Goal: Task Accomplishment & Management: Use online tool/utility

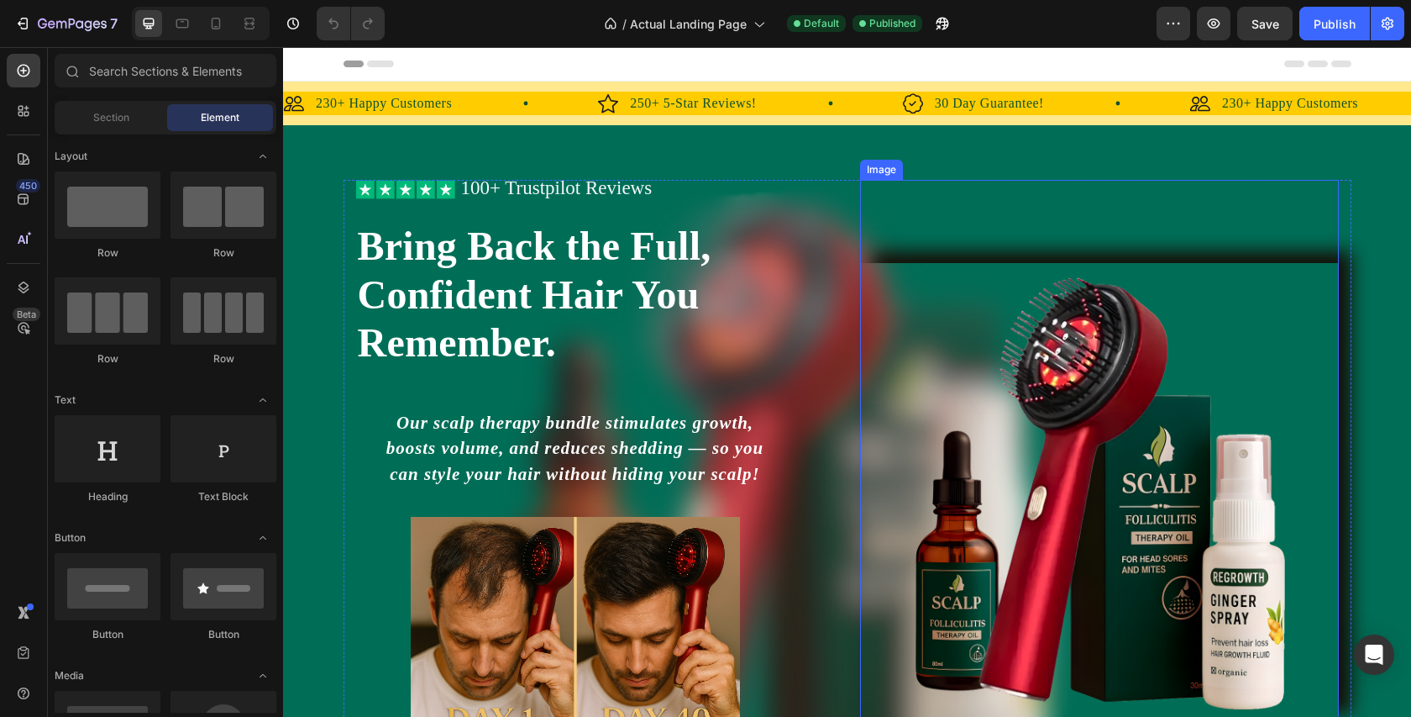
click at [1012, 444] on img at bounding box center [1099, 493] width 479 height 461
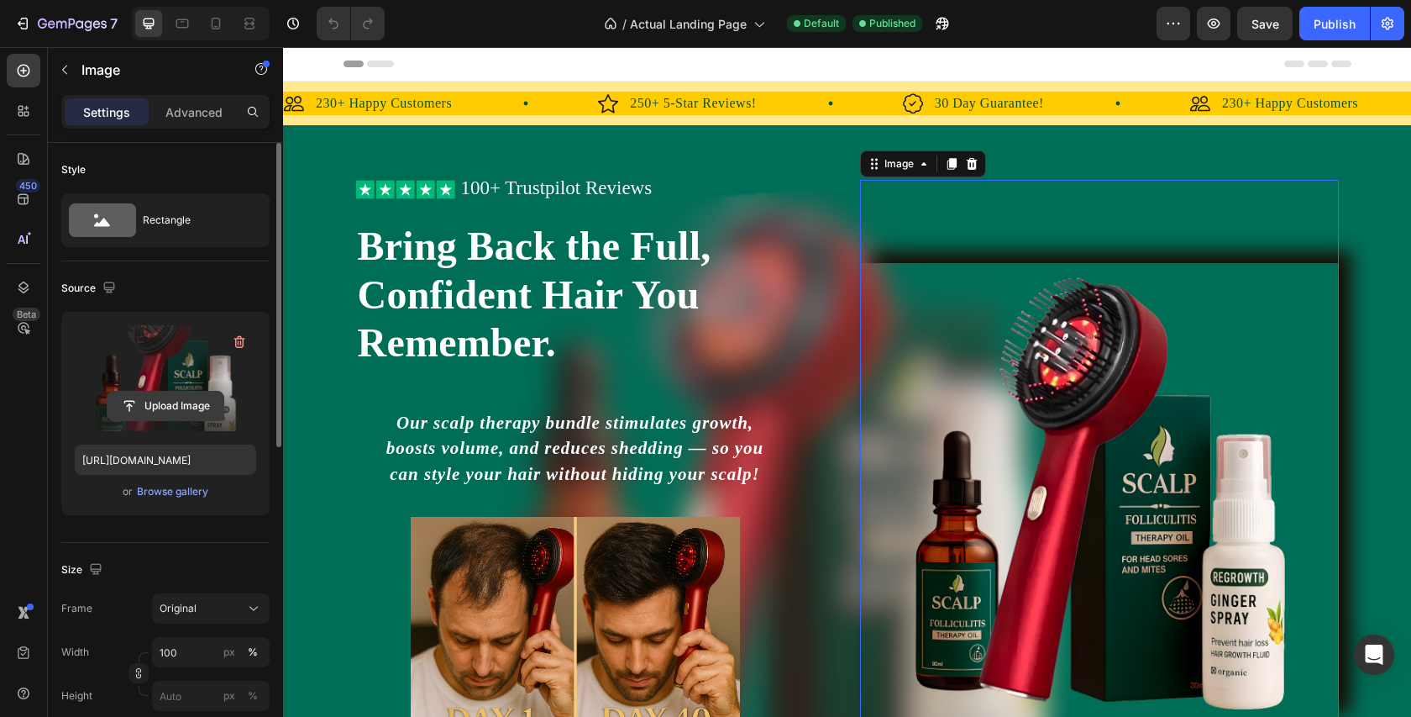
click at [208, 406] on input "file" at bounding box center [166, 406] width 116 height 29
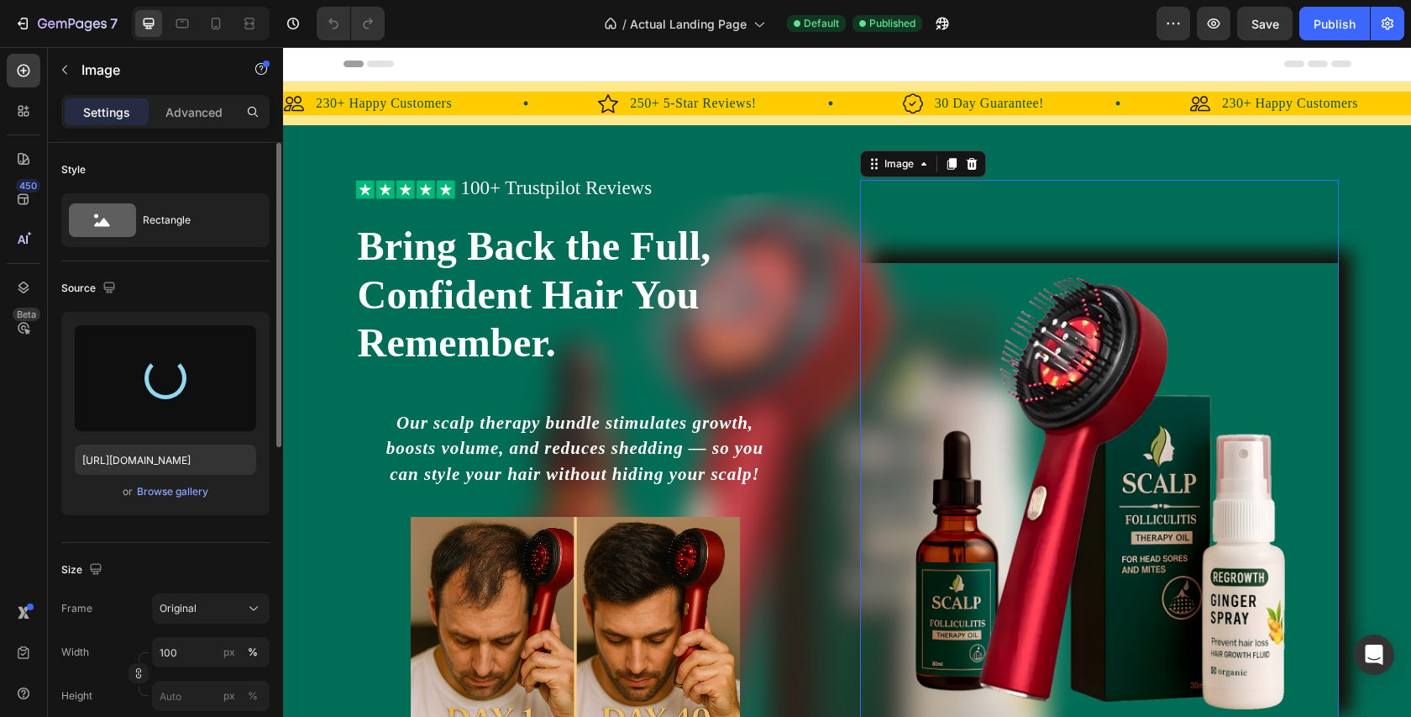
type input "[URL][DOMAIN_NAME]"
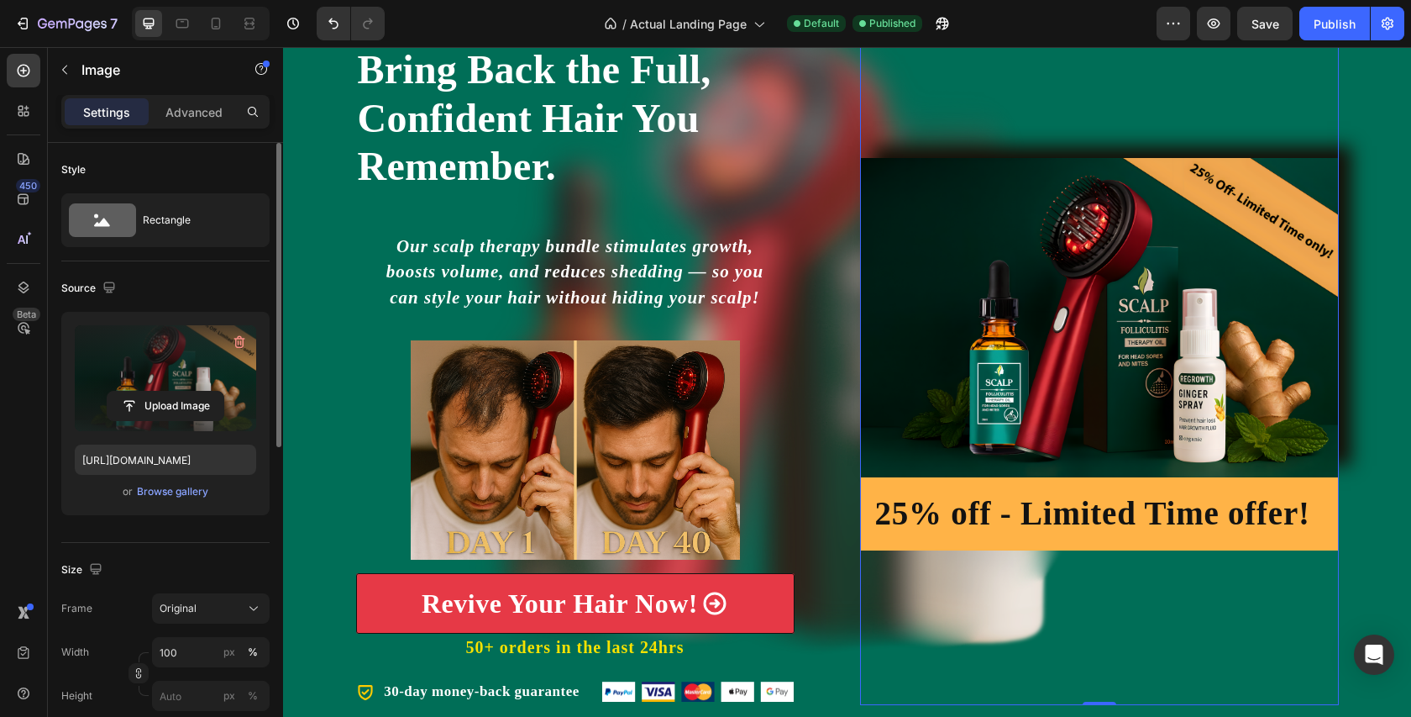
scroll to position [207, 0]
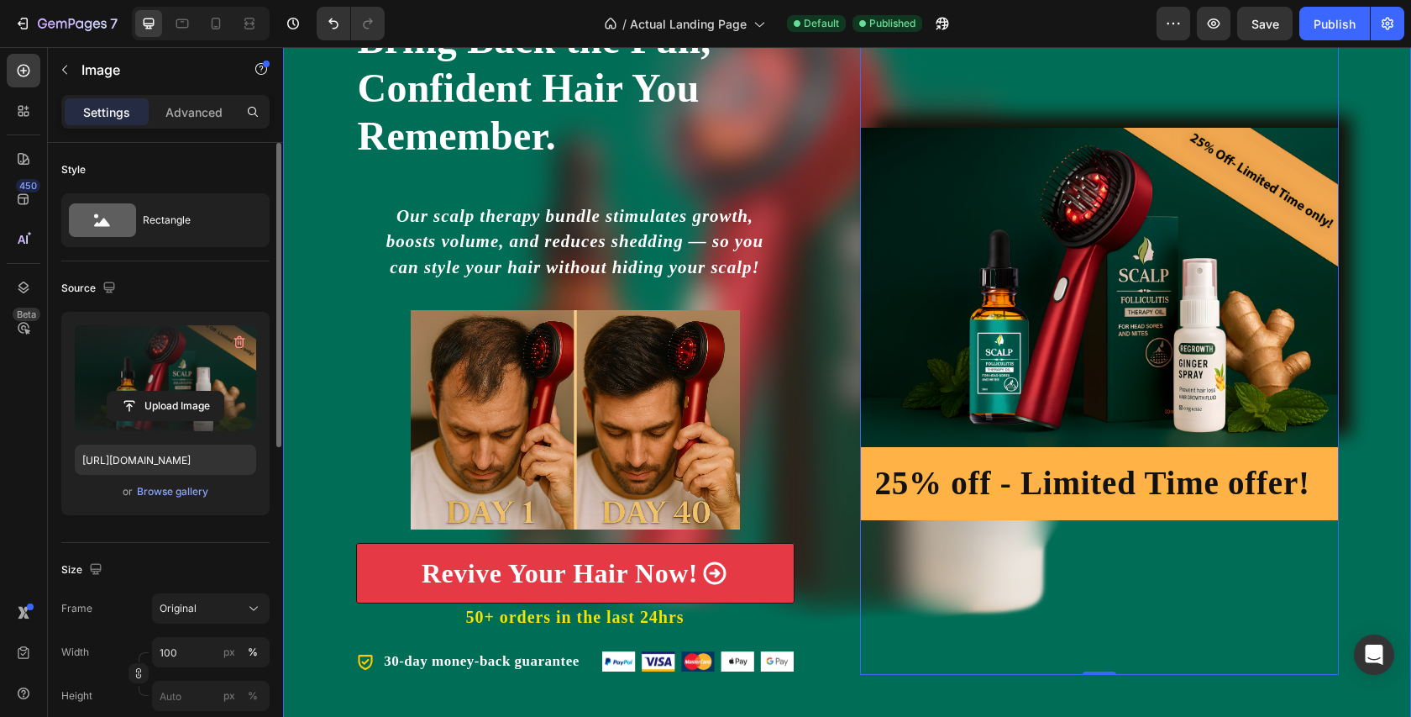
click at [1385, 202] on div "Icon Icon Icon Icon Icon Icon List 100+ Trustpilot Reviews Text Block Row Icon …" at bounding box center [847, 324] width 1128 height 702
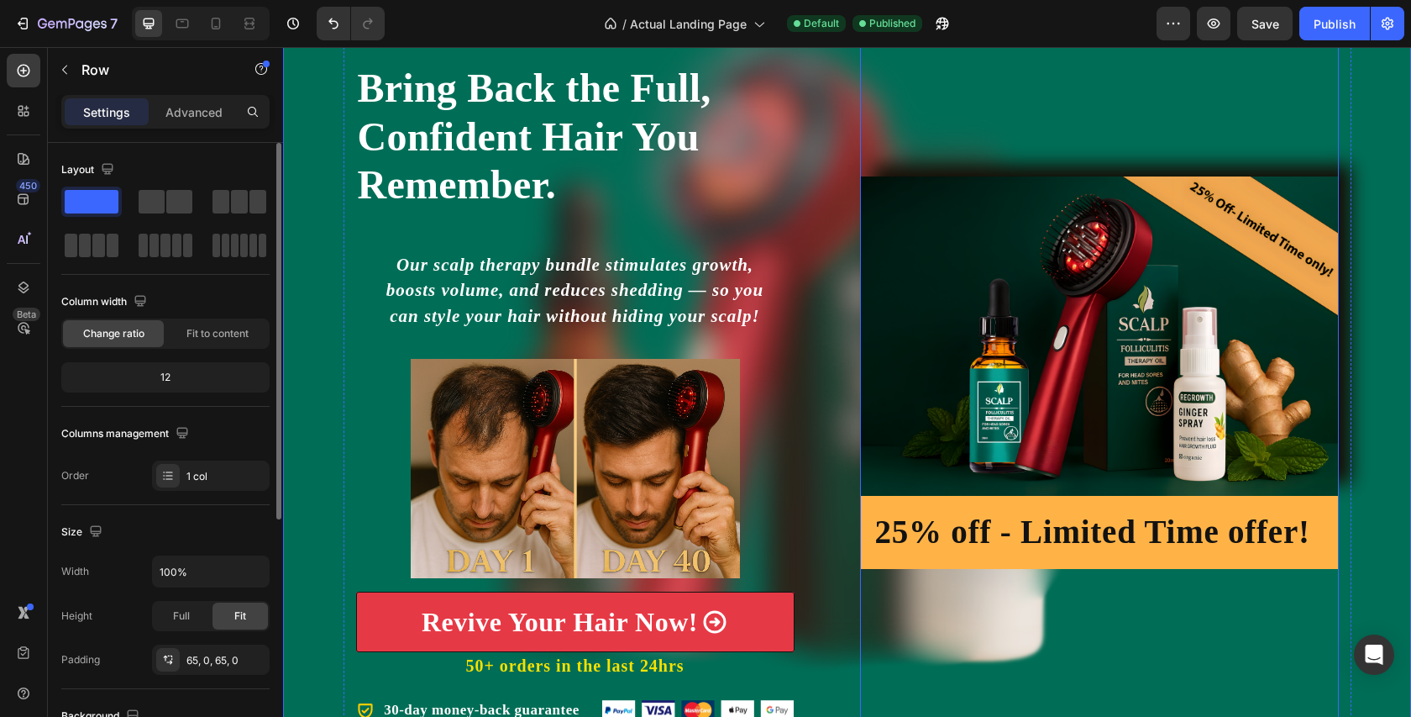
scroll to position [153, 0]
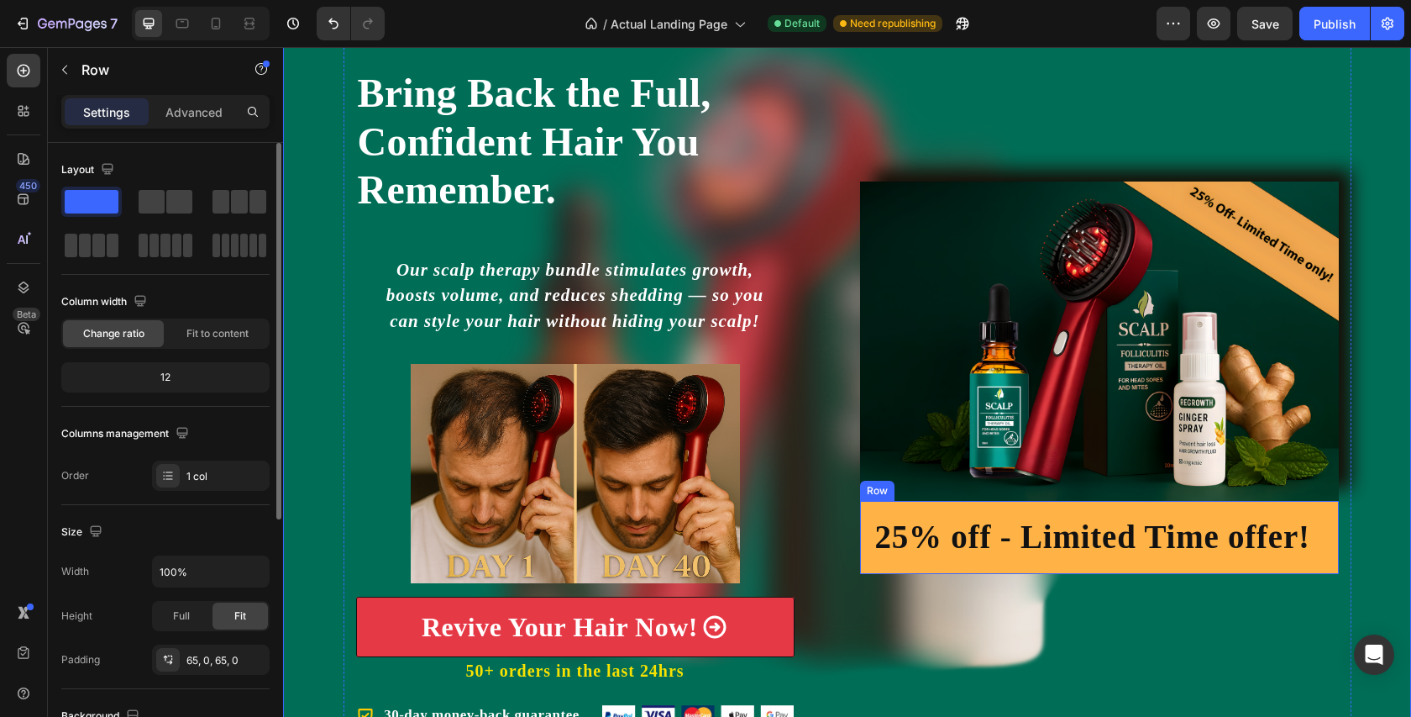
click at [1123, 503] on div "25% off - Limited Time offer! Heading Row" at bounding box center [1099, 537] width 479 height 73
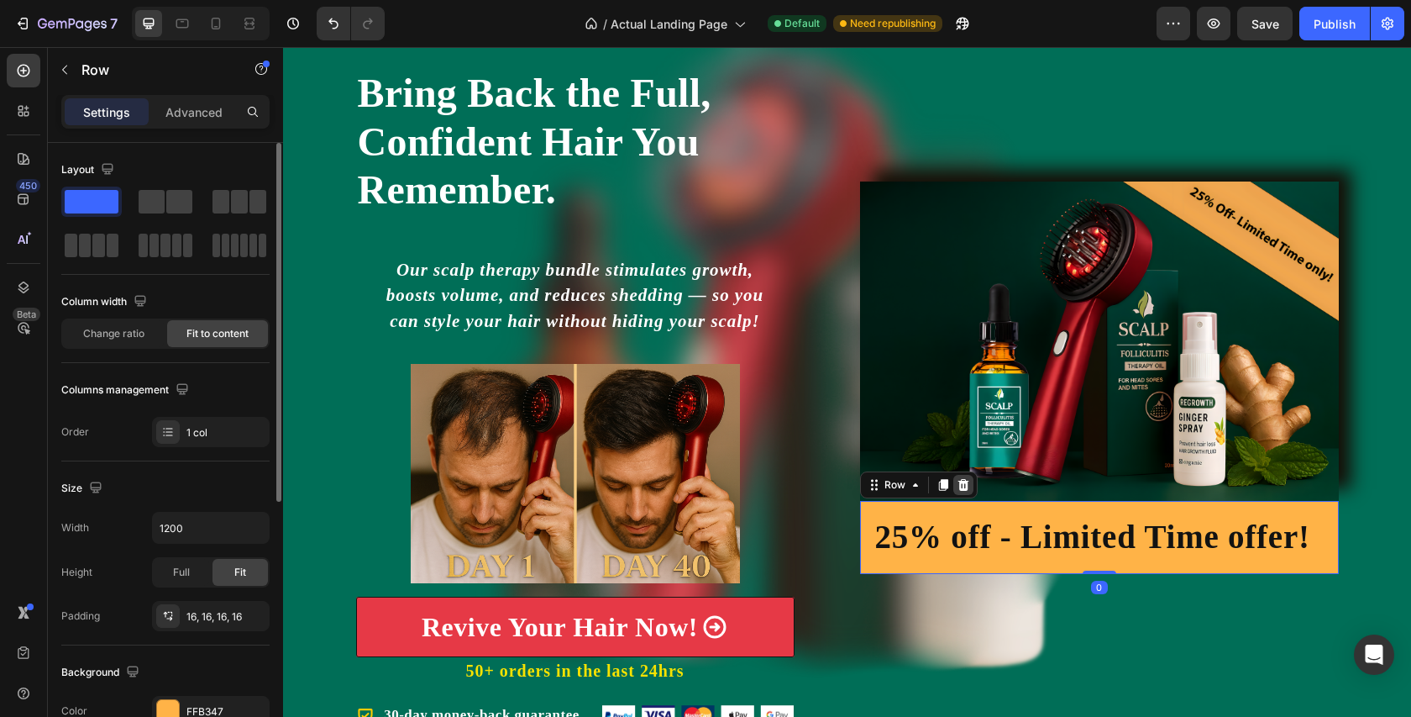
click at [958, 481] on icon at bounding box center [963, 484] width 13 height 13
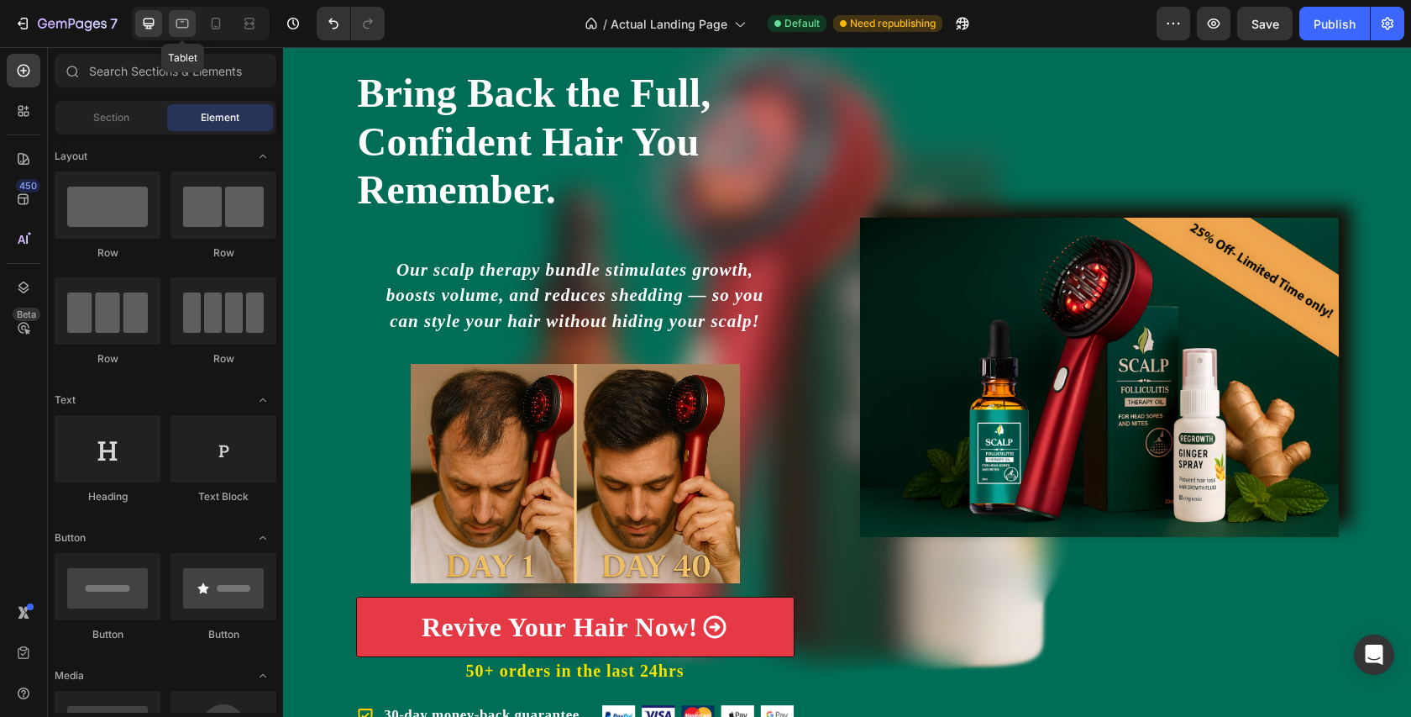
click at [181, 27] on icon at bounding box center [182, 23] width 13 height 9
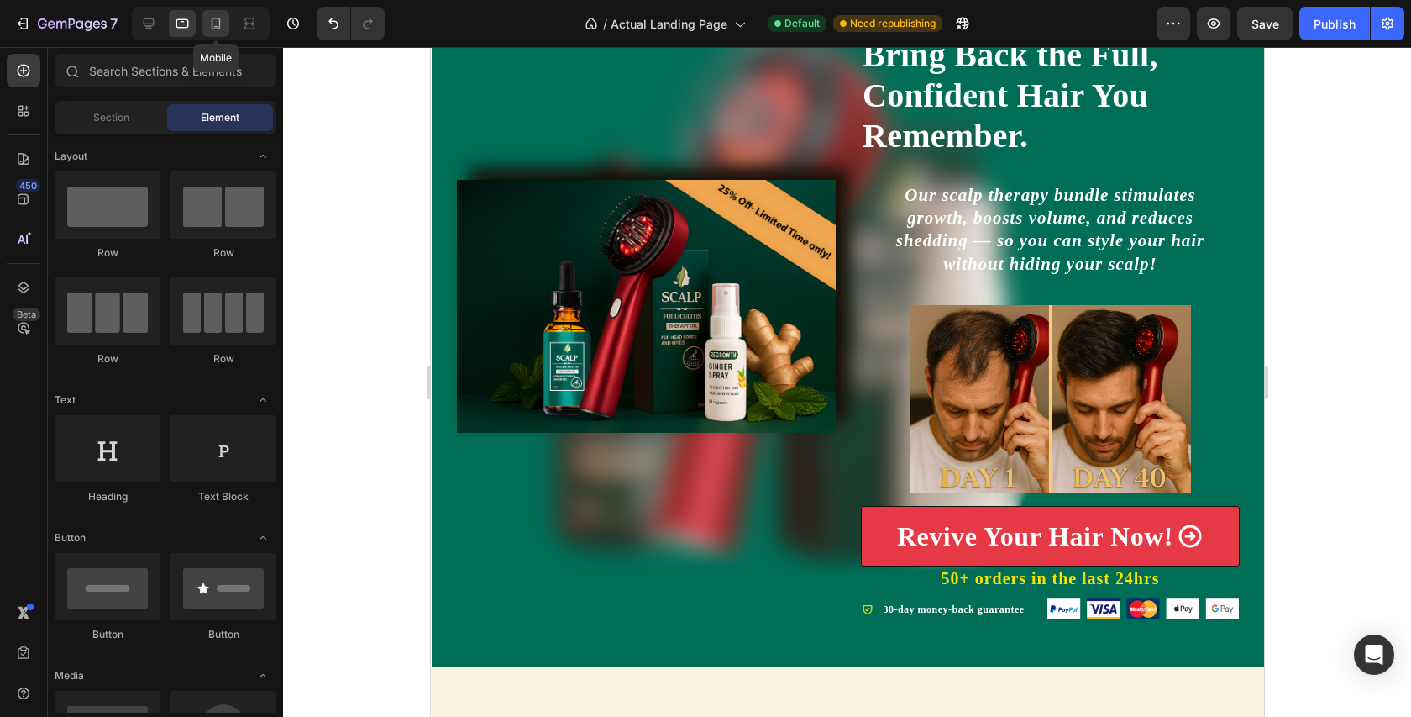
click at [216, 20] on icon at bounding box center [216, 23] width 17 height 17
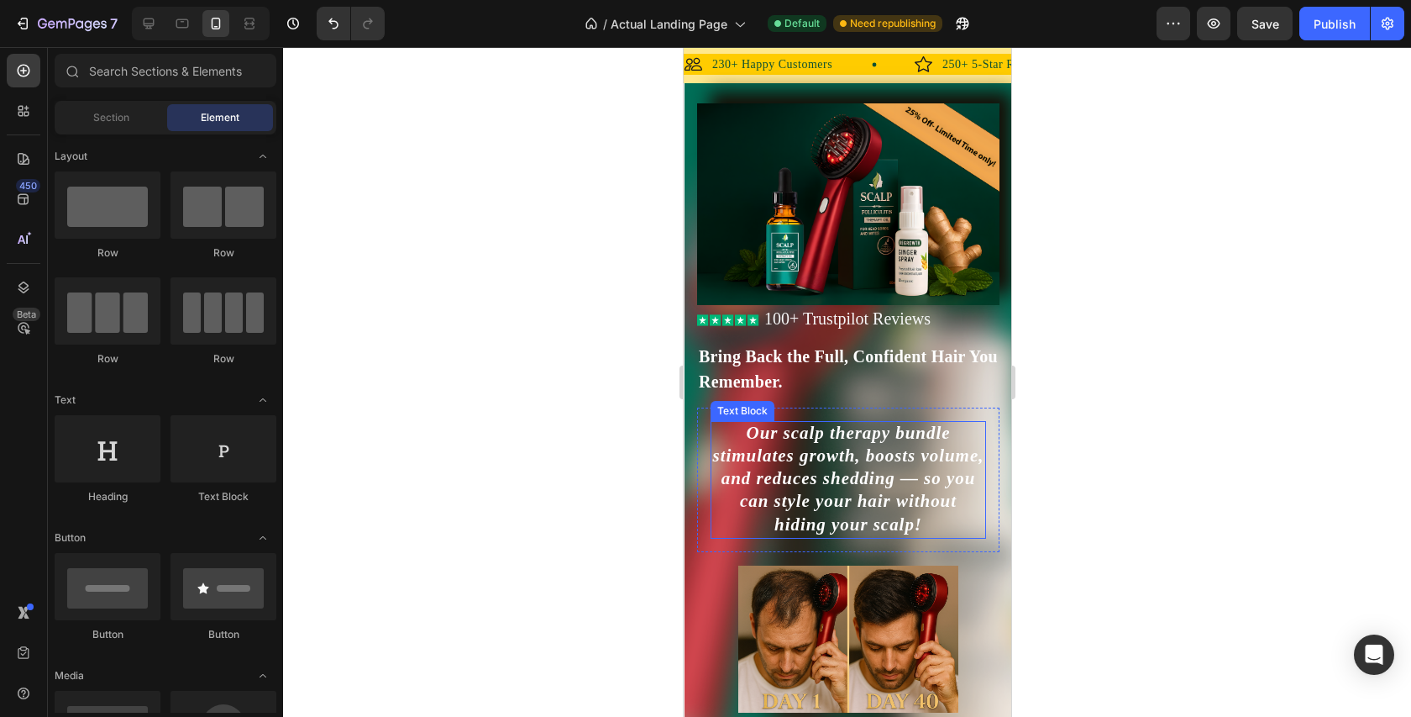
scroll to position [35, 0]
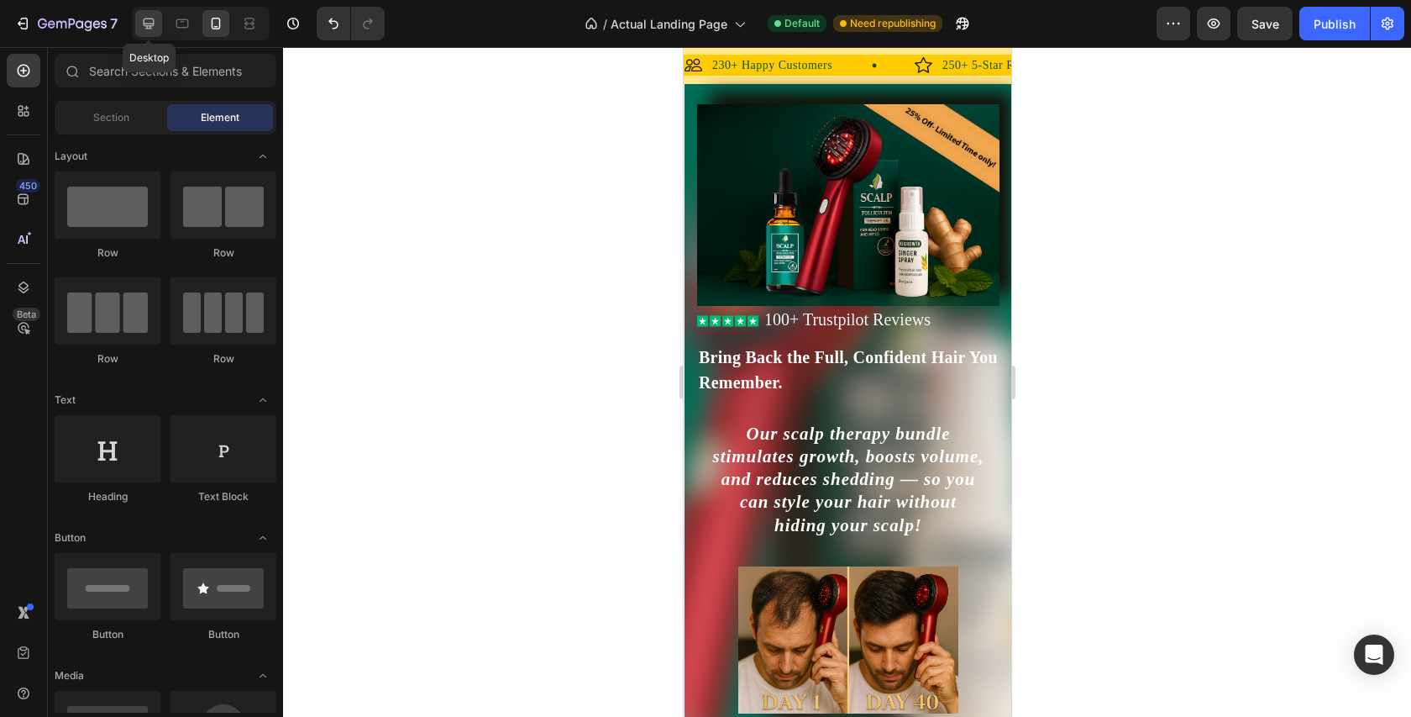
click at [156, 29] on icon at bounding box center [148, 23] width 17 height 17
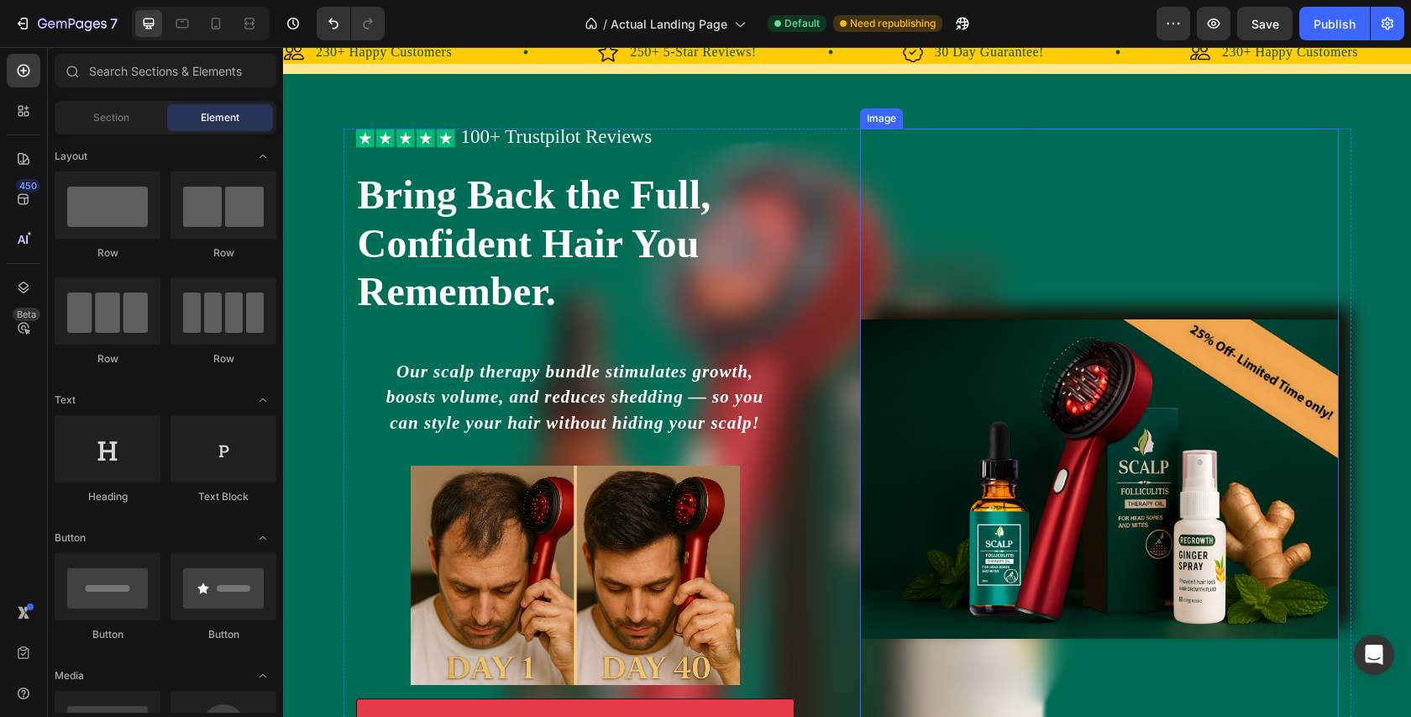
scroll to position [53, 0]
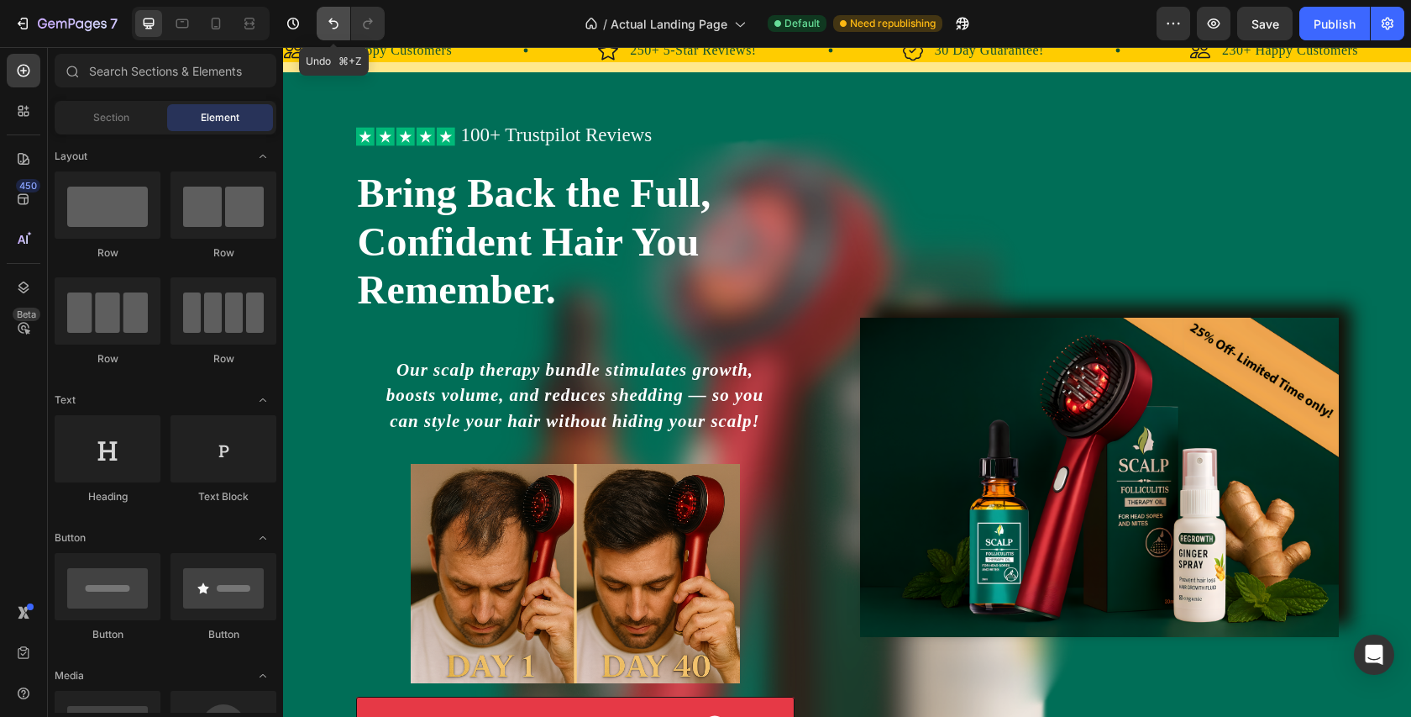
click at [318, 24] on button "Undo/Redo" at bounding box center [334, 24] width 34 height 34
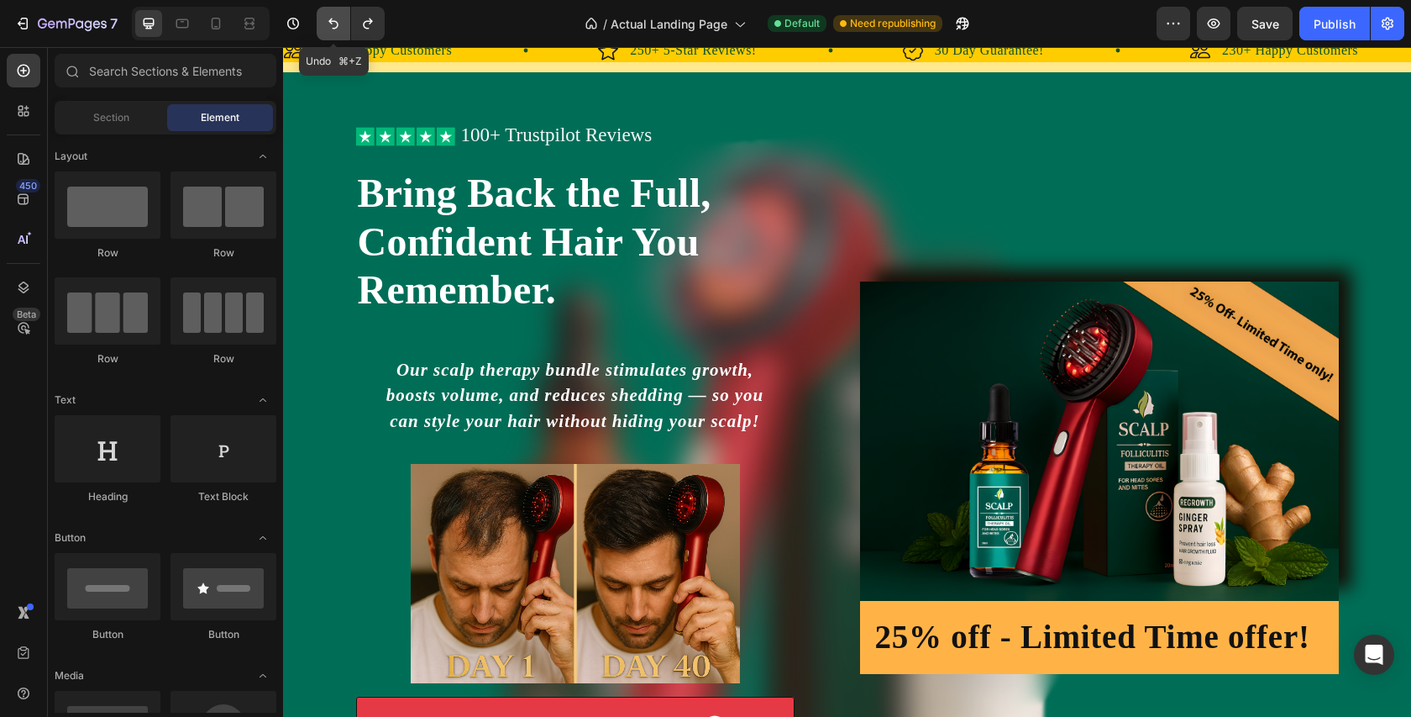
click at [337, 24] on icon "Undo/Redo" at bounding box center [333, 23] width 17 height 17
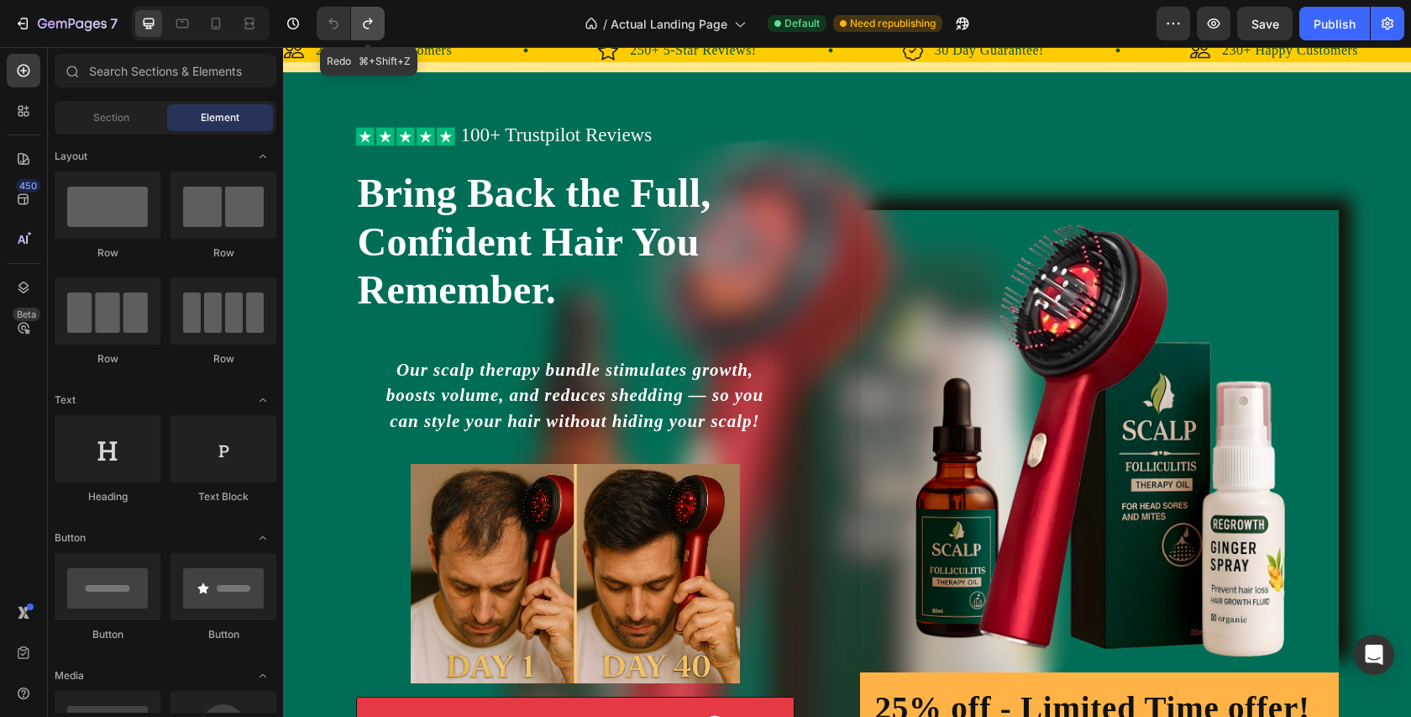
click at [370, 34] on button "Undo/Redo" at bounding box center [368, 24] width 34 height 34
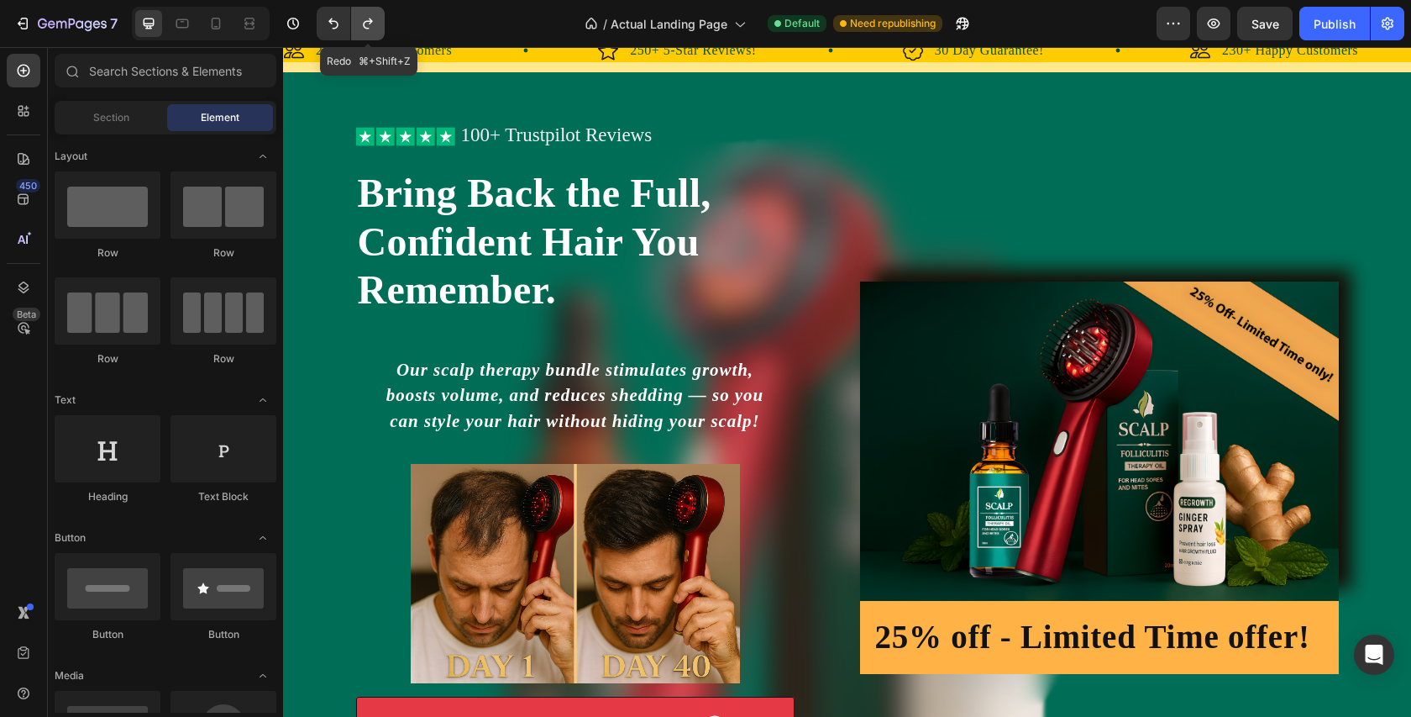
click at [370, 34] on button "Undo/Redo" at bounding box center [368, 24] width 34 height 34
click at [1027, 612] on div "25% off - Limited Time offer! Heading Row" at bounding box center [1099, 637] width 479 height 73
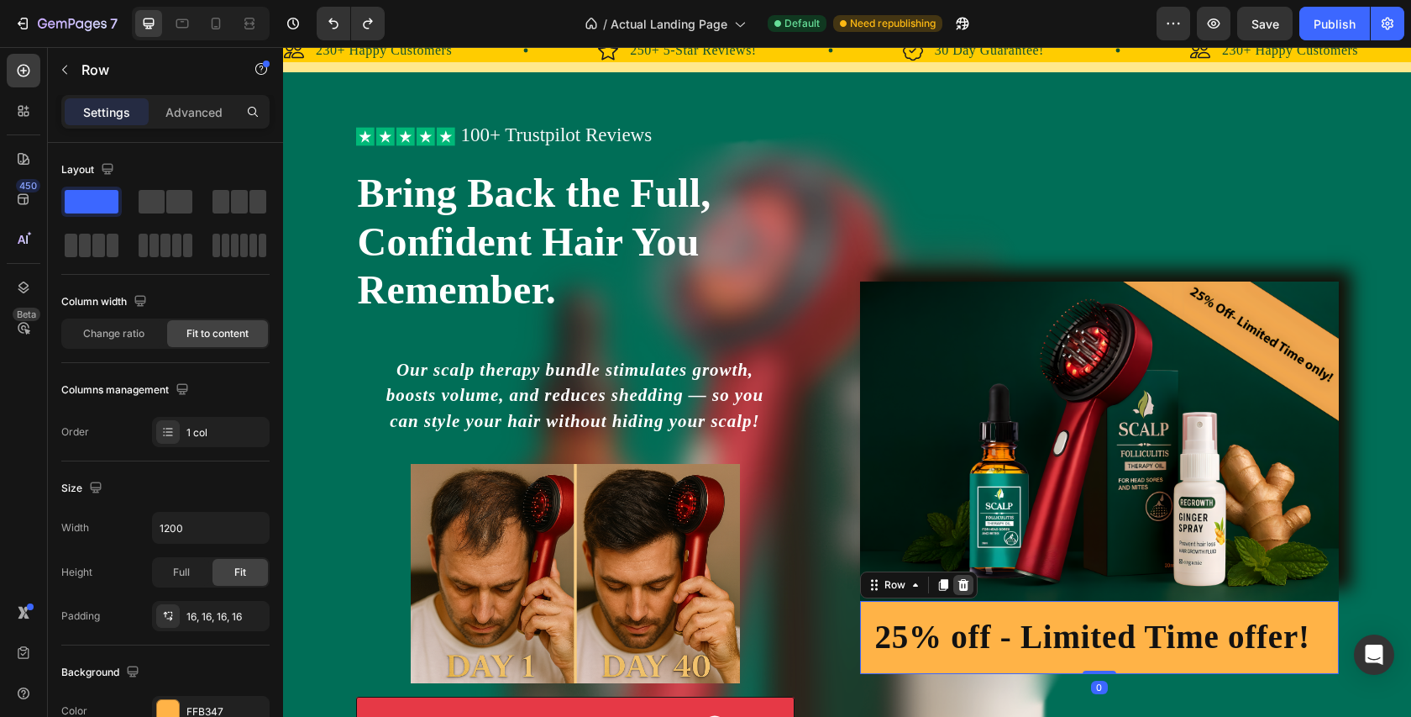
click at [965, 580] on icon at bounding box center [963, 585] width 11 height 12
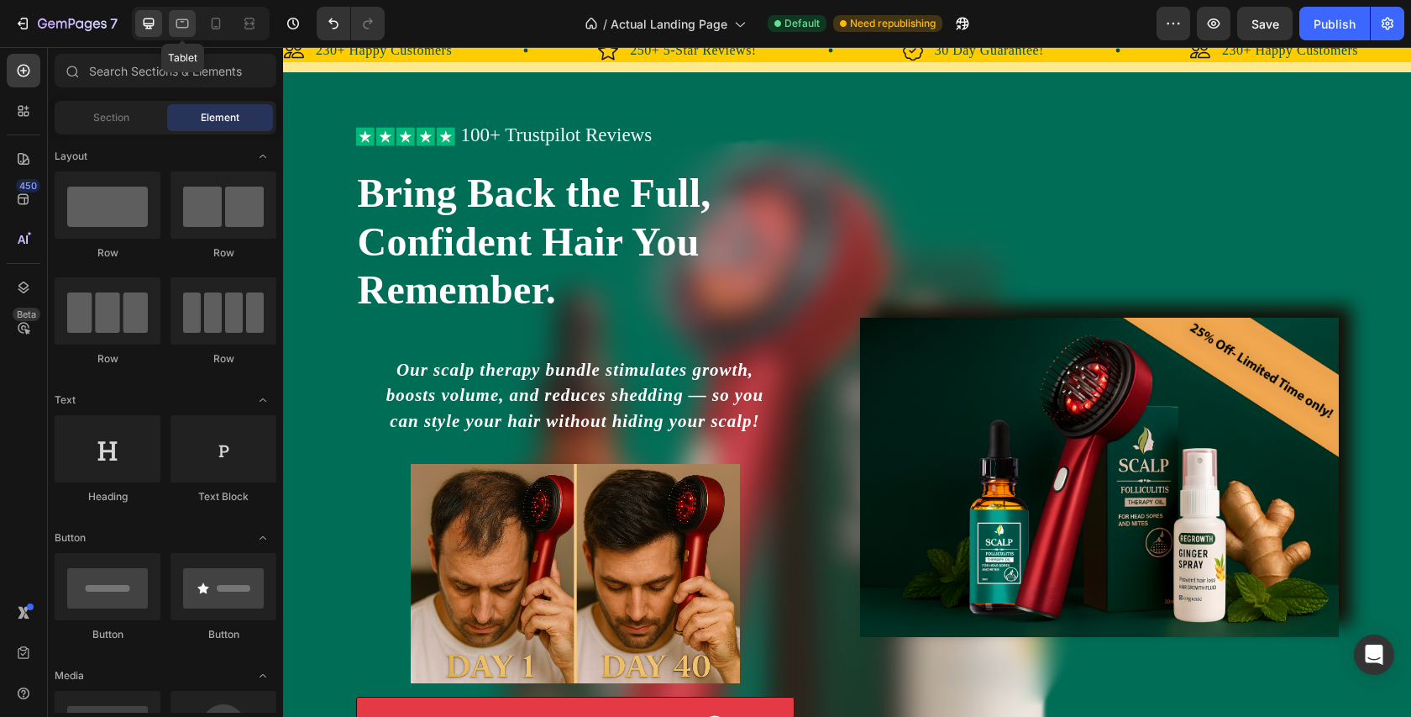
click at [189, 22] on icon at bounding box center [182, 23] width 17 height 17
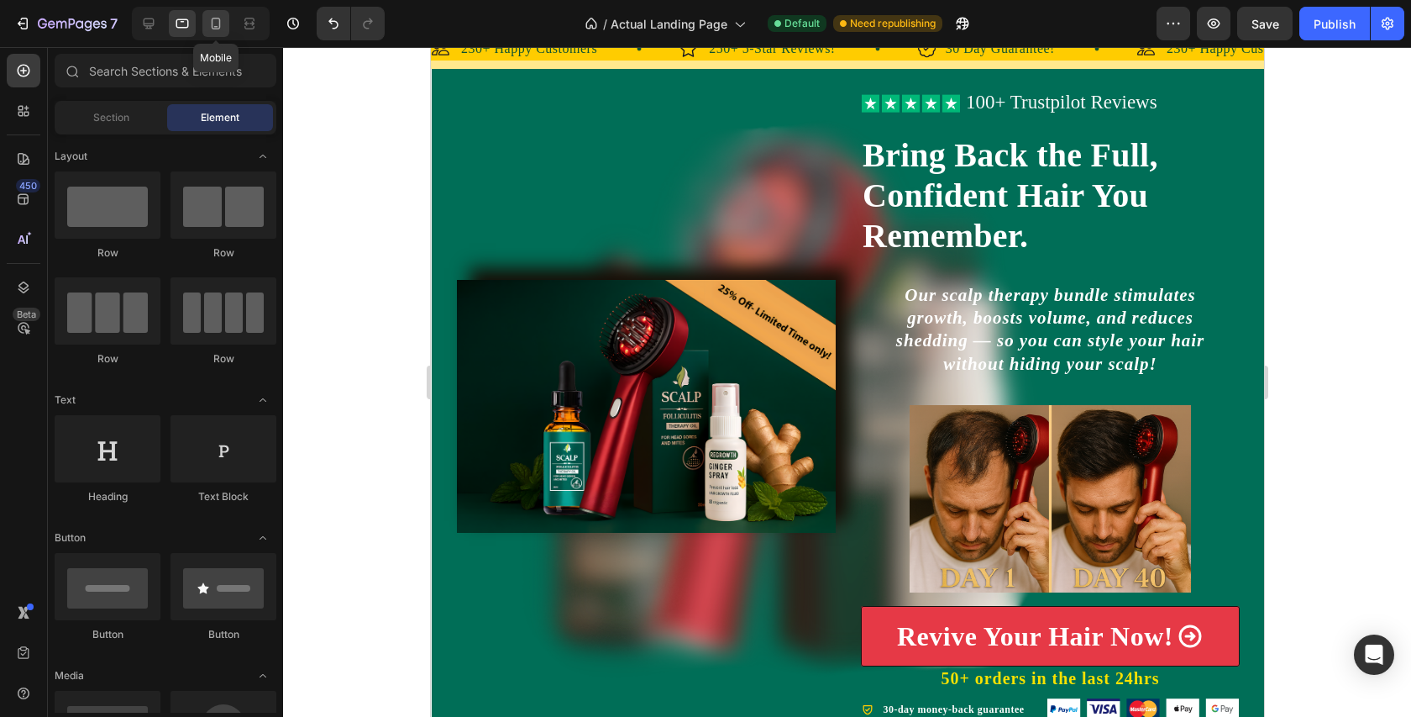
click at [221, 34] on div at bounding box center [215, 23] width 27 height 27
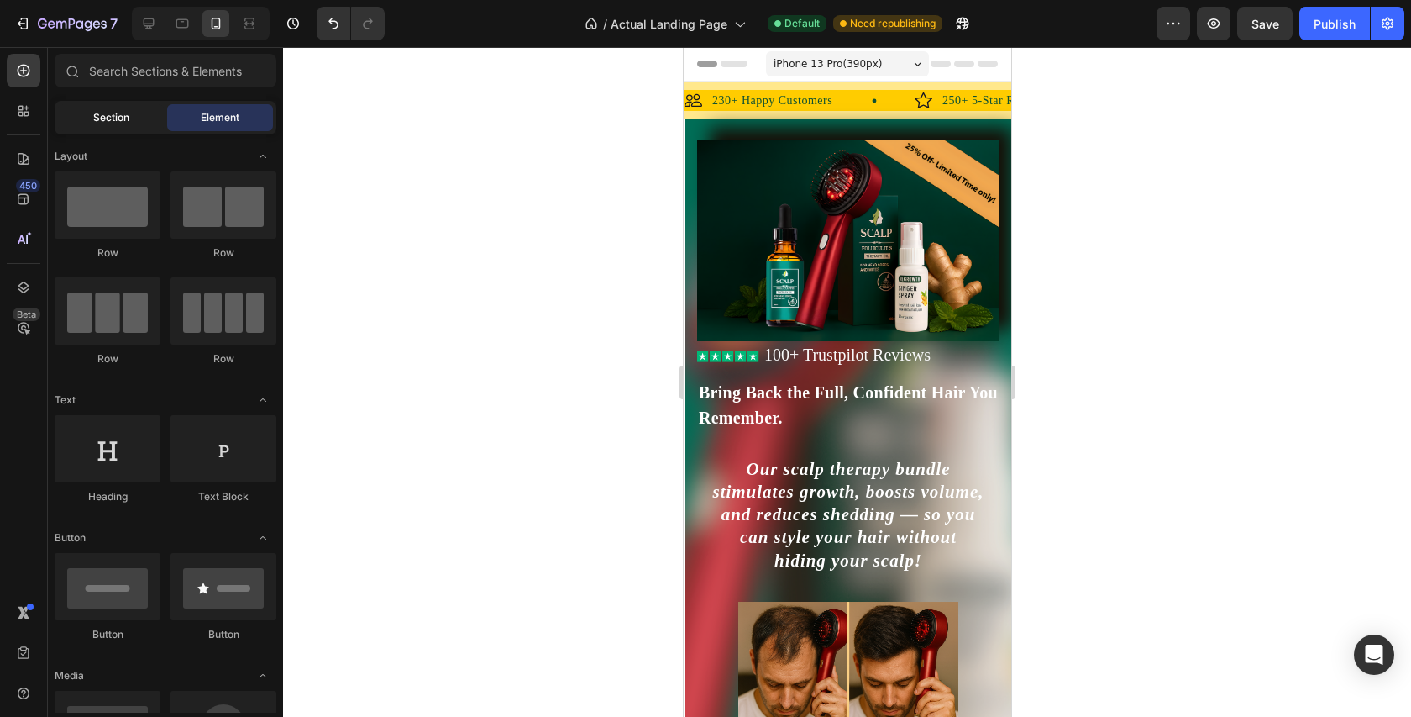
click at [115, 121] on span "Section" at bounding box center [111, 117] width 36 height 15
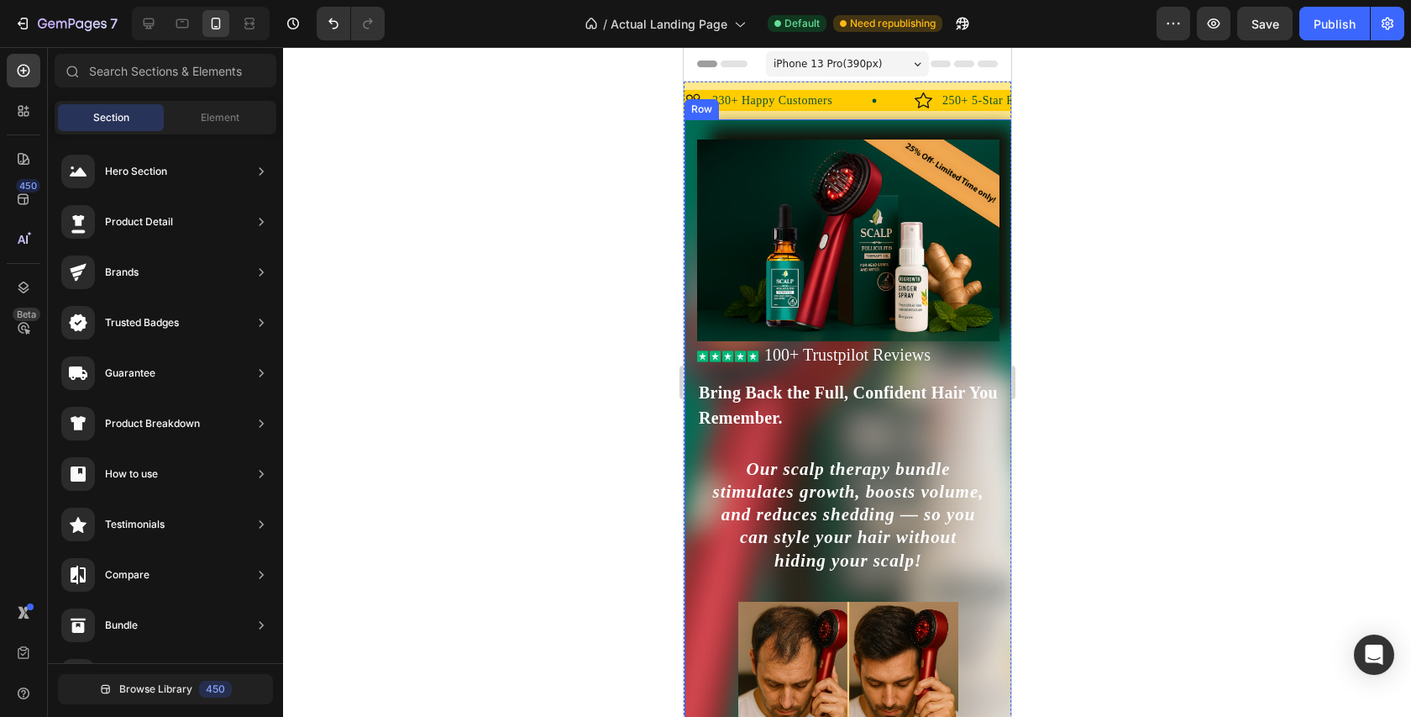
click at [806, 124] on div "Icon Icon Icon Icon Icon Icon List 100+ Trustpilot Reviews Text Block Row Icon …" at bounding box center [848, 511] width 328 height 785
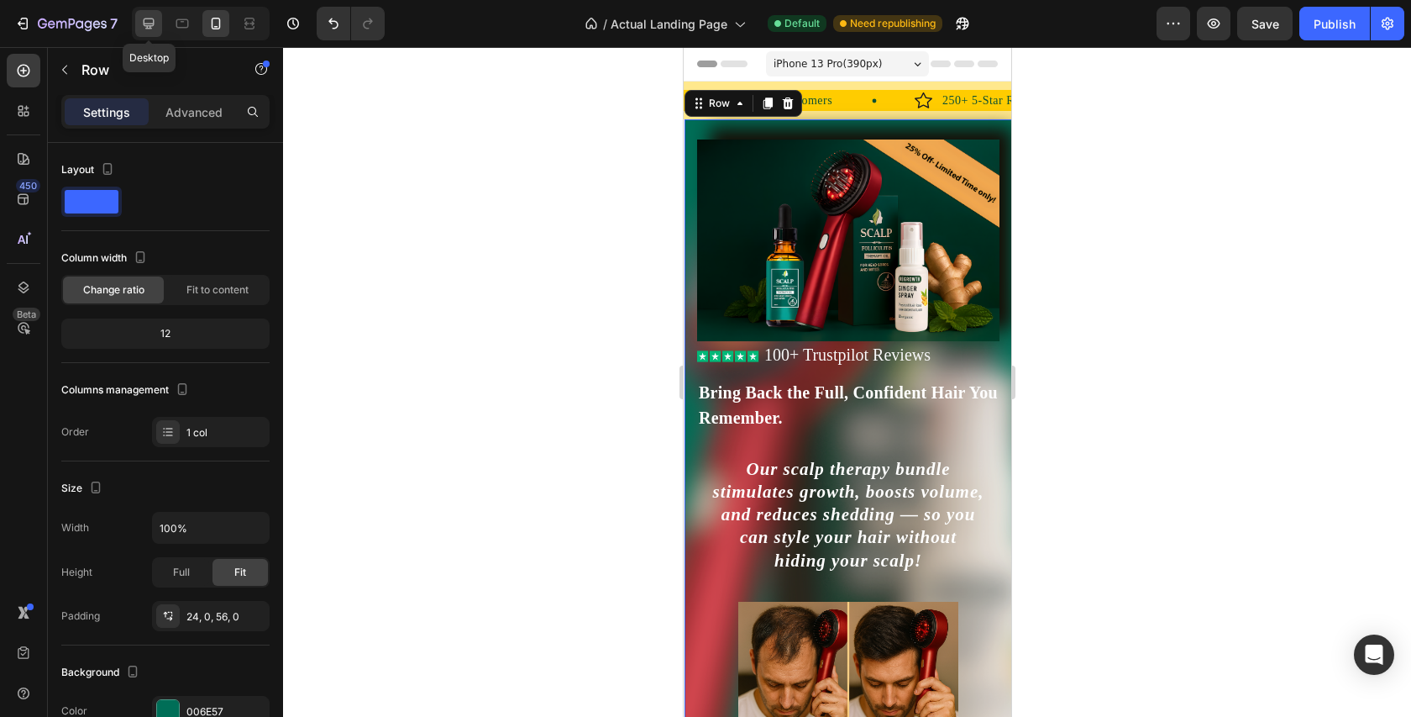
click at [152, 21] on icon at bounding box center [148, 23] width 17 height 17
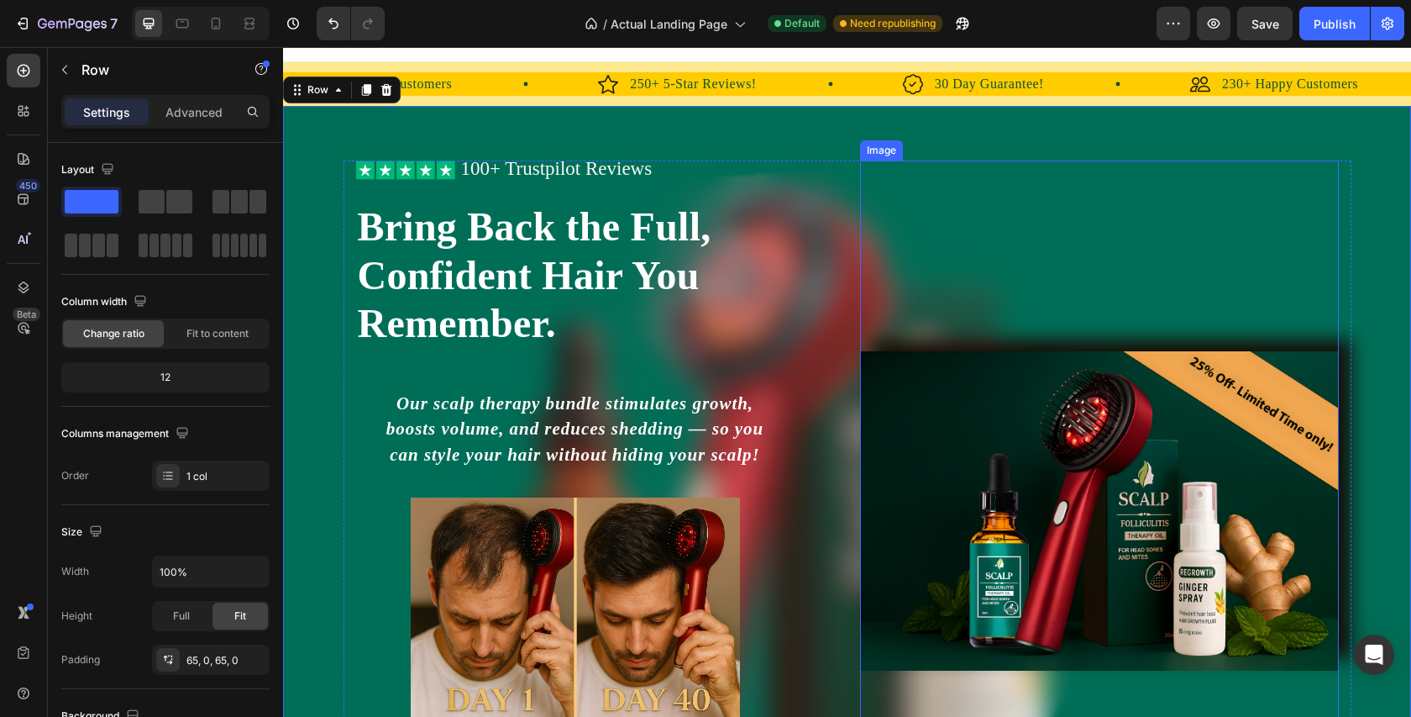
scroll to position [155, 0]
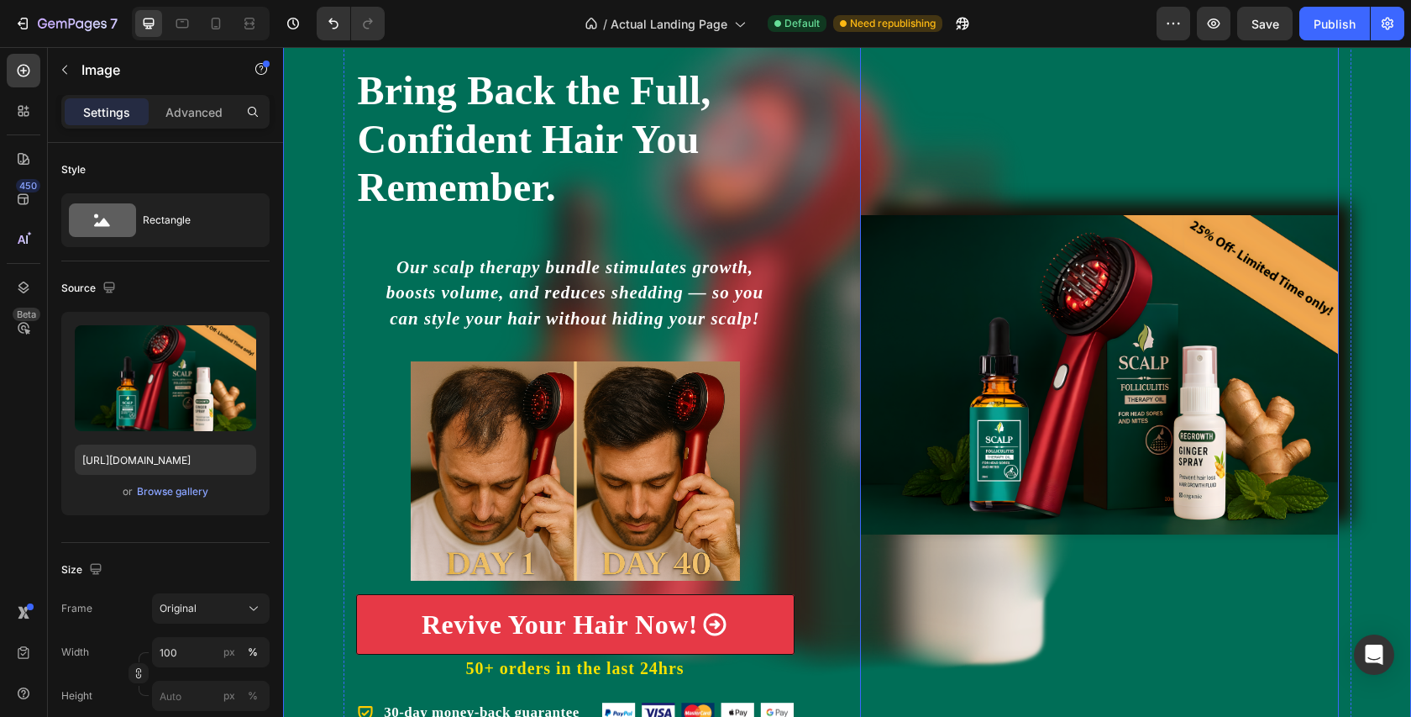
click at [1168, 355] on img at bounding box center [1099, 374] width 479 height 319
click at [220, 29] on icon at bounding box center [216, 23] width 17 height 17
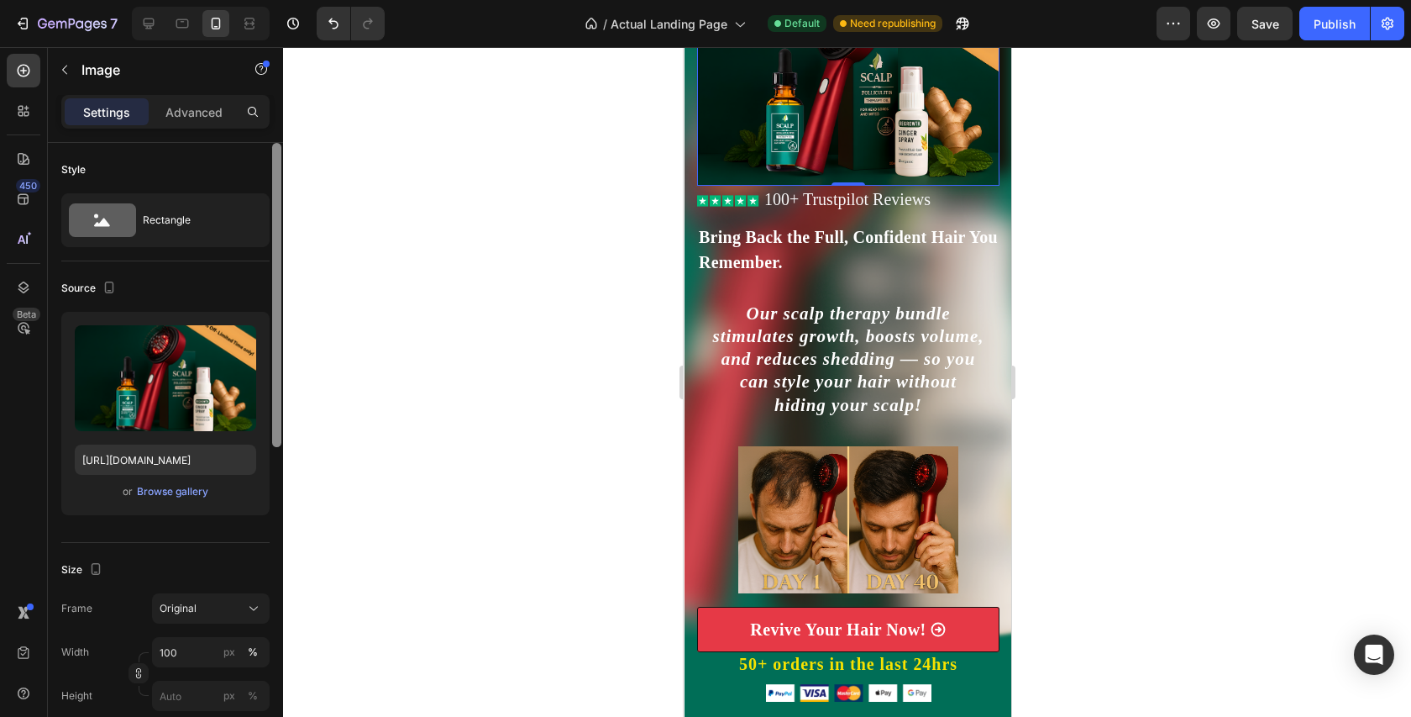
scroll to position [34, 0]
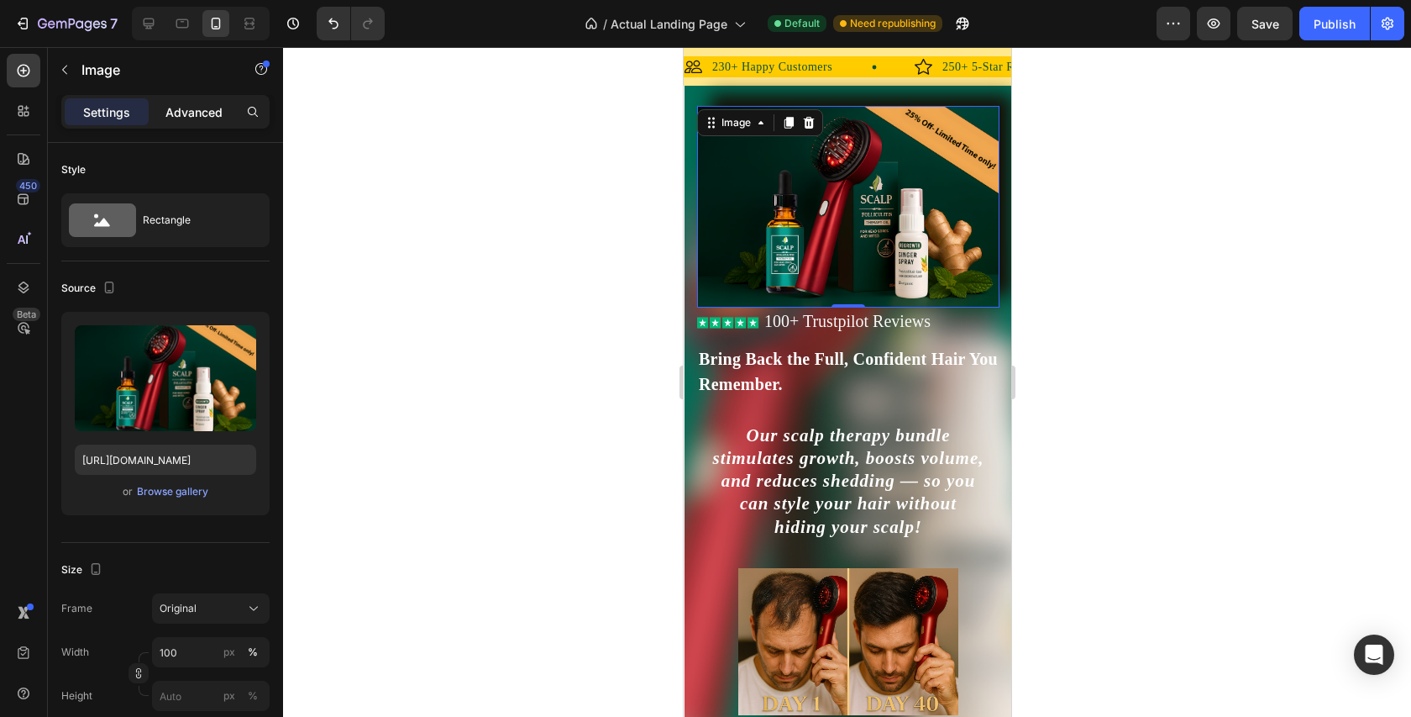
click at [185, 108] on p "Advanced" at bounding box center [194, 112] width 57 height 18
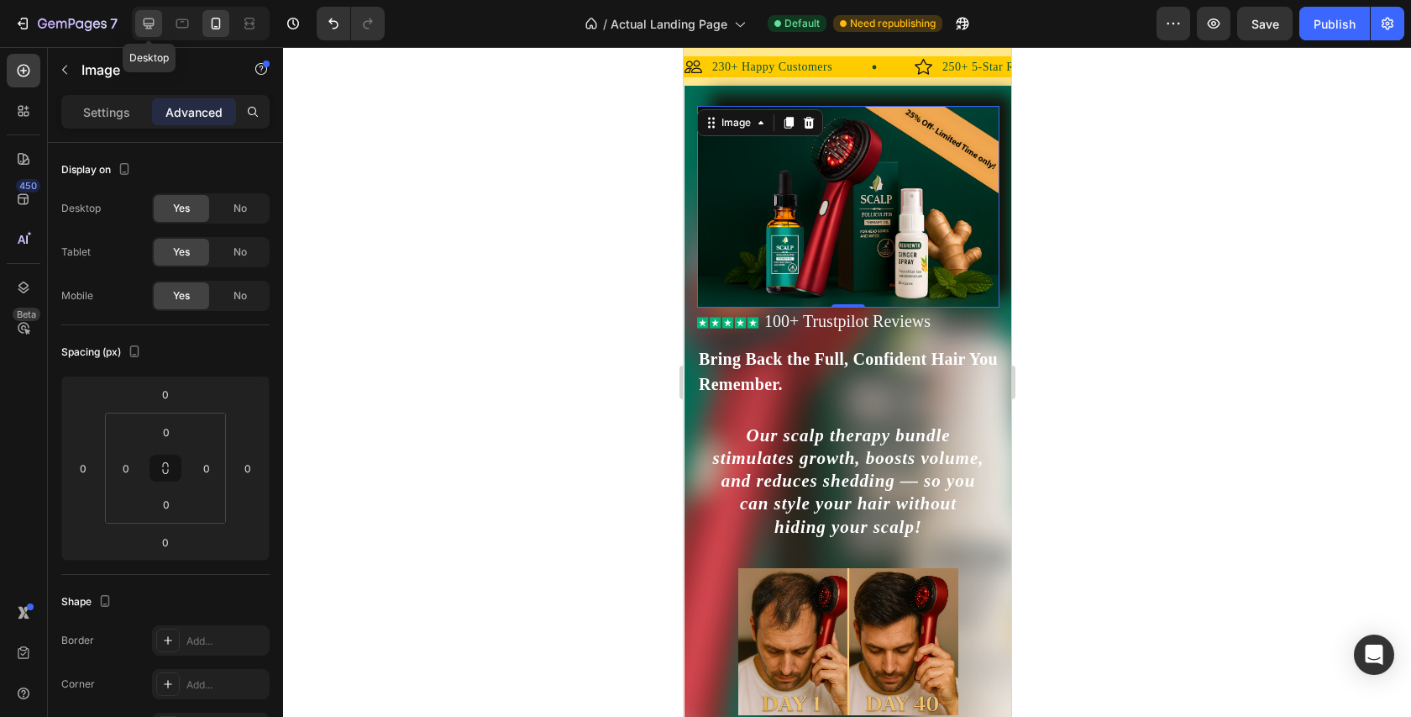
click at [145, 25] on icon at bounding box center [149, 23] width 11 height 11
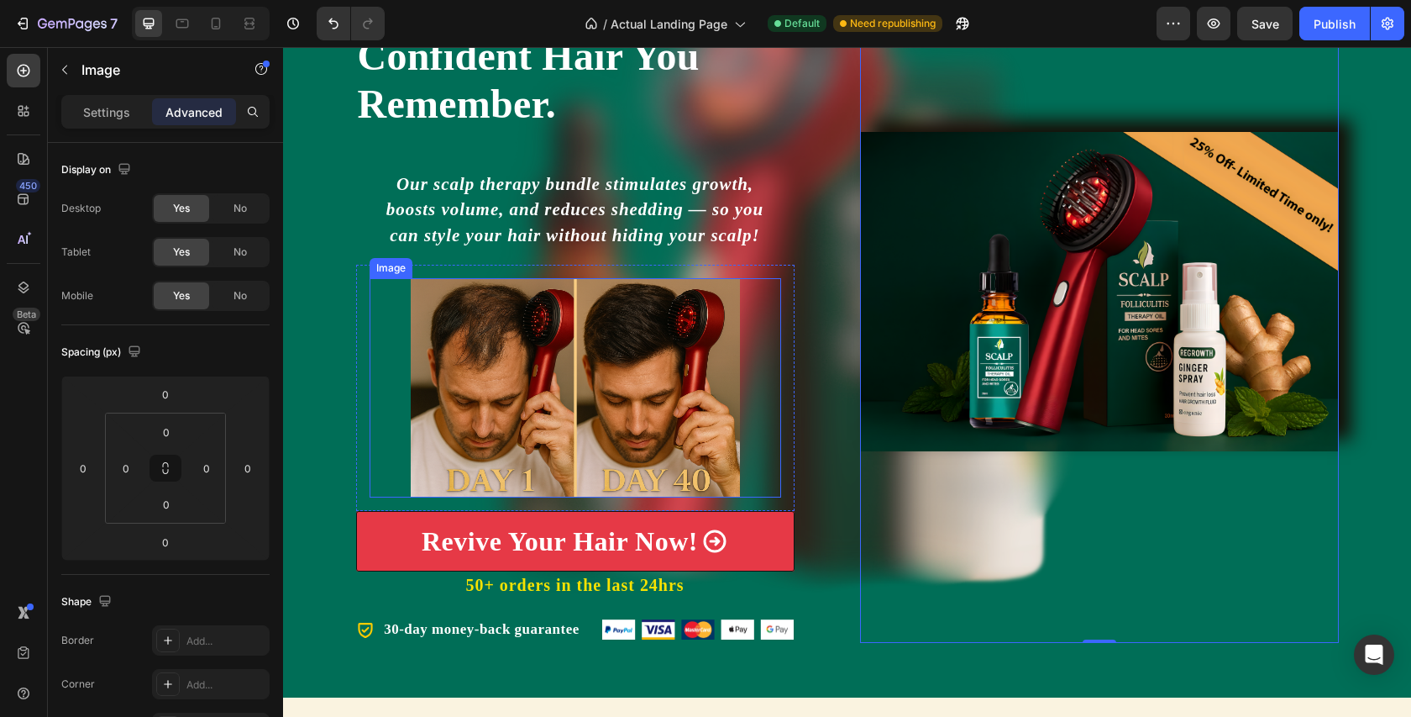
scroll to position [264, 0]
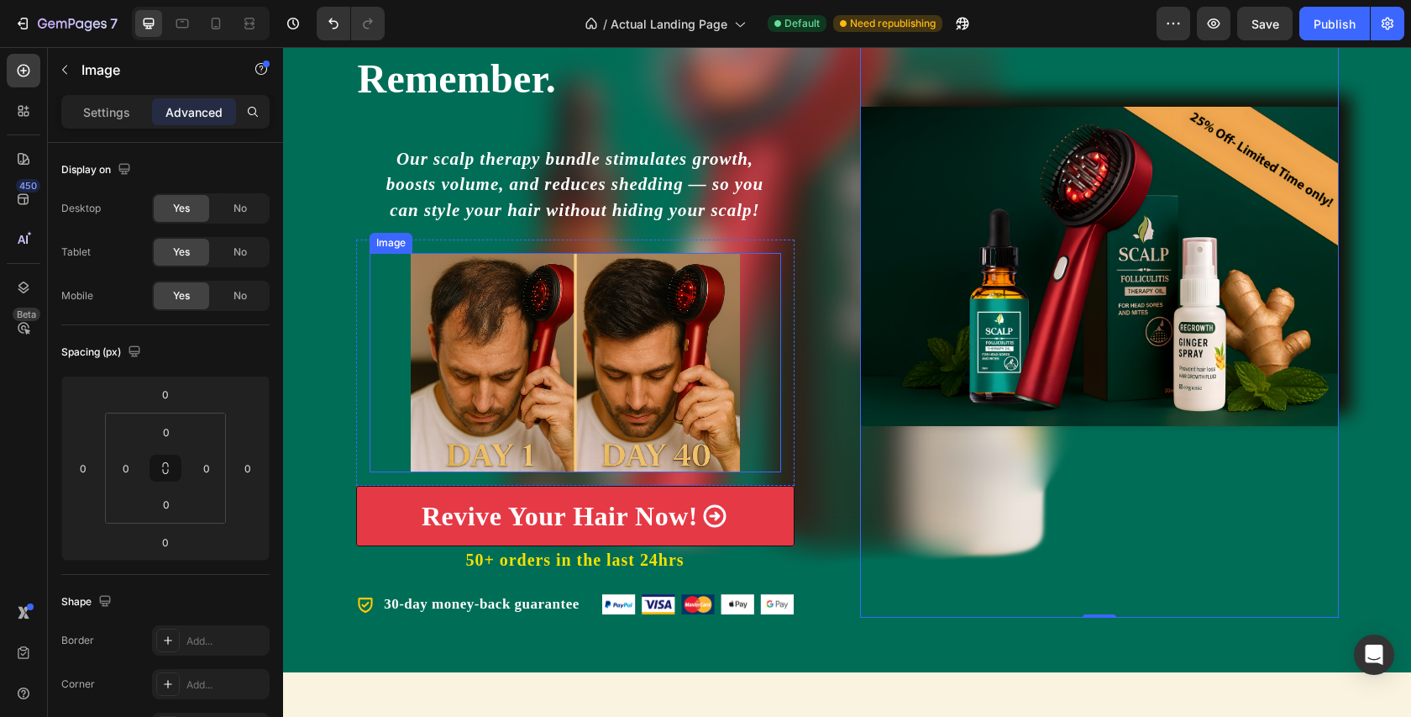
click at [665, 456] on img at bounding box center [575, 362] width 329 height 219
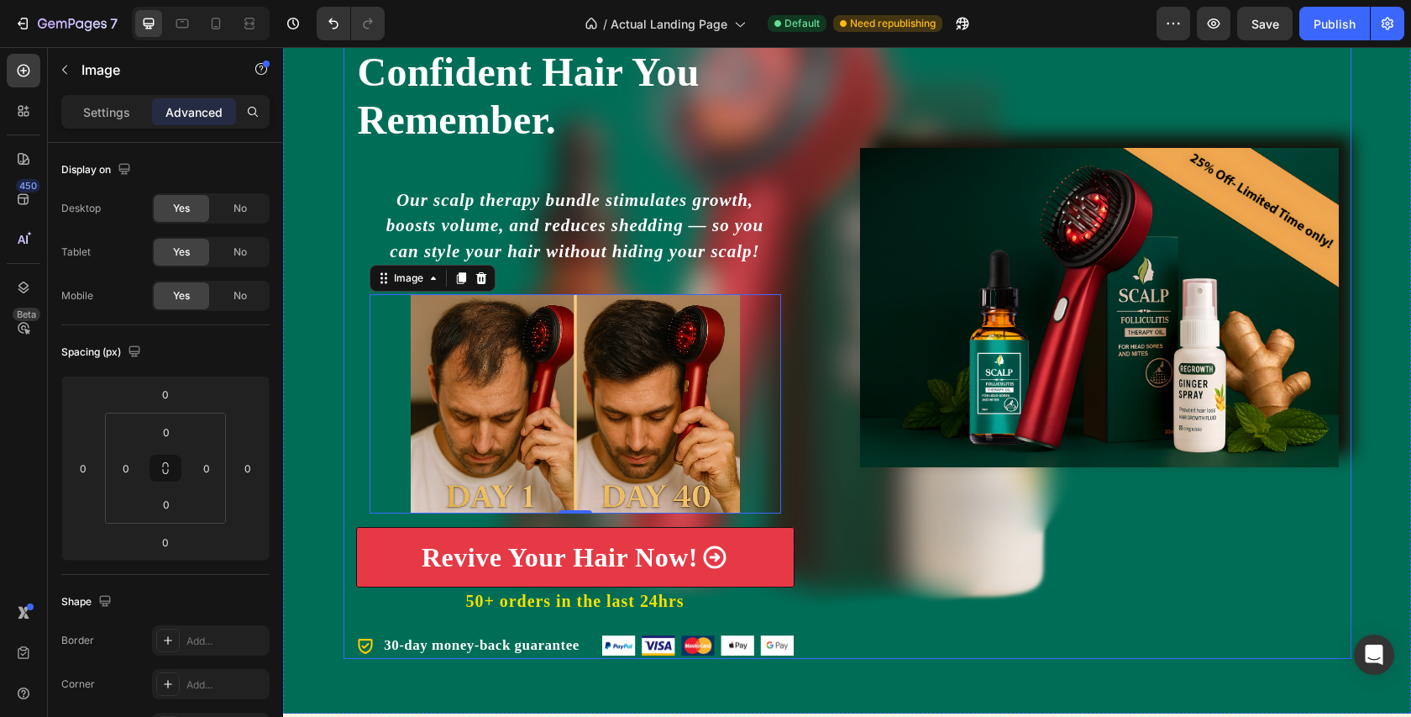
scroll to position [268, 0]
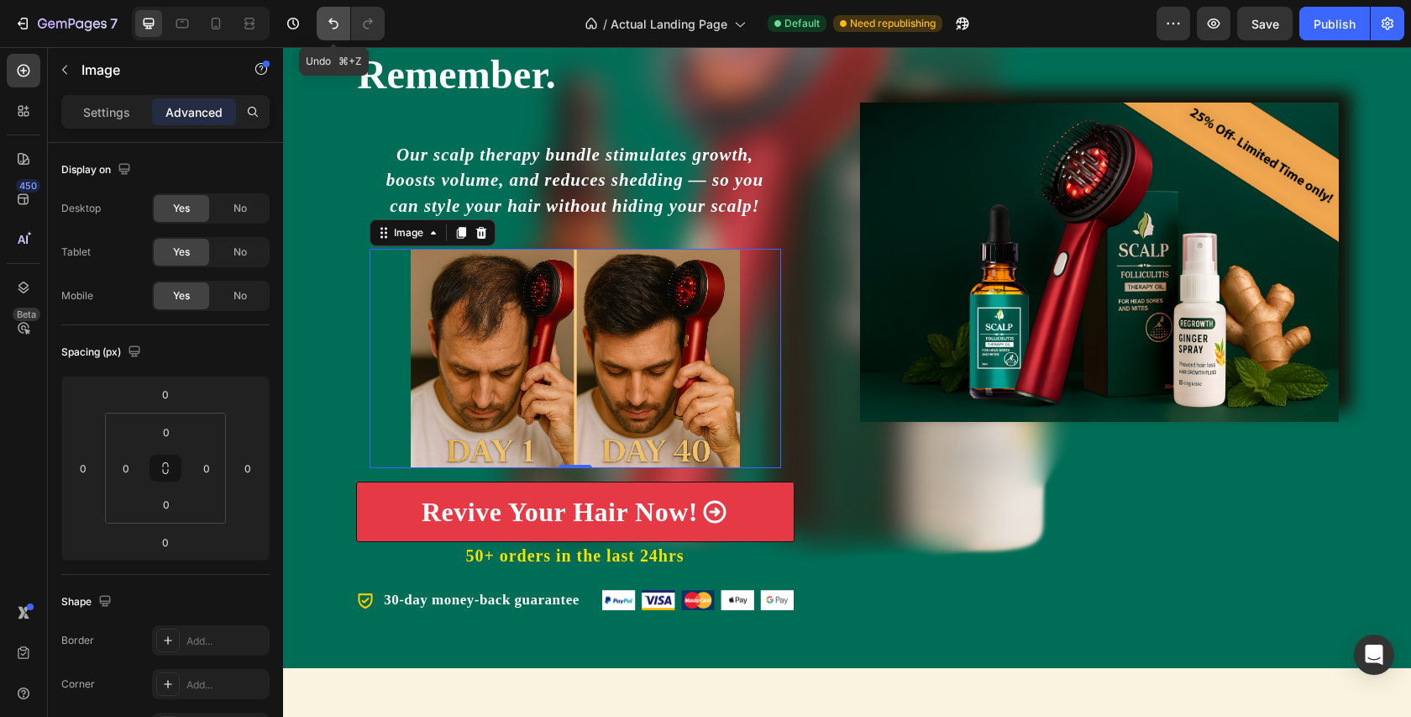
click at [327, 22] on icon "Undo/Redo" at bounding box center [333, 23] width 17 height 17
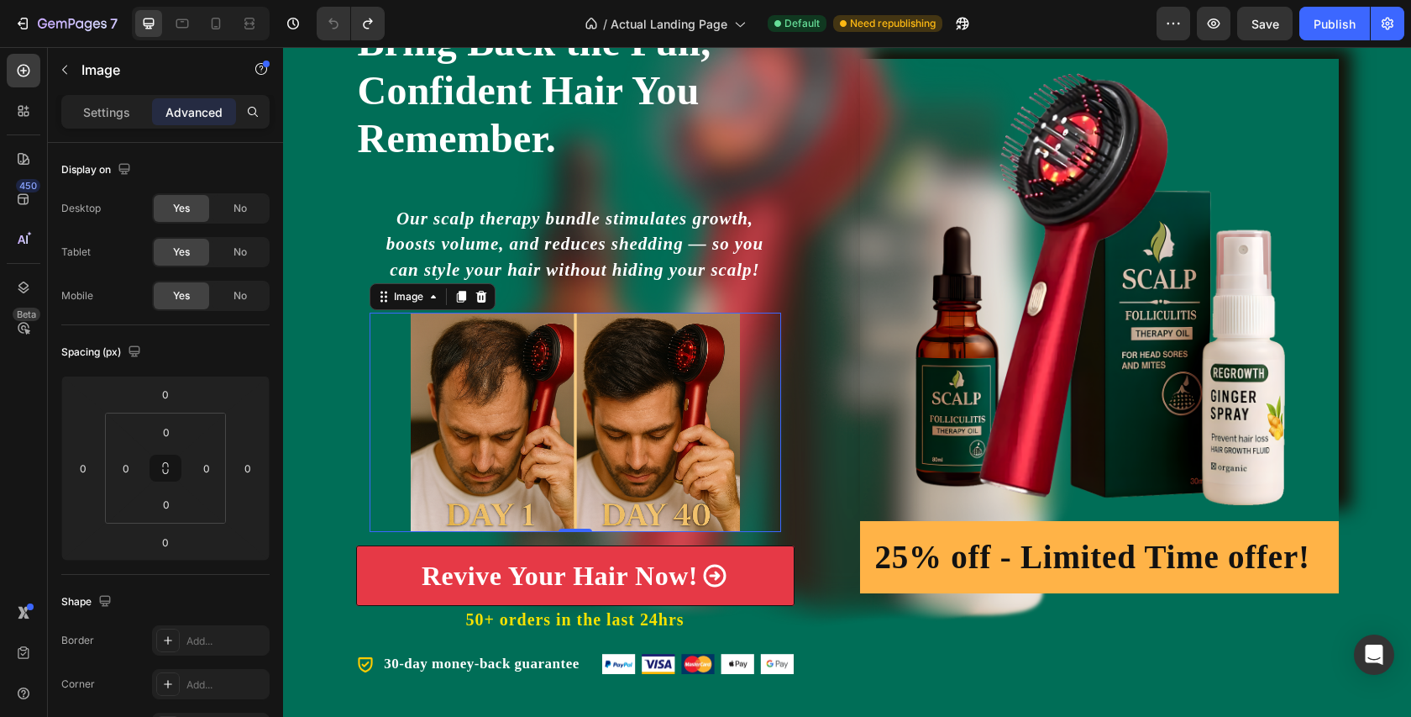
scroll to position [72, 0]
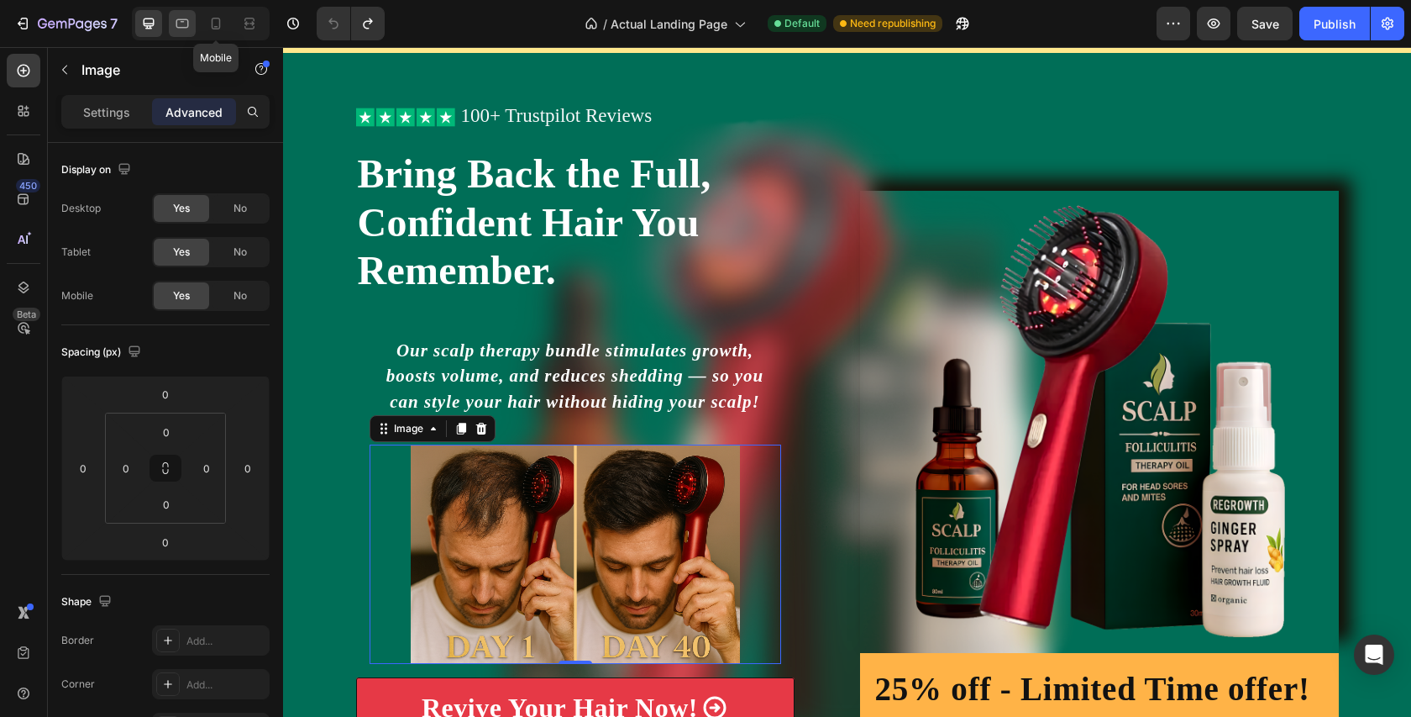
click at [236, 15] on div at bounding box center [249, 23] width 27 height 27
click at [191, 16] on icon at bounding box center [182, 23] width 17 height 17
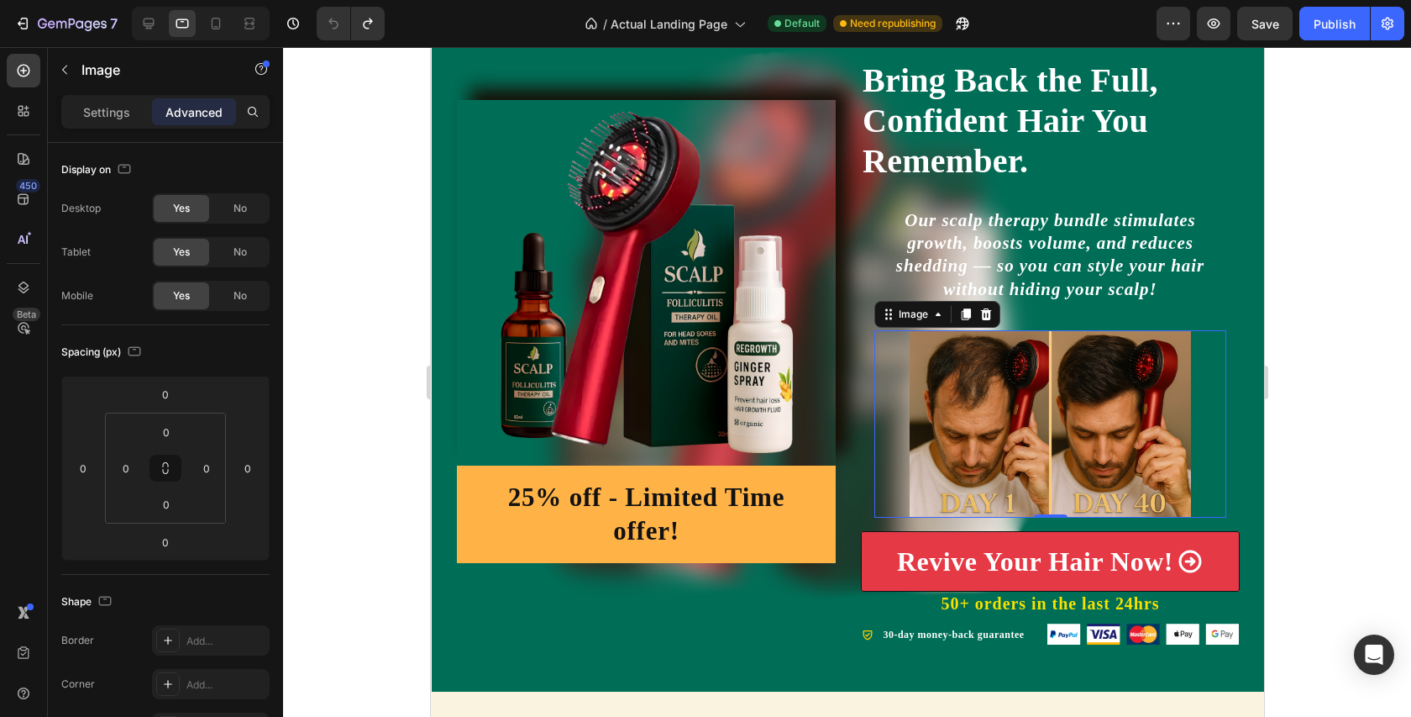
scroll to position [351, 0]
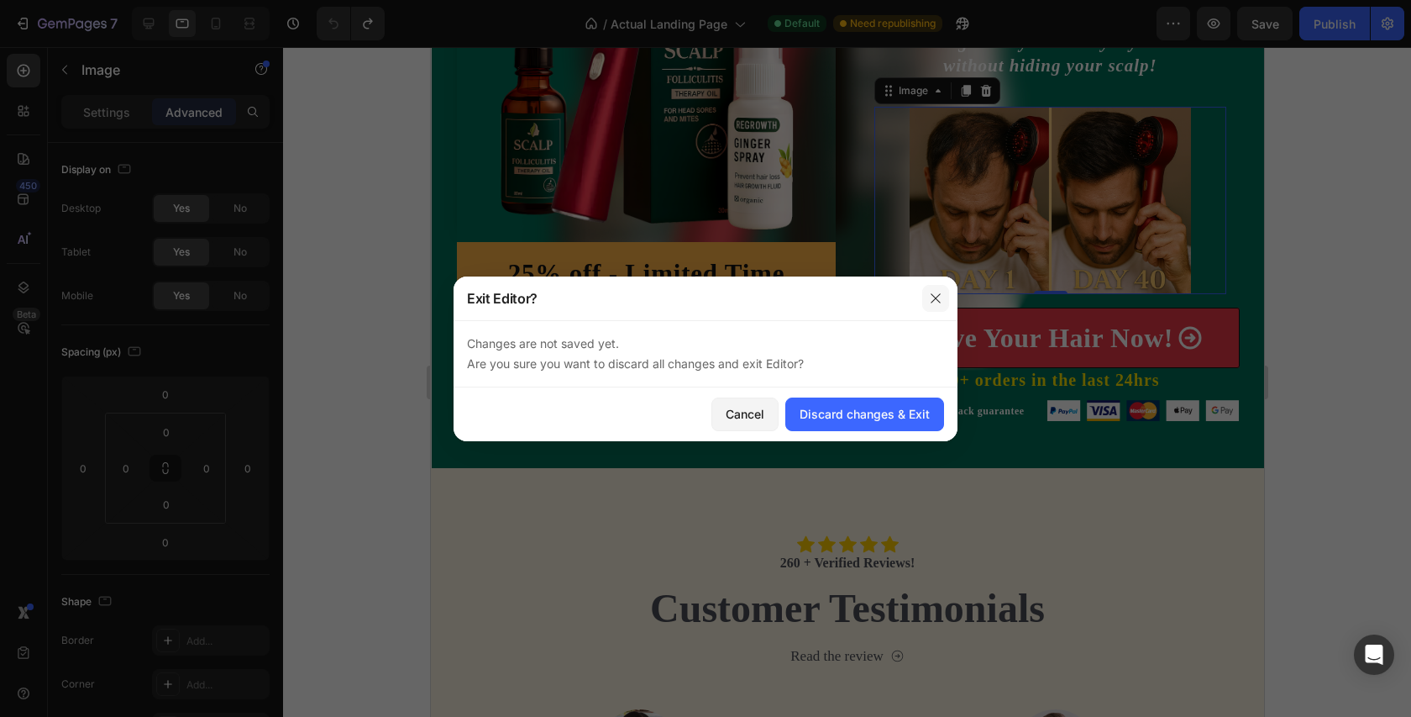
click at [932, 290] on button "button" at bounding box center [936, 298] width 27 height 27
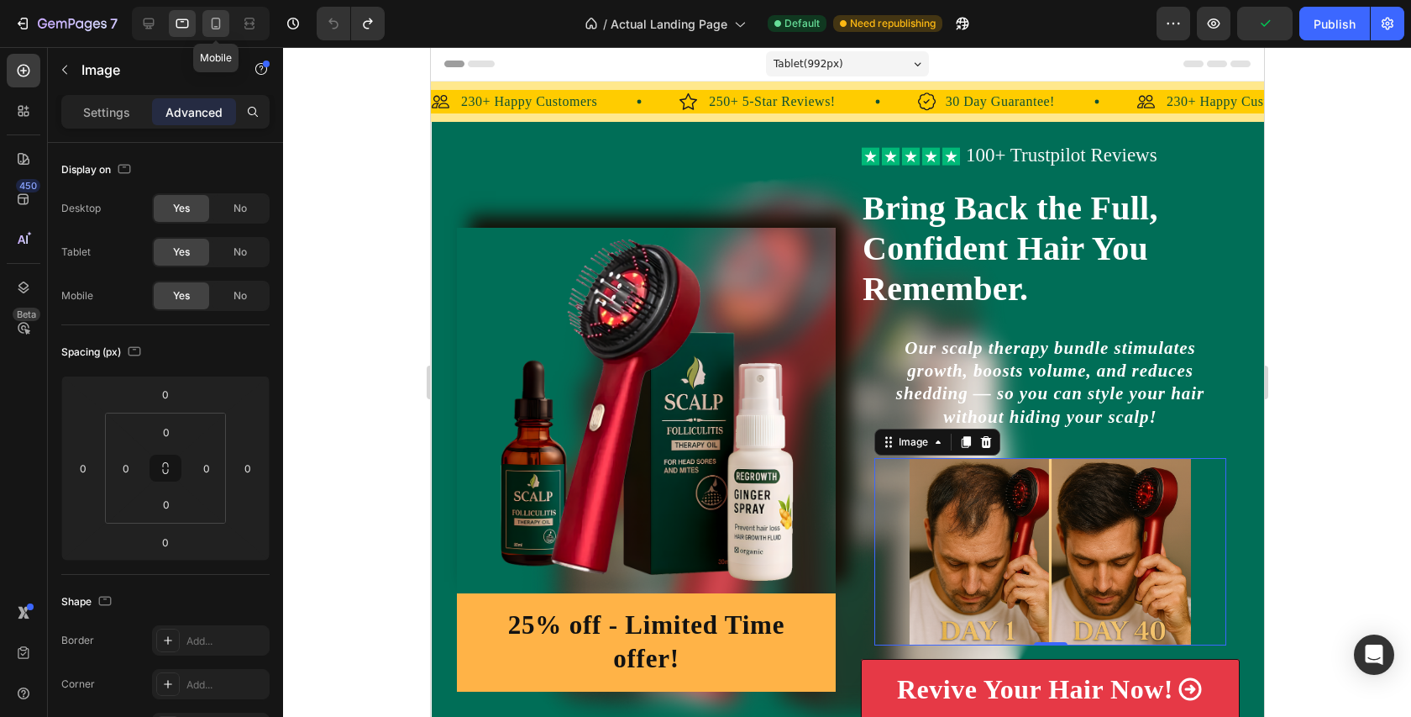
click at [228, 34] on div at bounding box center [215, 23] width 27 height 27
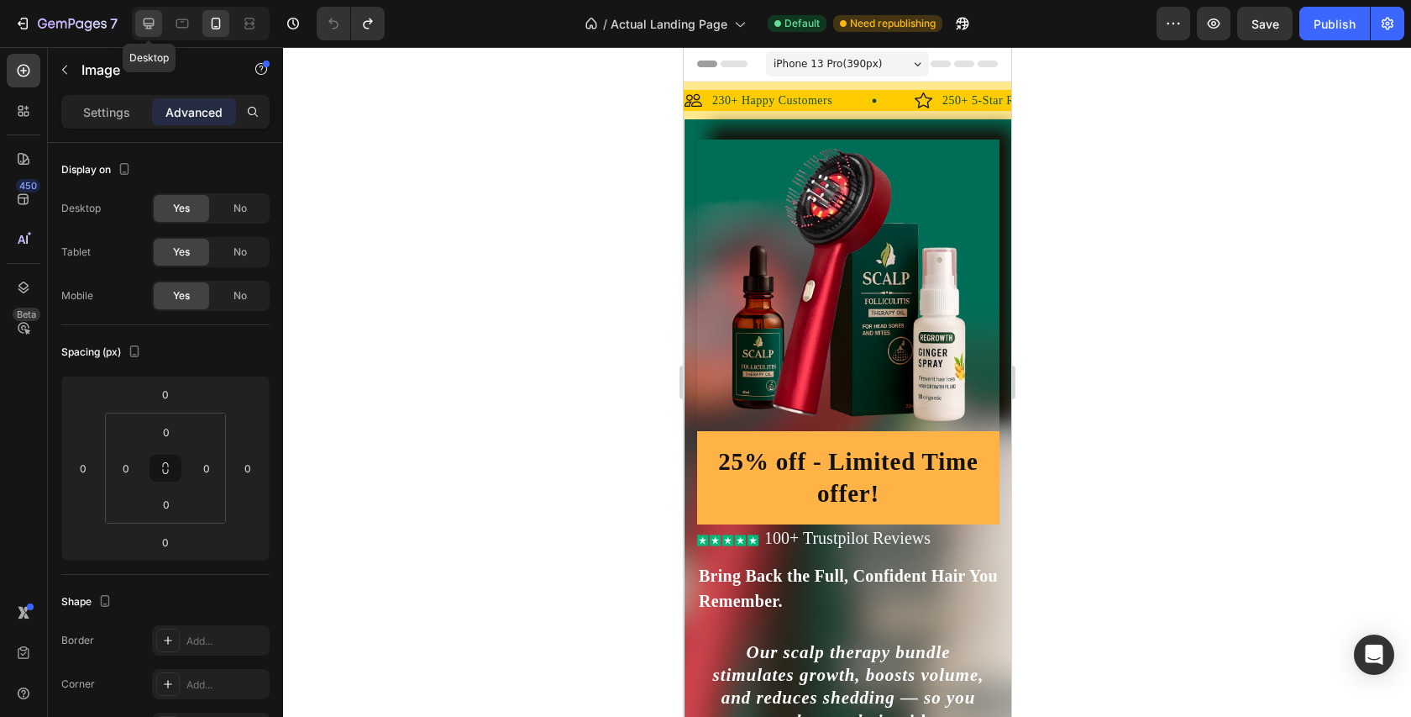
click at [156, 24] on icon at bounding box center [148, 23] width 17 height 17
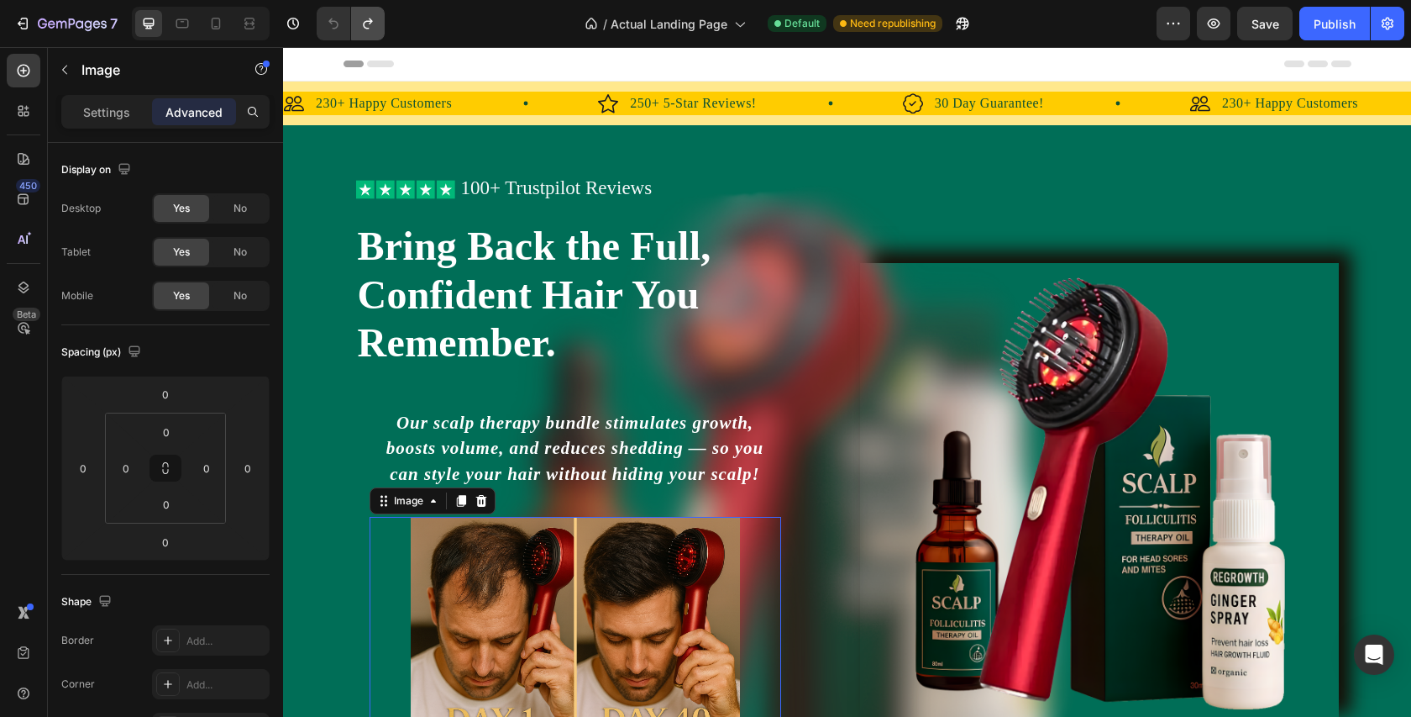
scroll to position [30, 0]
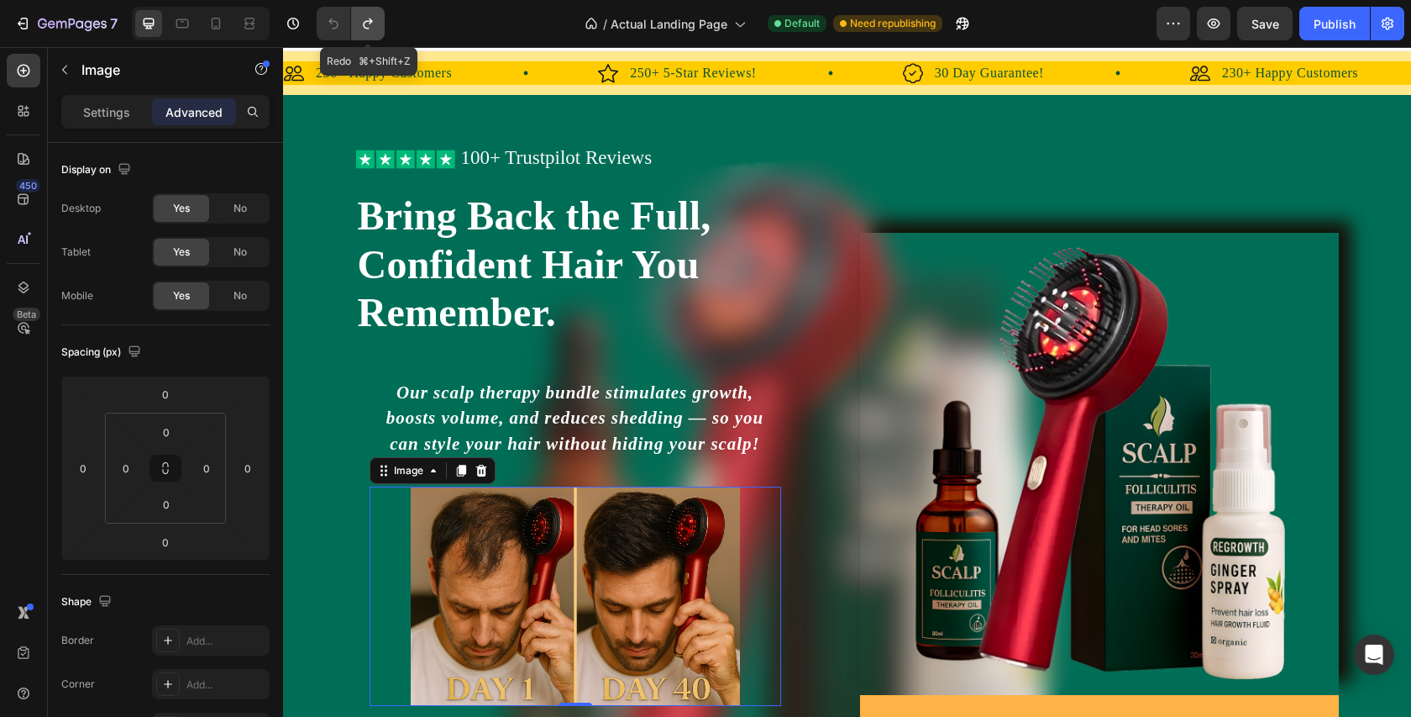
click at [368, 18] on icon "Undo/Redo" at bounding box center [368, 23] width 17 height 17
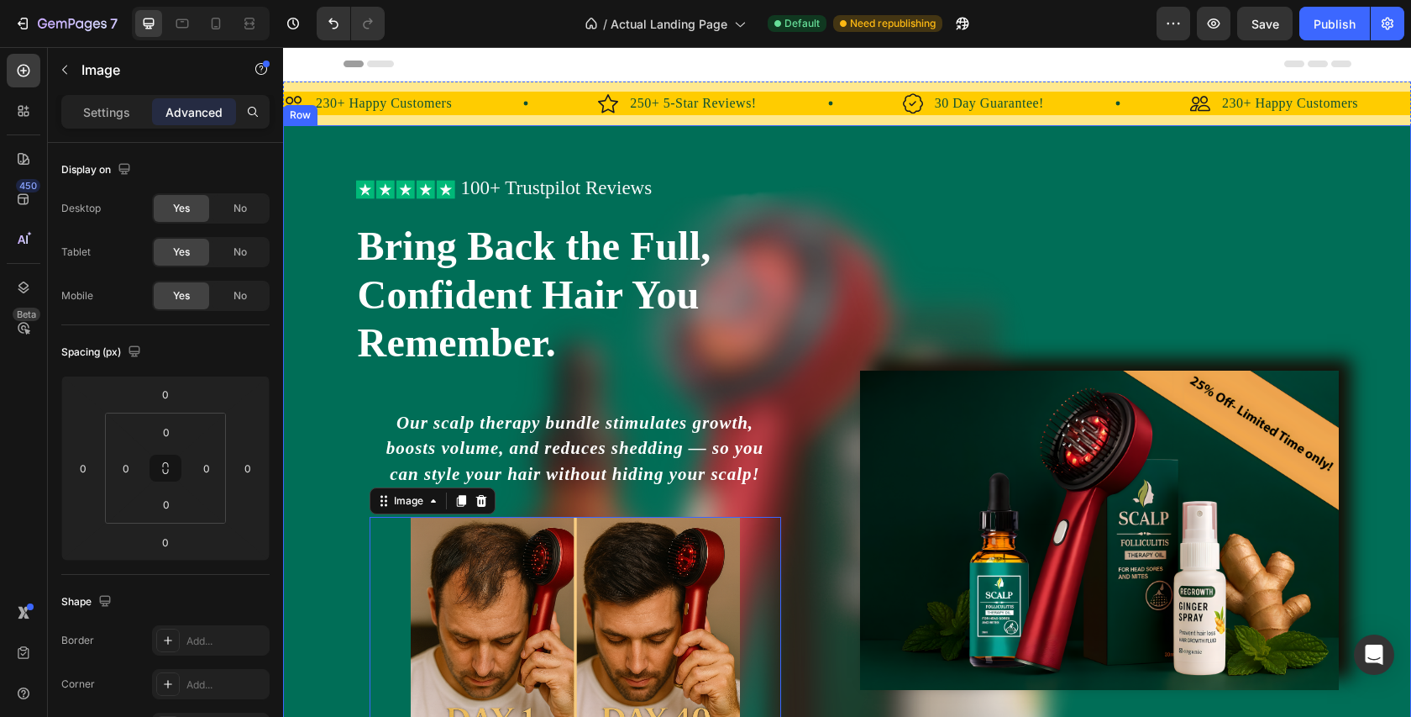
scroll to position [88, 0]
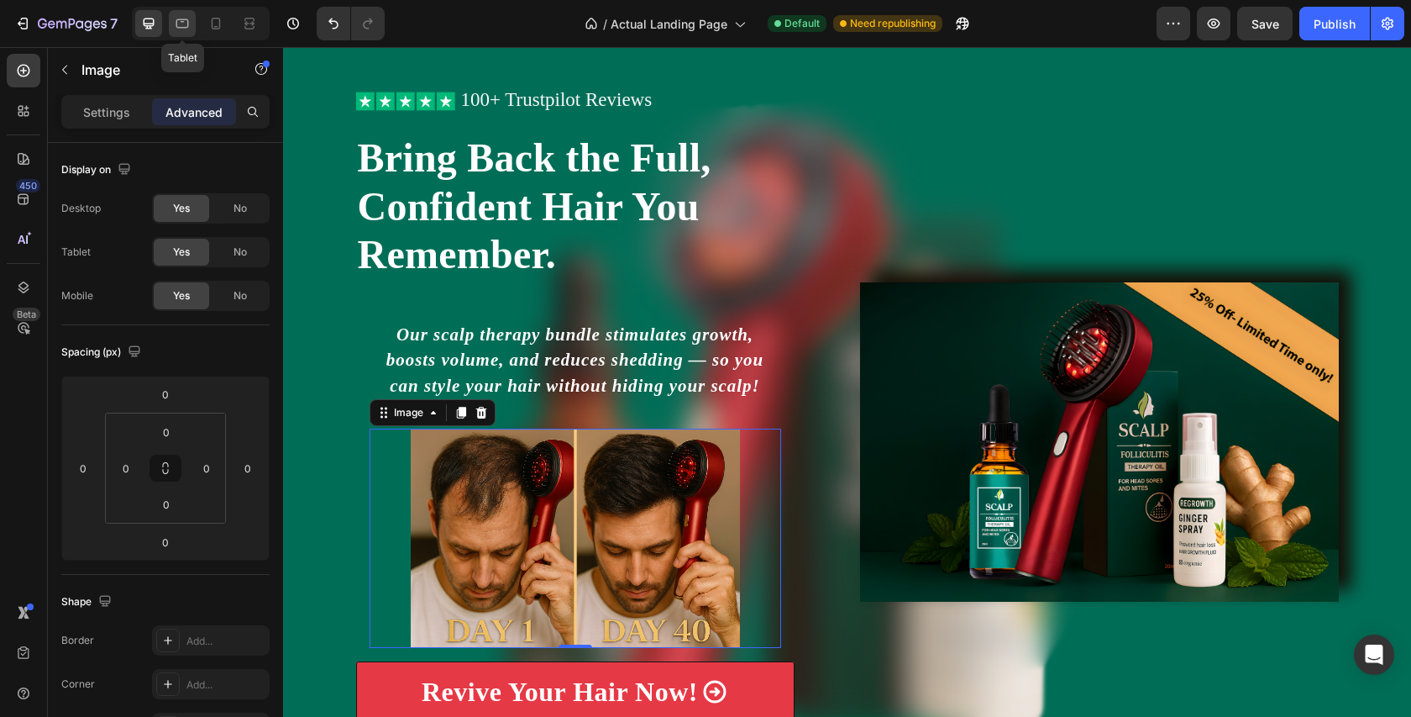
click at [190, 28] on icon at bounding box center [182, 23] width 17 height 17
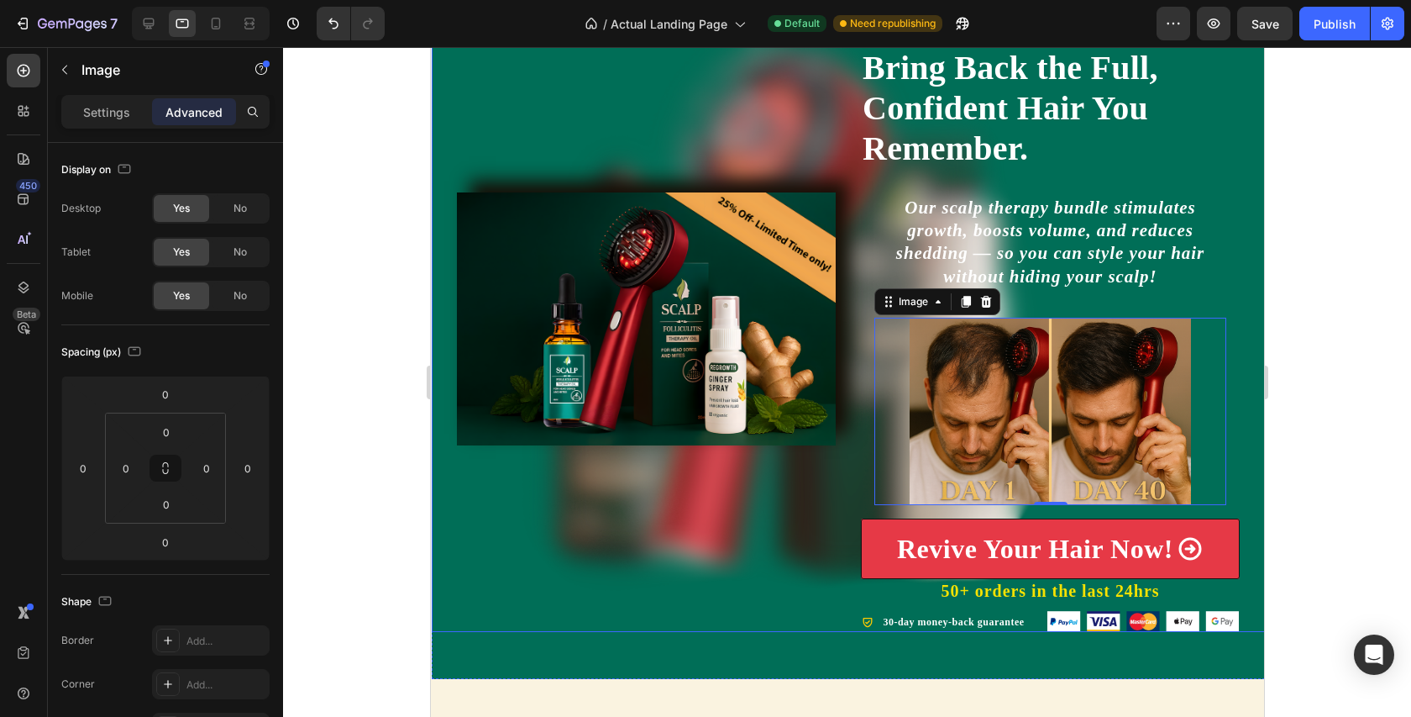
scroll to position [139, 0]
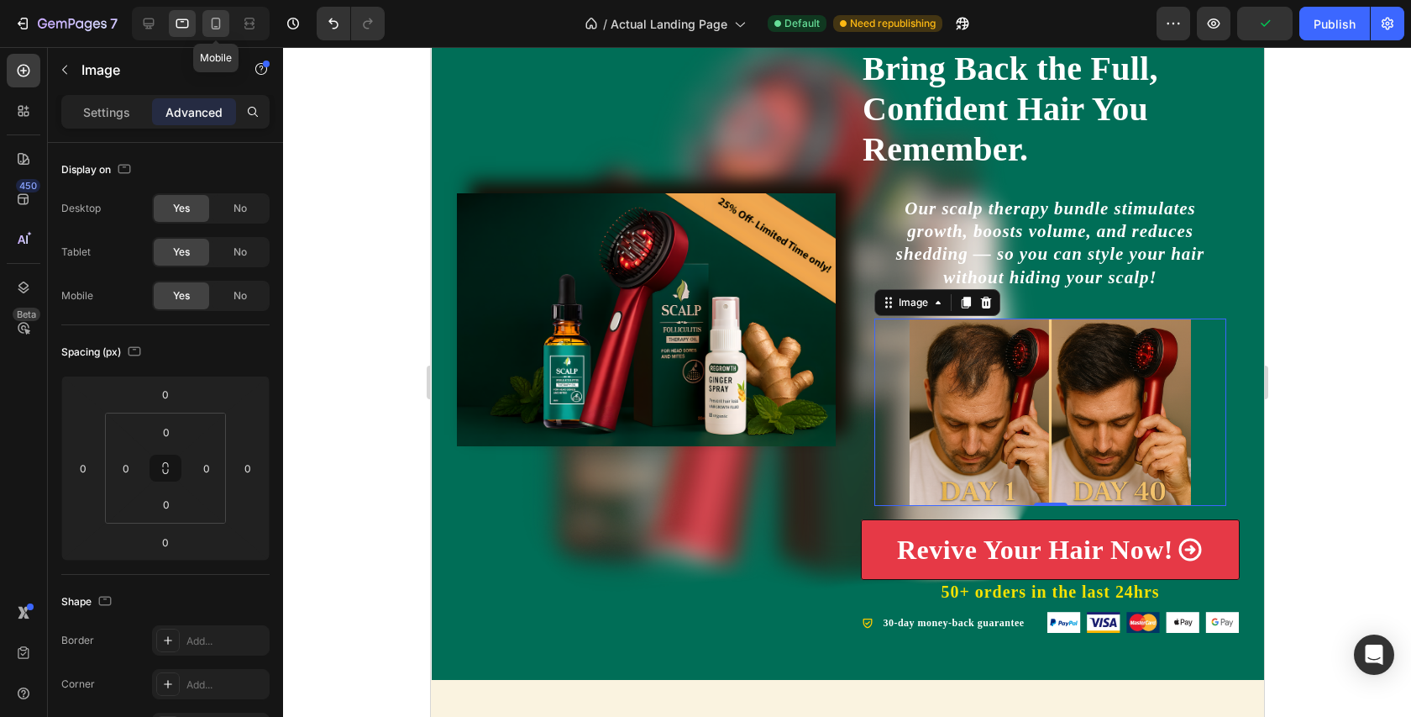
click at [216, 21] on icon at bounding box center [216, 23] width 17 height 17
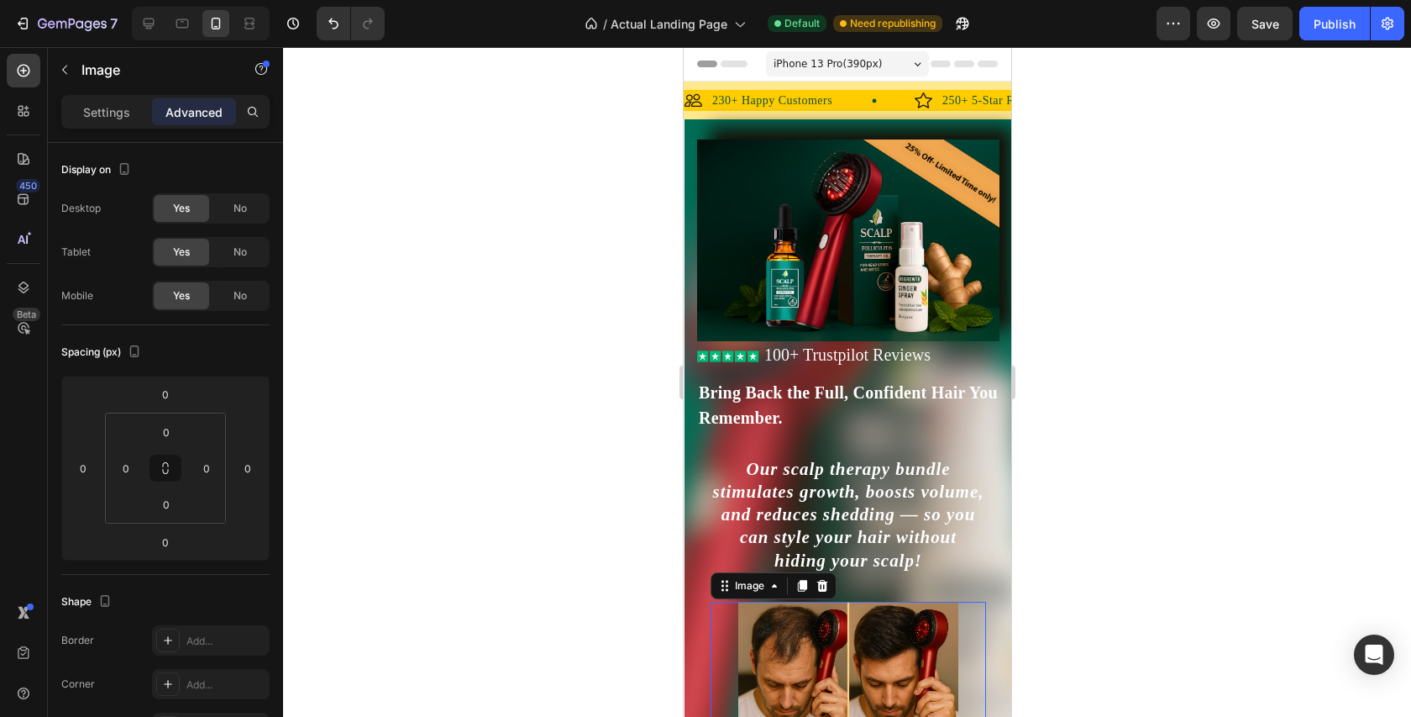
scroll to position [495, 0]
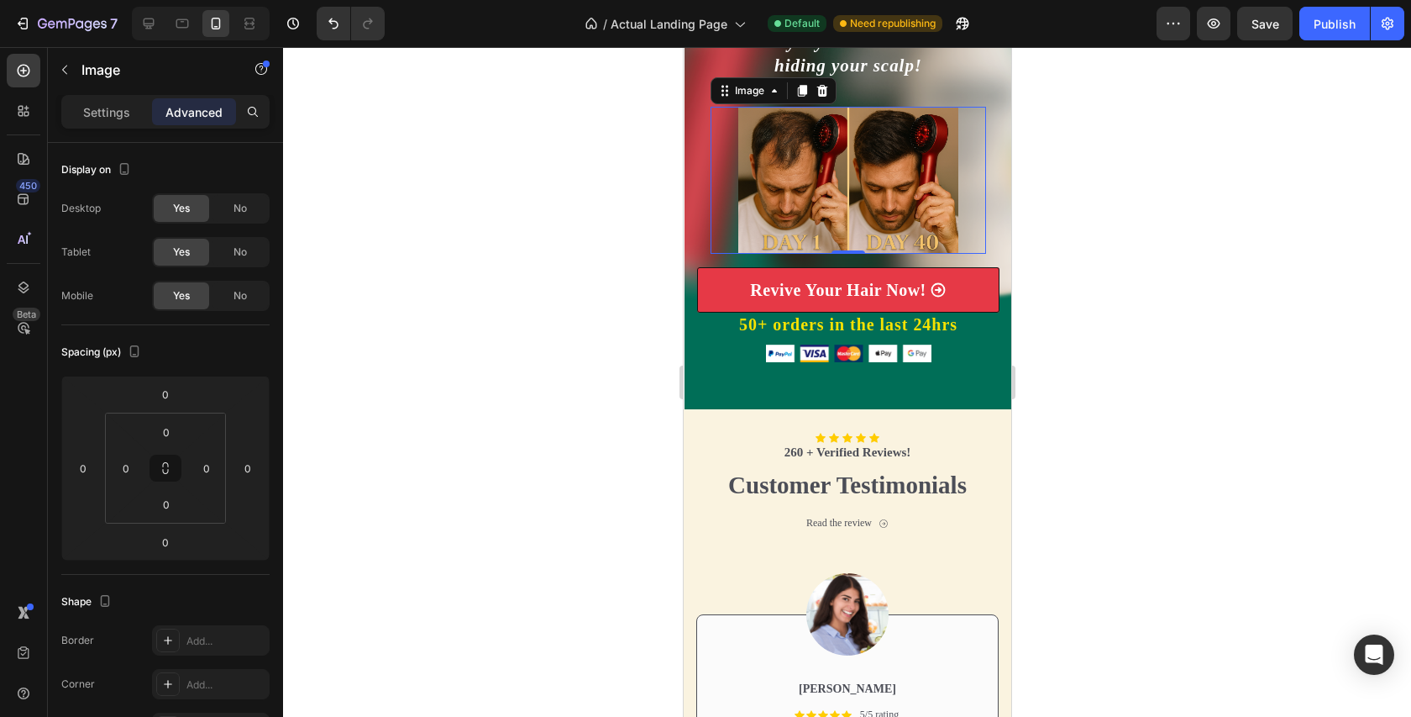
click at [157, 39] on div at bounding box center [201, 24] width 138 height 34
click at [145, 15] on icon at bounding box center [148, 23] width 17 height 17
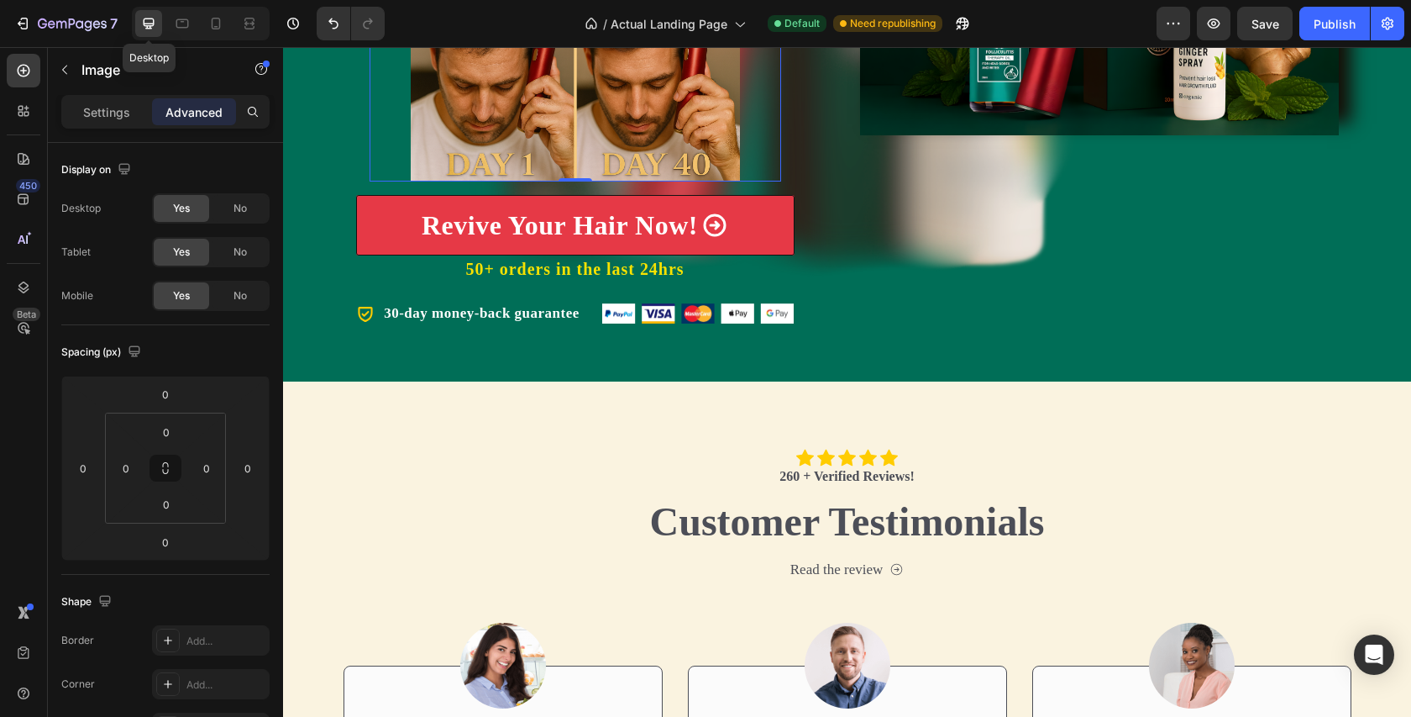
scroll to position [537, 0]
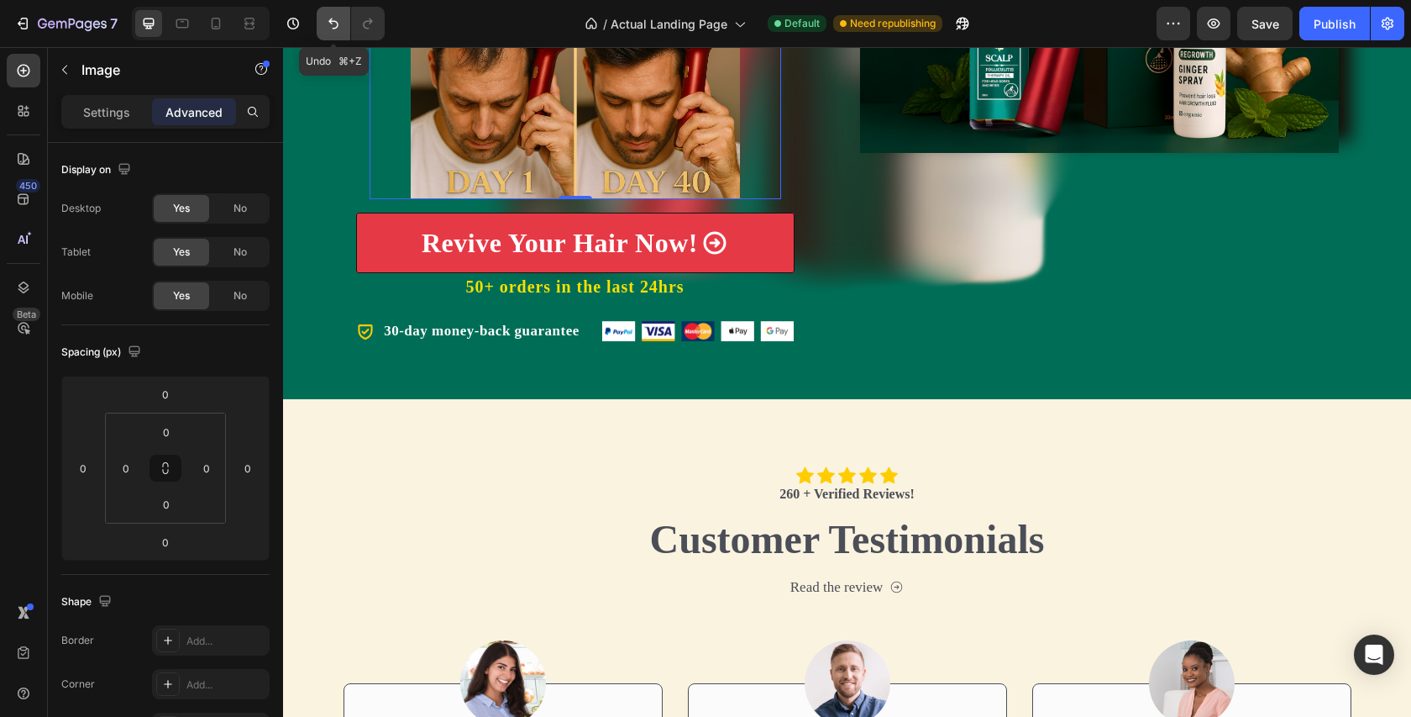
click at [325, 14] on button "Undo/Redo" at bounding box center [334, 24] width 34 height 34
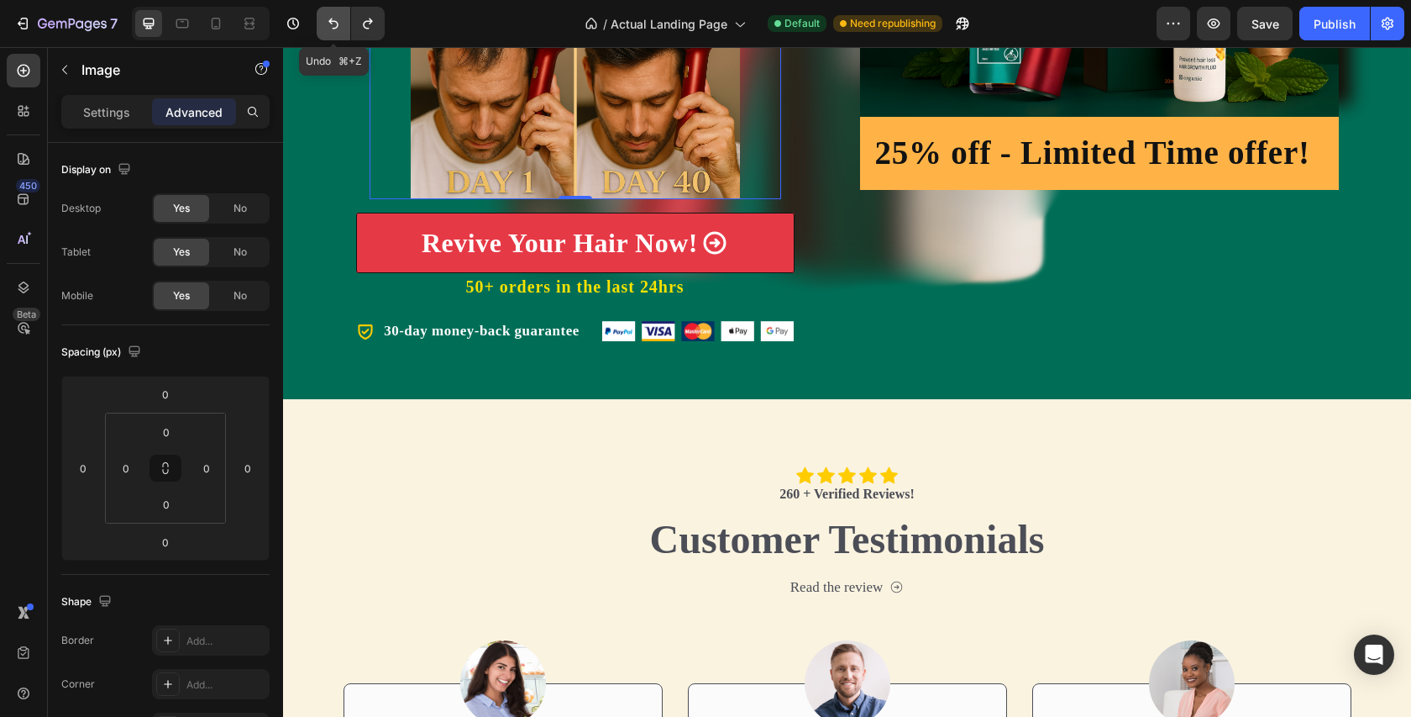
click at [325, 13] on button "Undo/Redo" at bounding box center [334, 24] width 34 height 34
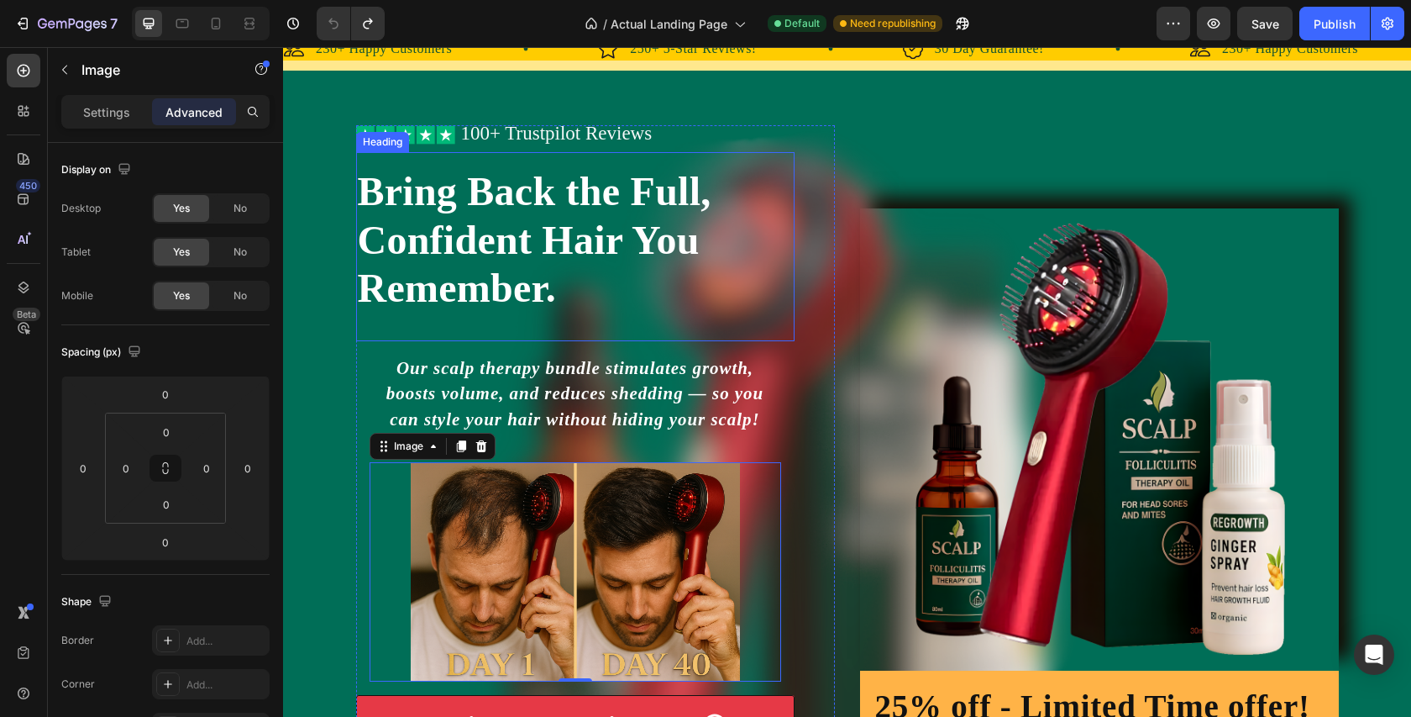
scroll to position [113, 0]
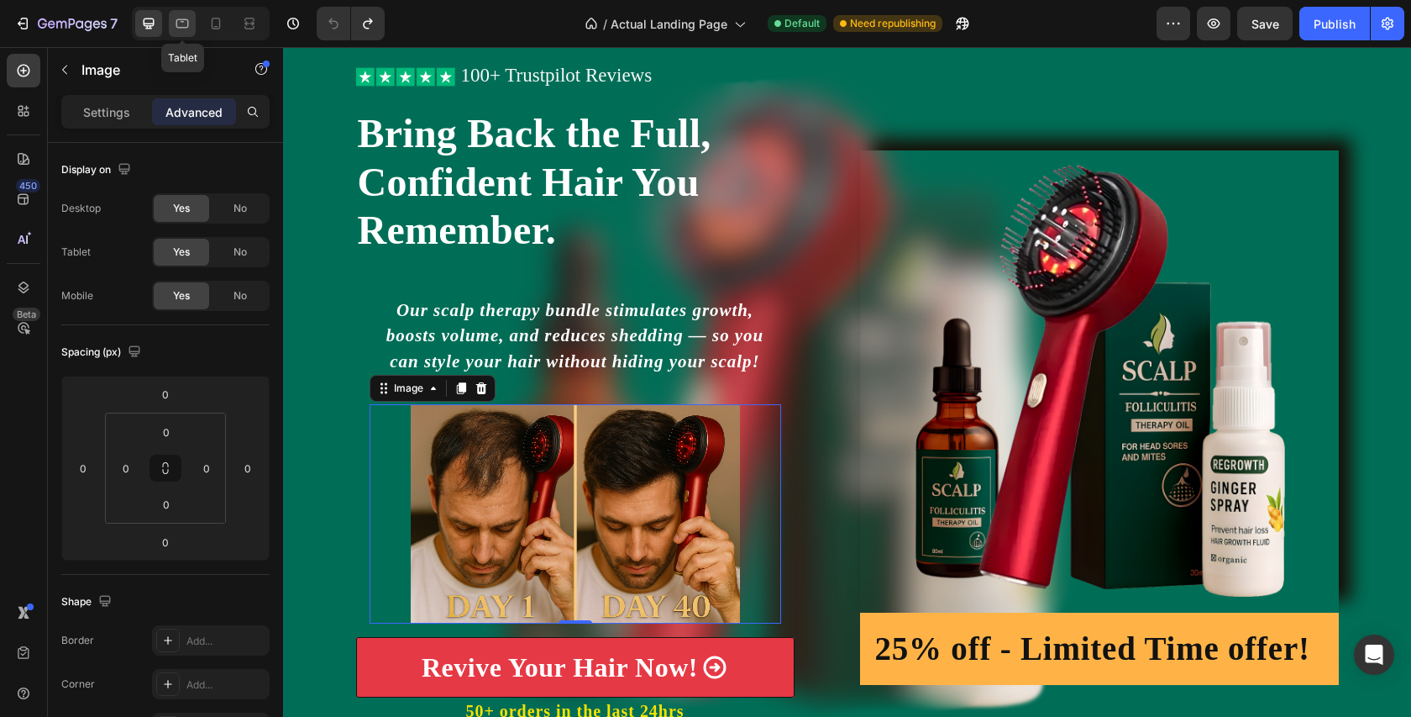
click at [178, 18] on icon at bounding box center [182, 23] width 17 height 17
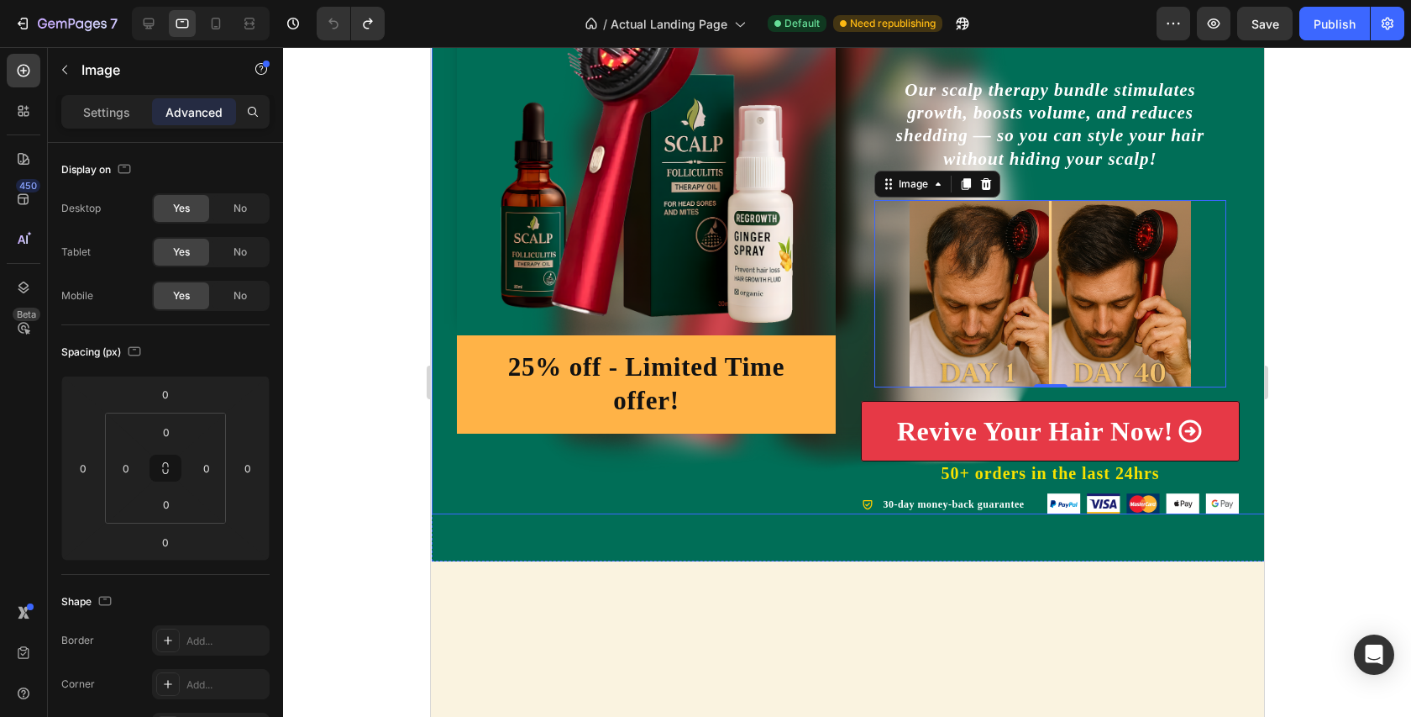
scroll to position [65, 0]
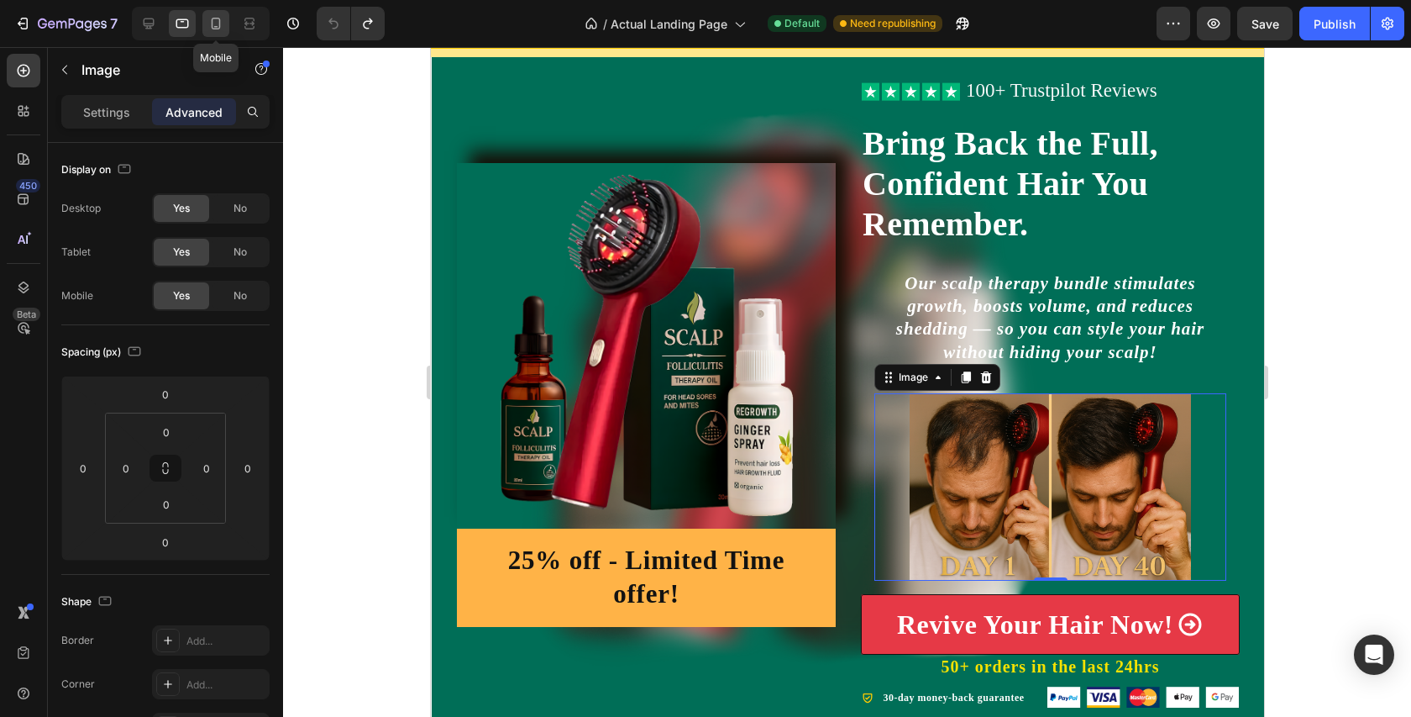
click at [216, 33] on div at bounding box center [215, 23] width 27 height 27
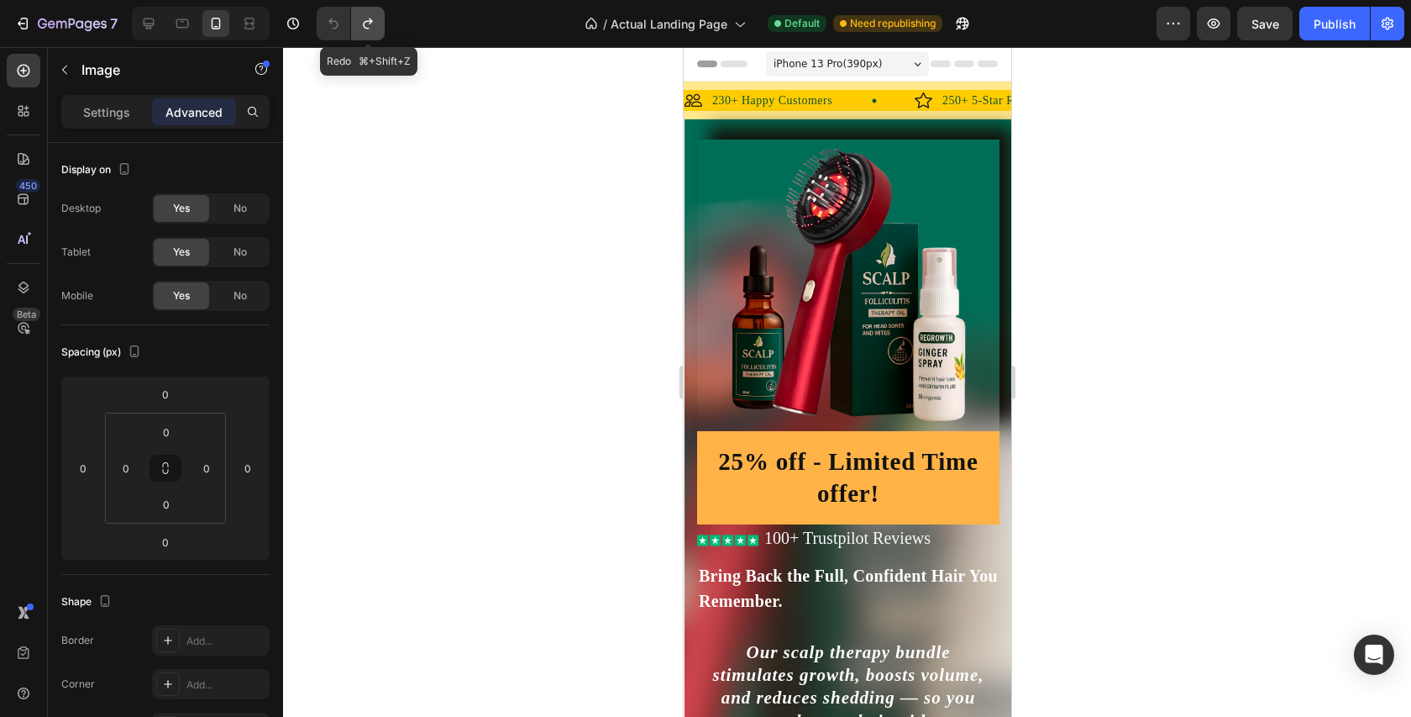
click at [362, 13] on button "Undo/Redo" at bounding box center [368, 24] width 34 height 34
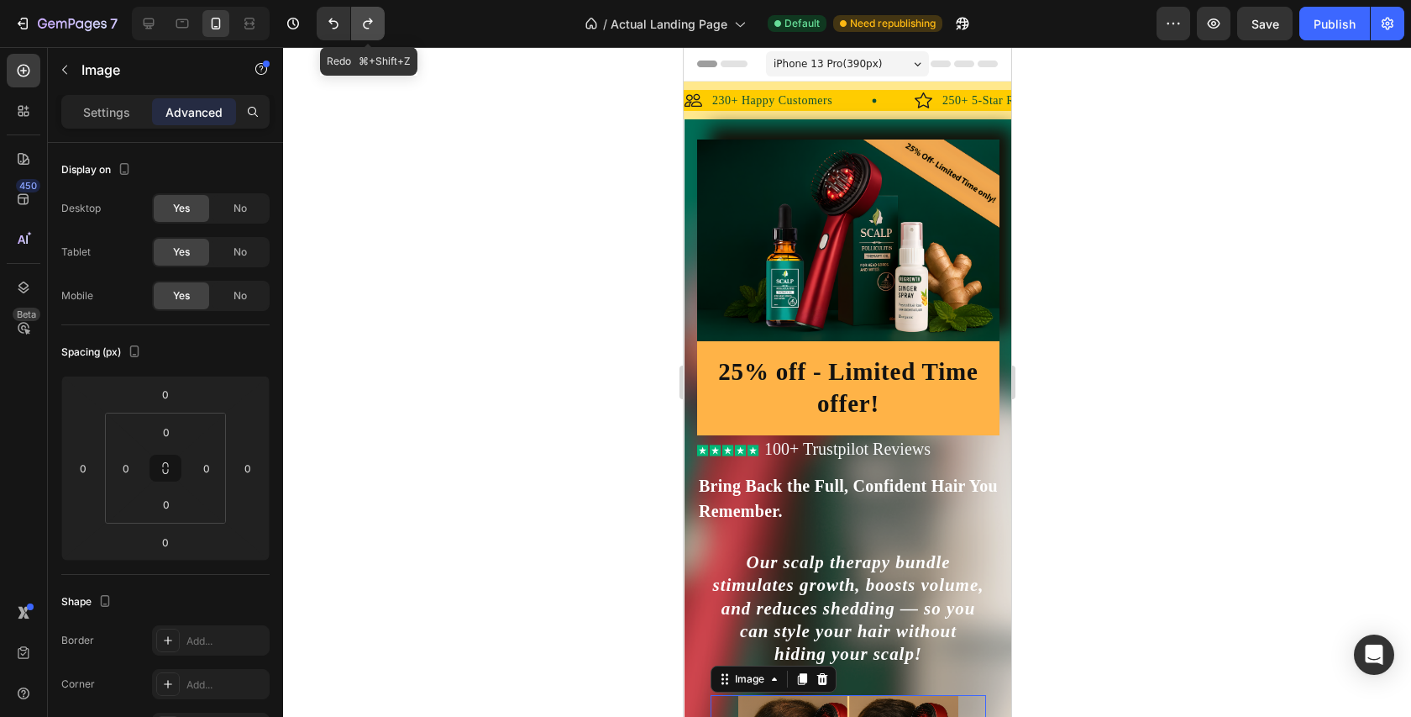
click at [362, 12] on button "Undo/Redo" at bounding box center [368, 24] width 34 height 34
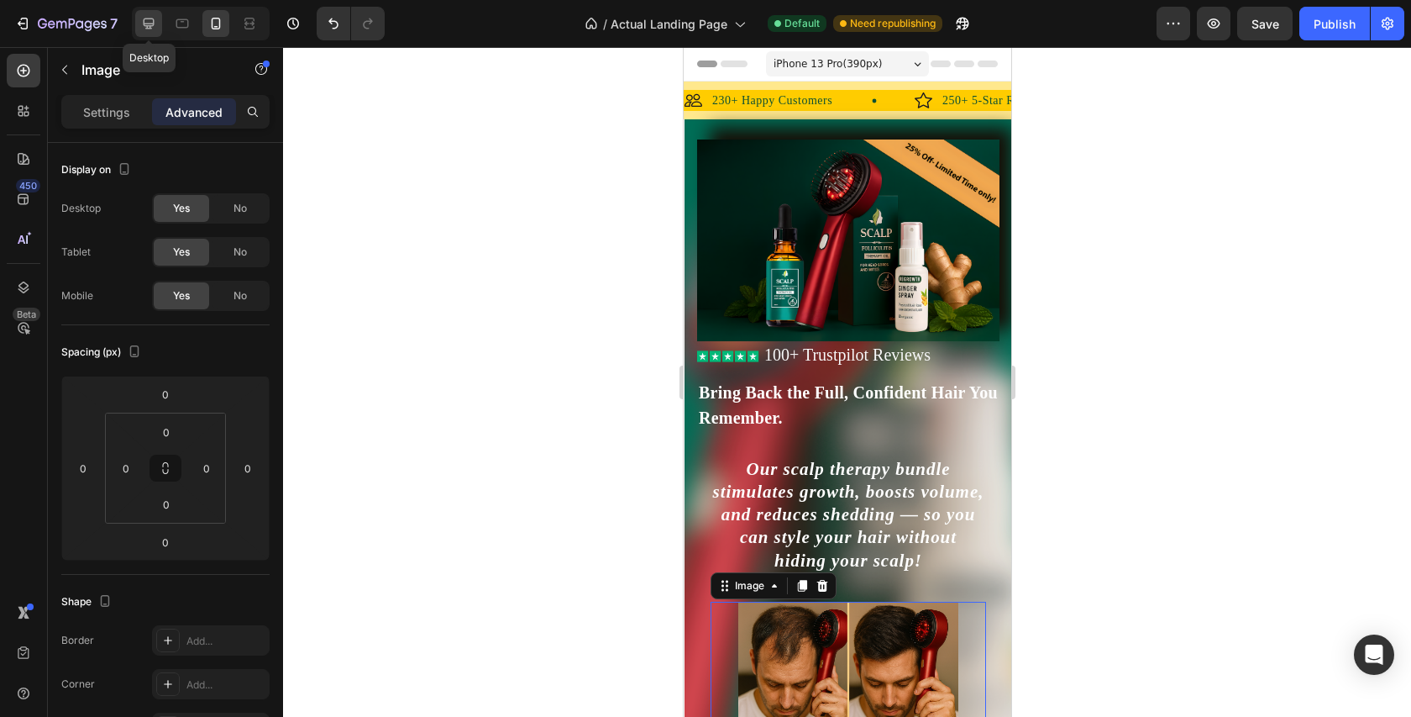
click at [146, 13] on div at bounding box center [148, 23] width 27 height 27
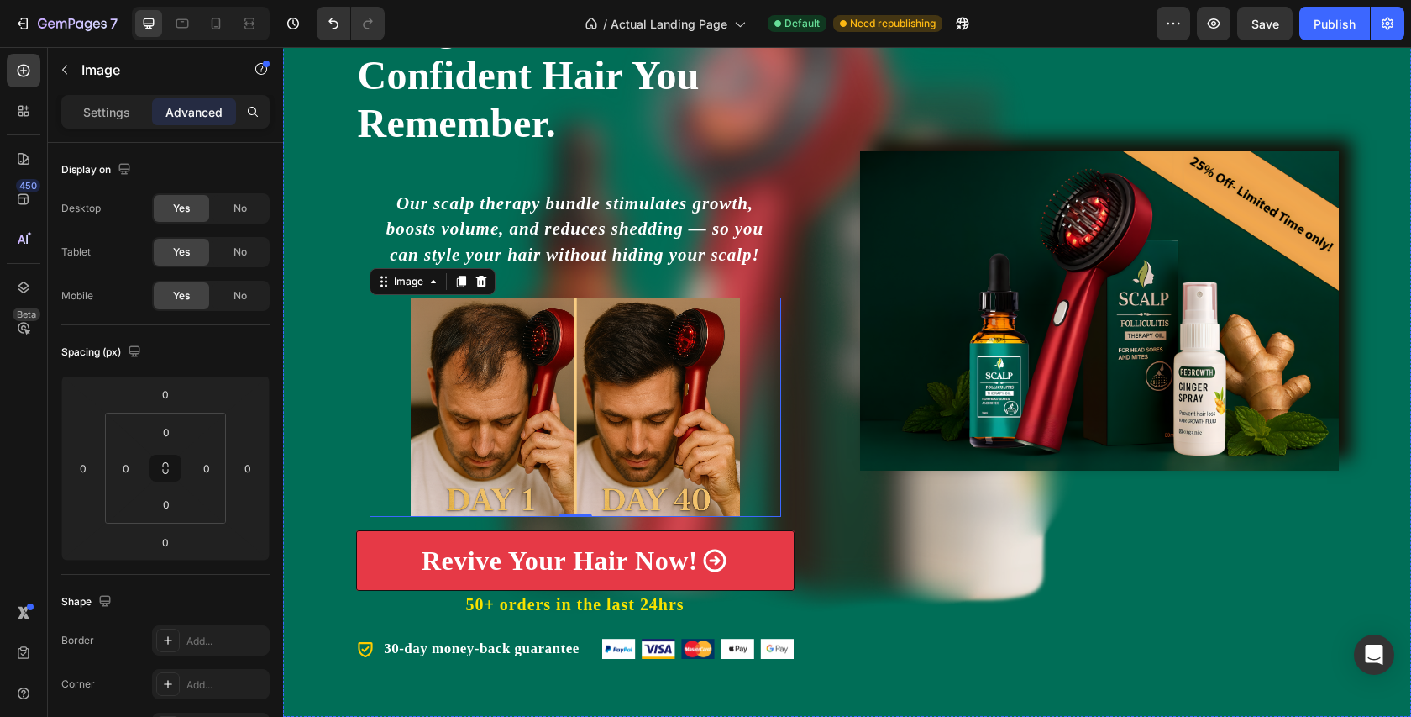
scroll to position [143, 0]
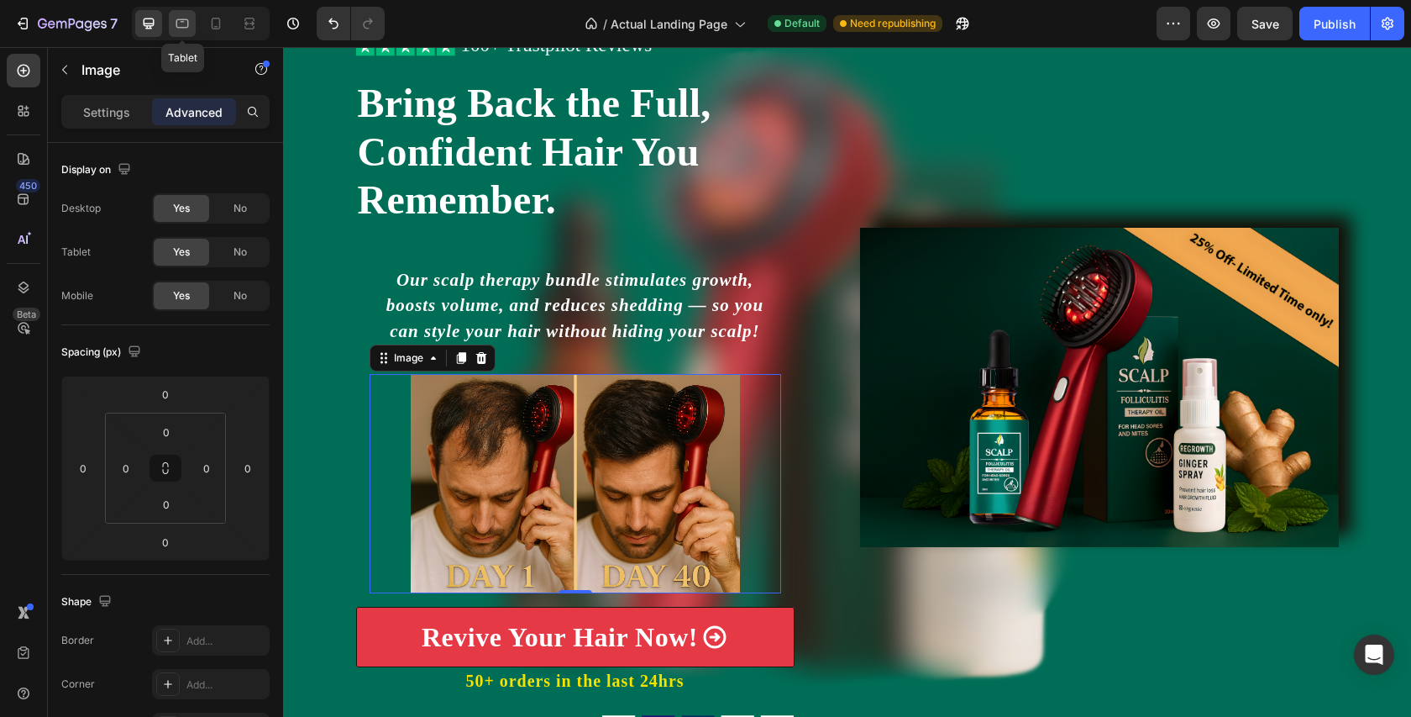
click at [181, 29] on icon at bounding box center [182, 23] width 17 height 17
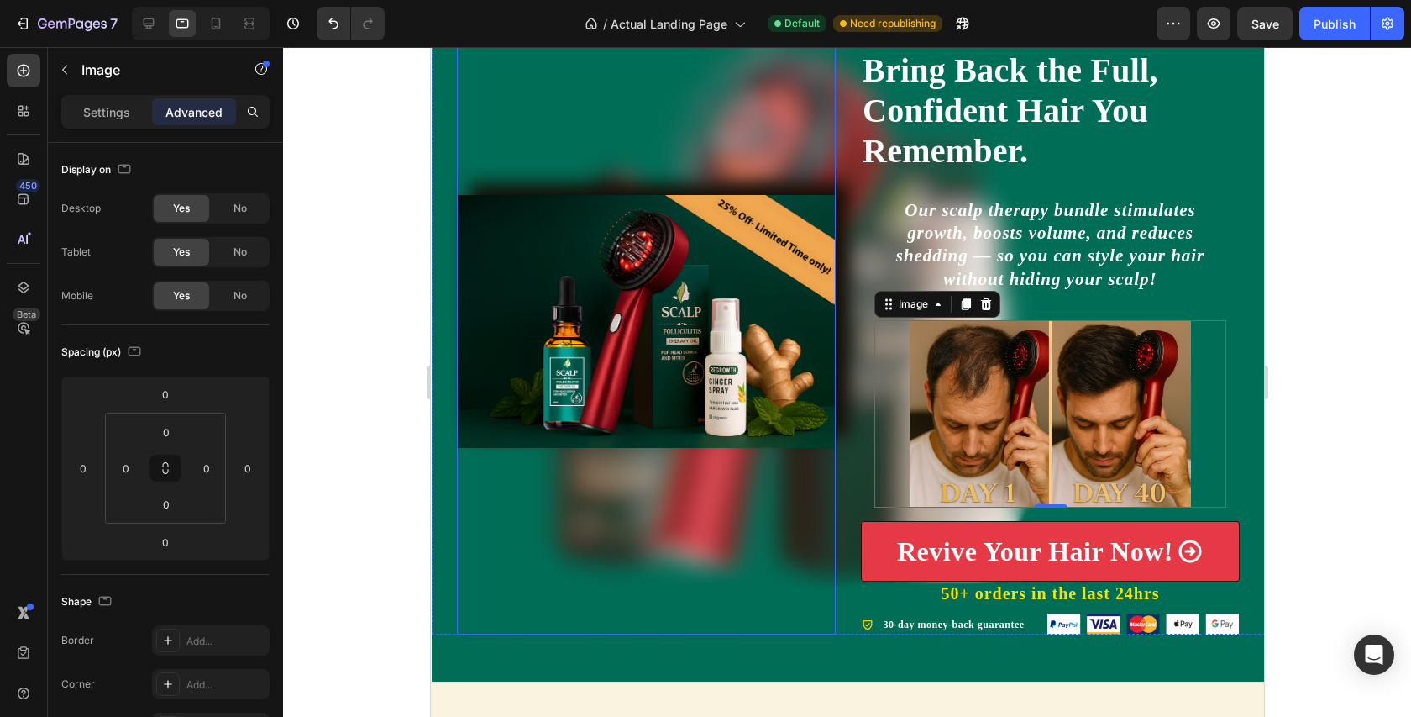
scroll to position [105, 0]
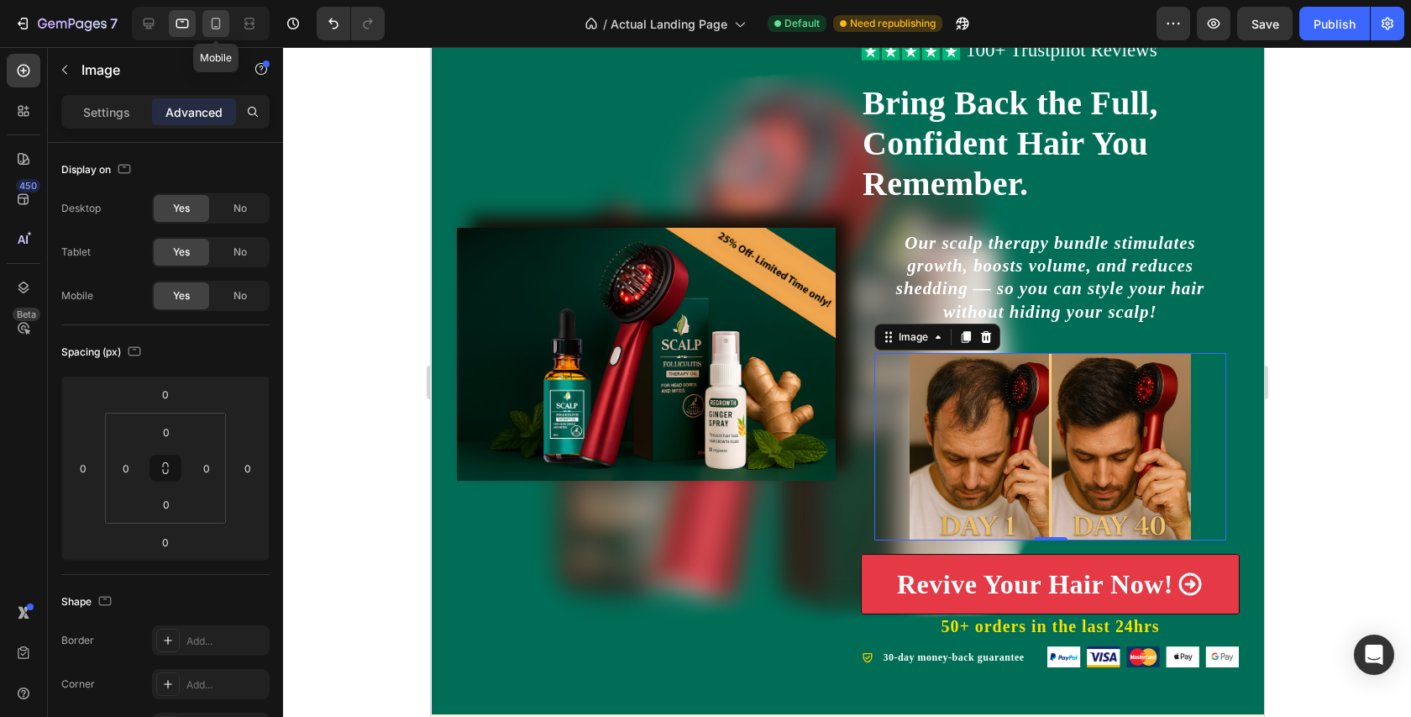
click at [211, 23] on icon at bounding box center [216, 23] width 17 height 17
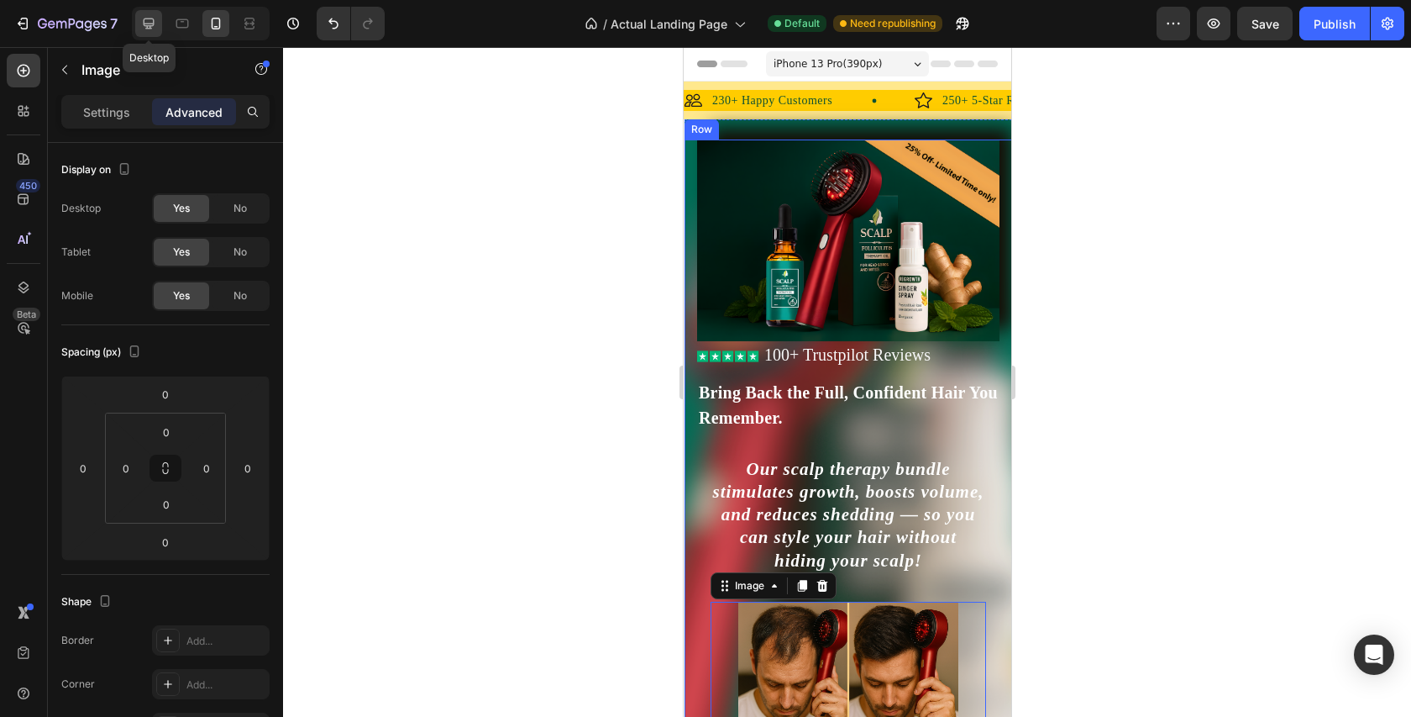
click at [145, 24] on icon at bounding box center [149, 23] width 11 height 11
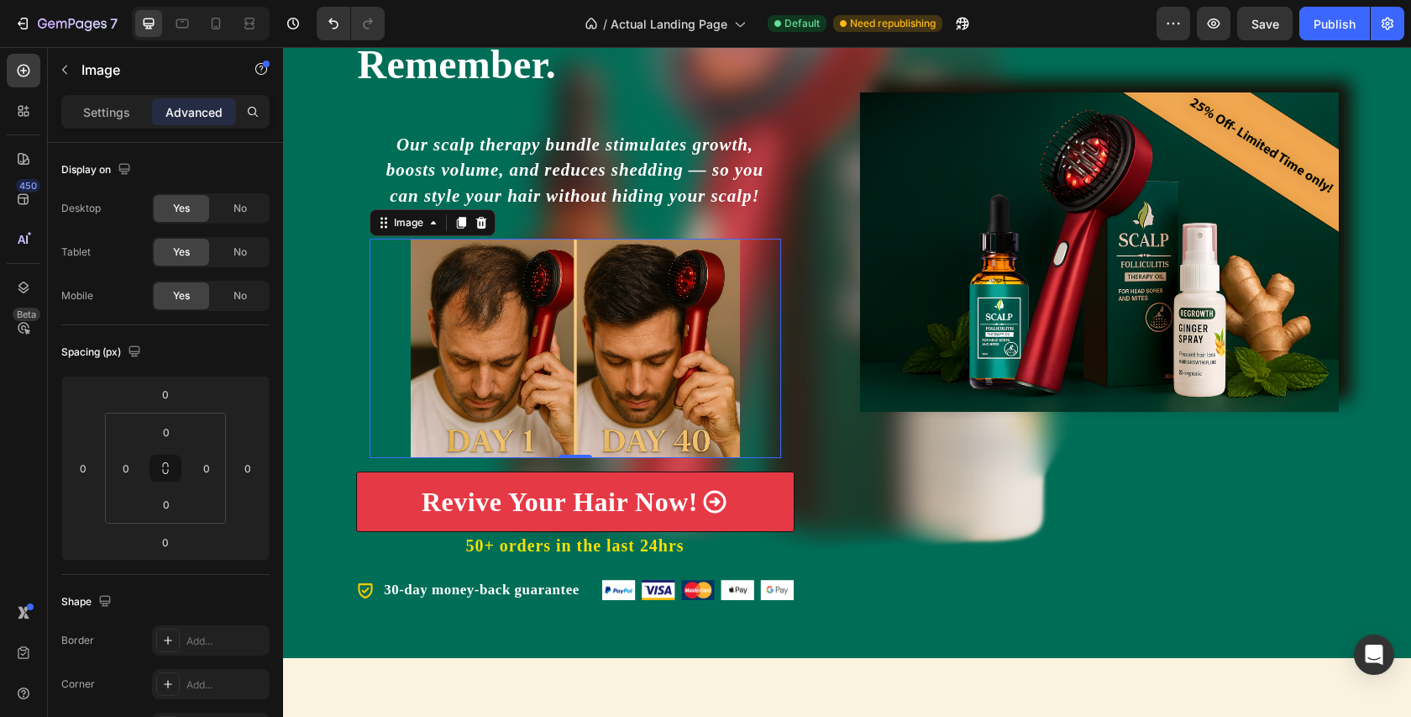
scroll to position [409, 0]
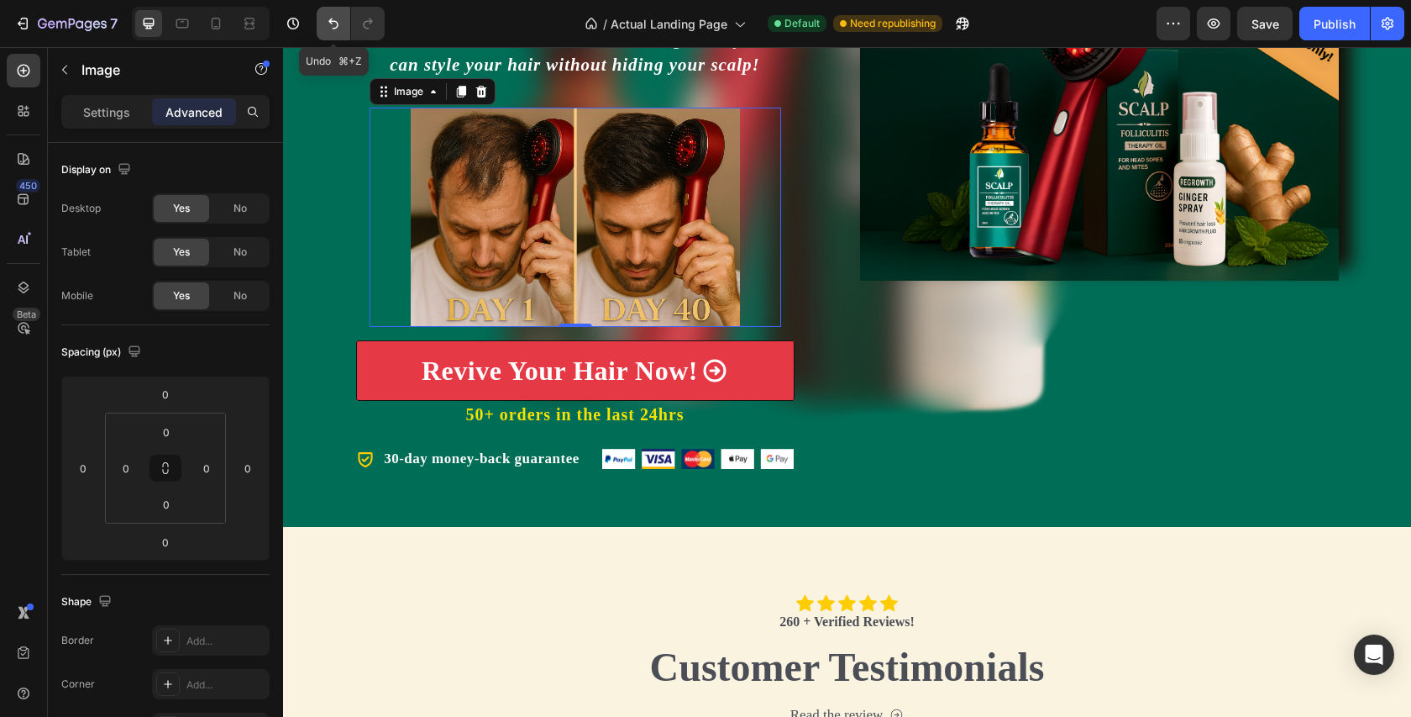
click at [339, 32] on button "Undo/Redo" at bounding box center [334, 24] width 34 height 34
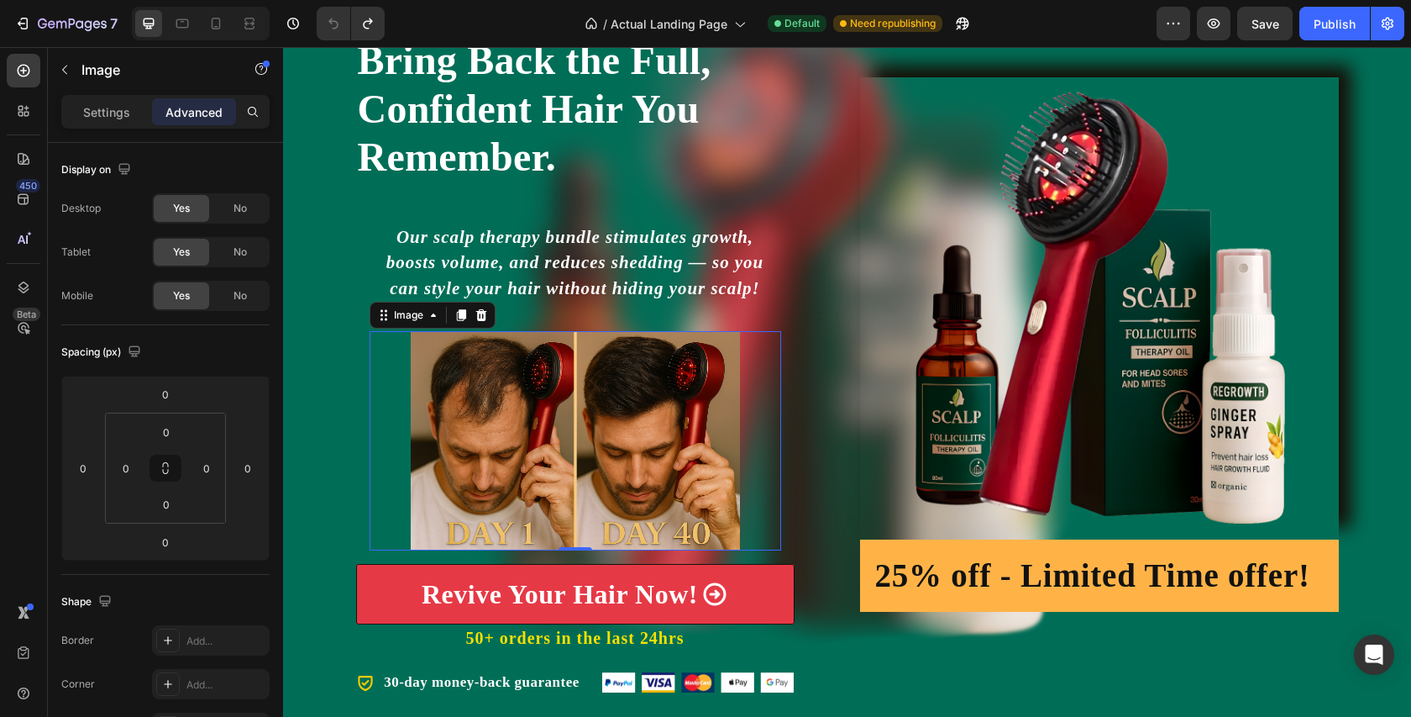
scroll to position [183, 0]
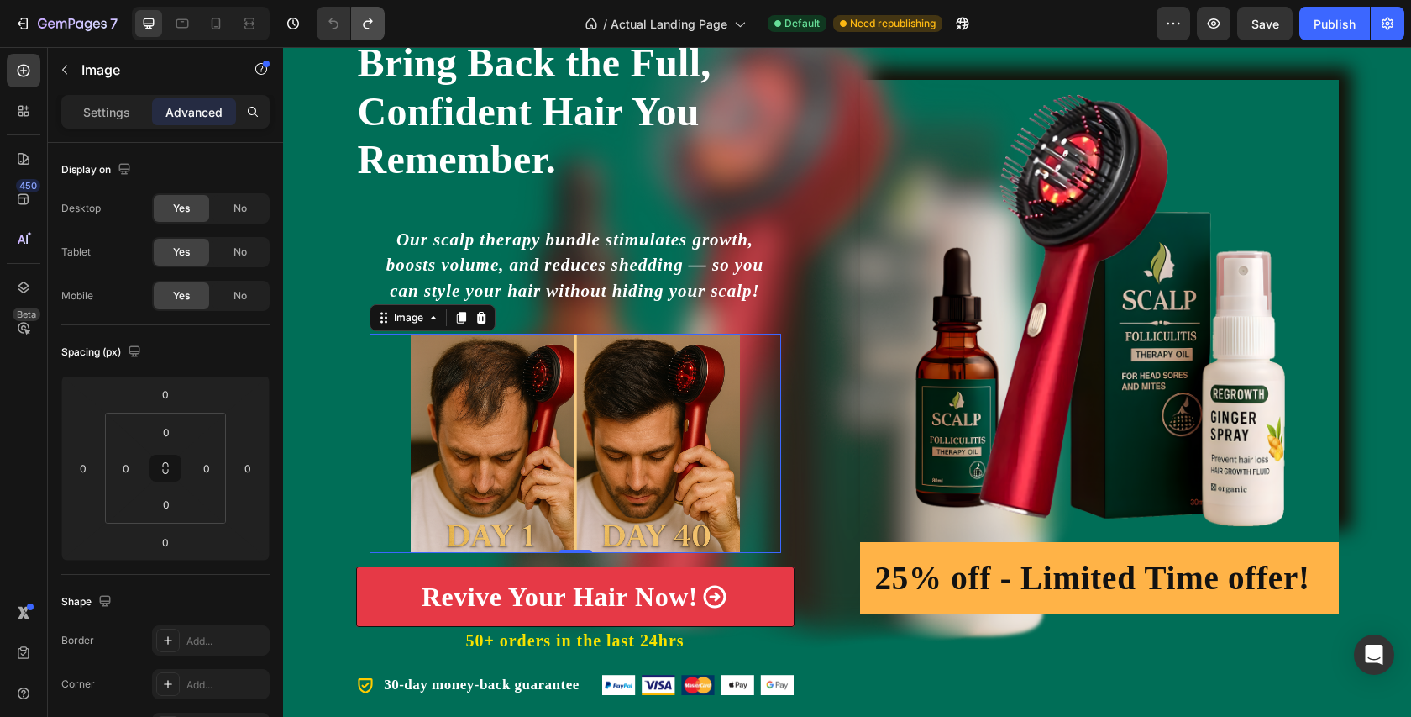
click at [379, 17] on button "Undo/Redo" at bounding box center [368, 24] width 34 height 34
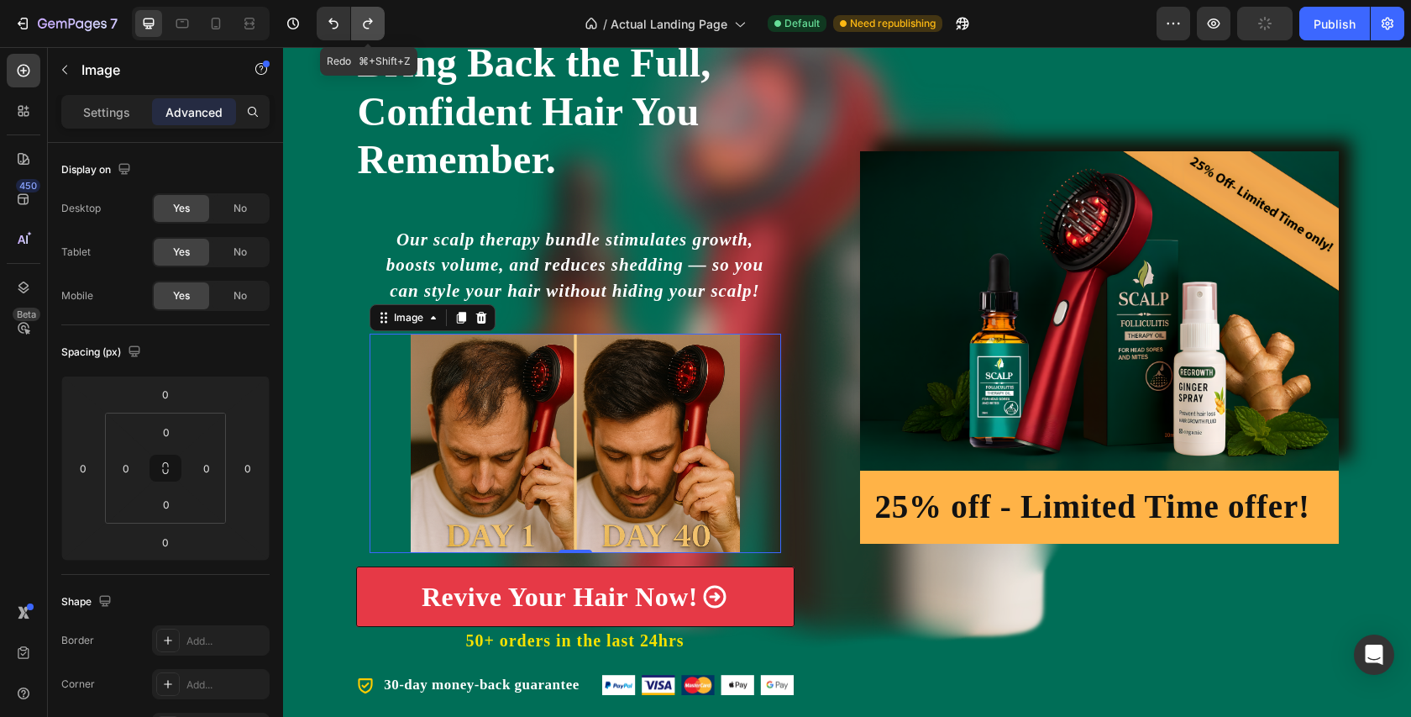
click at [378, 17] on button "Undo/Redo" at bounding box center [368, 24] width 34 height 34
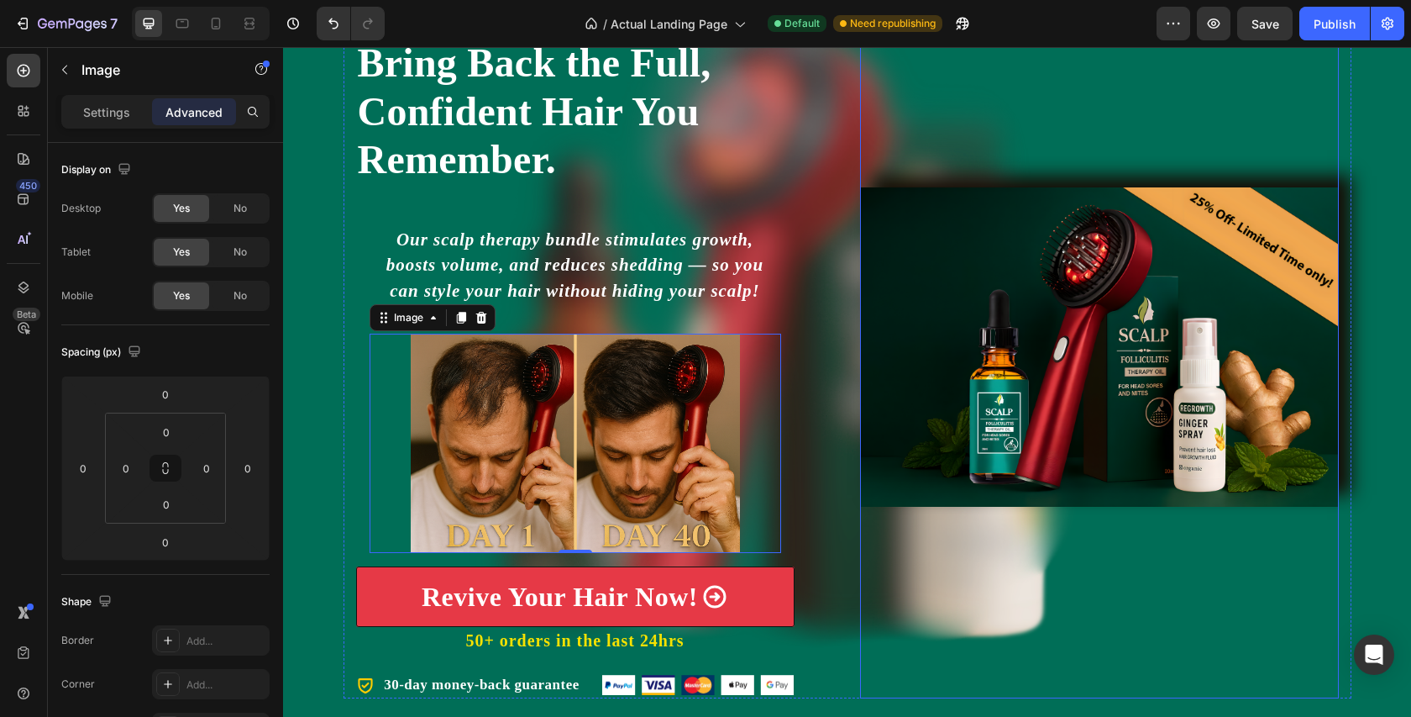
click at [1113, 342] on img at bounding box center [1099, 346] width 479 height 319
click at [1060, 301] on img at bounding box center [1099, 346] width 479 height 319
click at [103, 115] on p "Settings" at bounding box center [106, 112] width 47 height 18
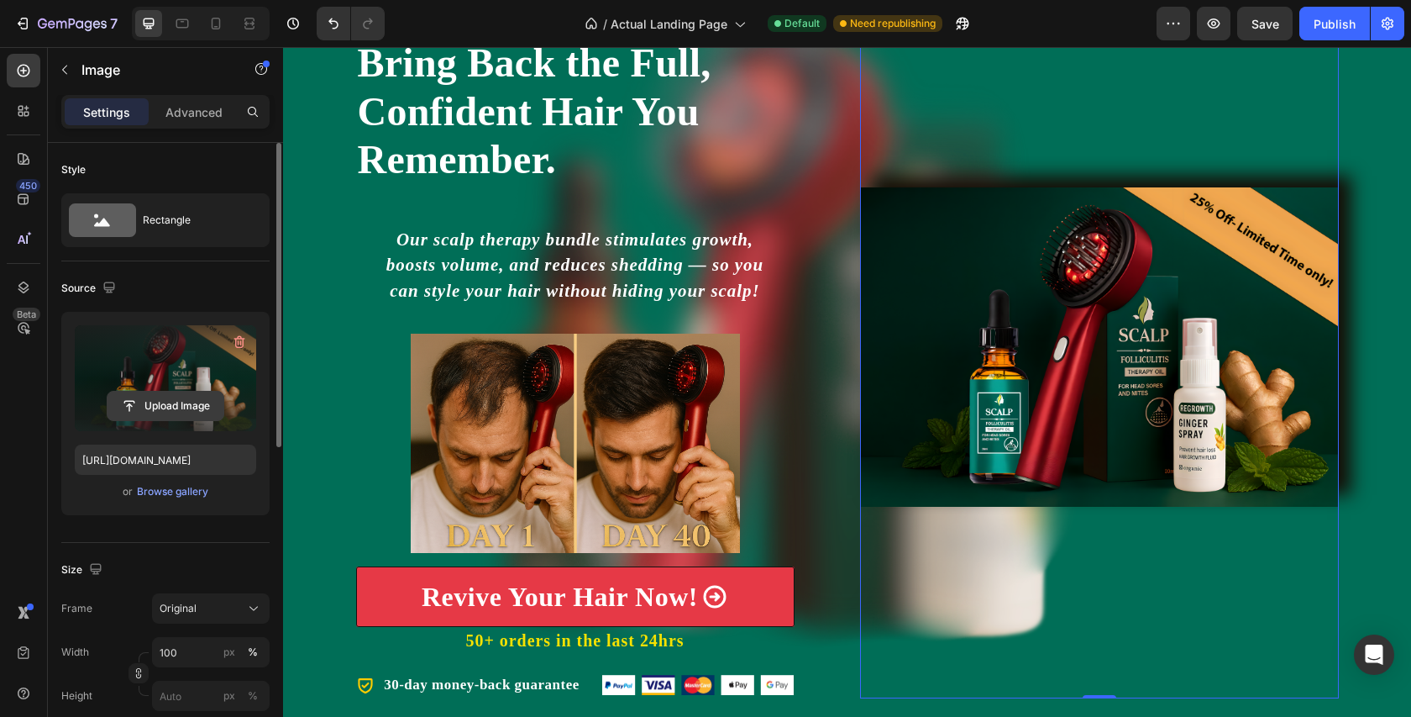
click at [166, 403] on input "file" at bounding box center [166, 406] width 116 height 29
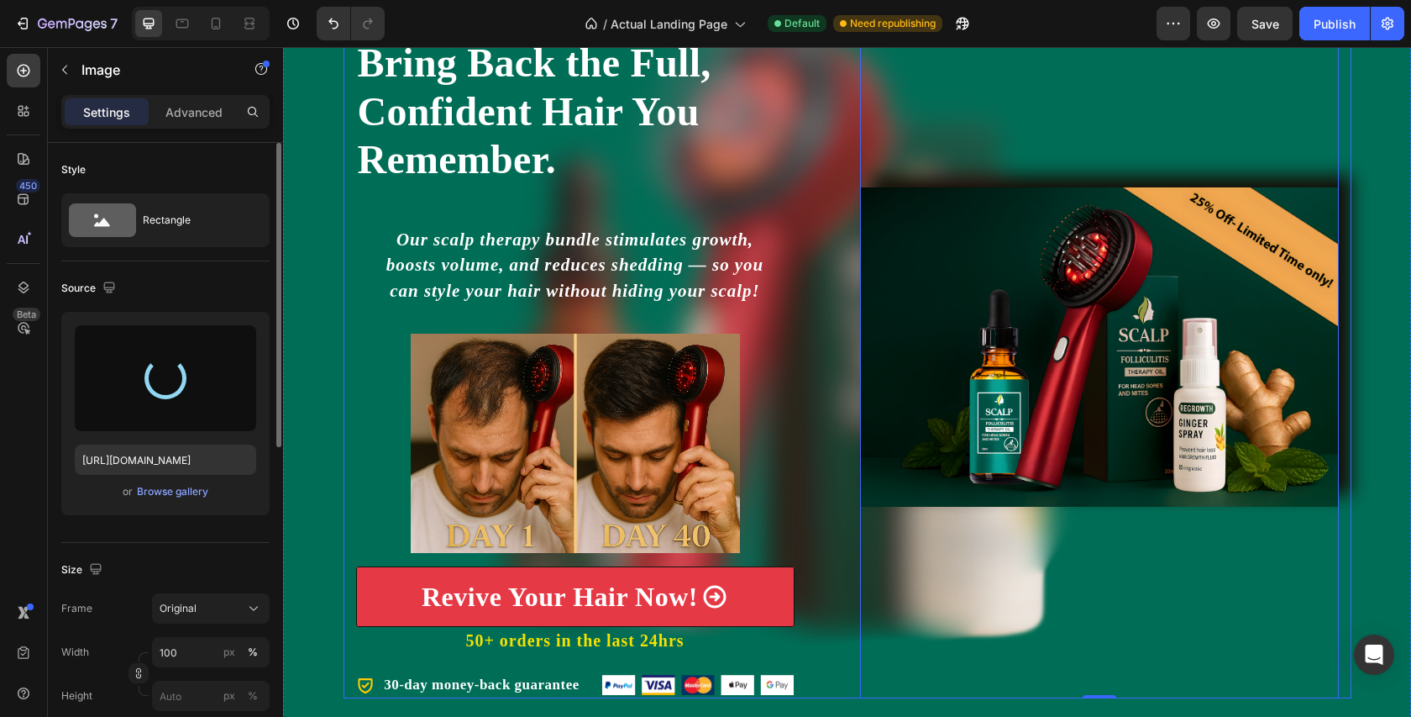
type input "[URL][DOMAIN_NAME]"
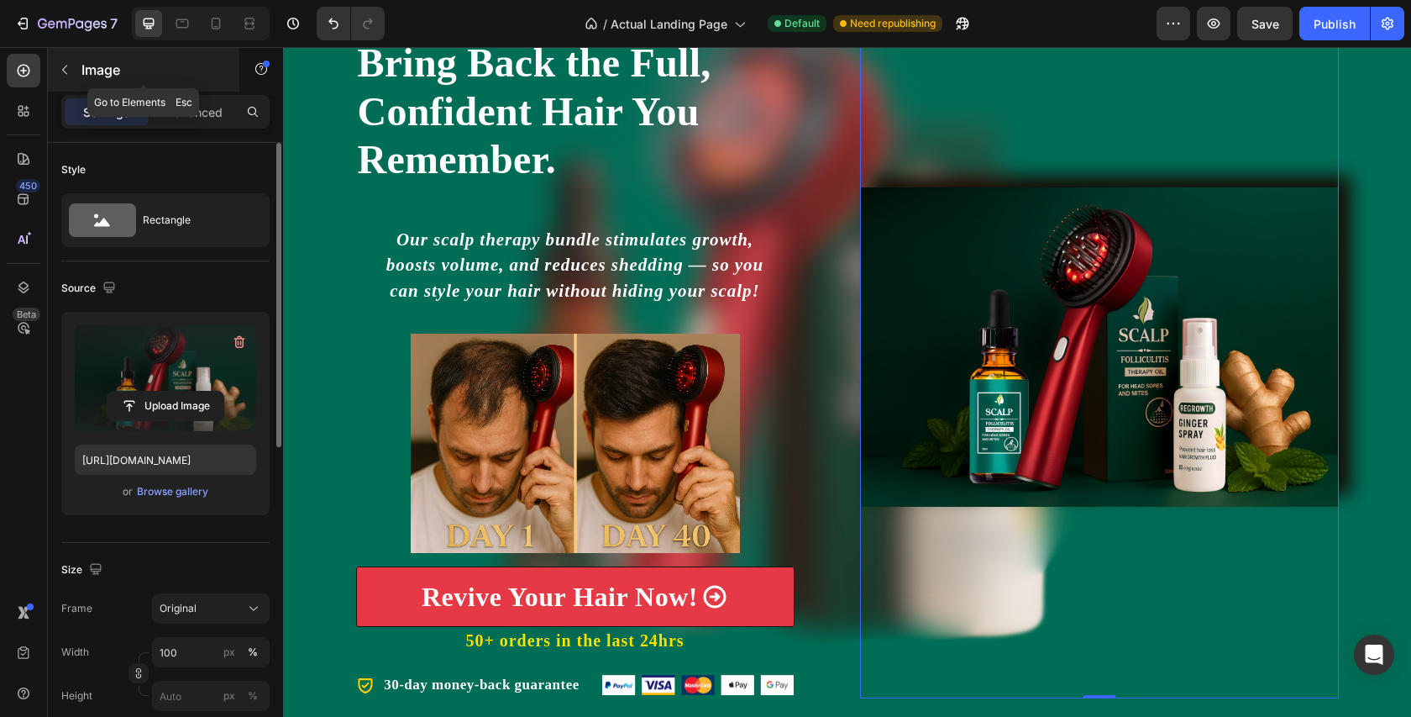
click at [66, 66] on icon "button" at bounding box center [64, 69] width 13 height 13
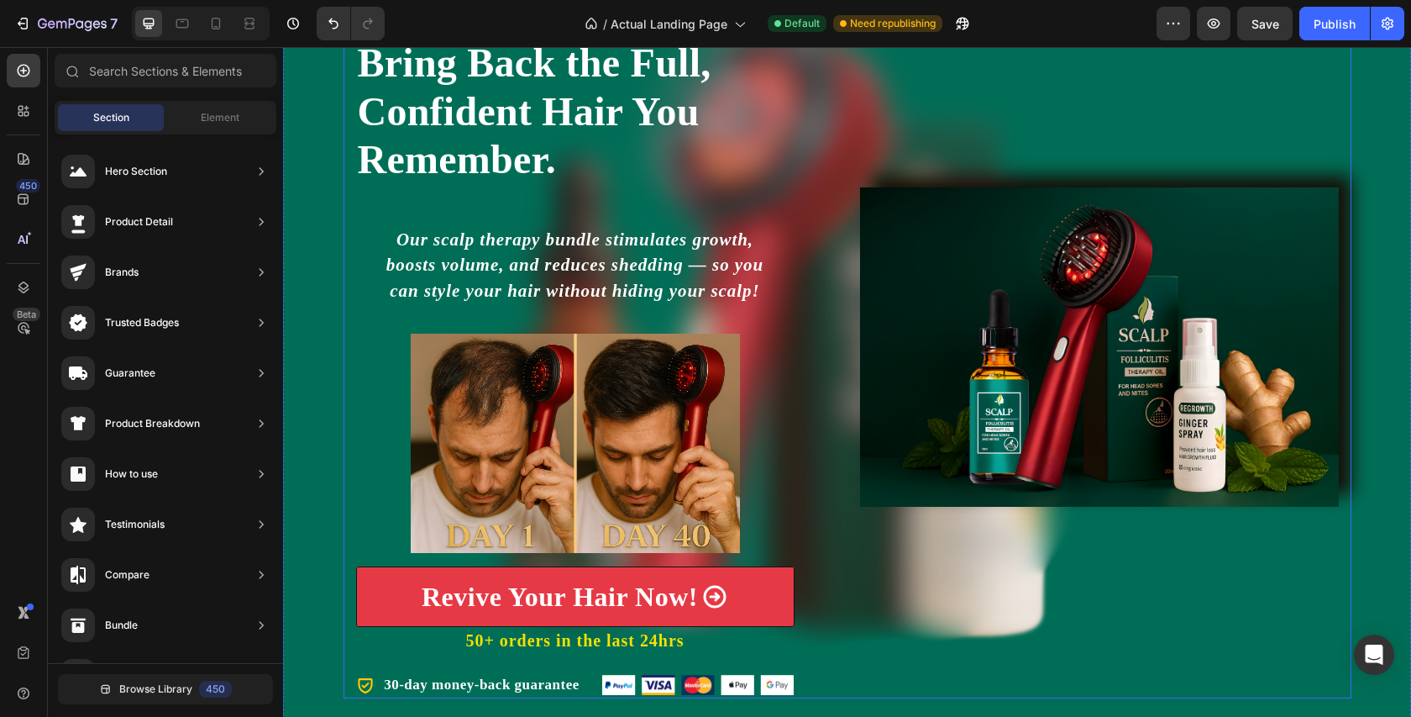
click at [952, 547] on div "Image" at bounding box center [1099, 348] width 479 height 702
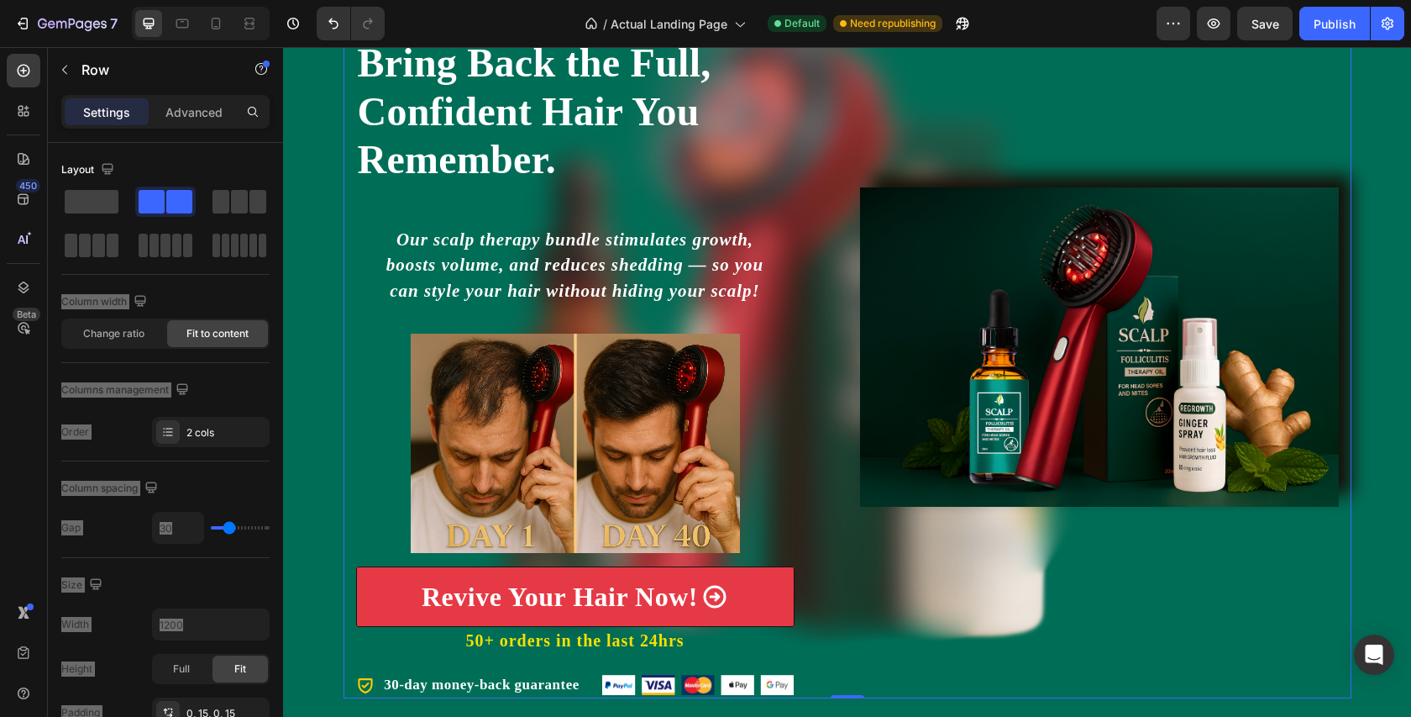
drag, startPoint x: 377, startPoint y: 244, endPoint x: 933, endPoint y: 516, distance: 618.9
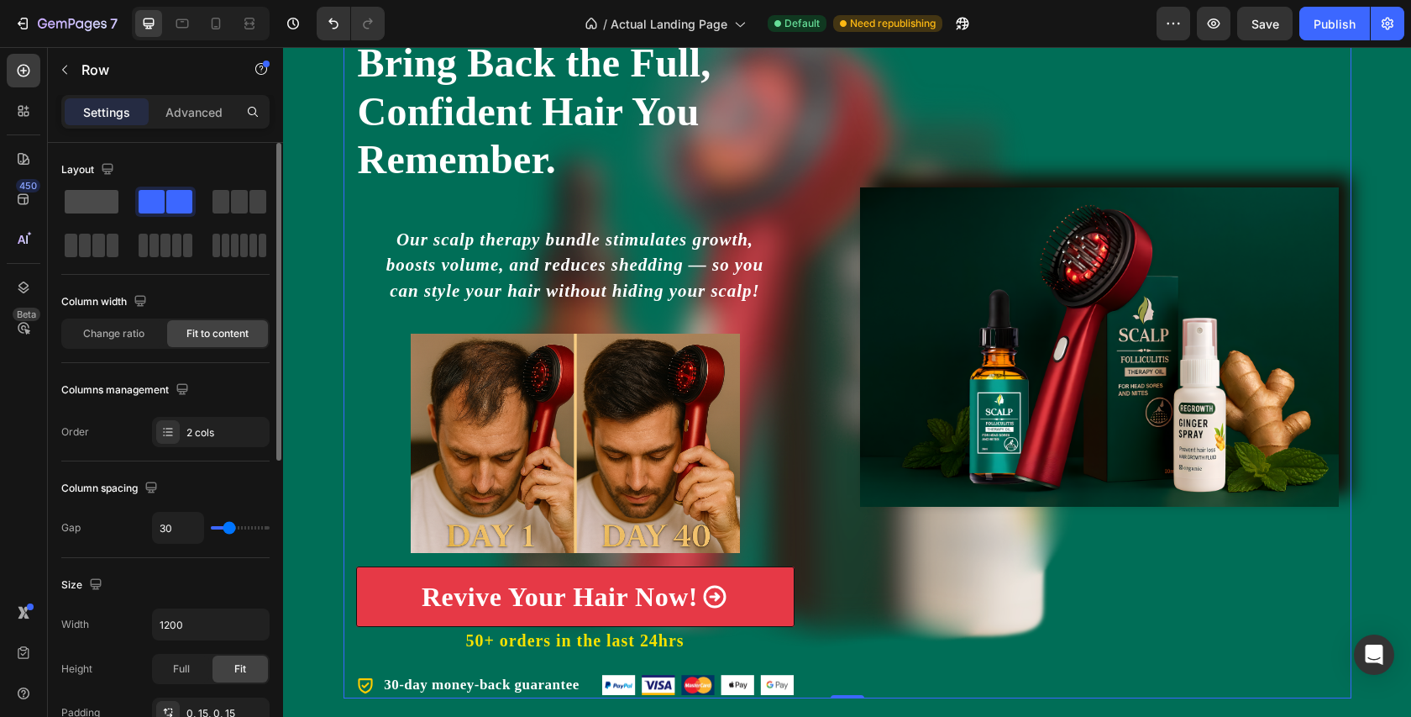
click at [97, 209] on span at bounding box center [92, 202] width 54 height 24
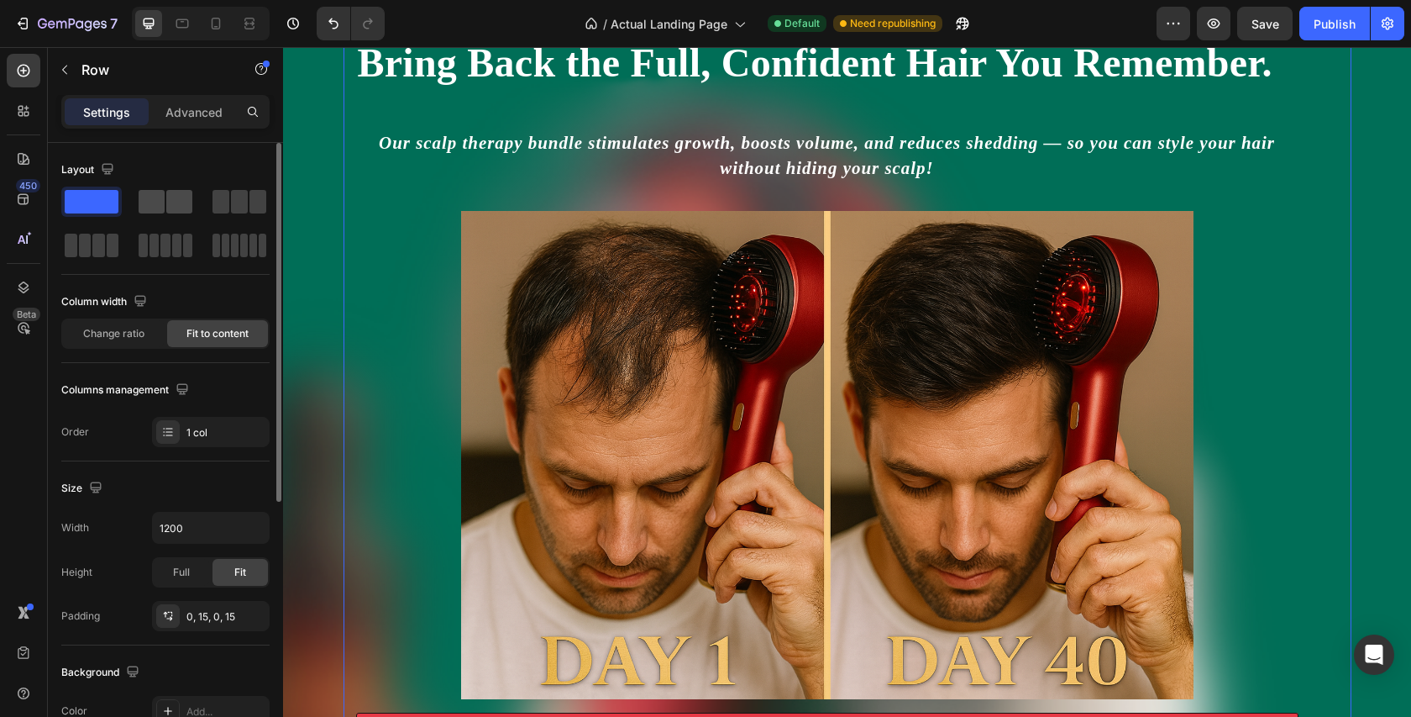
click at [168, 197] on span at bounding box center [179, 202] width 26 height 24
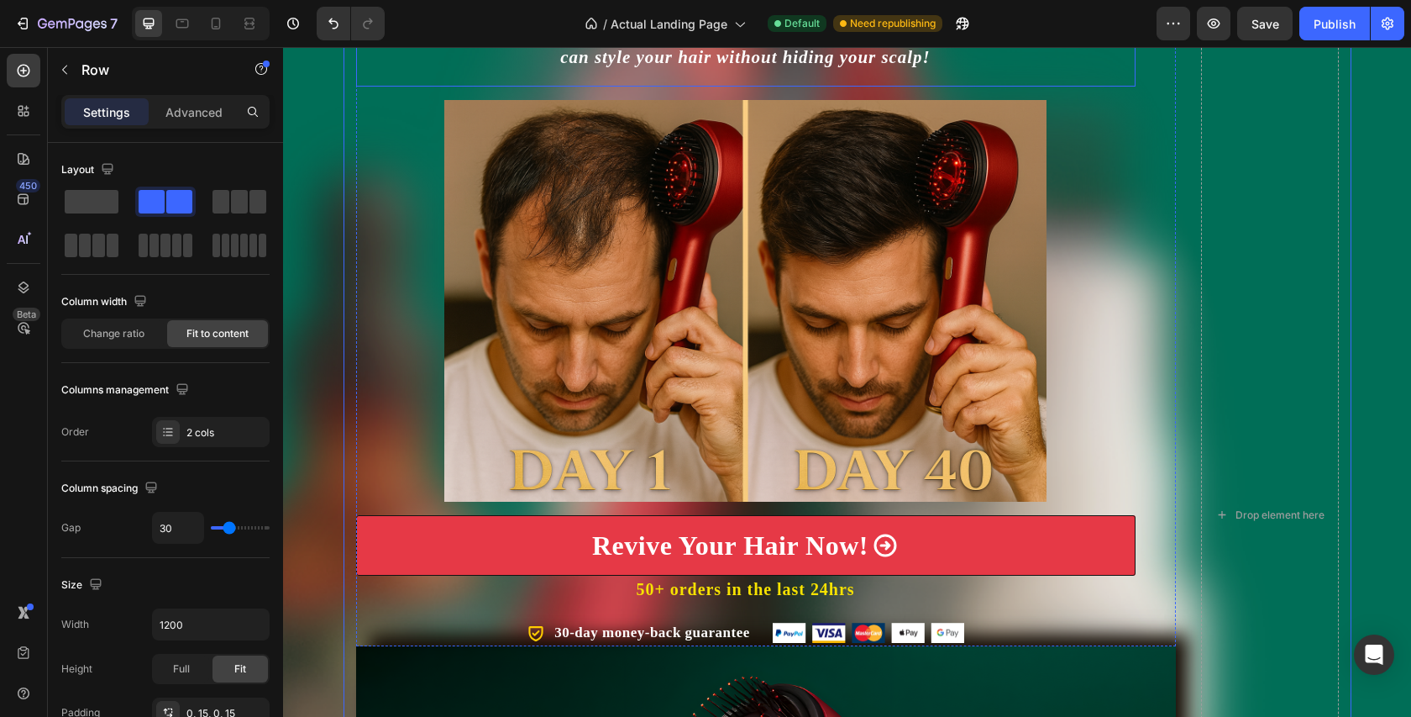
scroll to position [664, 0]
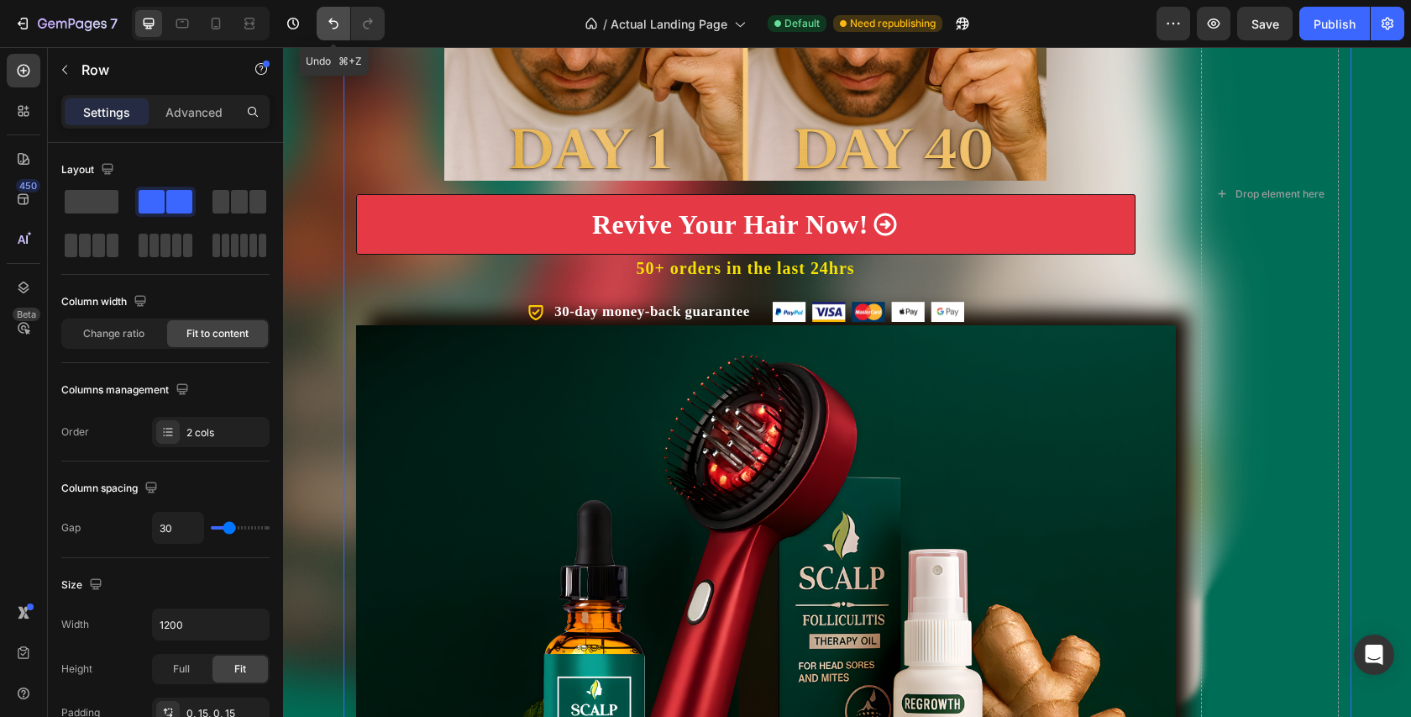
click at [336, 15] on icon "Undo/Redo" at bounding box center [333, 23] width 17 height 17
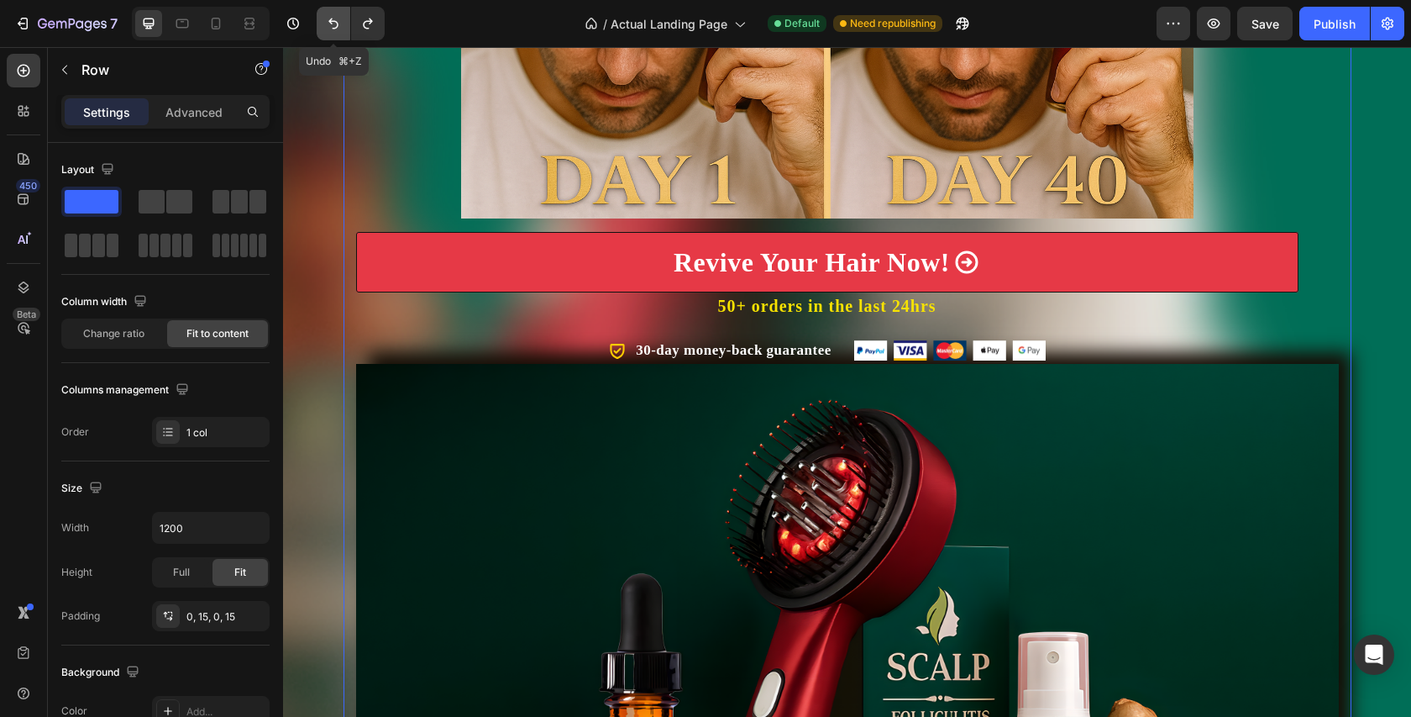
scroll to position [615, 0]
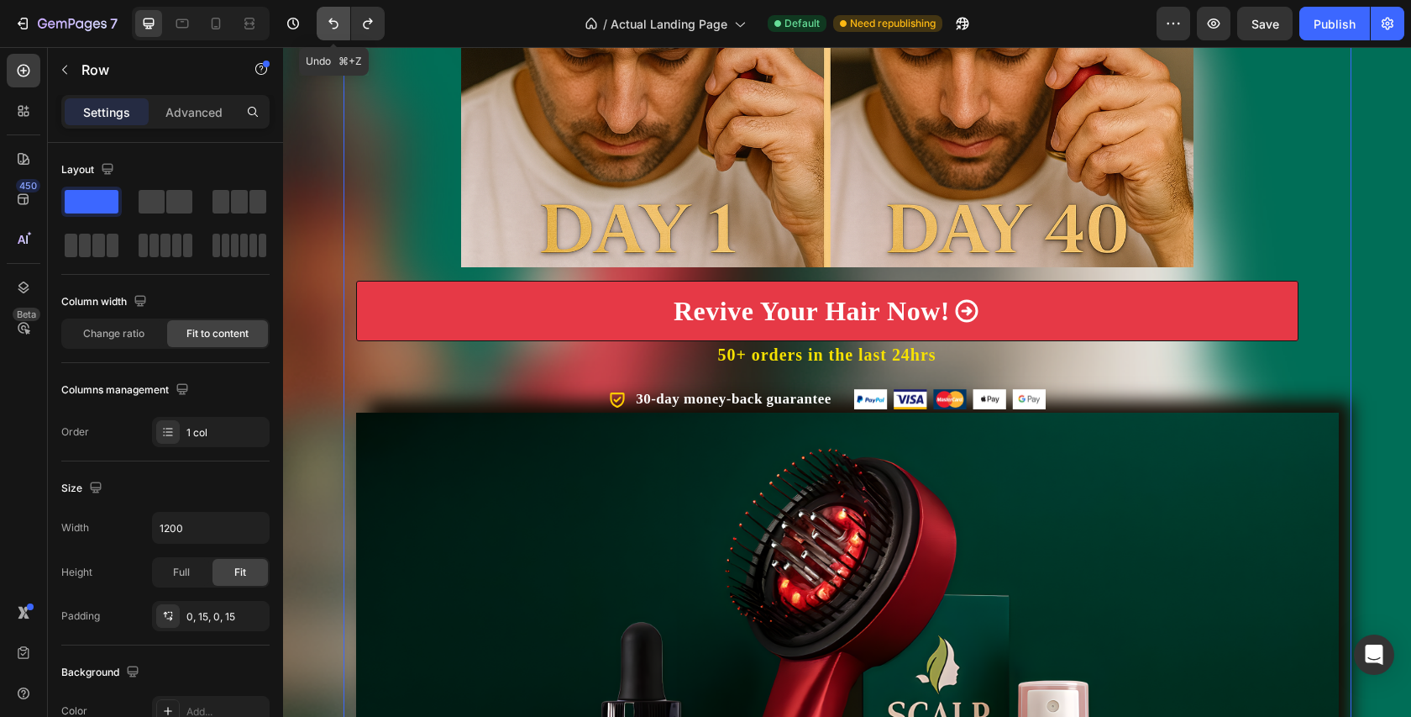
click at [335, 18] on icon "Undo/Redo" at bounding box center [333, 23] width 17 height 17
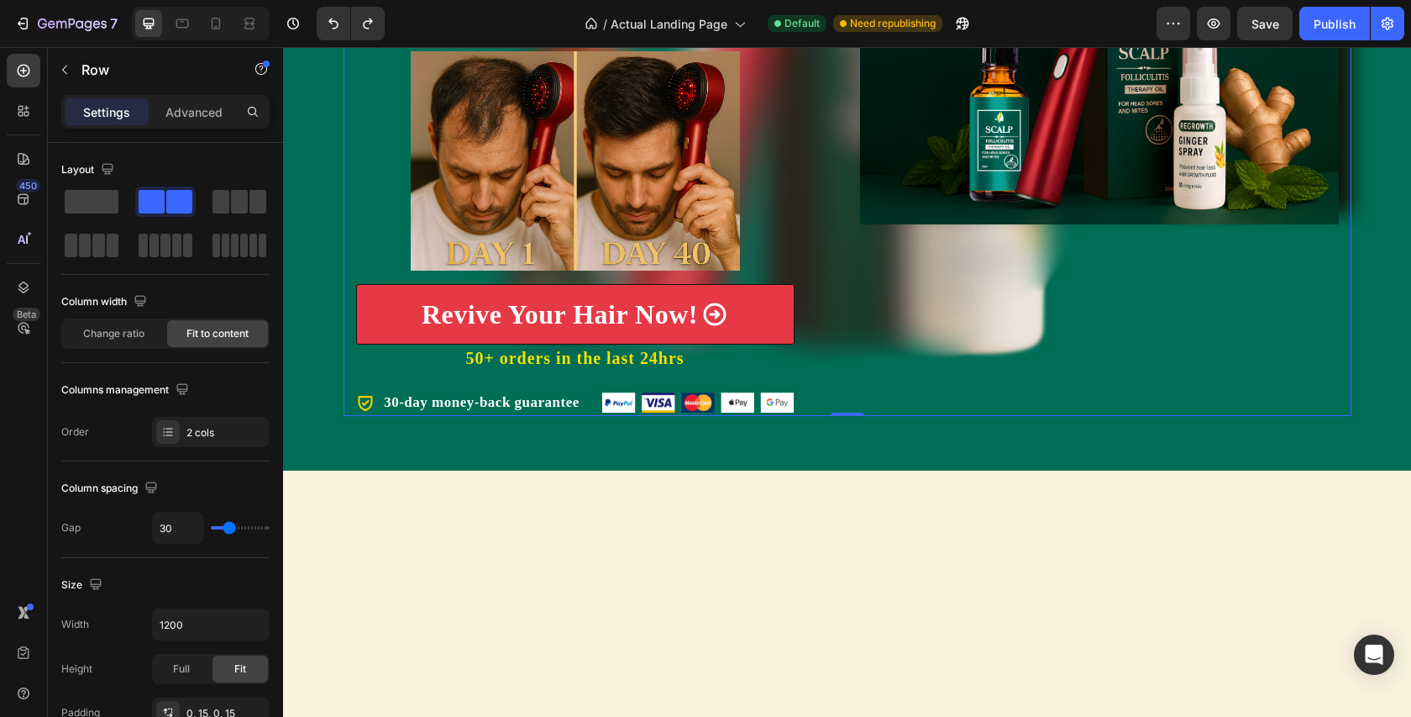
scroll to position [66, 0]
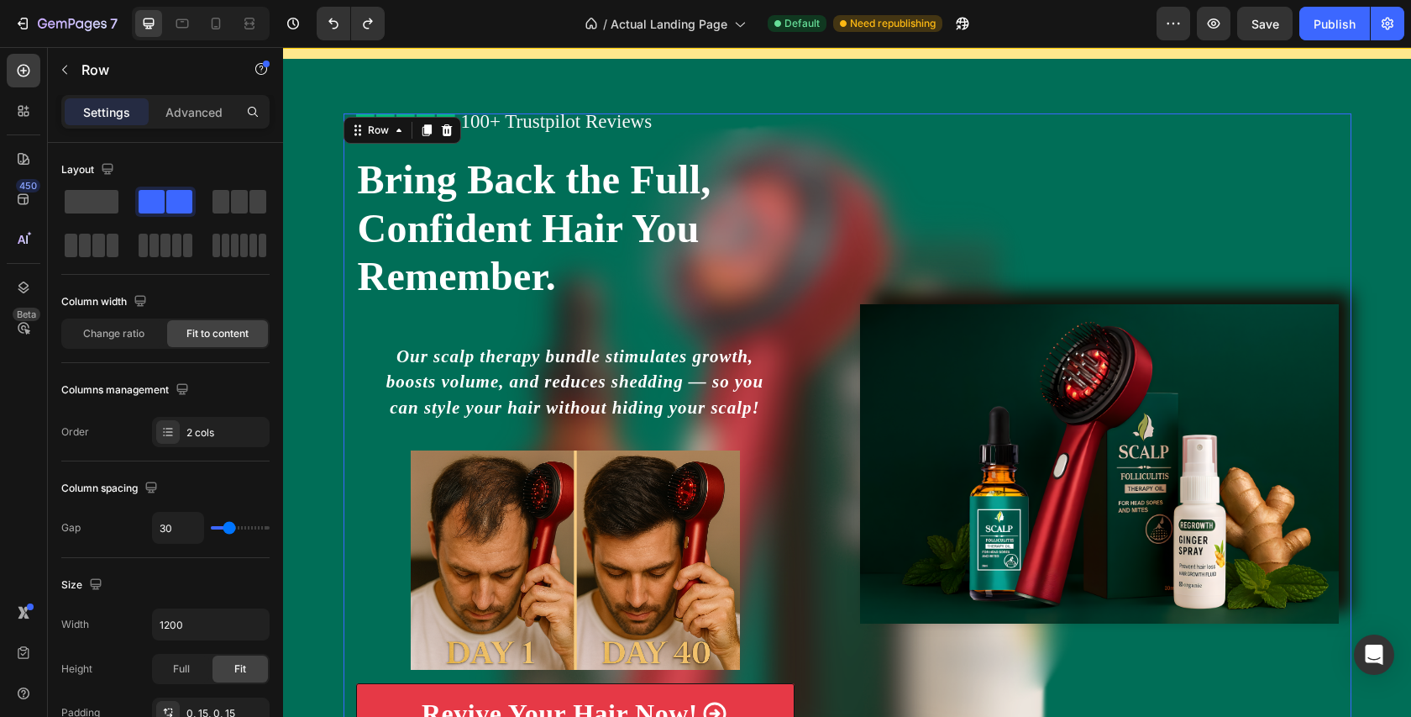
click at [948, 235] on div "Image" at bounding box center [1099, 464] width 479 height 702
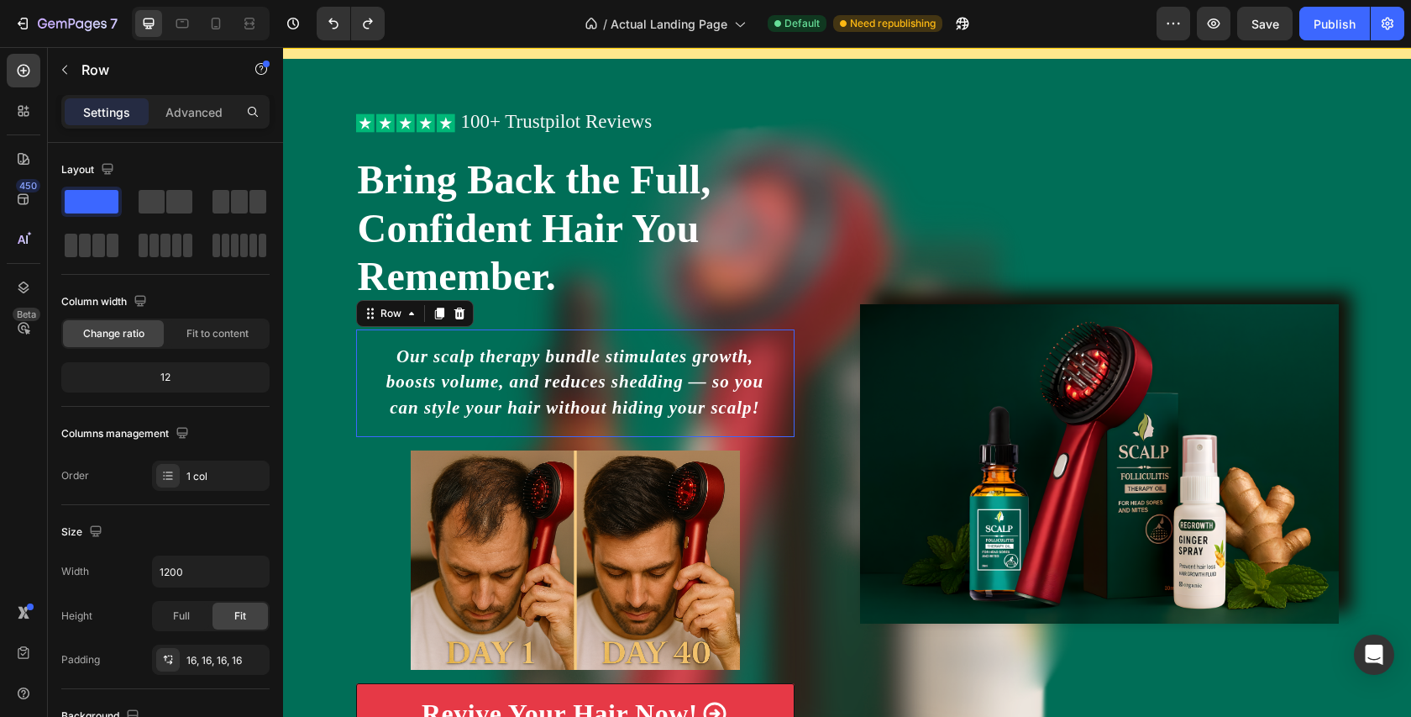
click at [719, 423] on div "Our scalp therapy bundle stimulates growth, boosts volume, and reduces shedding…" at bounding box center [575, 383] width 439 height 108
click at [673, 592] on img at bounding box center [575, 559] width 329 height 219
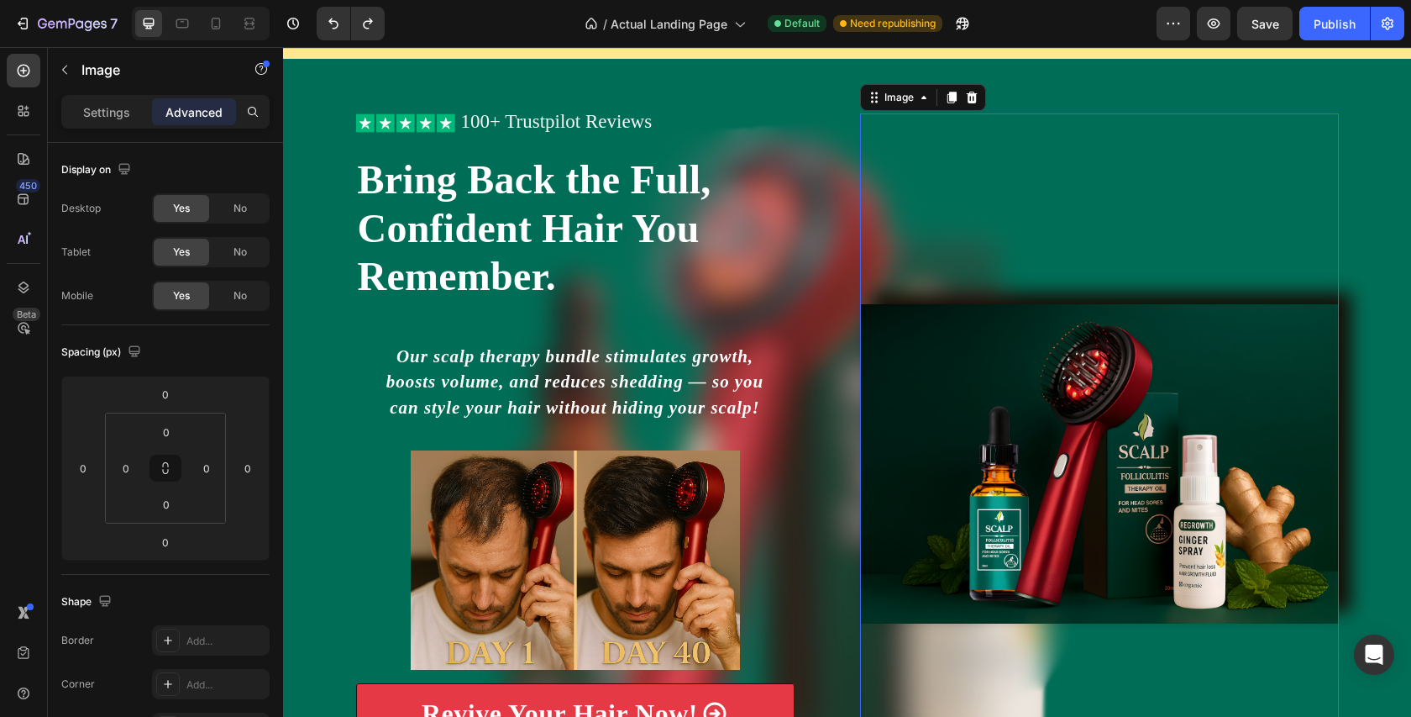
click at [954, 523] on img at bounding box center [1099, 463] width 479 height 319
click at [99, 106] on p "Settings" at bounding box center [106, 112] width 47 height 18
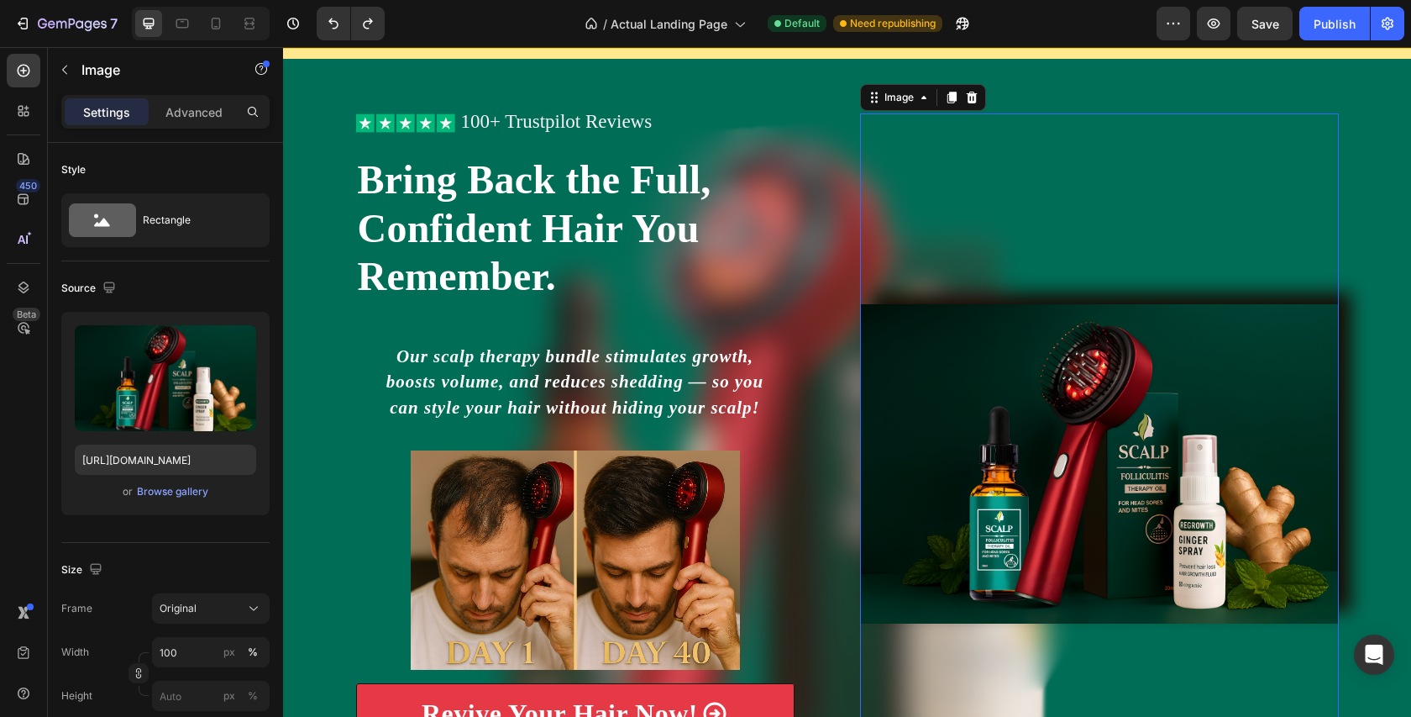
scroll to position [279, 0]
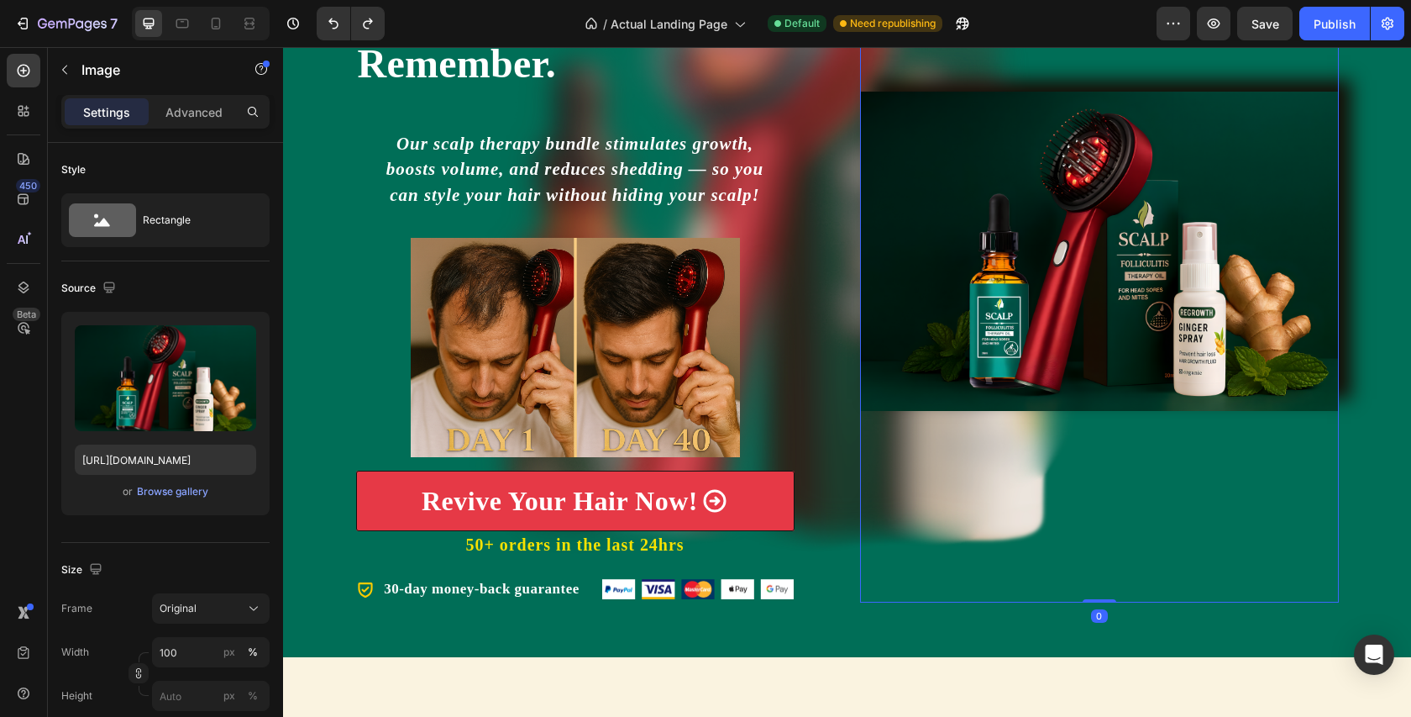
drag, startPoint x: 1097, startPoint y: 596, endPoint x: 1090, endPoint y: 530, distance: 66.0
click at [1090, 530] on div "Image 0" at bounding box center [1099, 252] width 479 height 702
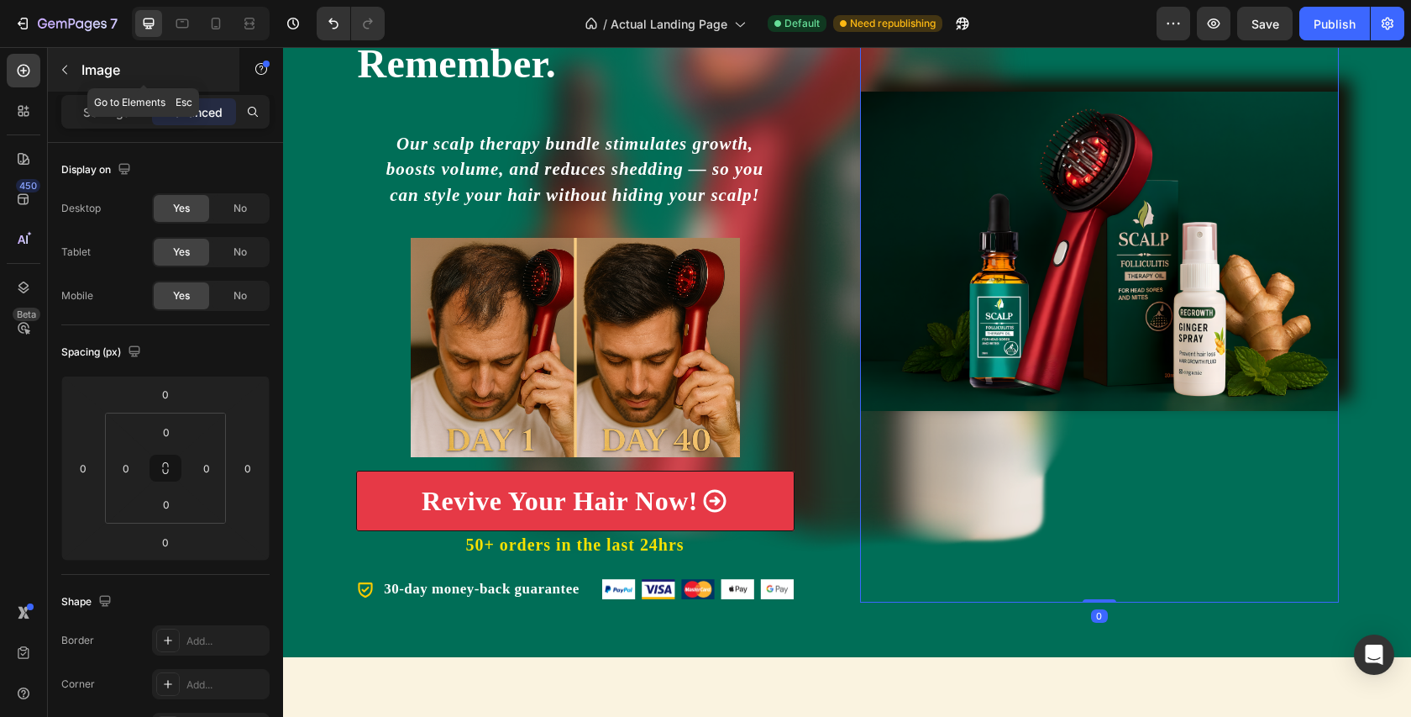
click at [66, 69] on icon "button" at bounding box center [64, 69] width 13 height 13
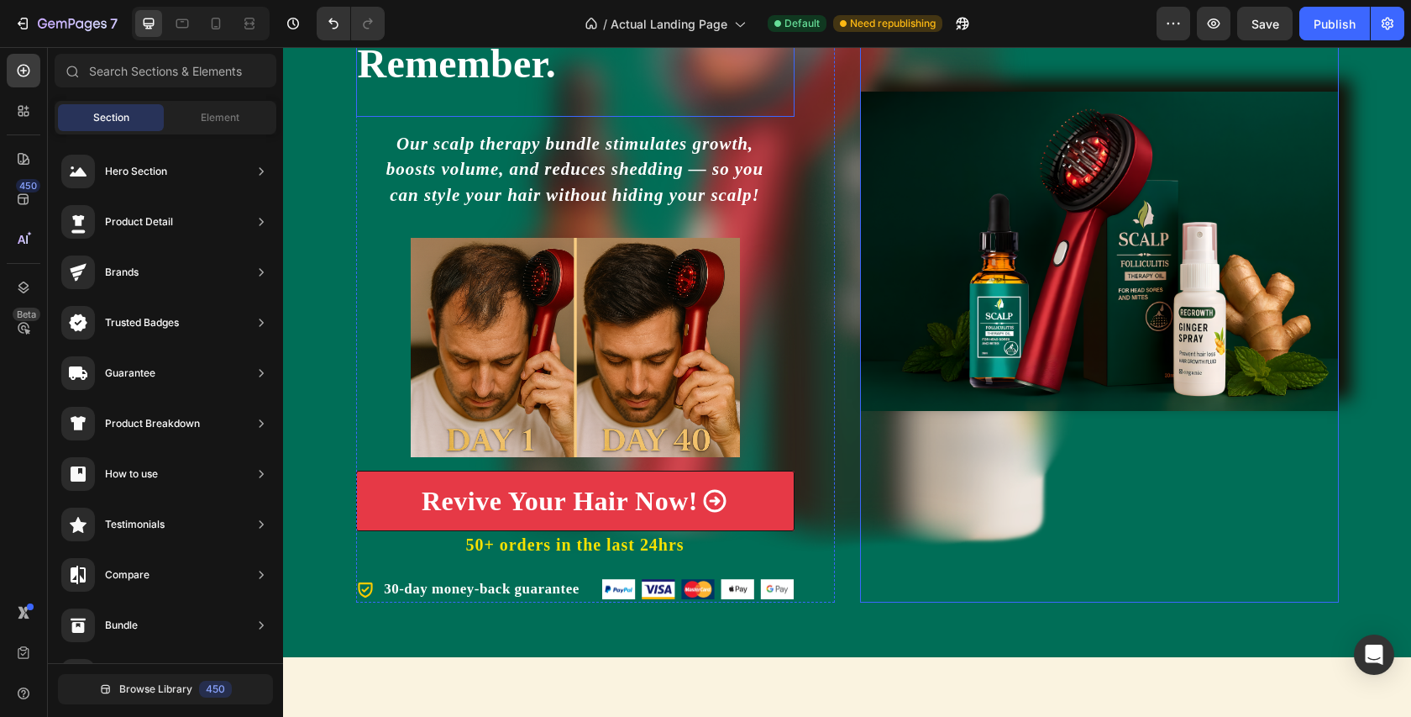
click at [670, 76] on h2 "Bring Back the Full, Confident Hair You Remember." at bounding box center [575, 15] width 439 height 149
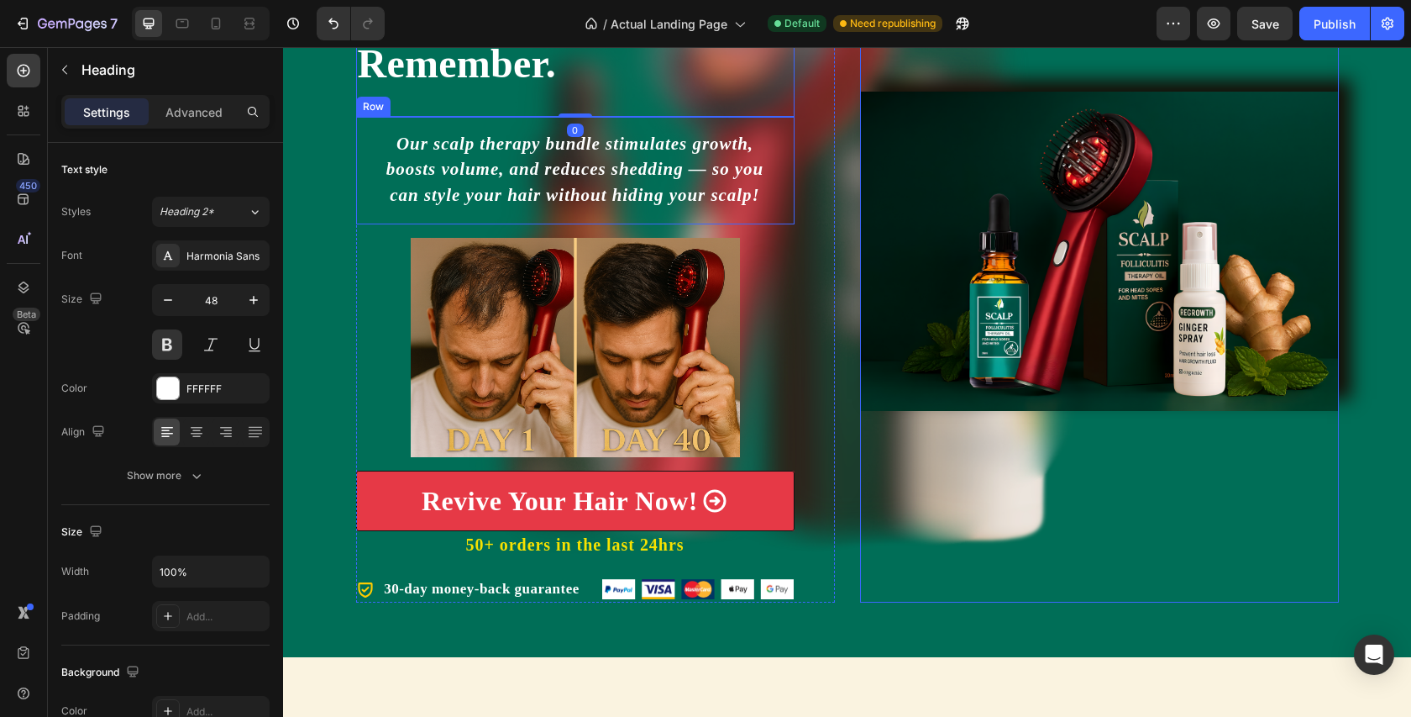
click at [358, 192] on div "Our scalp therapy bundle stimulates growth, boosts volume, and reduces shedding…" at bounding box center [575, 171] width 439 height 108
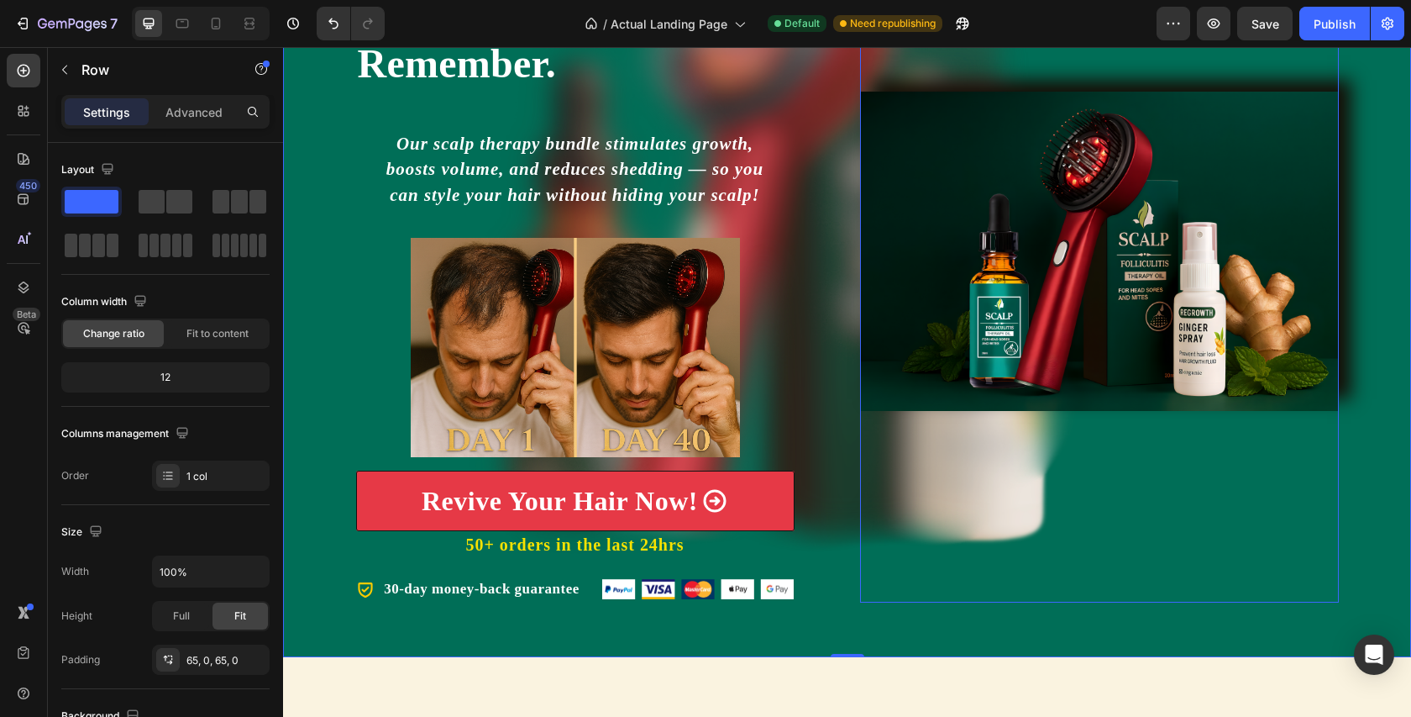
click at [284, 648] on div "Icon Icon Icon Icon Icon Icon List 100+ Trustpilot Reviews Text Block Row Icon …" at bounding box center [847, 251] width 1128 height 811
click at [331, 647] on div "Icon Icon Icon Icon Icon Icon List 100+ Trustpilot Reviews Text Block Row Icon …" at bounding box center [847, 251] width 1128 height 811
click at [645, 19] on span "Actual Landing Page" at bounding box center [669, 24] width 117 height 18
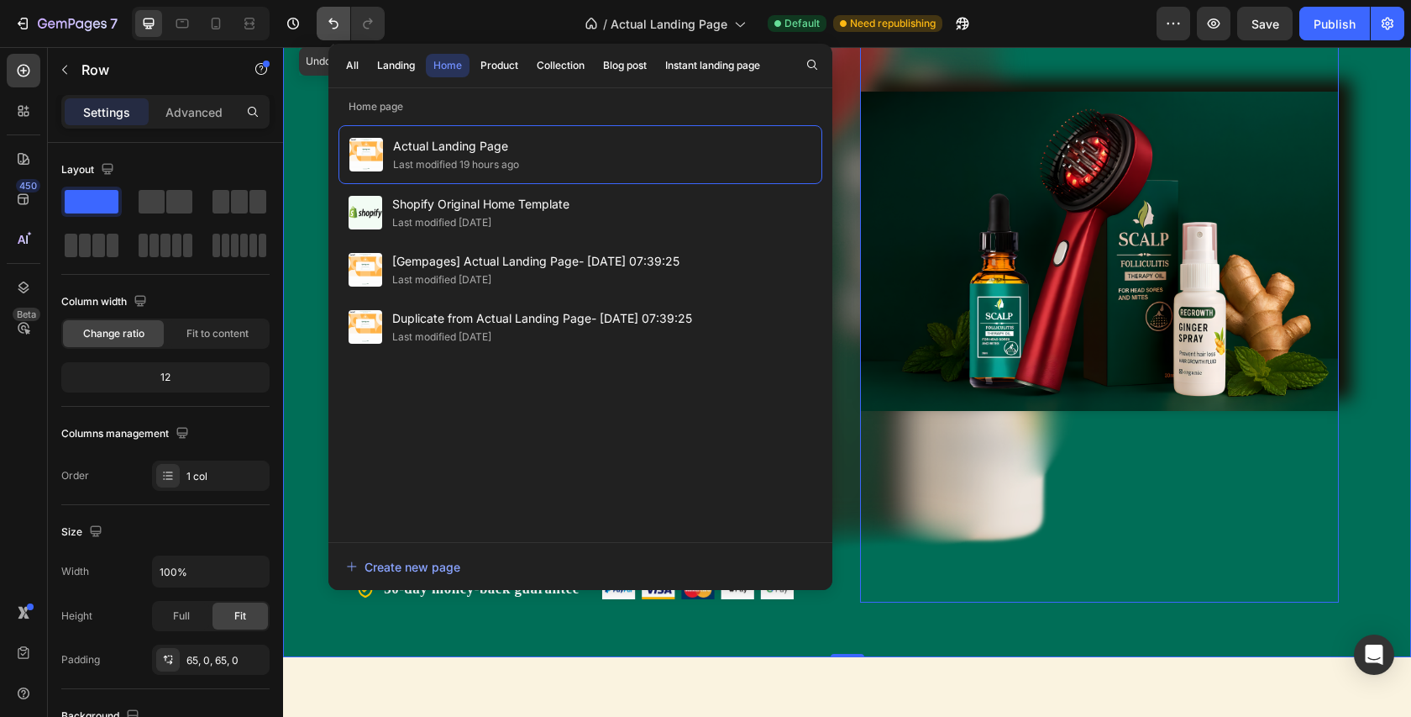
click at [343, 14] on button "Undo/Redo" at bounding box center [334, 24] width 34 height 34
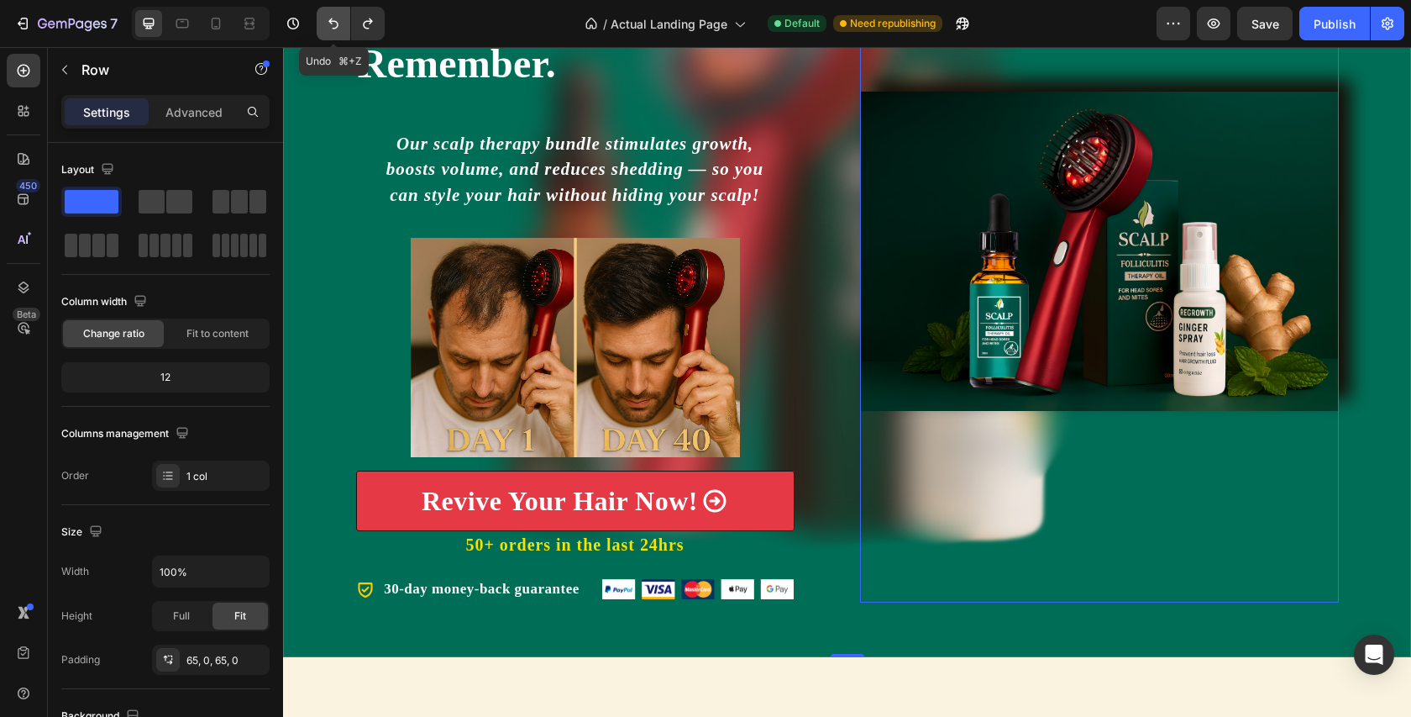
click at [343, 14] on button "Undo/Redo" at bounding box center [334, 24] width 34 height 34
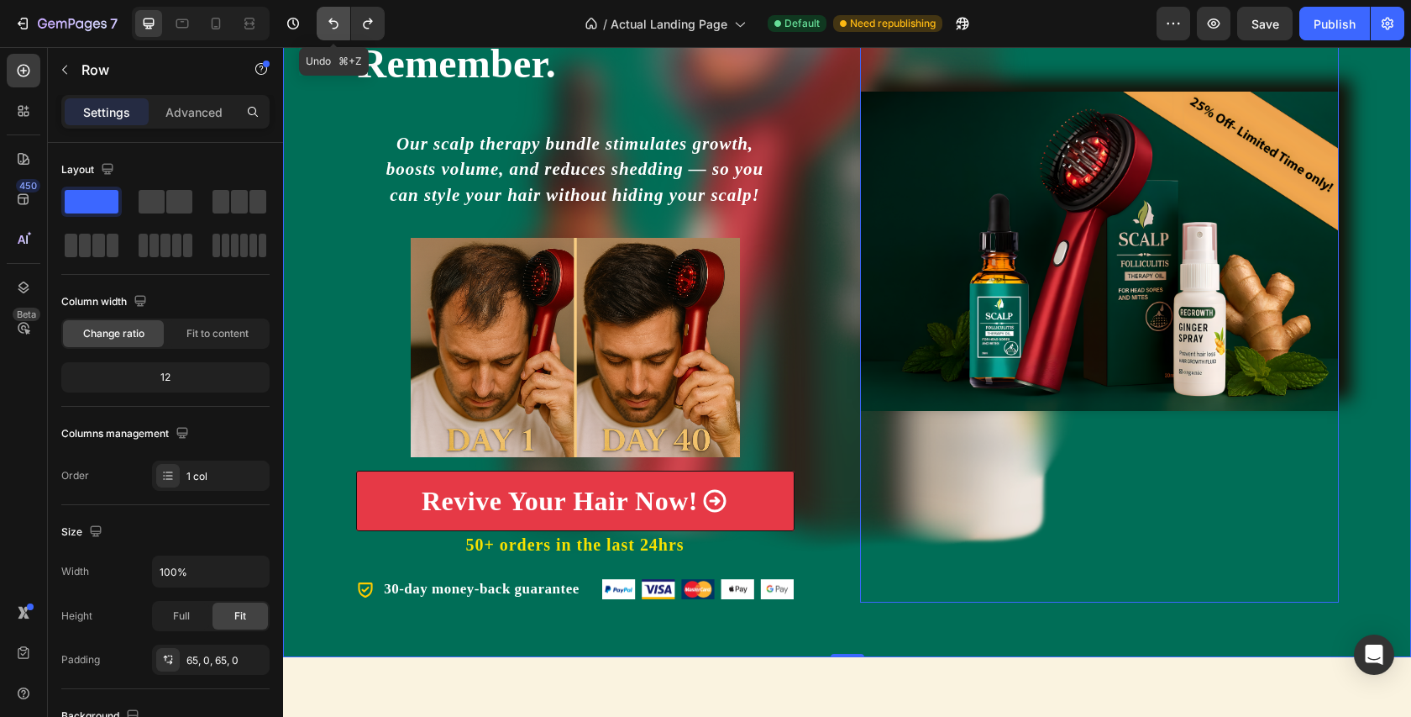
click at [342, 14] on button "Undo/Redo" at bounding box center [334, 24] width 34 height 34
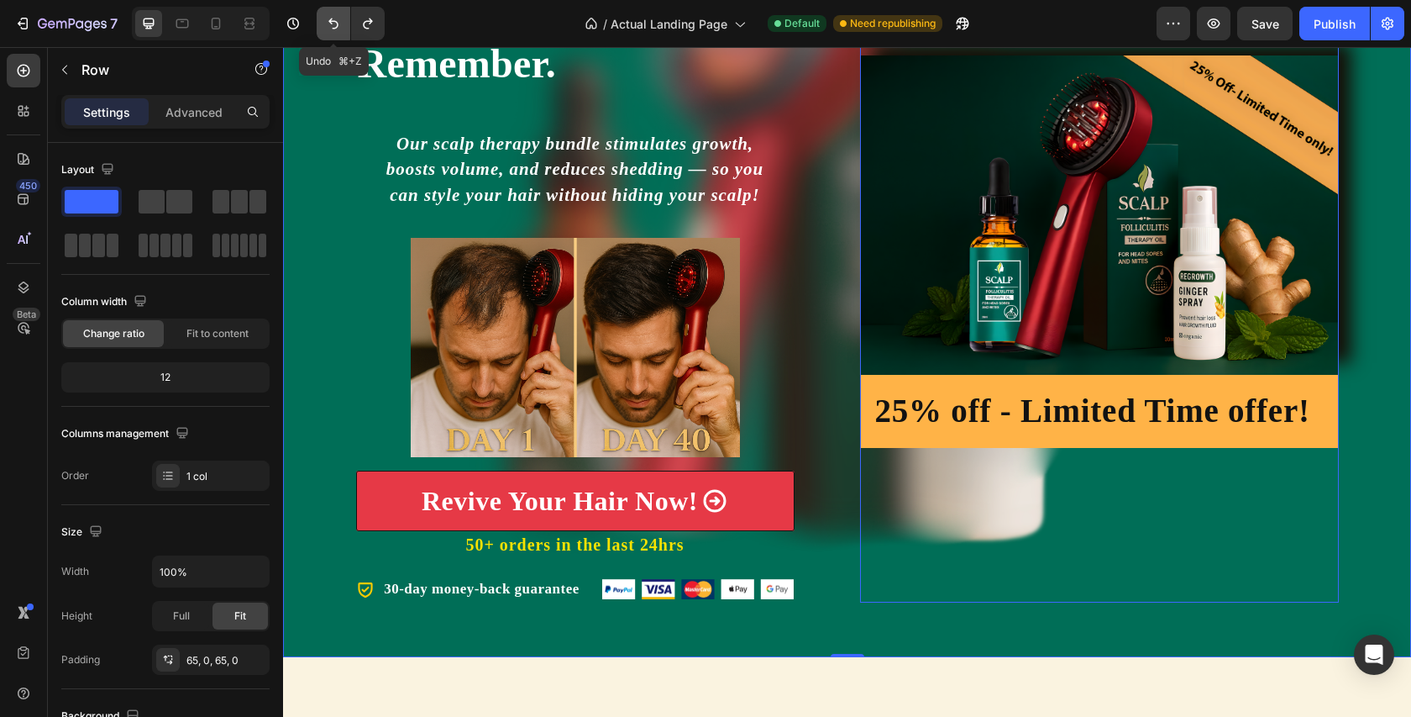
click at [342, 14] on button "Undo/Redo" at bounding box center [334, 24] width 34 height 34
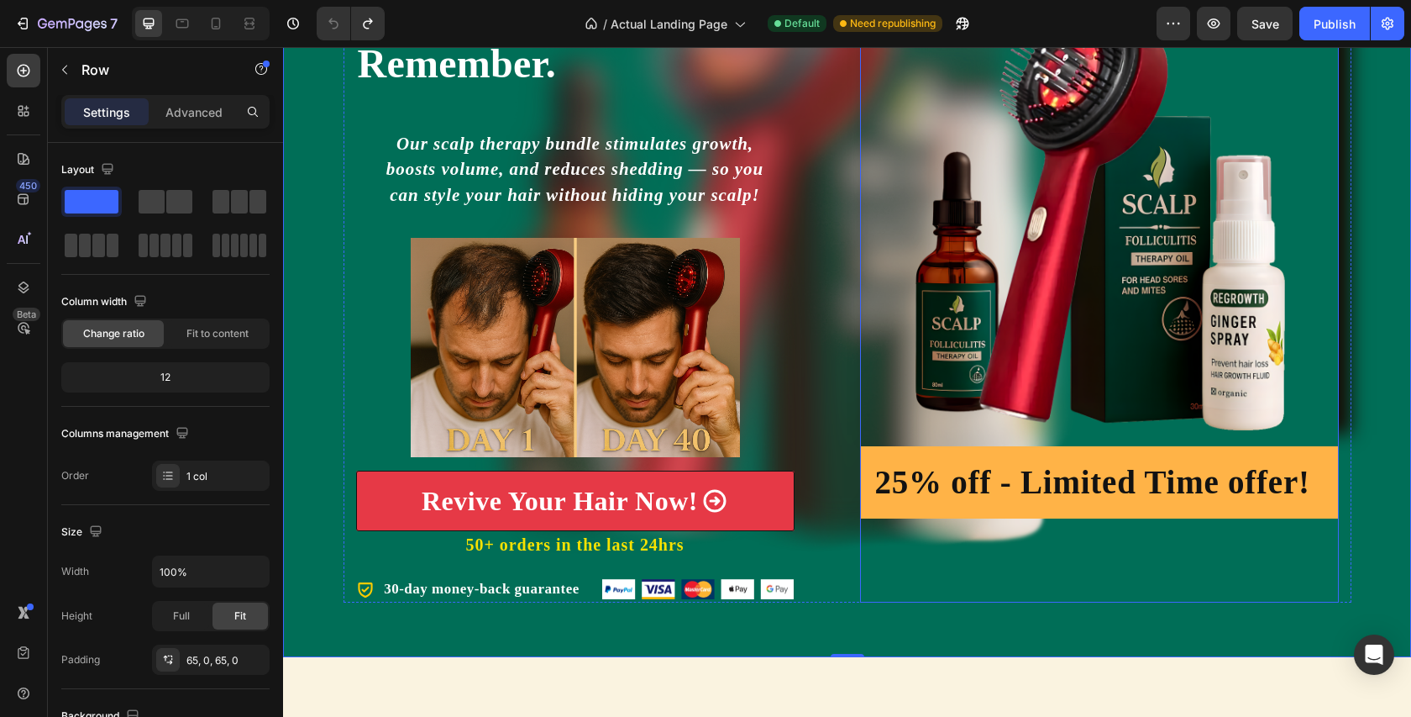
click at [1200, 230] on img at bounding box center [1099, 214] width 479 height 461
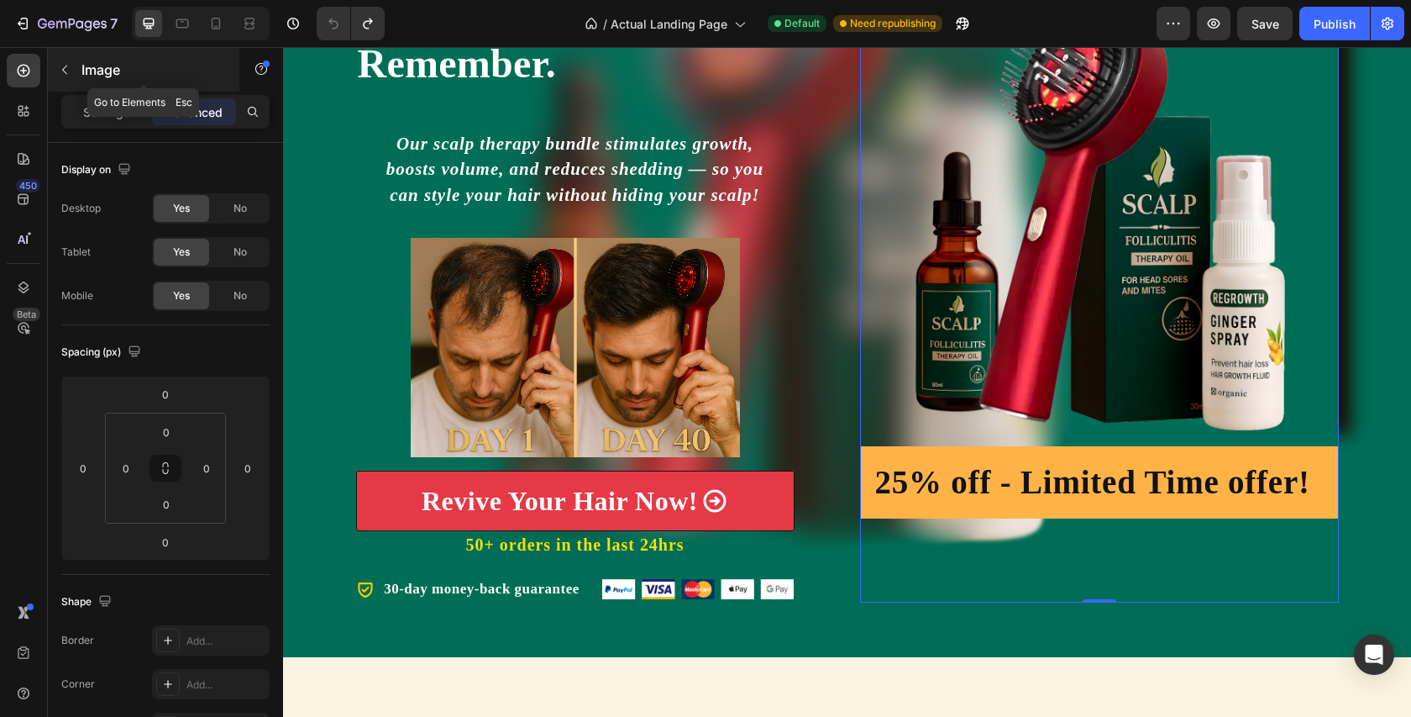
click at [63, 71] on icon "button" at bounding box center [64, 69] width 13 height 13
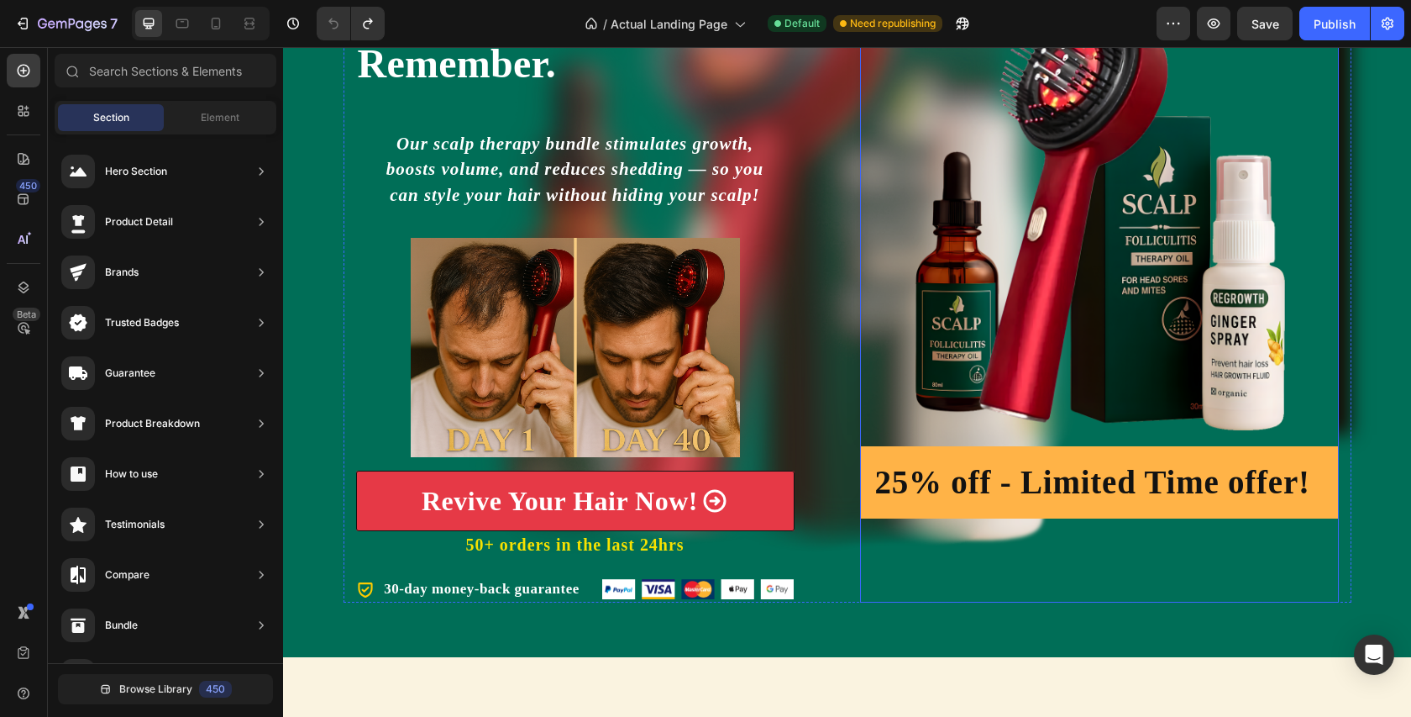
click at [1150, 229] on img at bounding box center [1099, 214] width 479 height 461
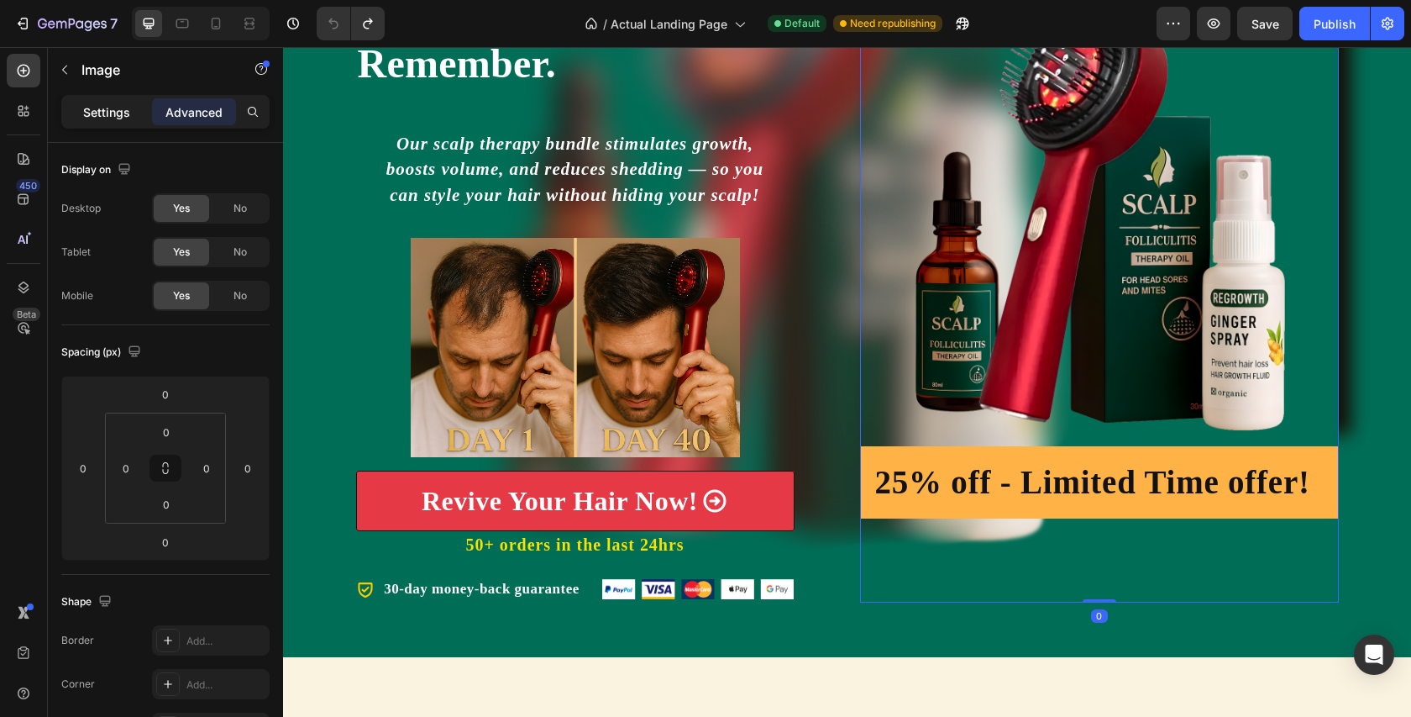
click at [113, 117] on p "Settings" at bounding box center [106, 112] width 47 height 18
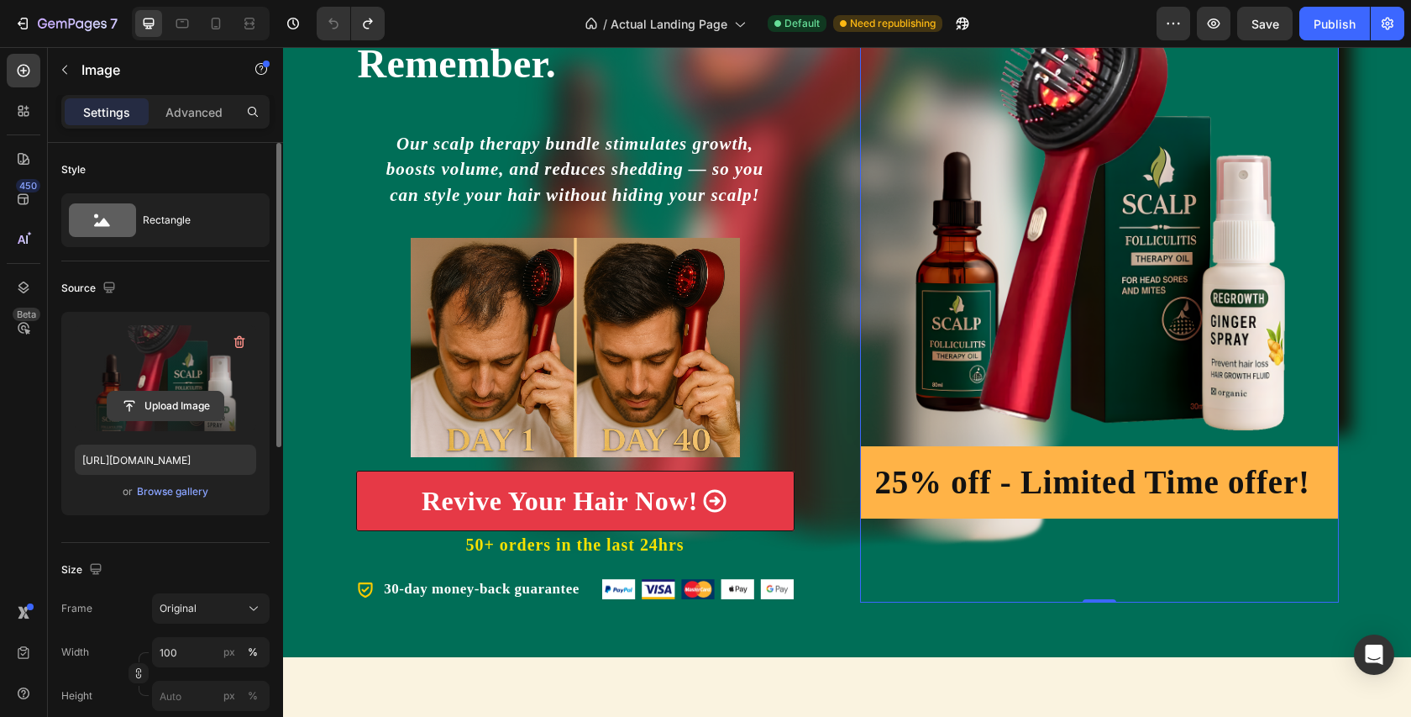
click at [172, 407] on input "file" at bounding box center [166, 406] width 116 height 29
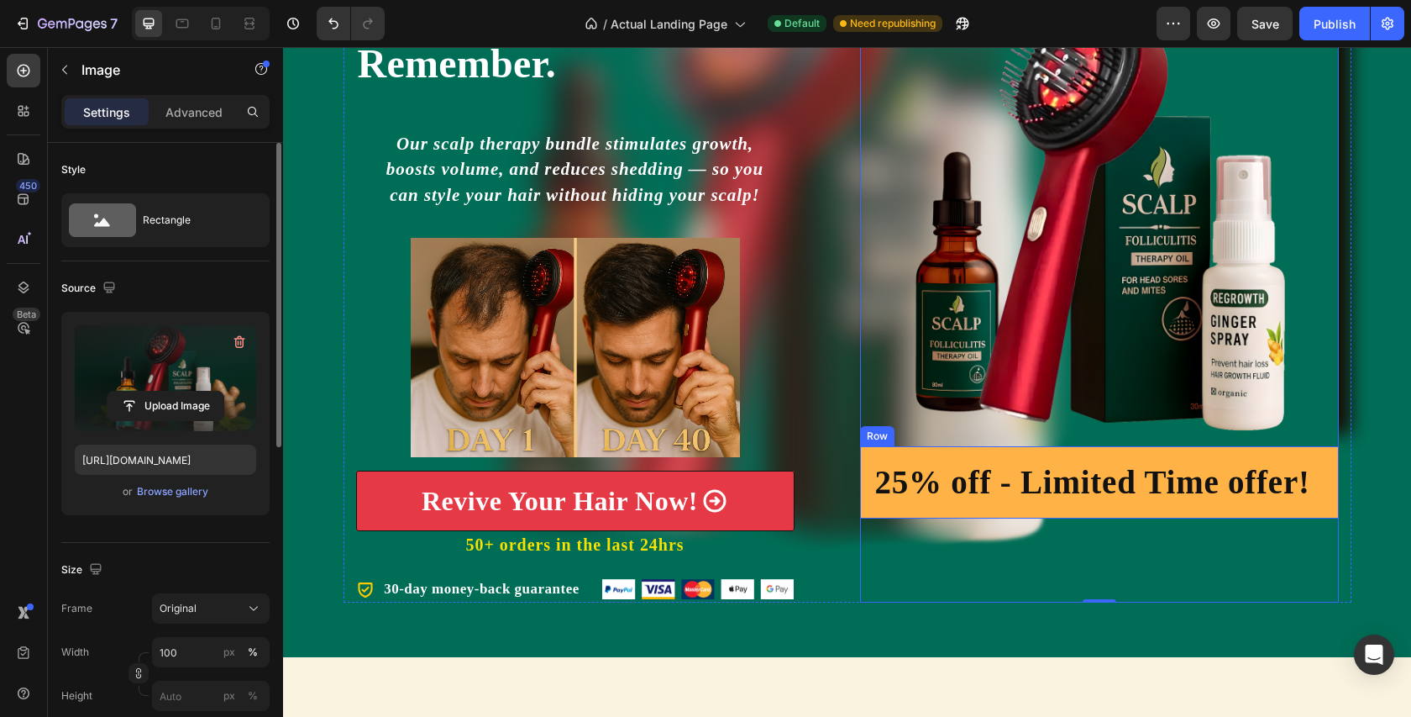
type input "[URL][DOMAIN_NAME]"
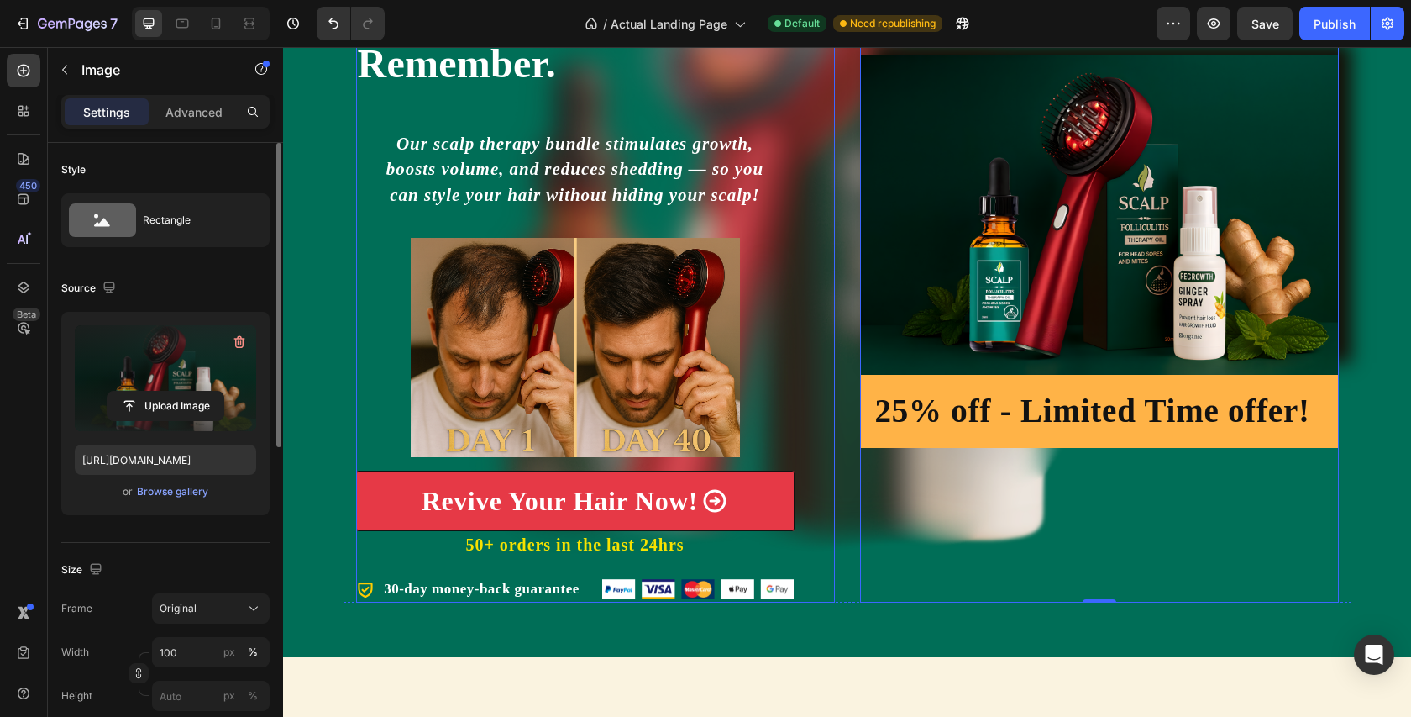
scroll to position [0, 0]
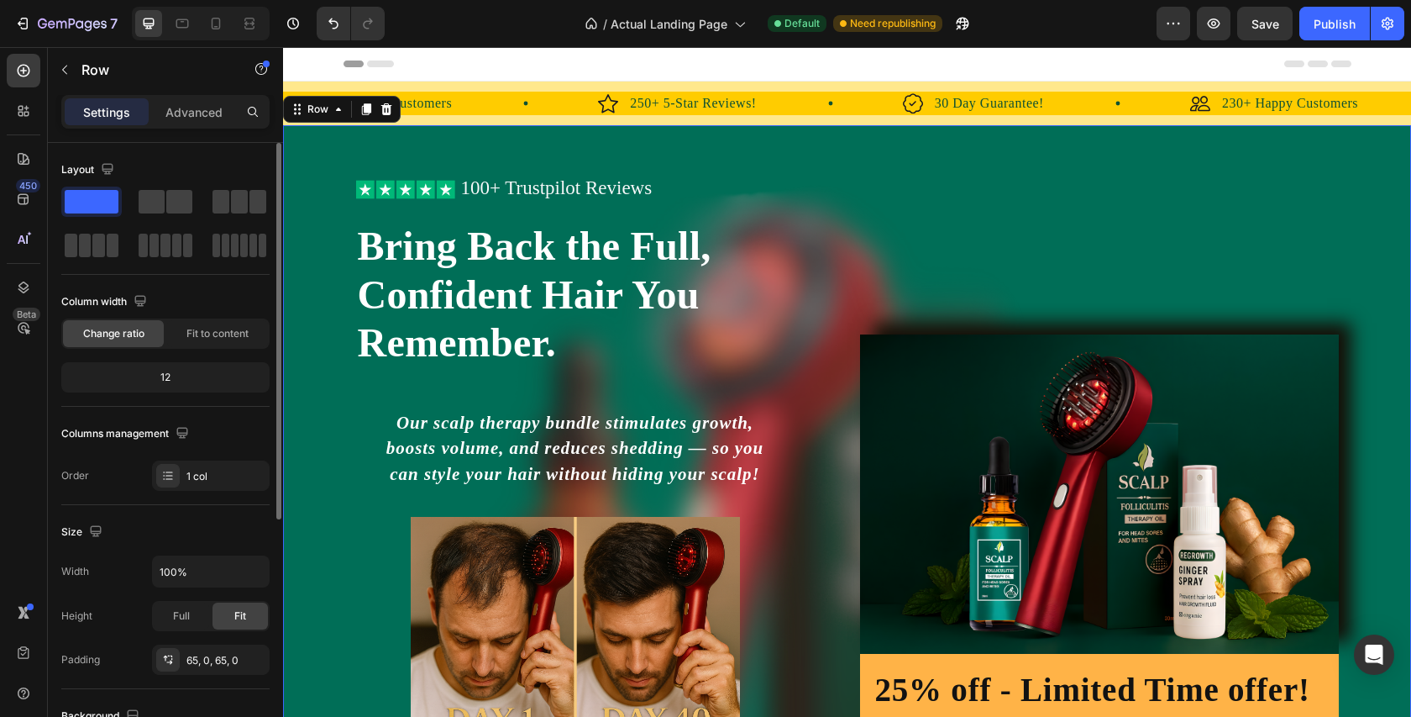
click at [1365, 169] on div "Icon Icon Icon Icon Icon Icon List 100+ Trustpilot Reviews Text Block Row Icon …" at bounding box center [847, 530] width 1128 height 811
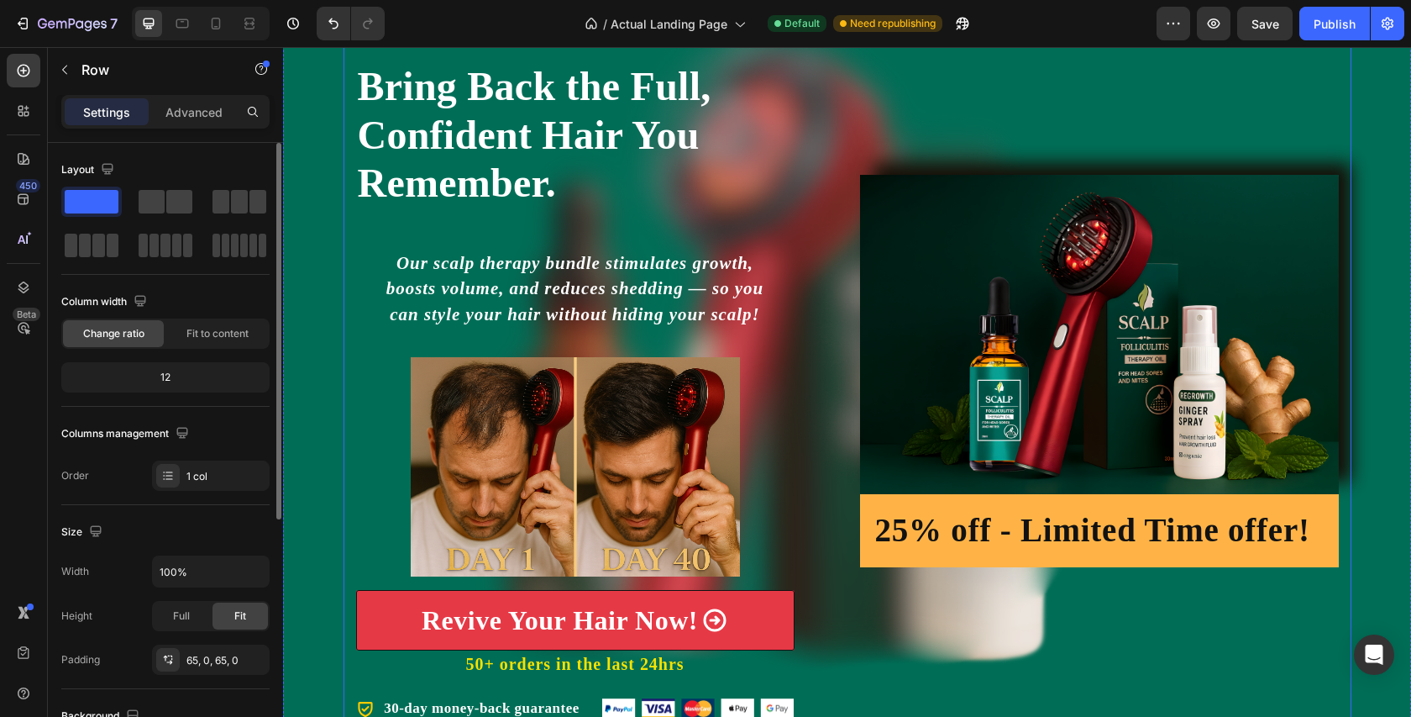
scroll to position [159, 0]
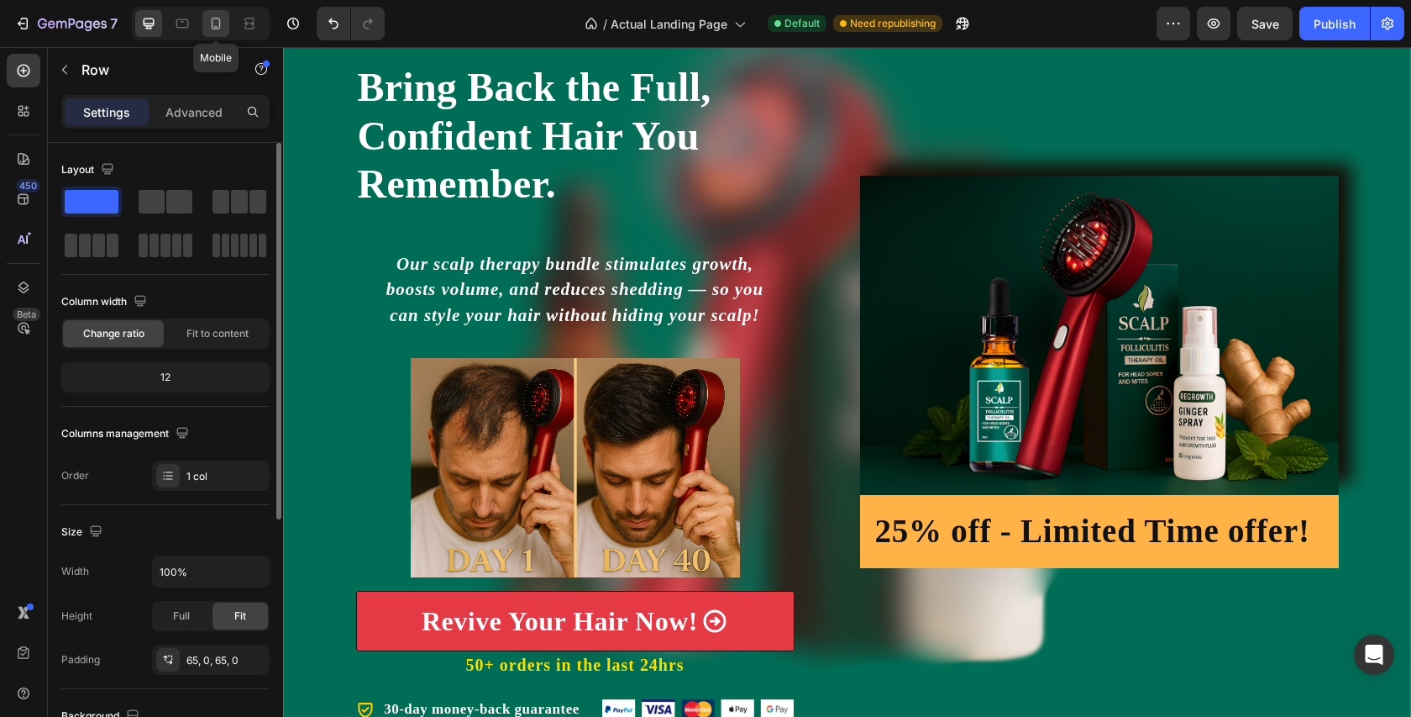
click at [218, 24] on icon at bounding box center [216, 23] width 17 height 17
click at [259, 24] on div at bounding box center [249, 23] width 27 height 27
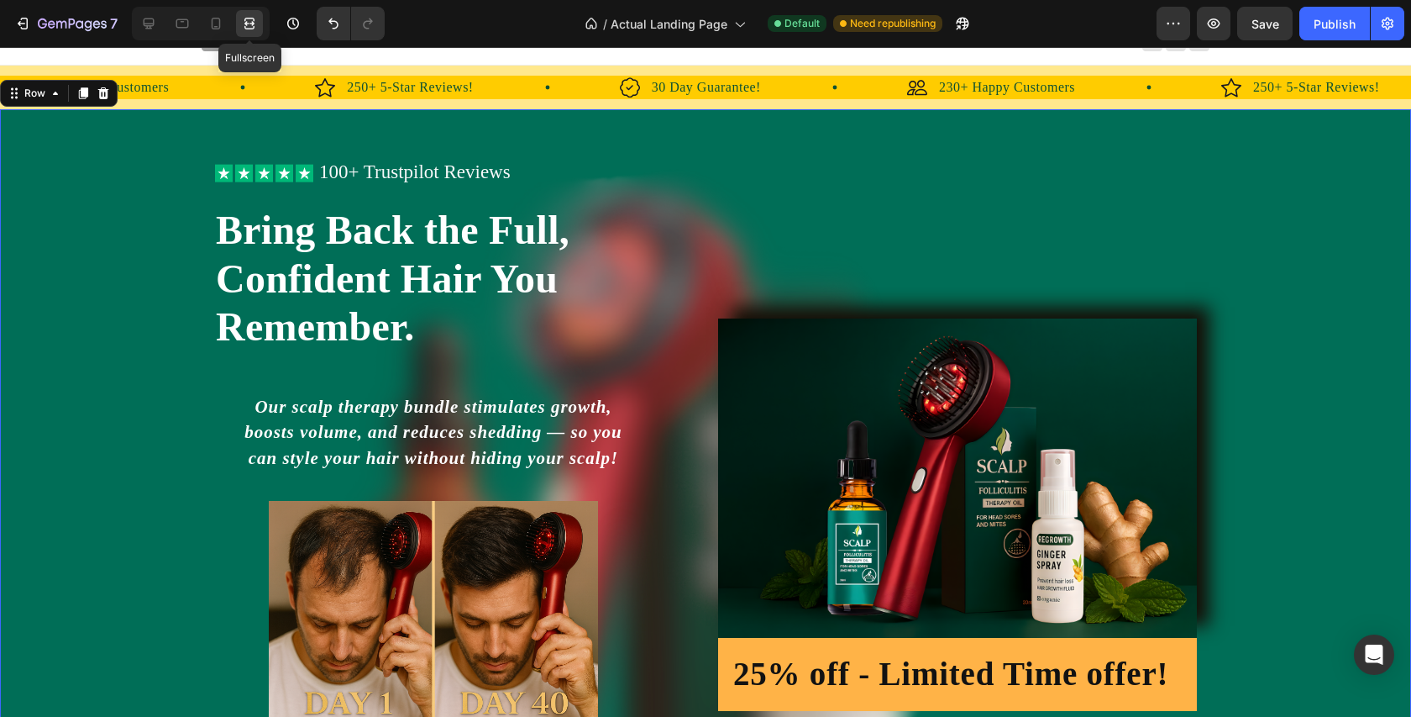
scroll to position [19, 0]
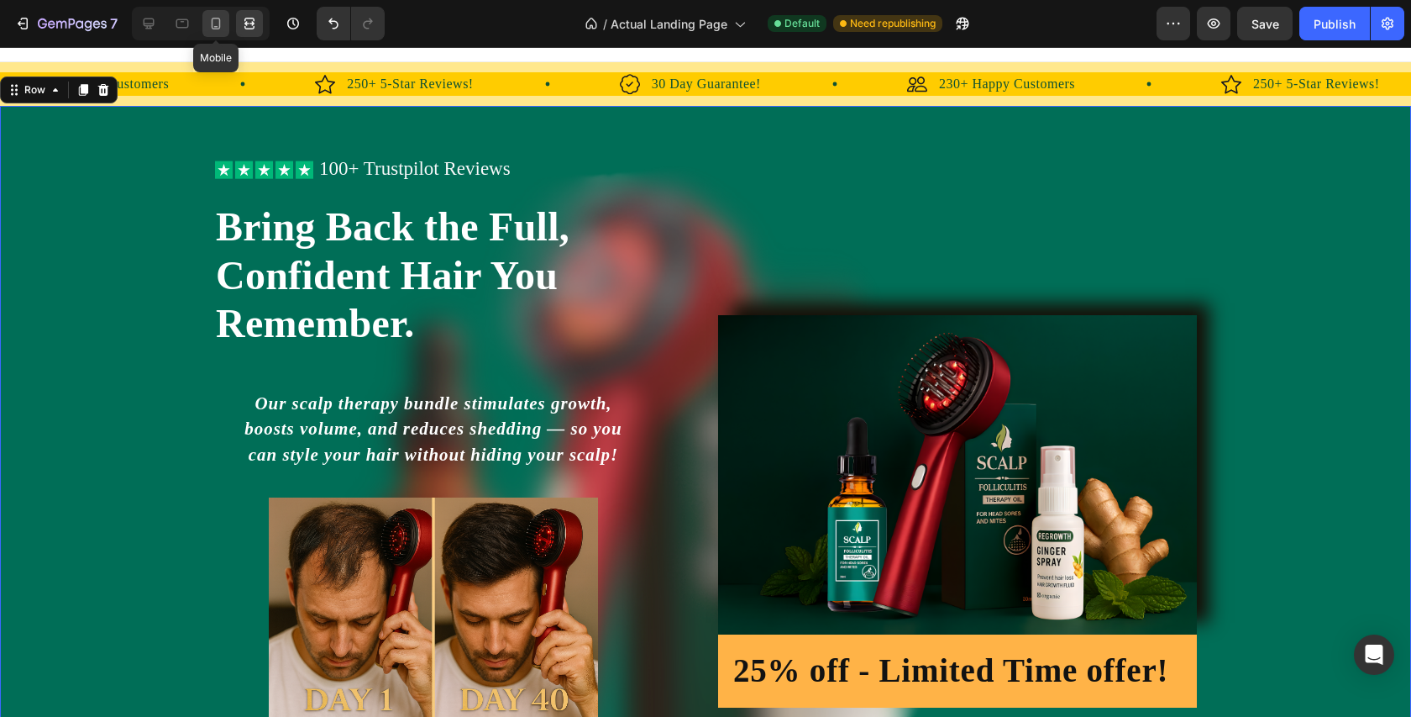
click at [217, 26] on icon at bounding box center [216, 24] width 9 height 12
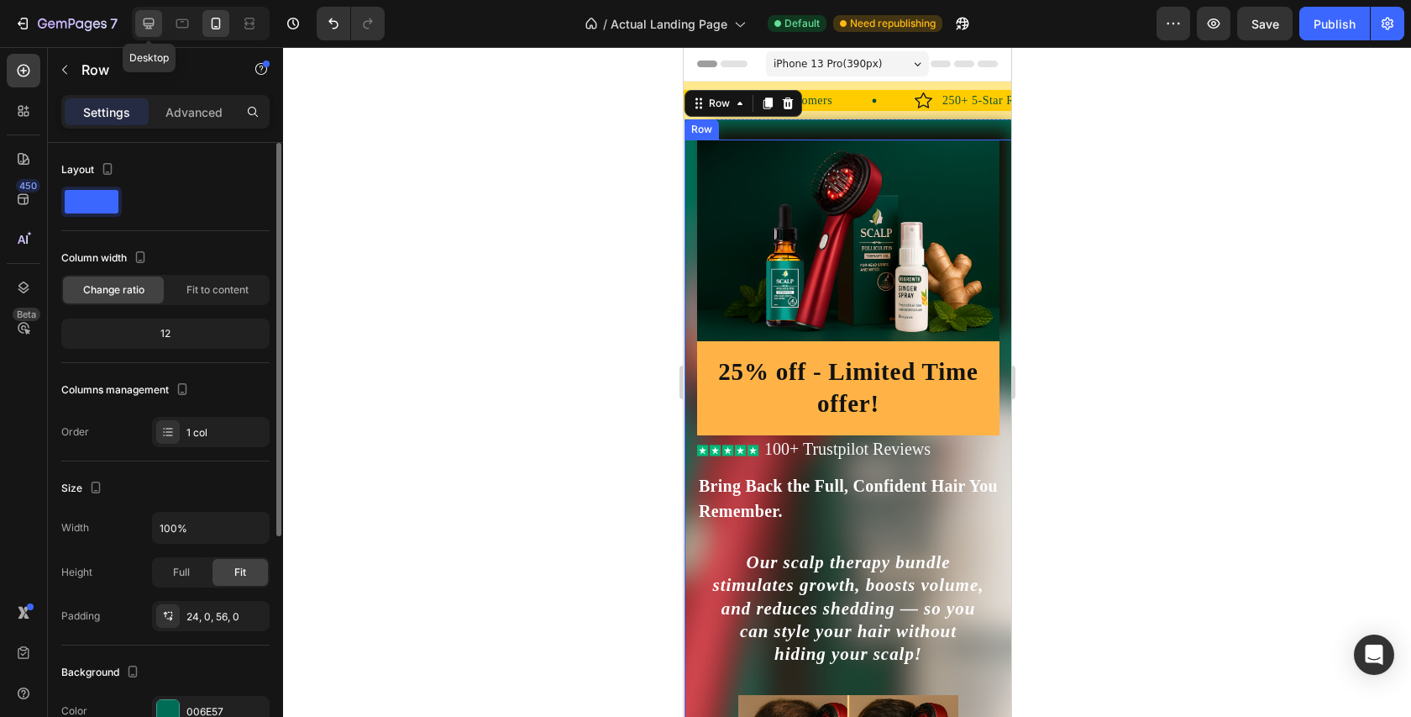
click at [151, 19] on icon at bounding box center [148, 23] width 17 height 17
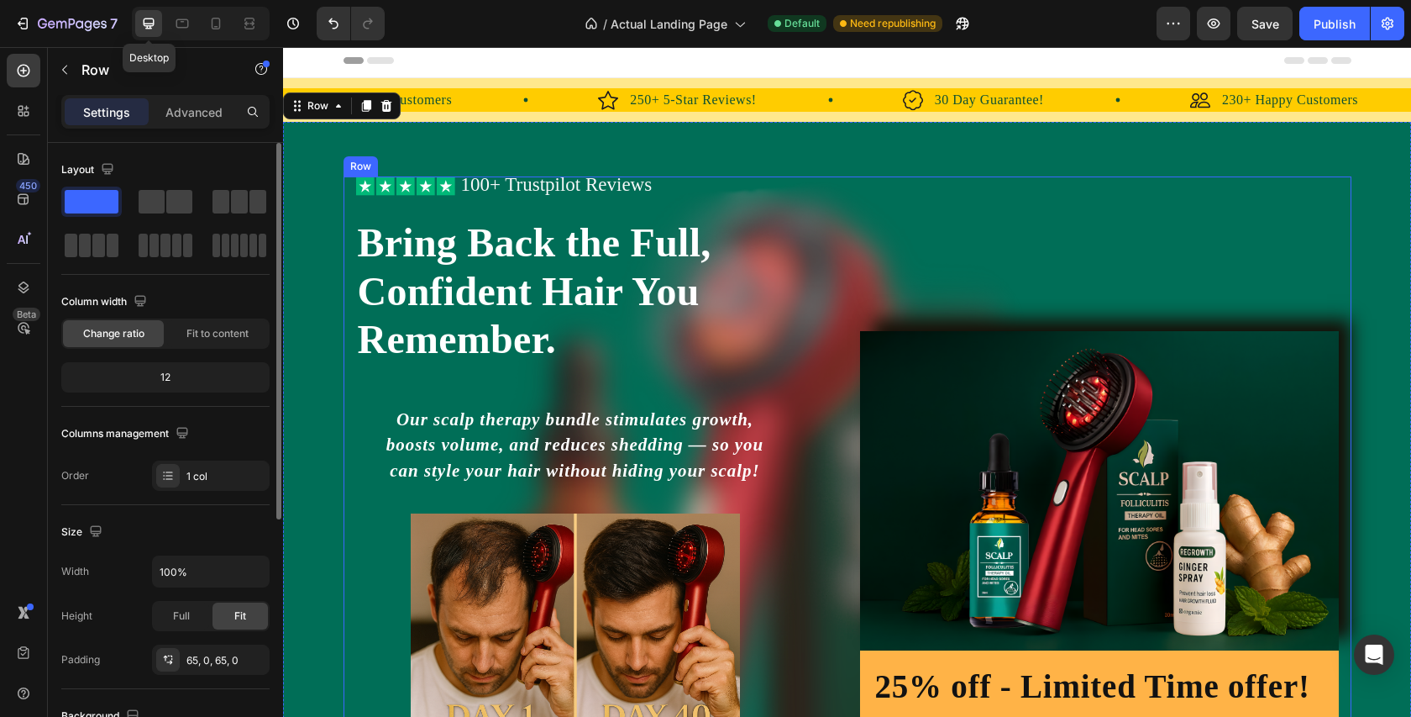
scroll to position [19, 0]
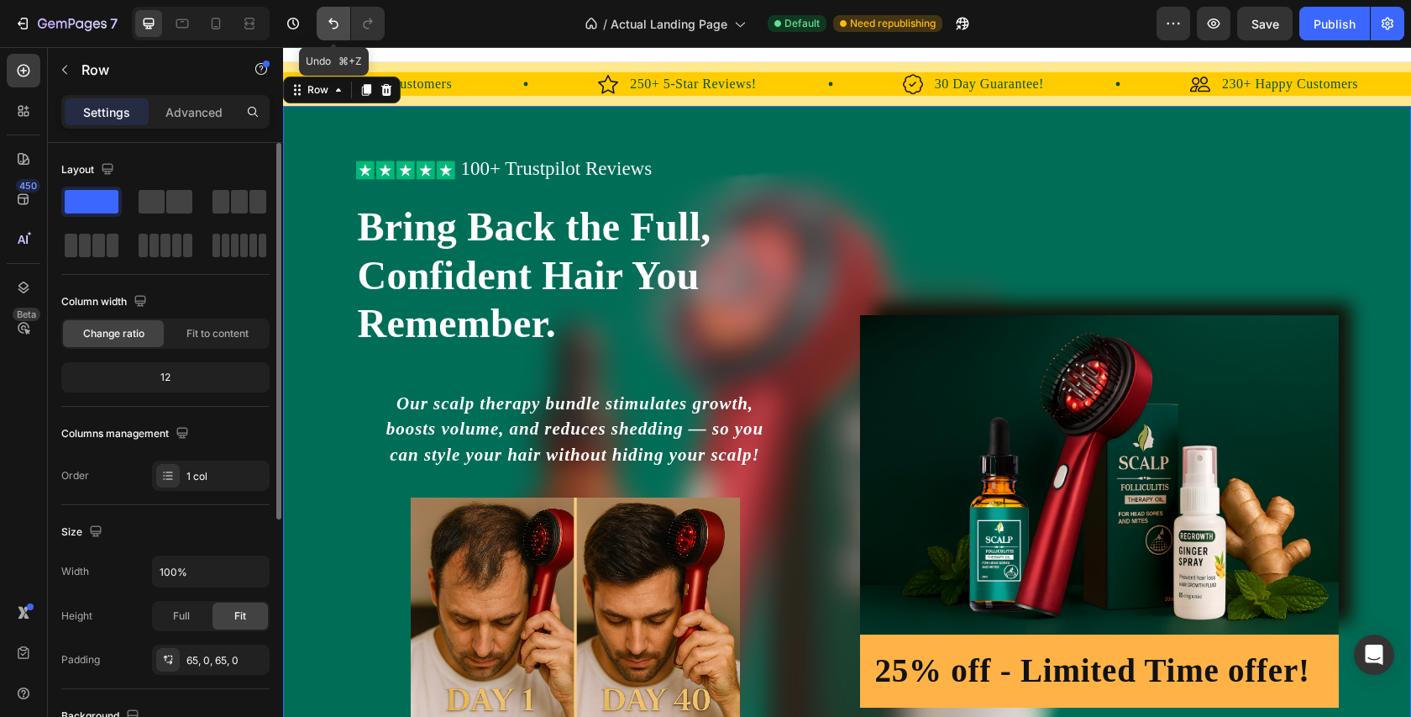
click at [332, 20] on icon "Undo/Redo" at bounding box center [333, 23] width 17 height 17
click at [332, 23] on icon "Undo/Redo" at bounding box center [333, 23] width 17 height 17
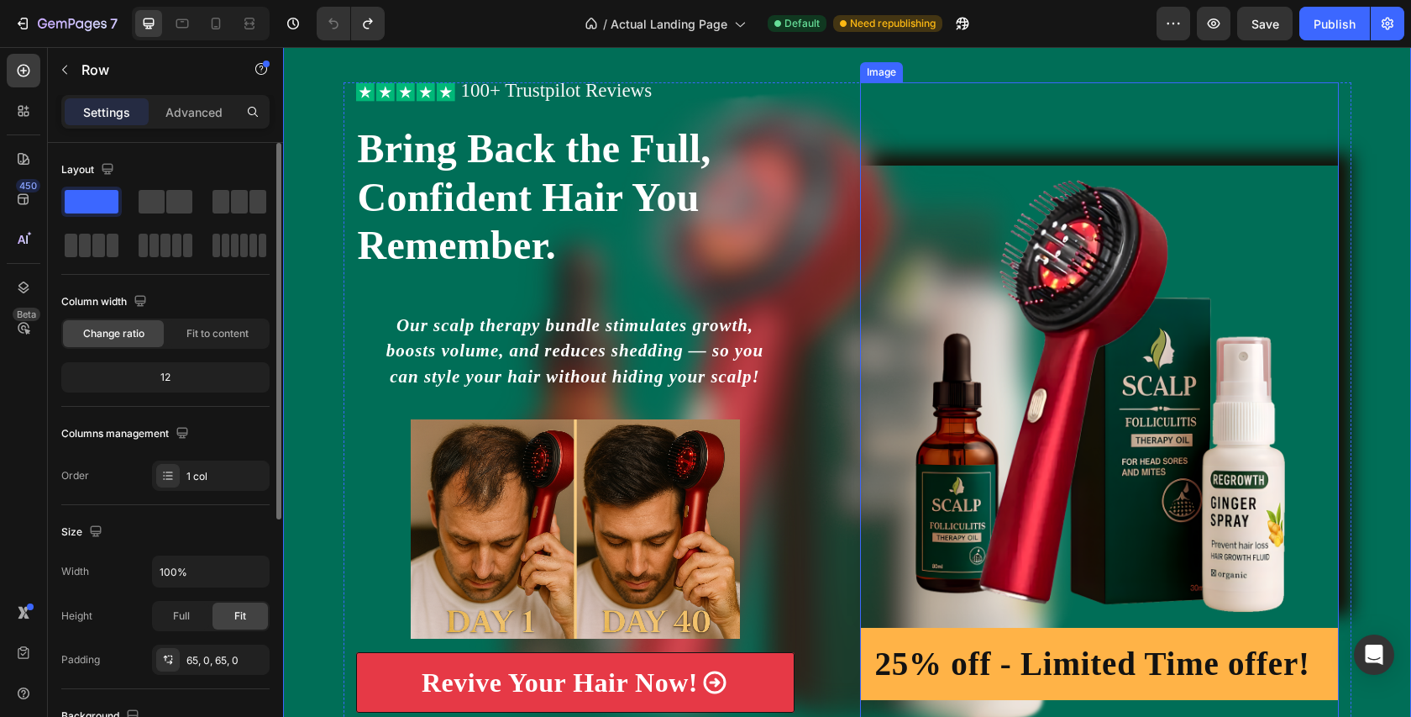
scroll to position [104, 0]
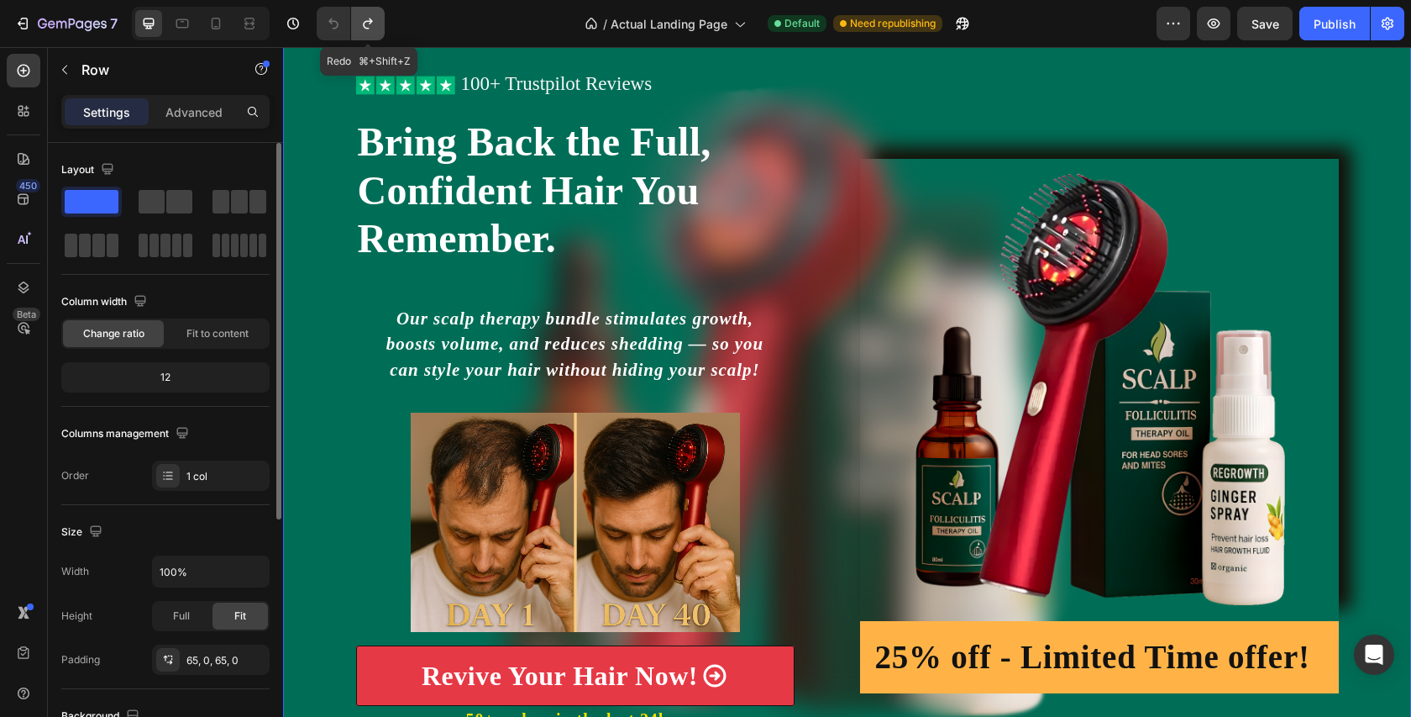
click at [371, 24] on icon "Undo/Redo" at bounding box center [368, 23] width 17 height 17
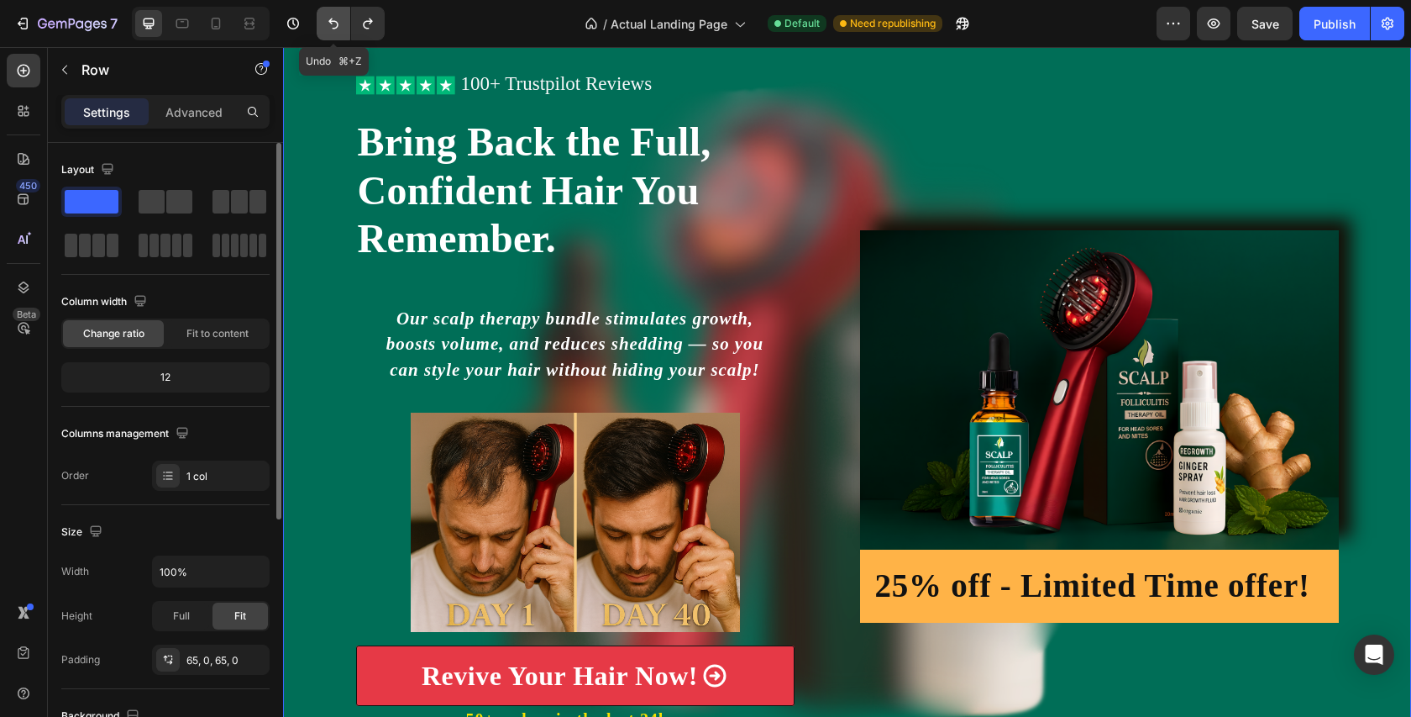
click at [327, 24] on icon "Undo/Redo" at bounding box center [333, 23] width 17 height 17
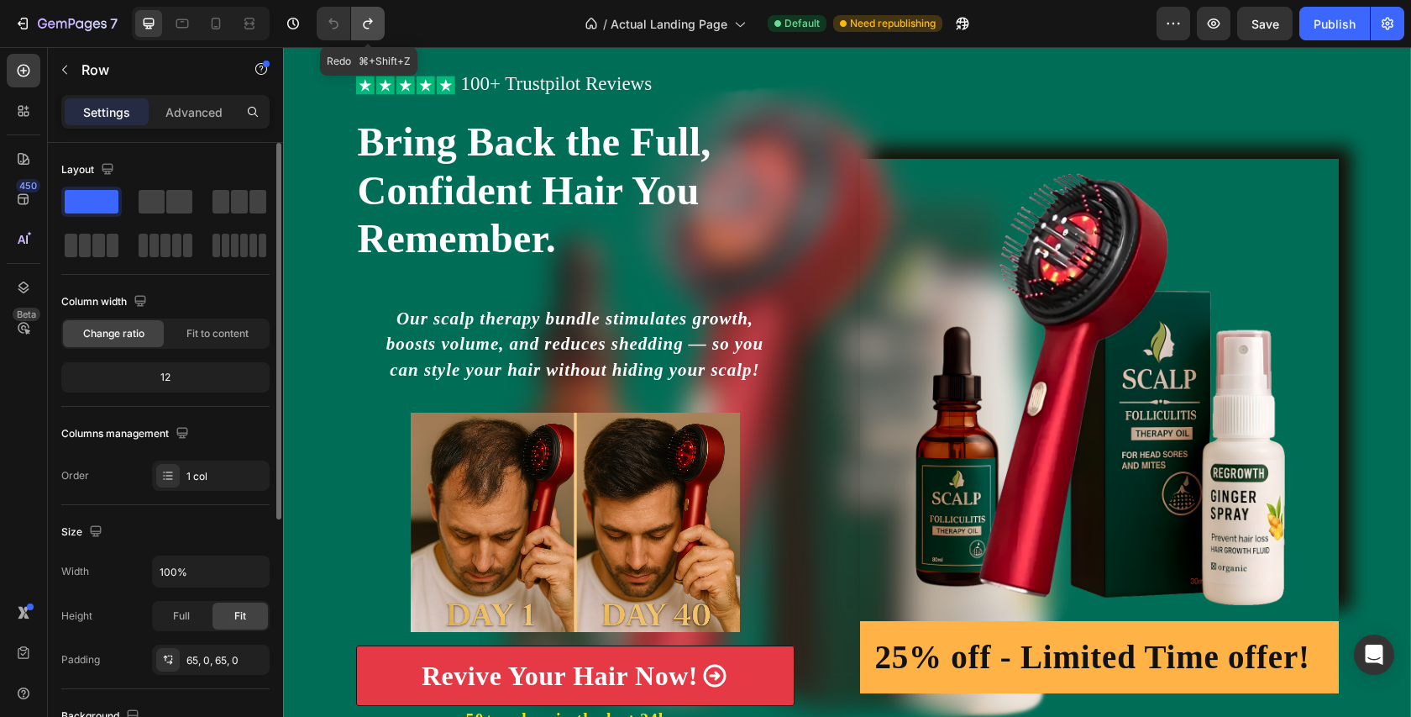
click at [368, 27] on icon "Undo/Redo" at bounding box center [368, 23] width 17 height 17
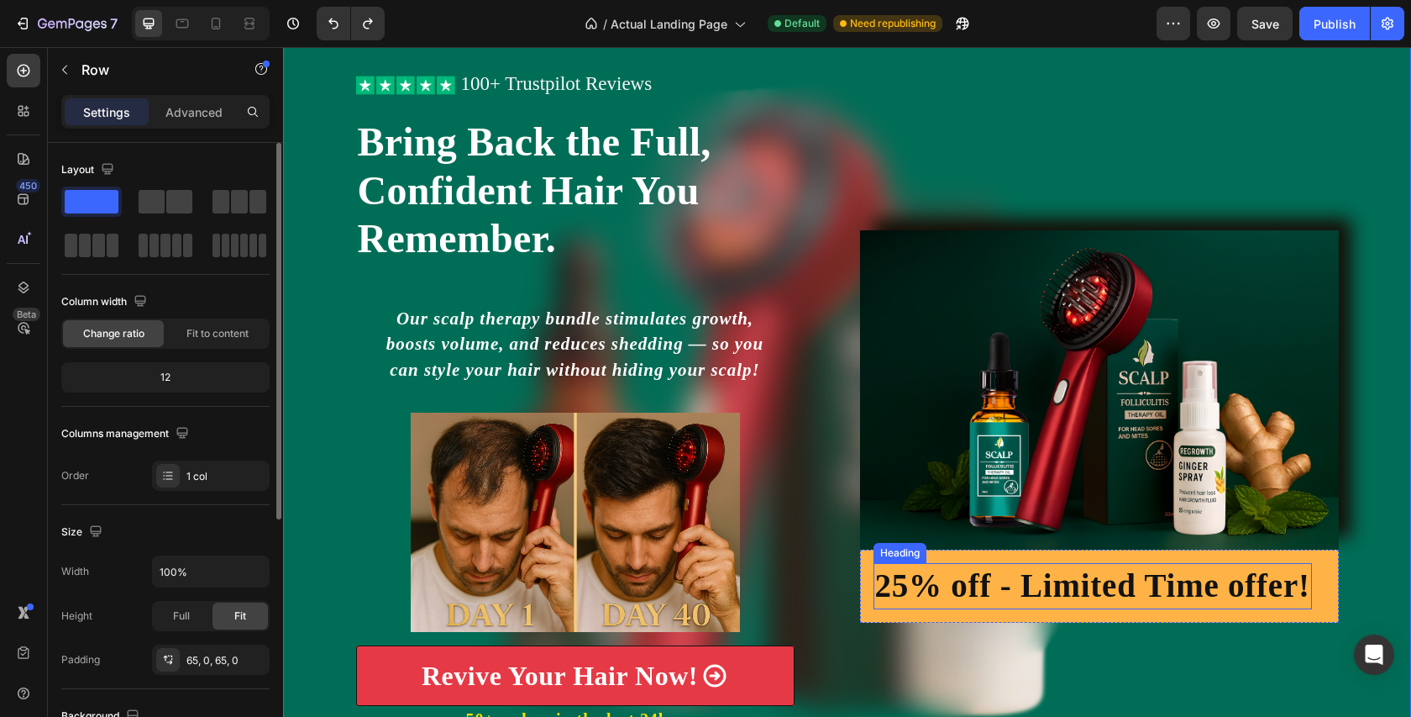
click at [1023, 597] on h2 "25% off - Limited Time offer!" at bounding box center [1093, 586] width 439 height 46
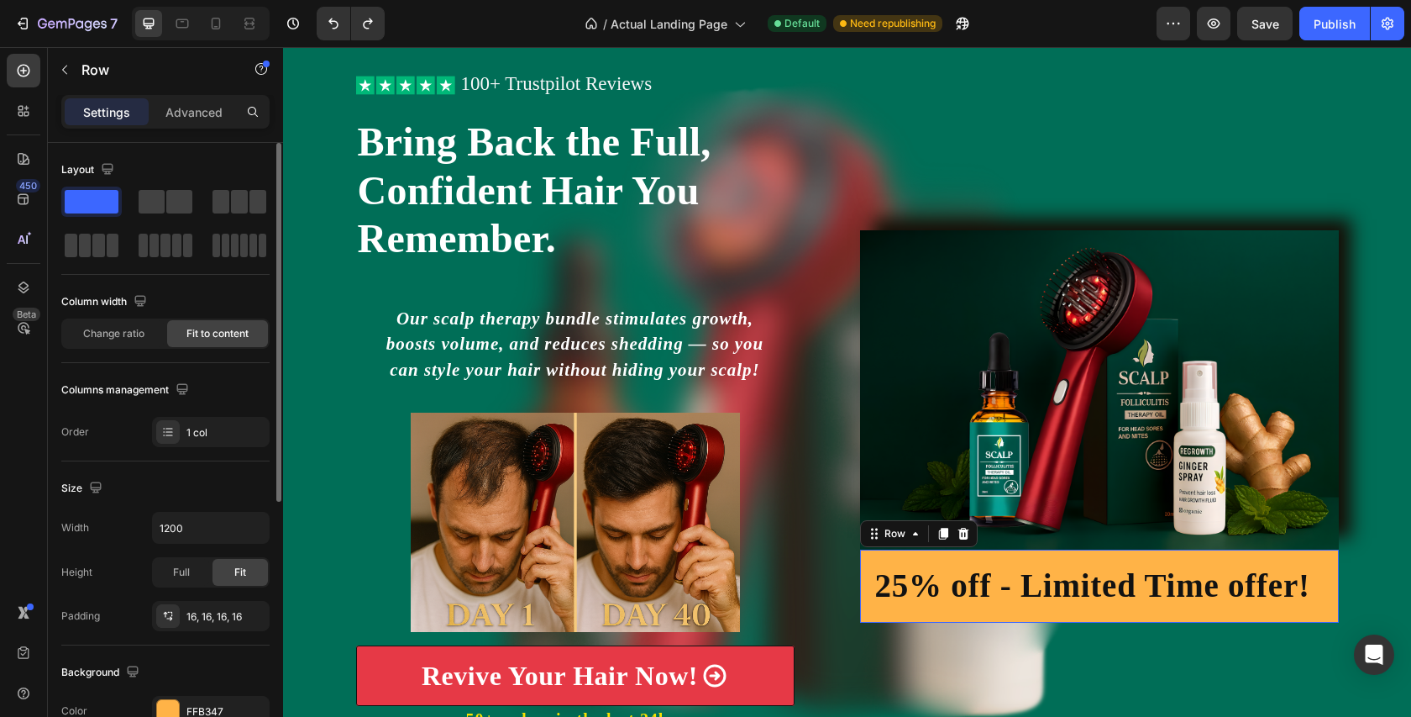
click at [1109, 553] on div "25% off - Limited Time offer! Heading Row 0" at bounding box center [1099, 585] width 479 height 73
click at [199, 104] on p "Advanced" at bounding box center [194, 112] width 57 height 18
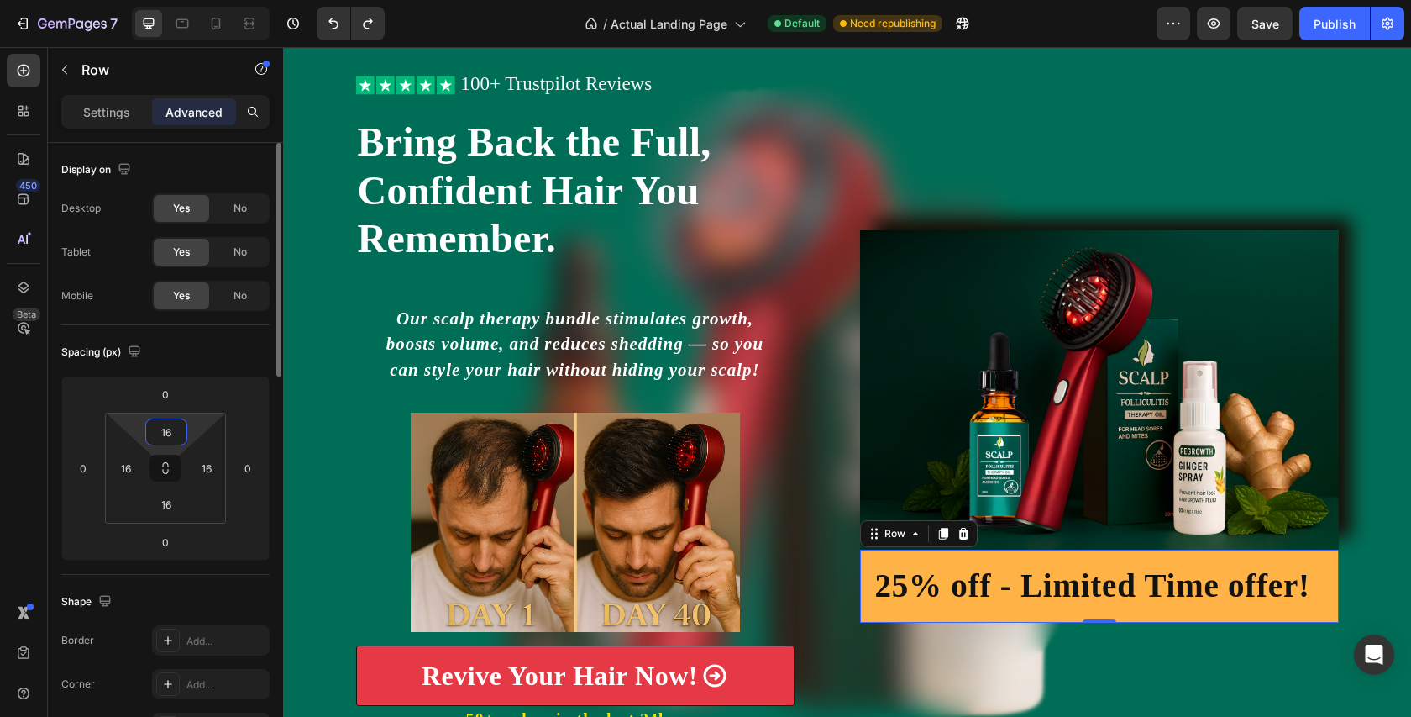
click at [182, 439] on input "16" at bounding box center [167, 431] width 34 height 25
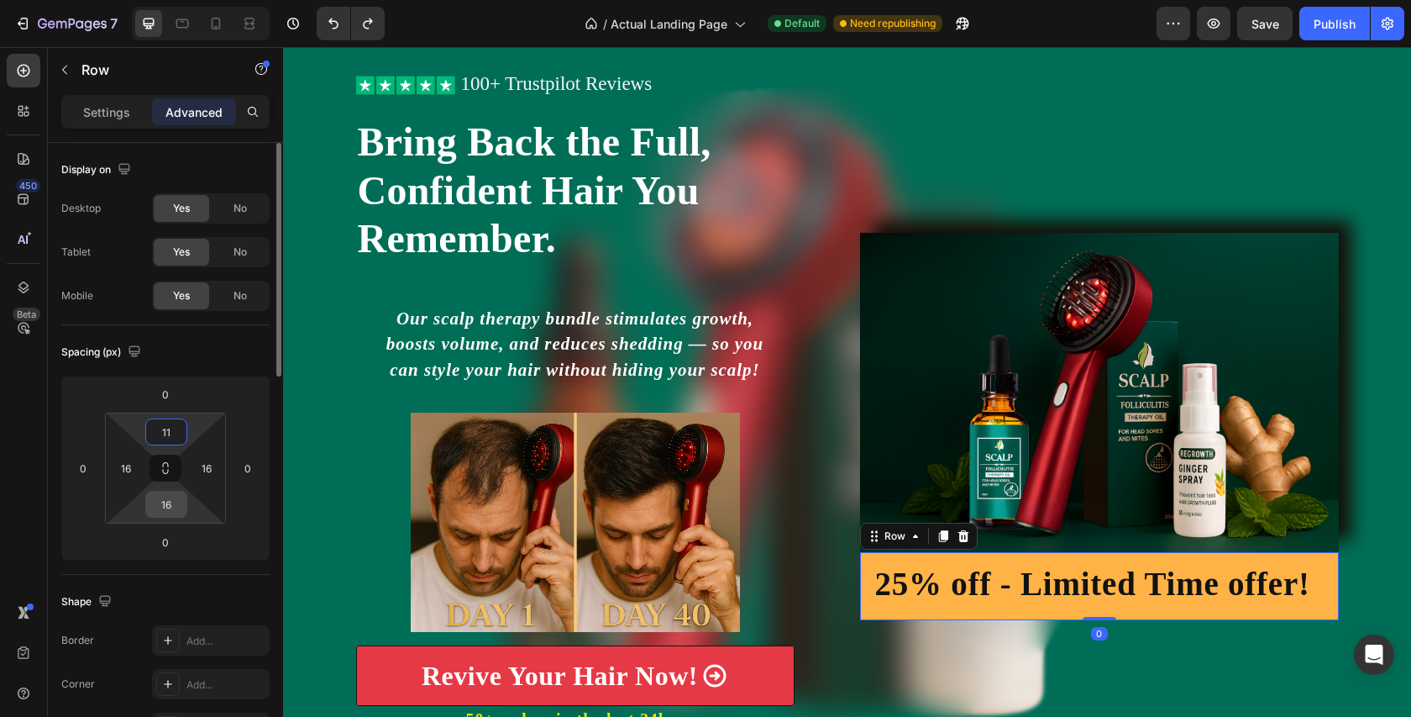
type input "11"
click at [181, 510] on input "16" at bounding box center [167, 504] width 34 height 25
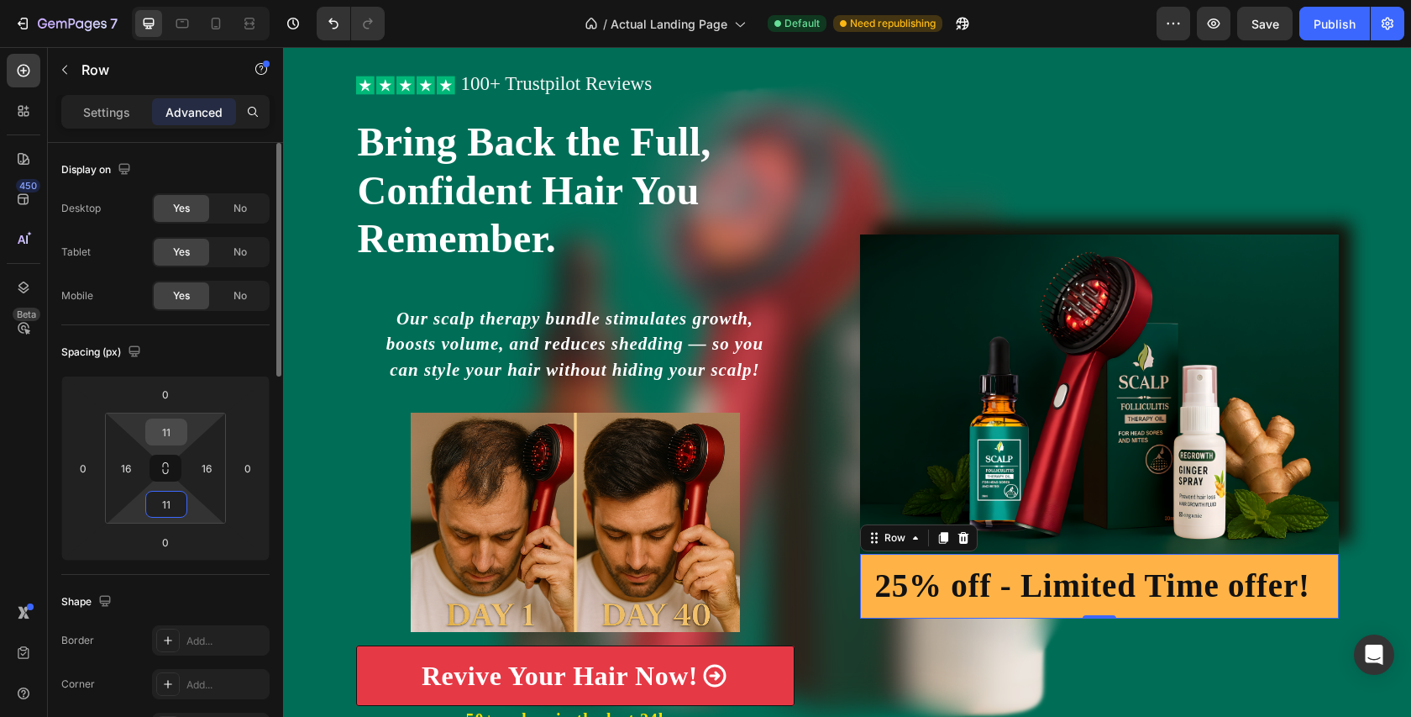
type input "11"
click at [178, 434] on input "11" at bounding box center [167, 431] width 34 height 25
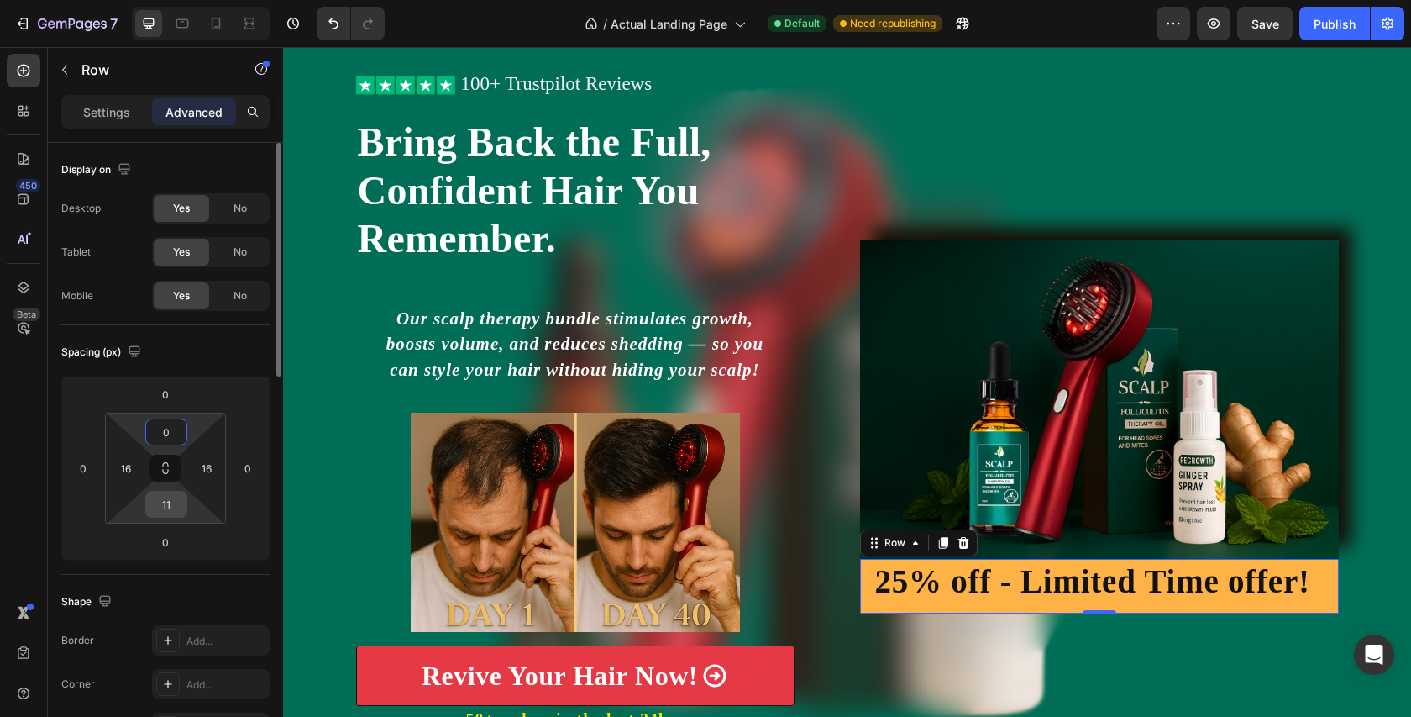
type input "0"
click at [178, 504] on input "11" at bounding box center [167, 504] width 34 height 25
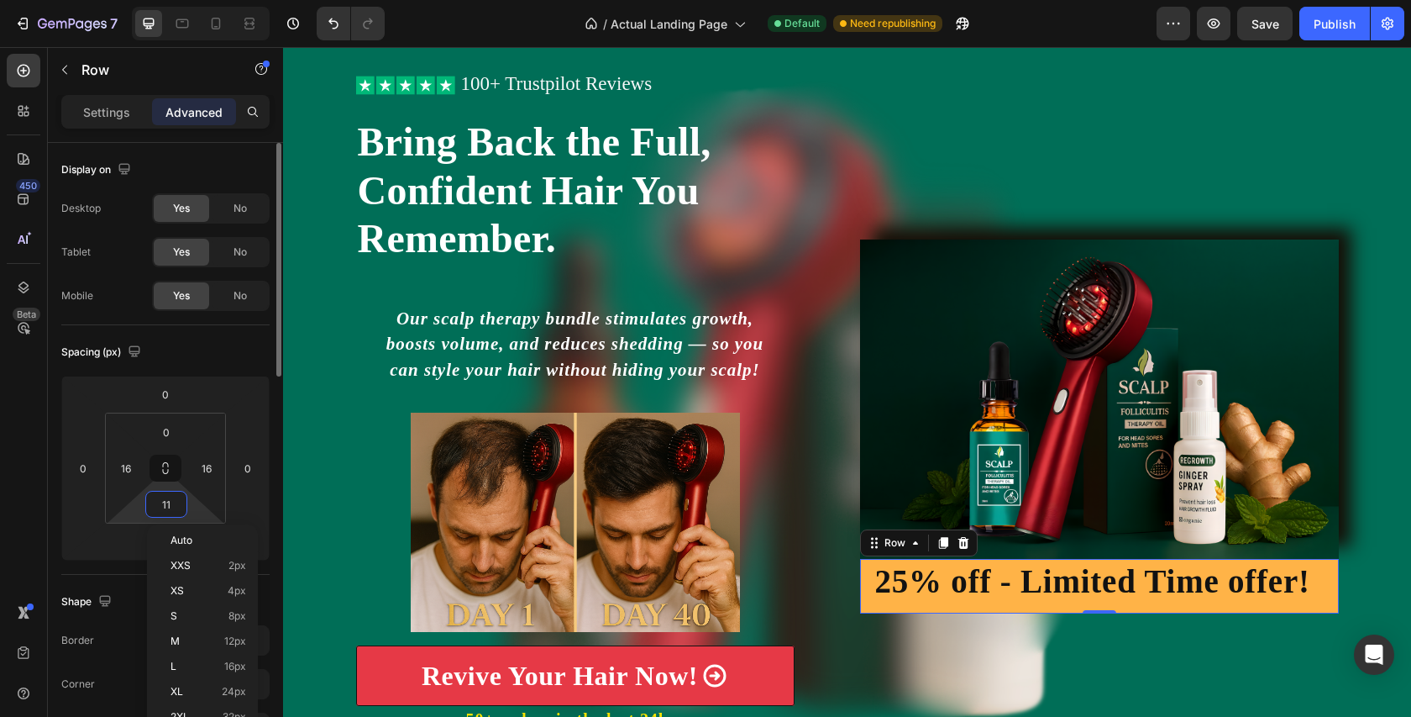
type input "3"
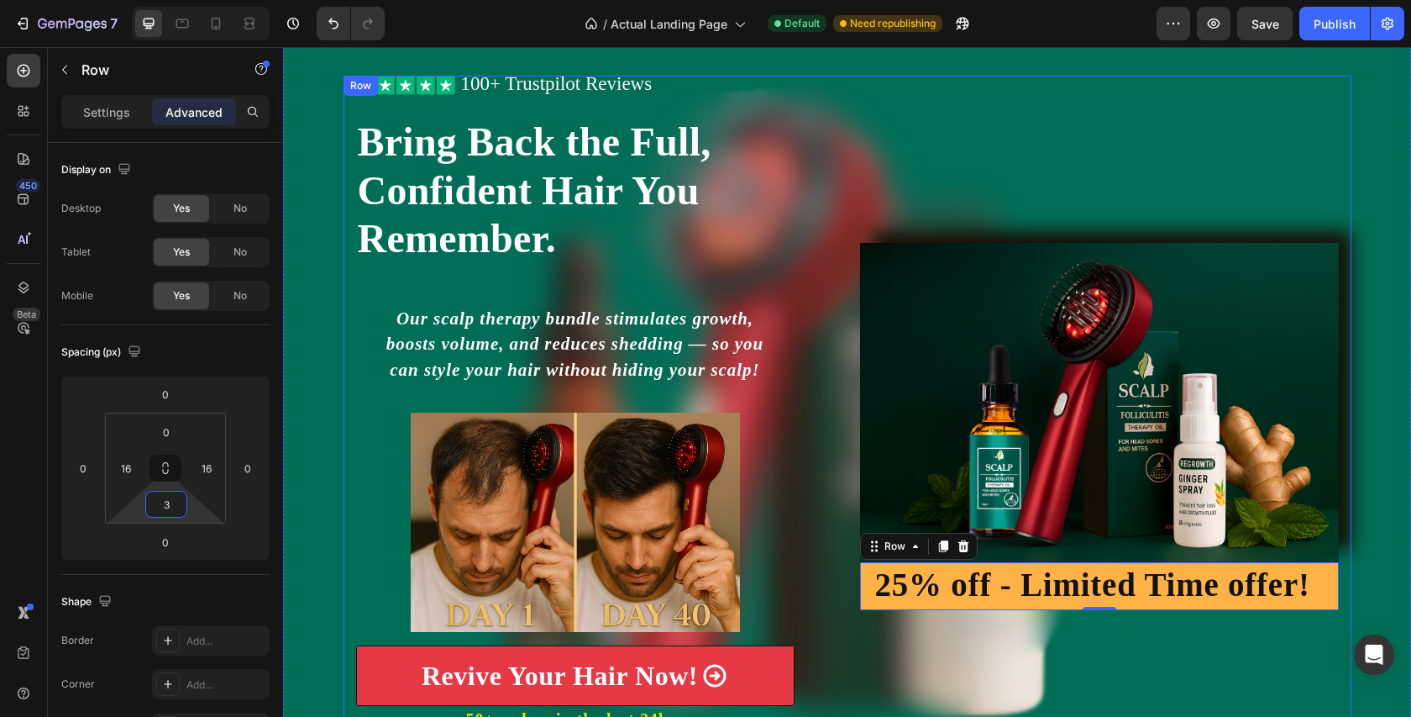
click at [1187, 170] on div "Image 25% off - Limited Time offer! Heading Row 0" at bounding box center [1099, 427] width 479 height 702
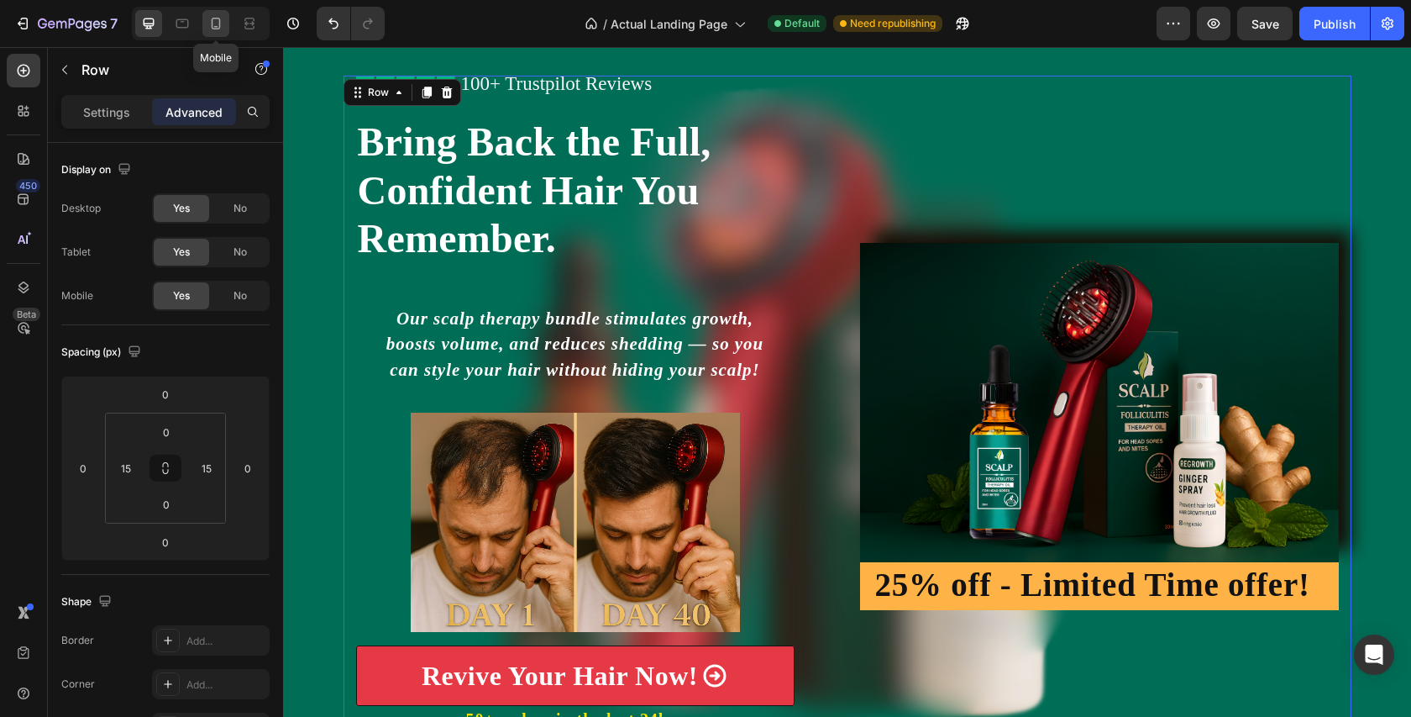
click at [218, 24] on icon at bounding box center [216, 23] width 17 height 17
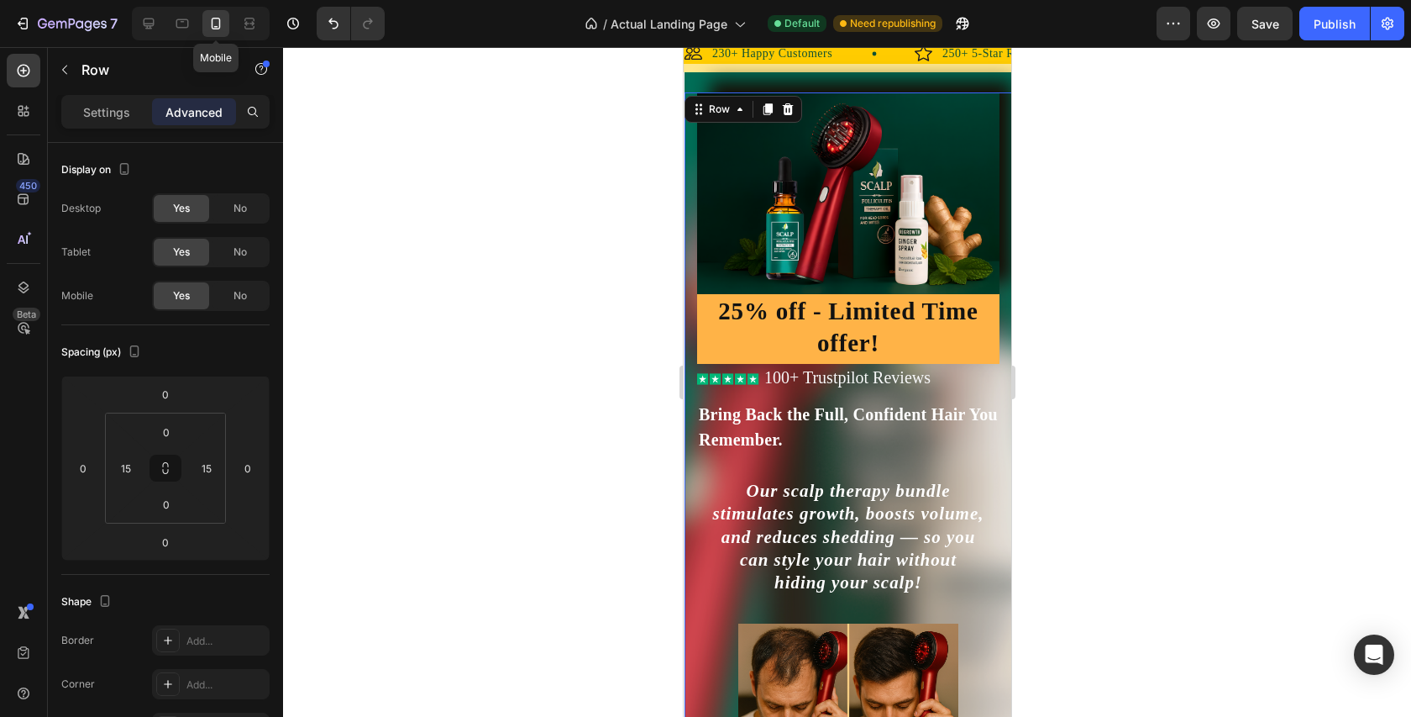
scroll to position [34, 0]
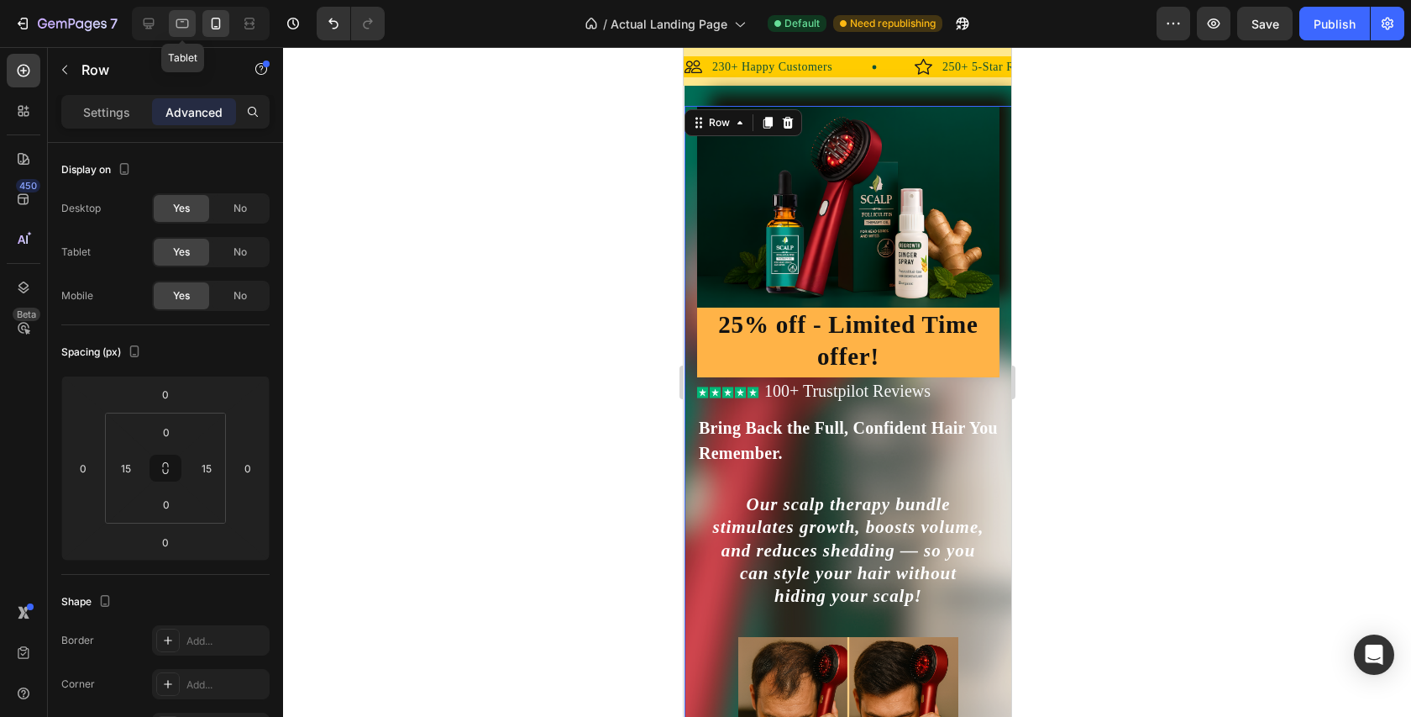
click at [185, 24] on icon at bounding box center [182, 23] width 17 height 17
type input "30"
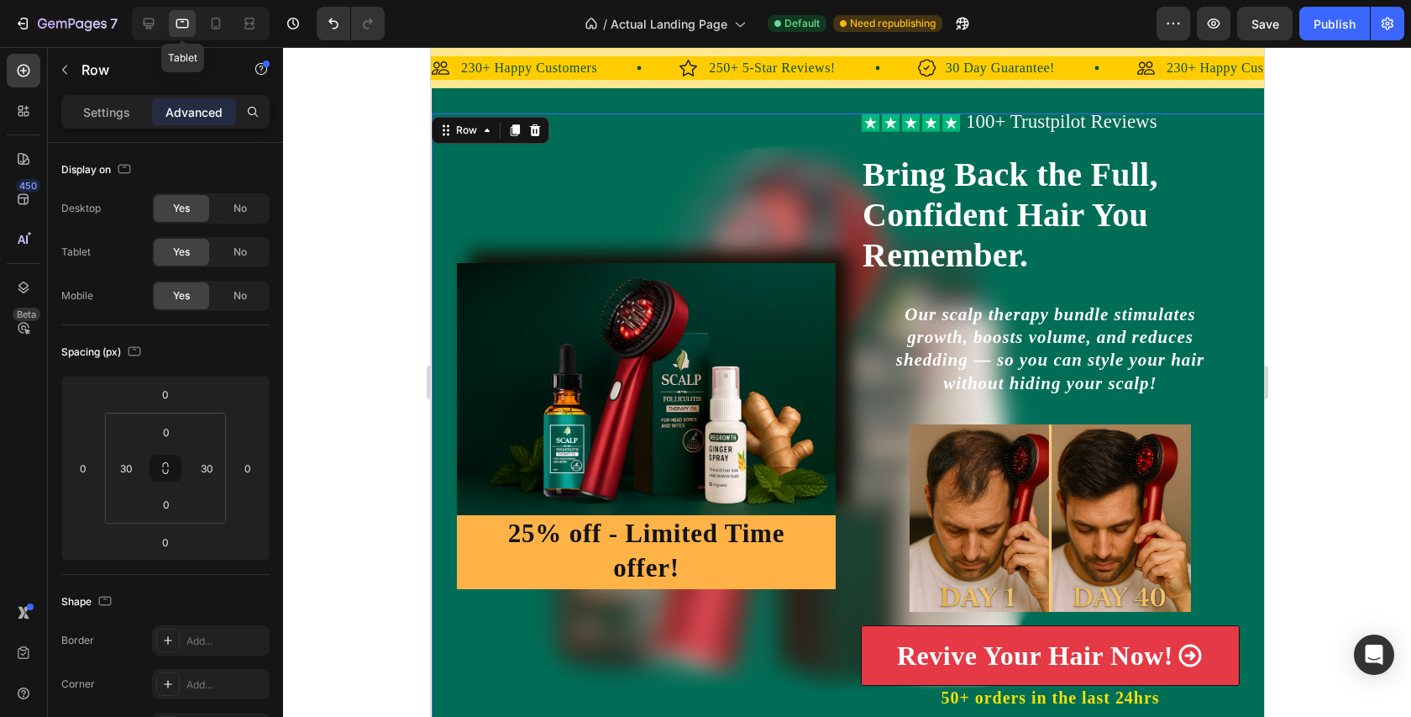
scroll to position [41, 0]
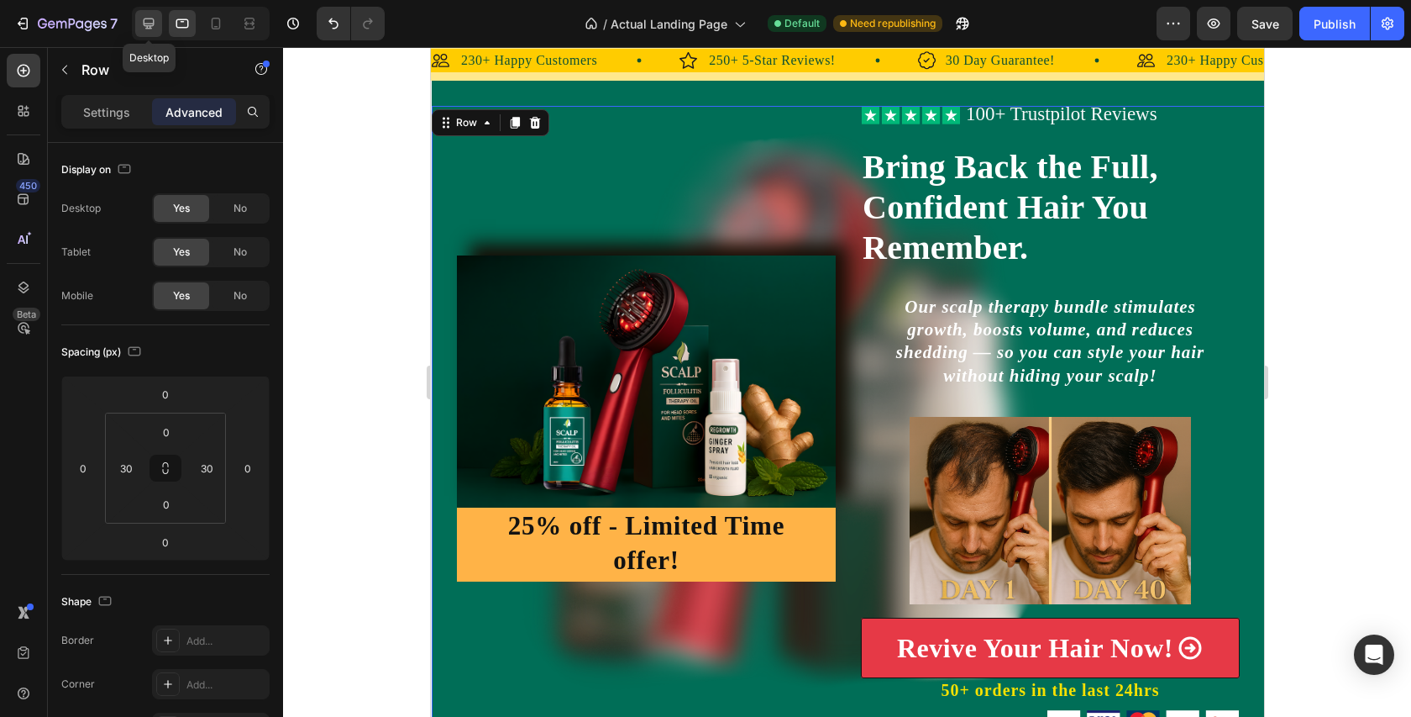
click at [148, 21] on icon at bounding box center [148, 23] width 17 height 17
type input "15"
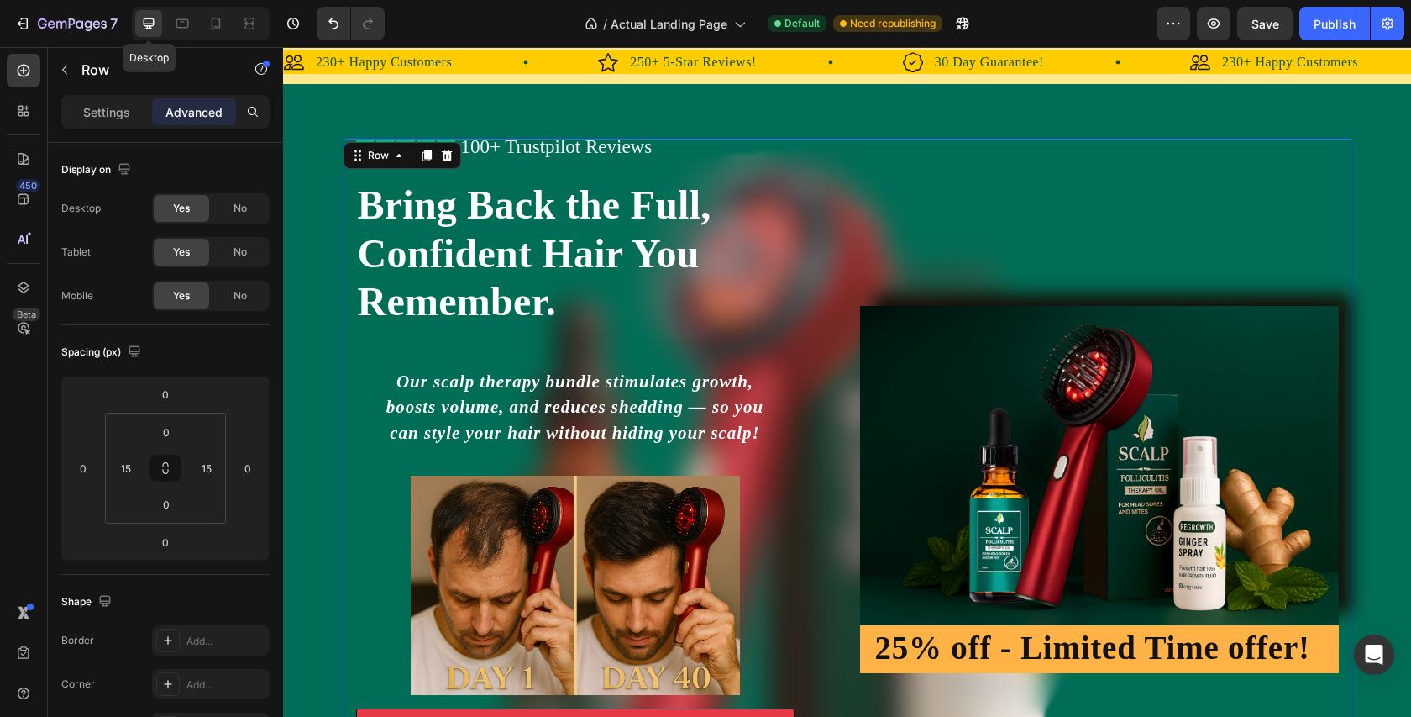
scroll to position [74, 0]
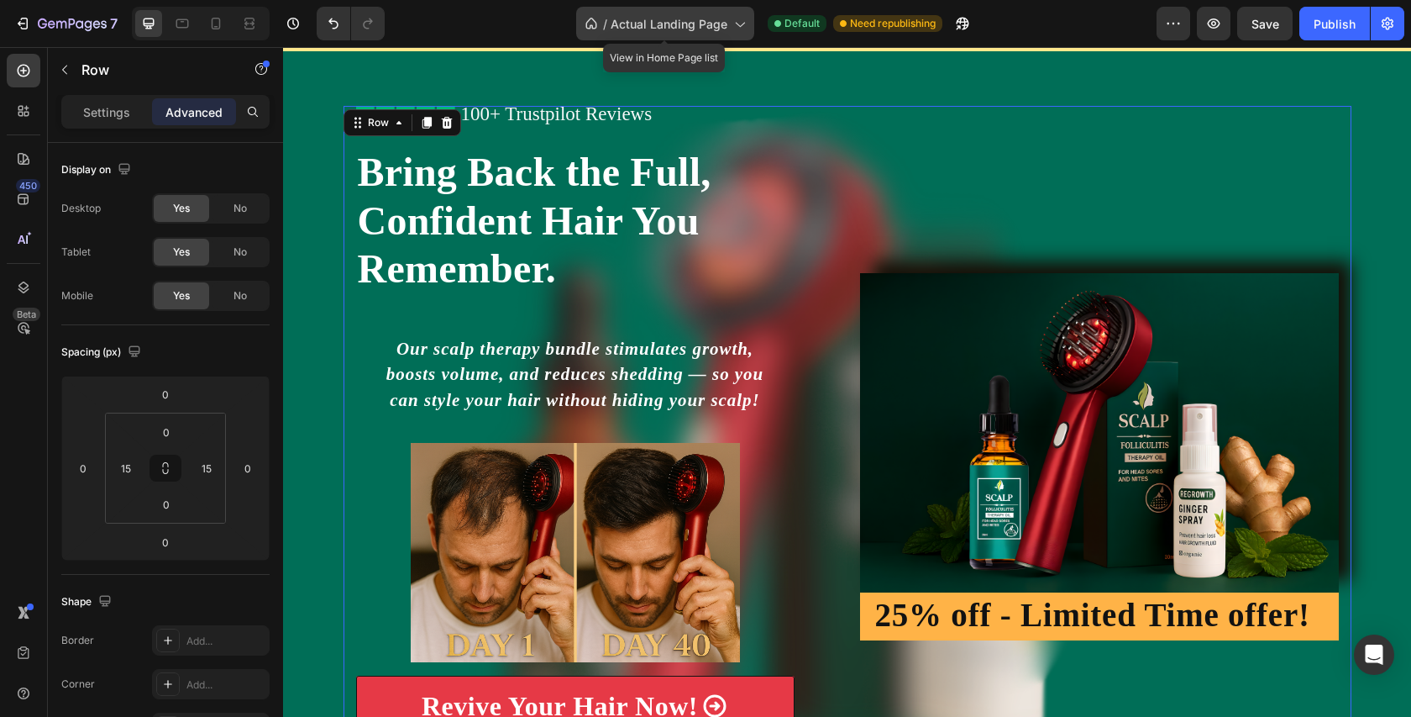
click at [742, 24] on icon at bounding box center [739, 23] width 17 height 17
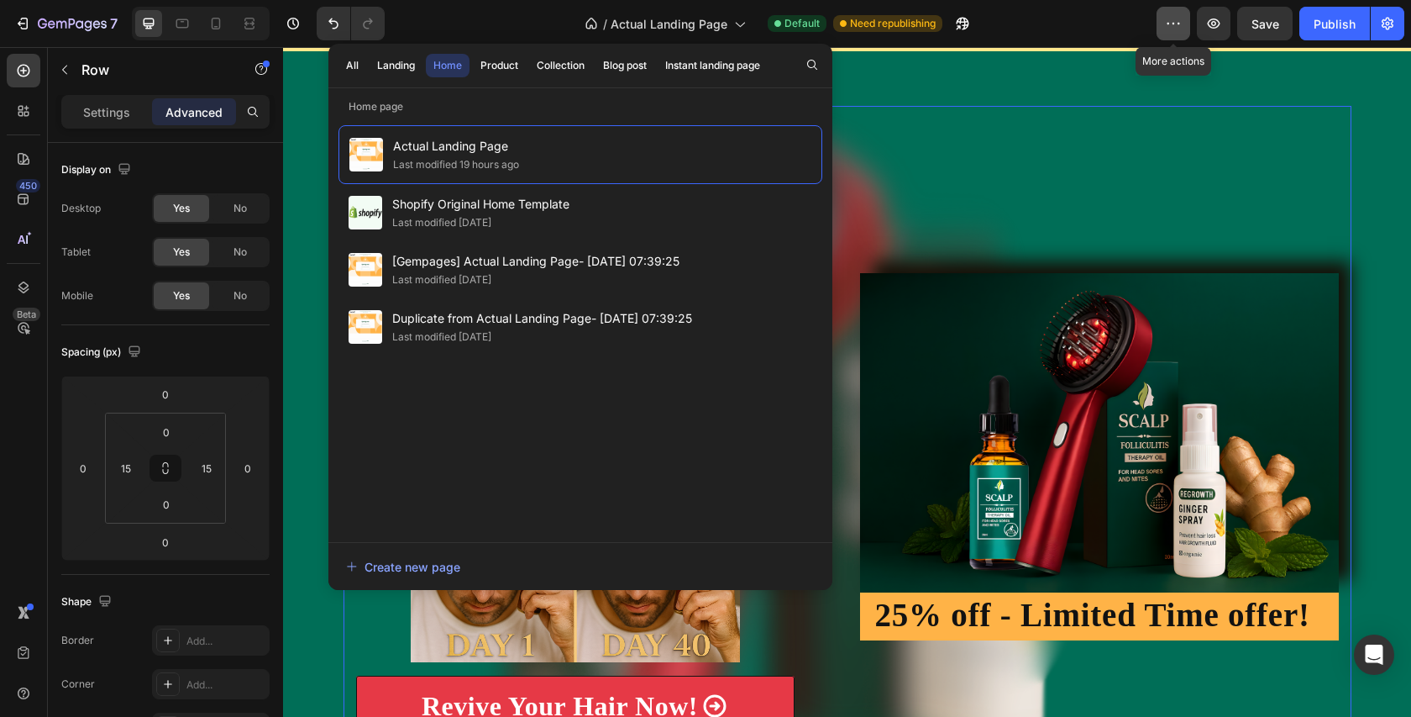
click at [1175, 24] on icon "button" at bounding box center [1173, 23] width 17 height 17
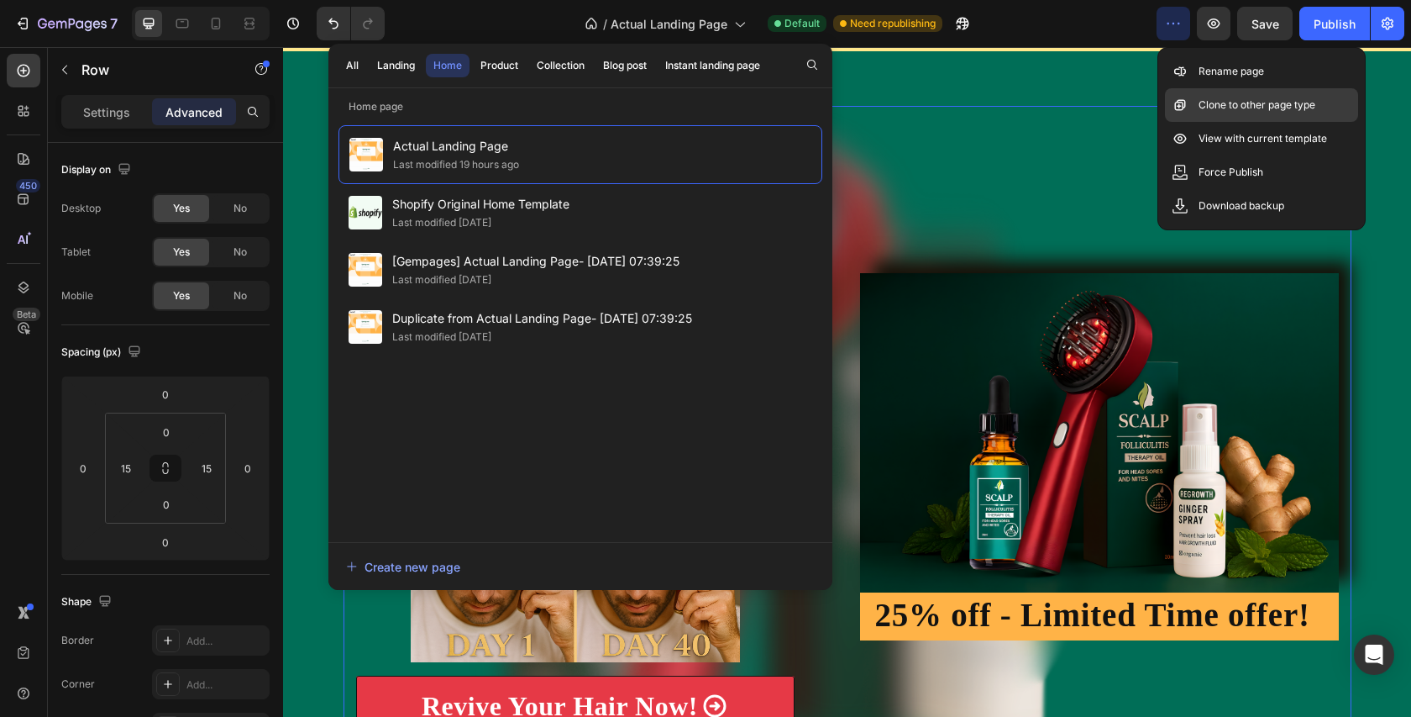
click at [1216, 102] on p "Clone to other page type" at bounding box center [1257, 105] width 117 height 17
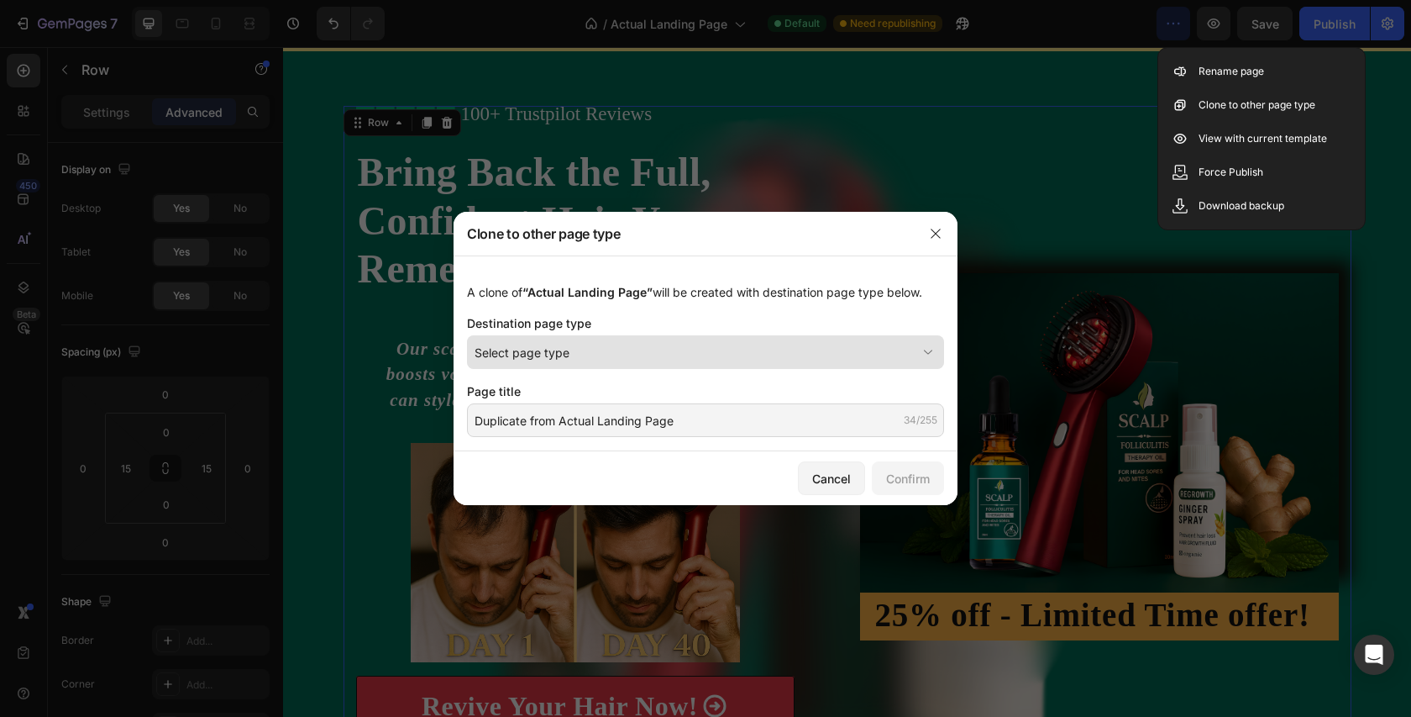
click at [650, 349] on div "Select page type" at bounding box center [696, 353] width 442 height 18
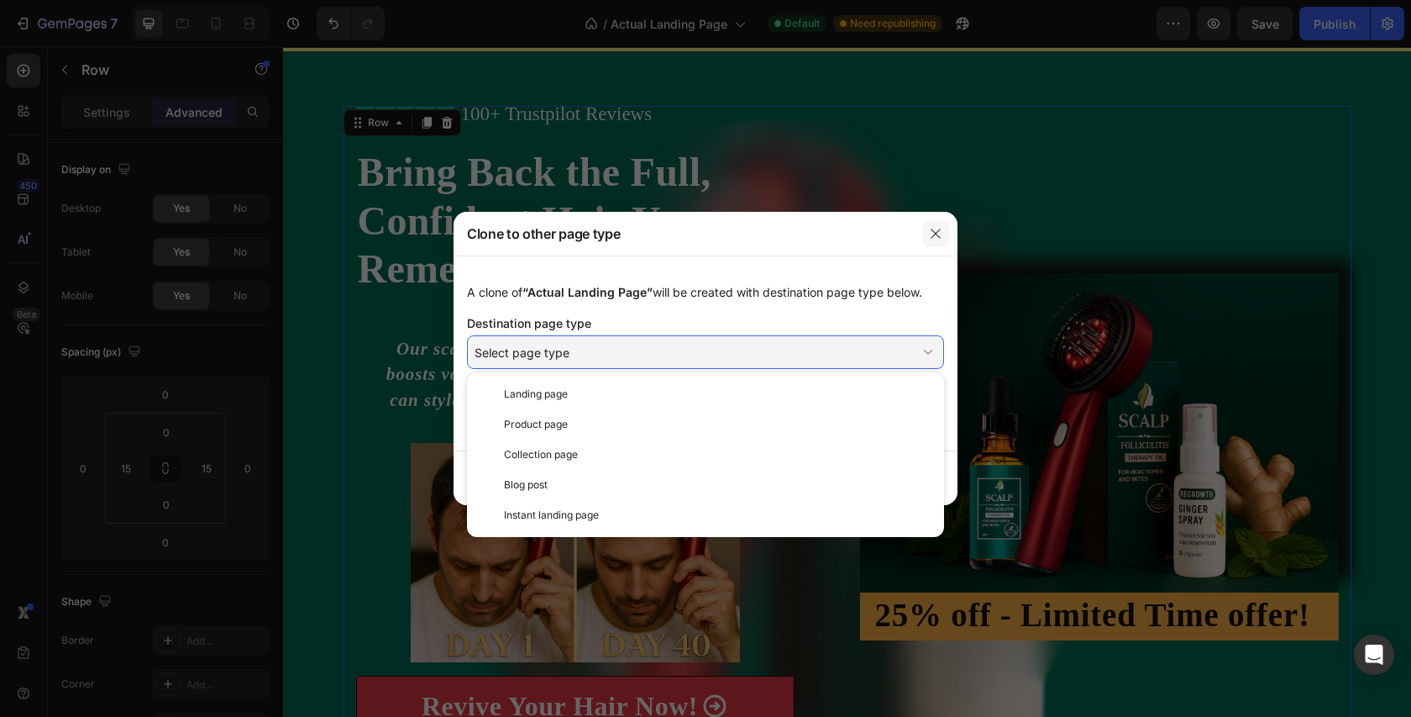
click at [936, 232] on icon "button" at bounding box center [935, 233] width 9 height 9
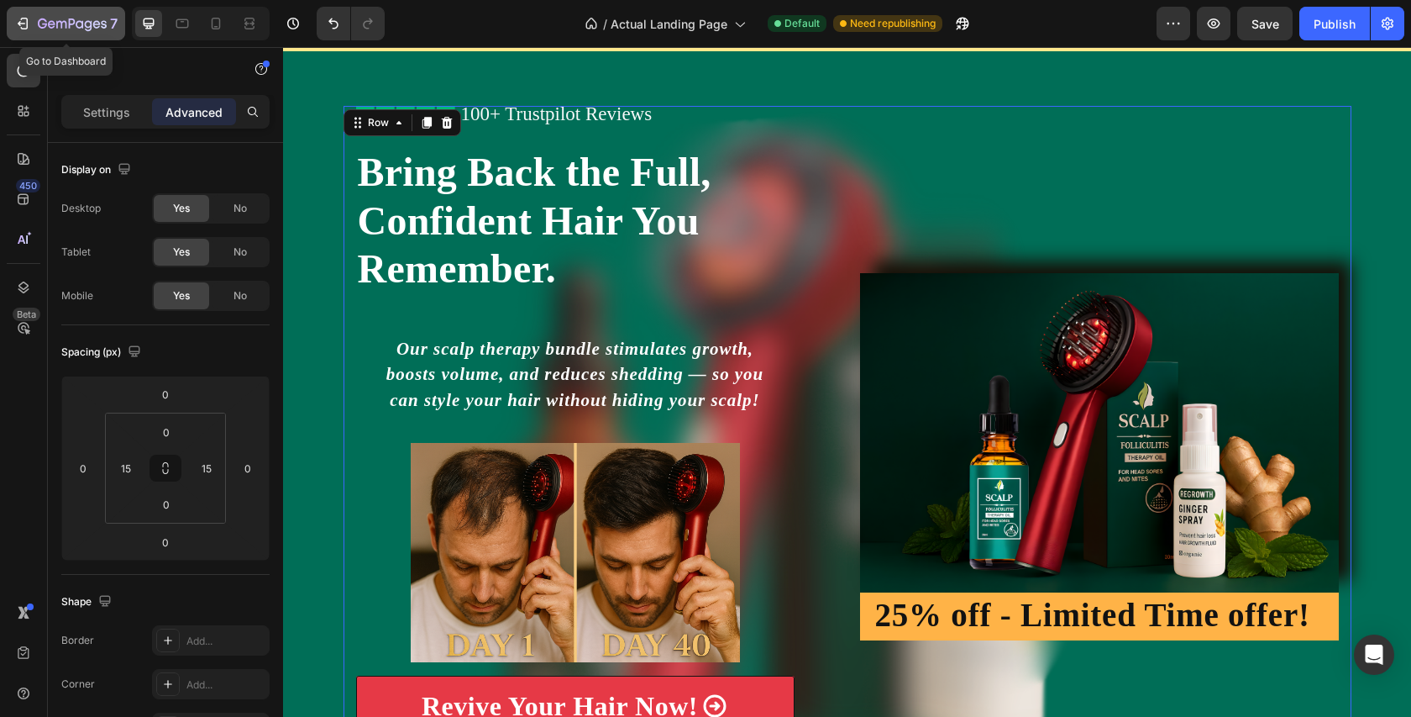
click at [66, 18] on icon "button" at bounding box center [72, 25] width 69 height 14
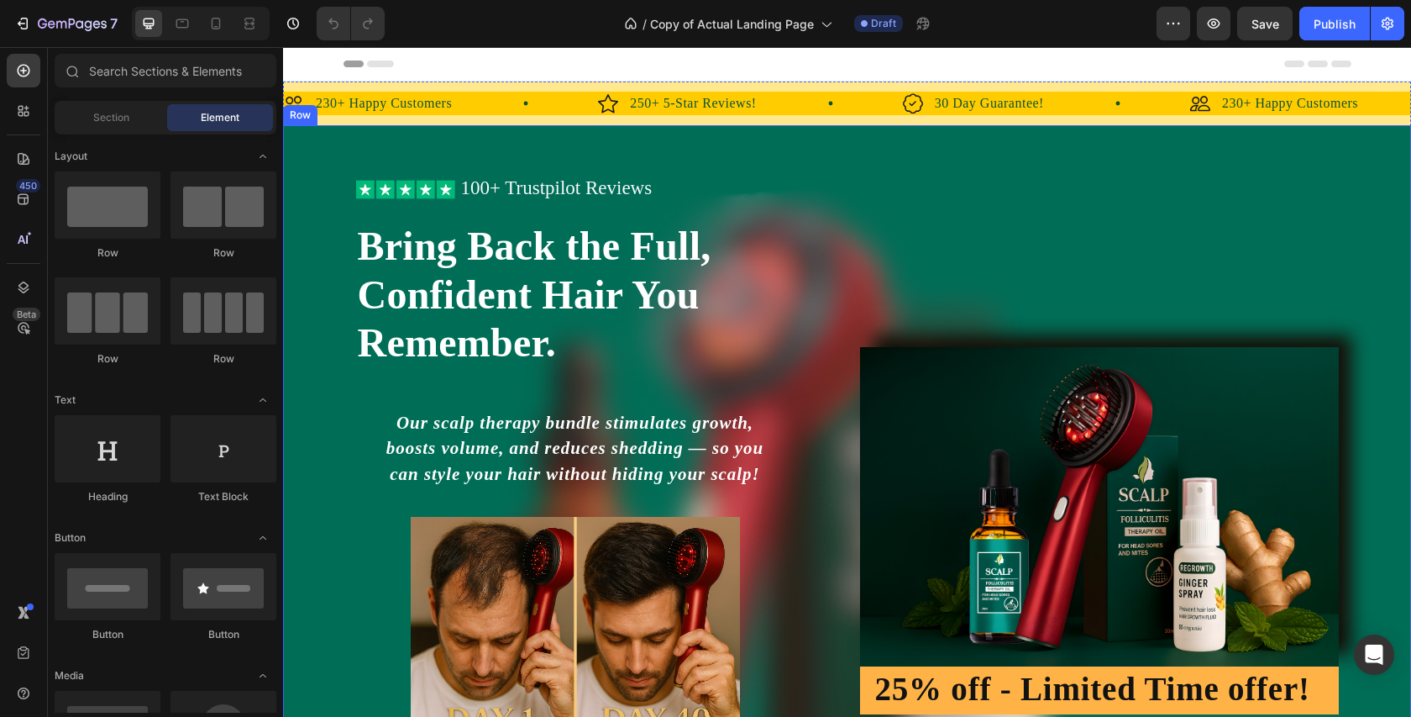
click at [300, 262] on div "Icon Icon Icon Icon Icon Icon List 100+ Trustpilot Reviews Text Block Row Icon …" at bounding box center [847, 531] width 1128 height 702
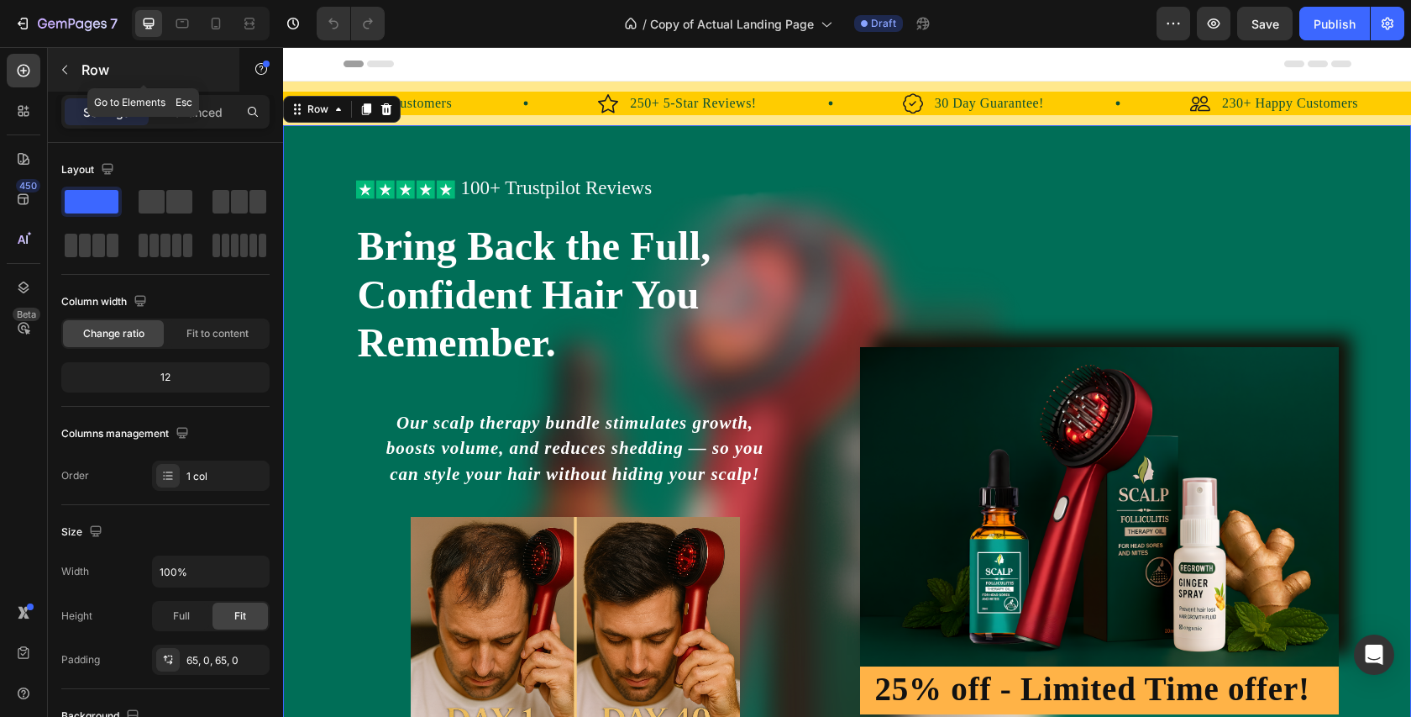
click at [65, 71] on icon "button" at bounding box center [64, 69] width 13 height 13
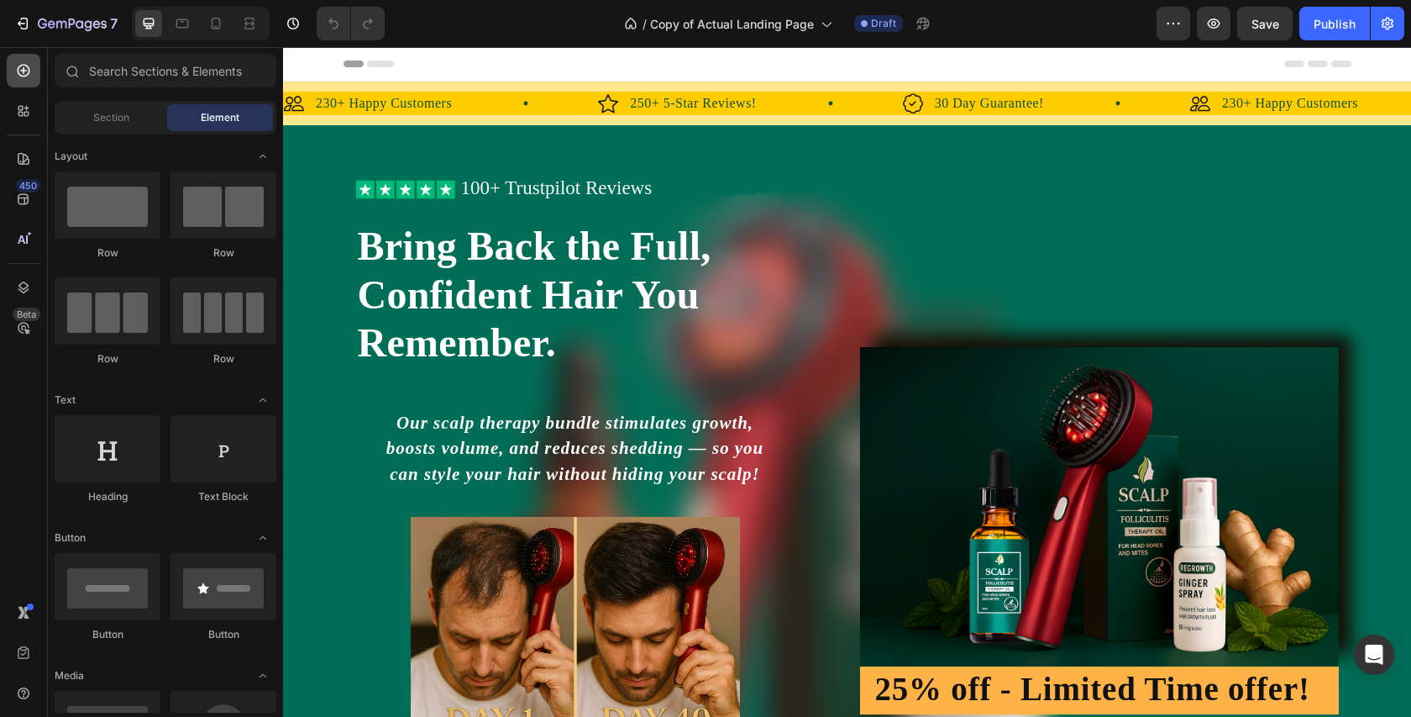
click at [24, 67] on icon at bounding box center [23, 70] width 17 height 17
click at [19, 197] on icon at bounding box center [23, 199] width 11 height 11
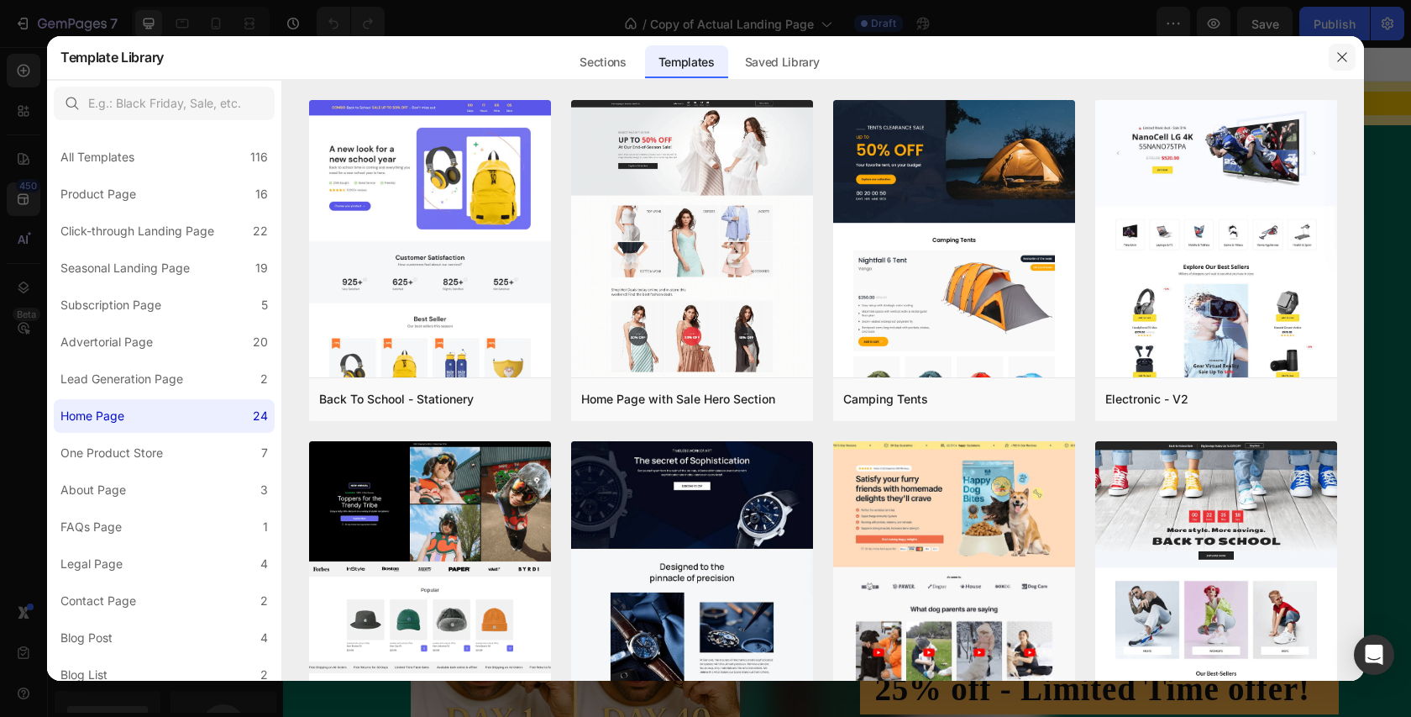
click at [1348, 55] on icon "button" at bounding box center [1342, 56] width 13 height 13
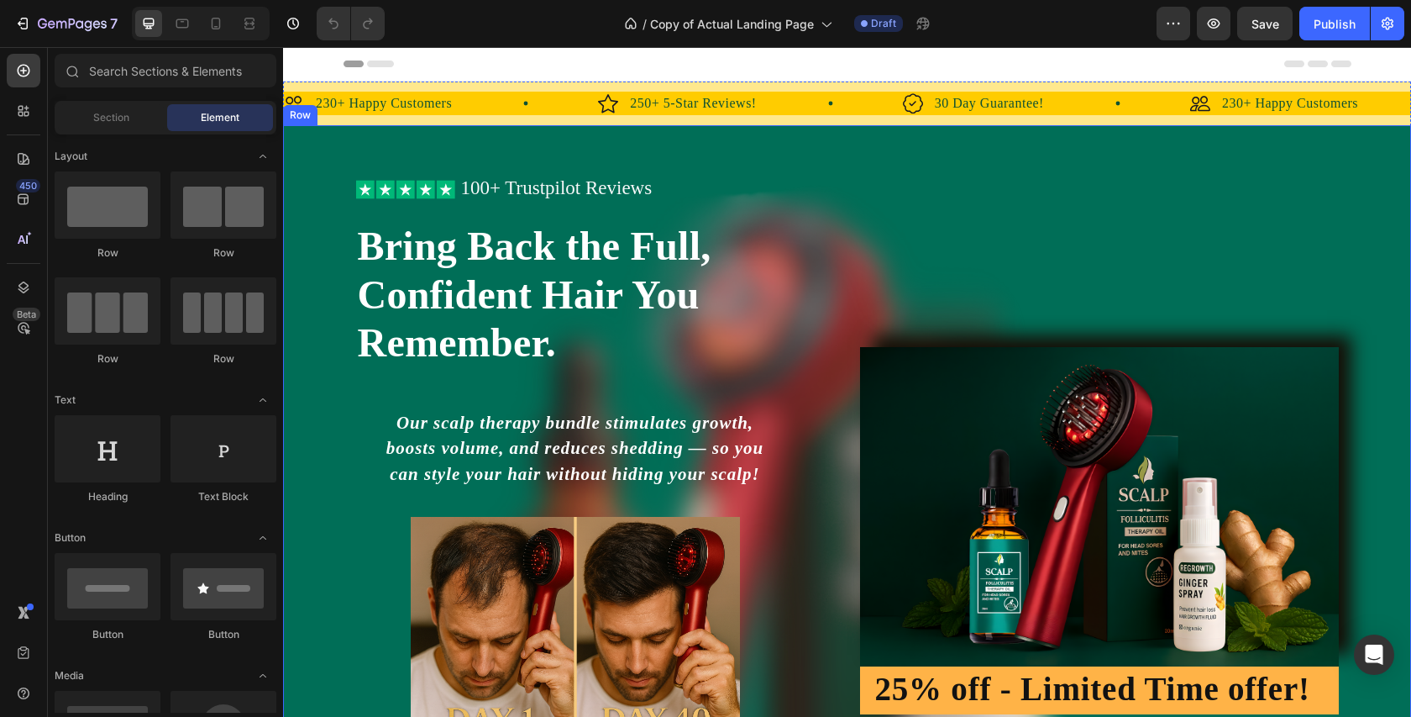
click at [292, 171] on div "Icon Icon Icon Icon Icon Icon List 100+ Trustpilot Reviews Text Block Row Icon …" at bounding box center [847, 530] width 1128 height 811
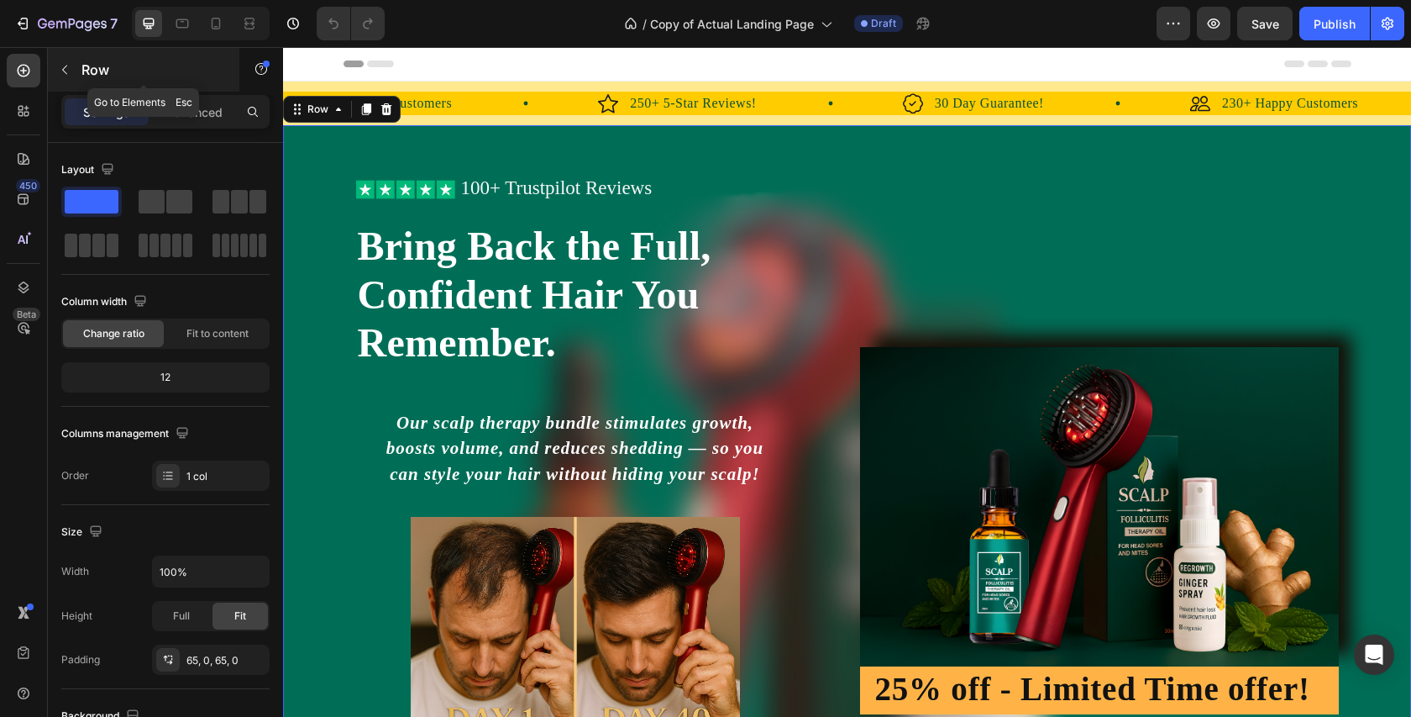
click at [67, 69] on icon "button" at bounding box center [64, 69] width 13 height 13
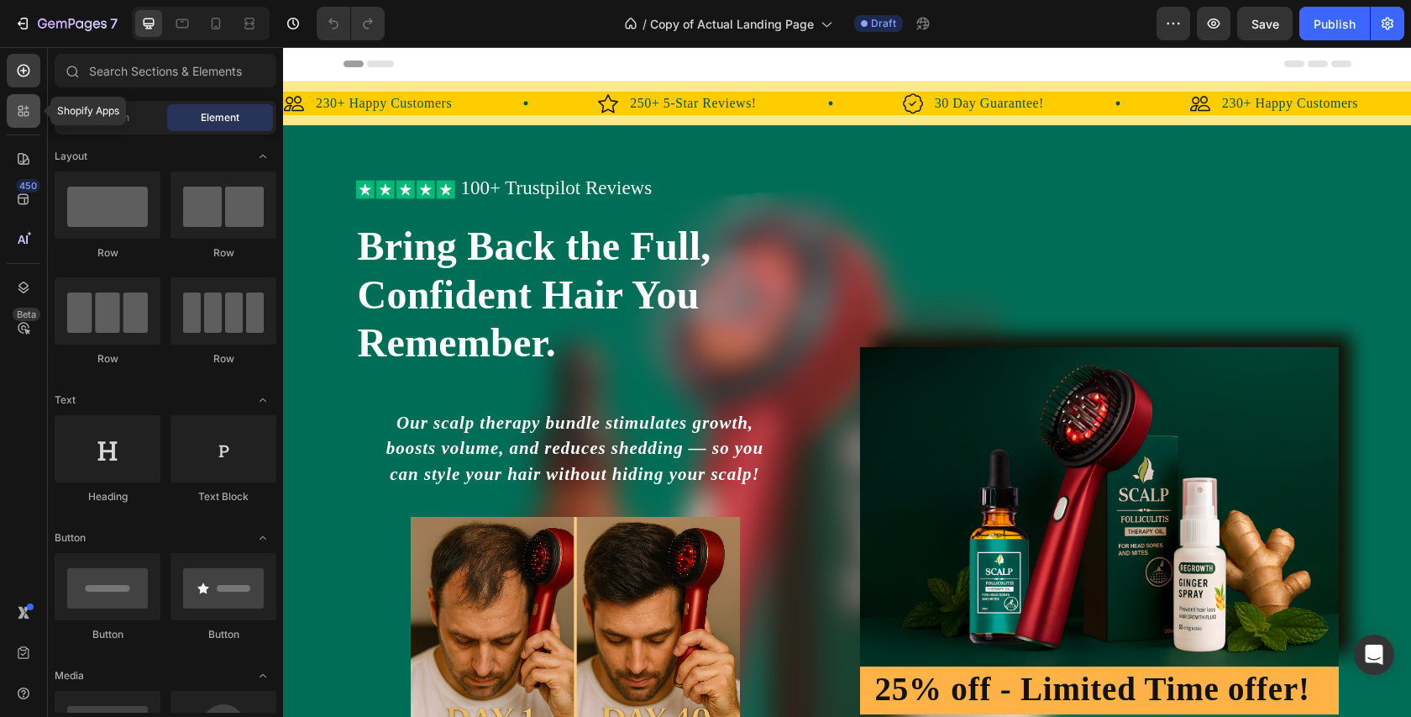
click at [24, 109] on icon at bounding box center [23, 111] width 17 height 17
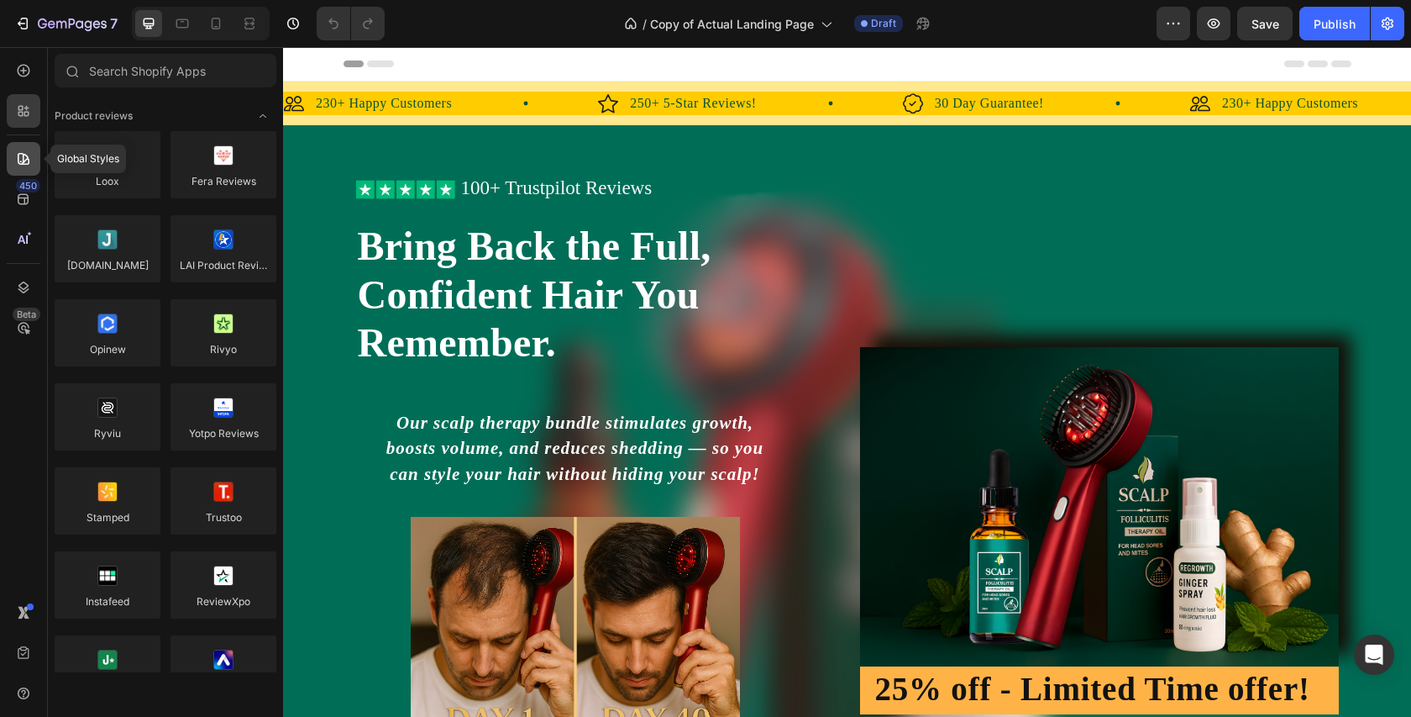
click at [26, 159] on icon at bounding box center [24, 159] width 12 height 12
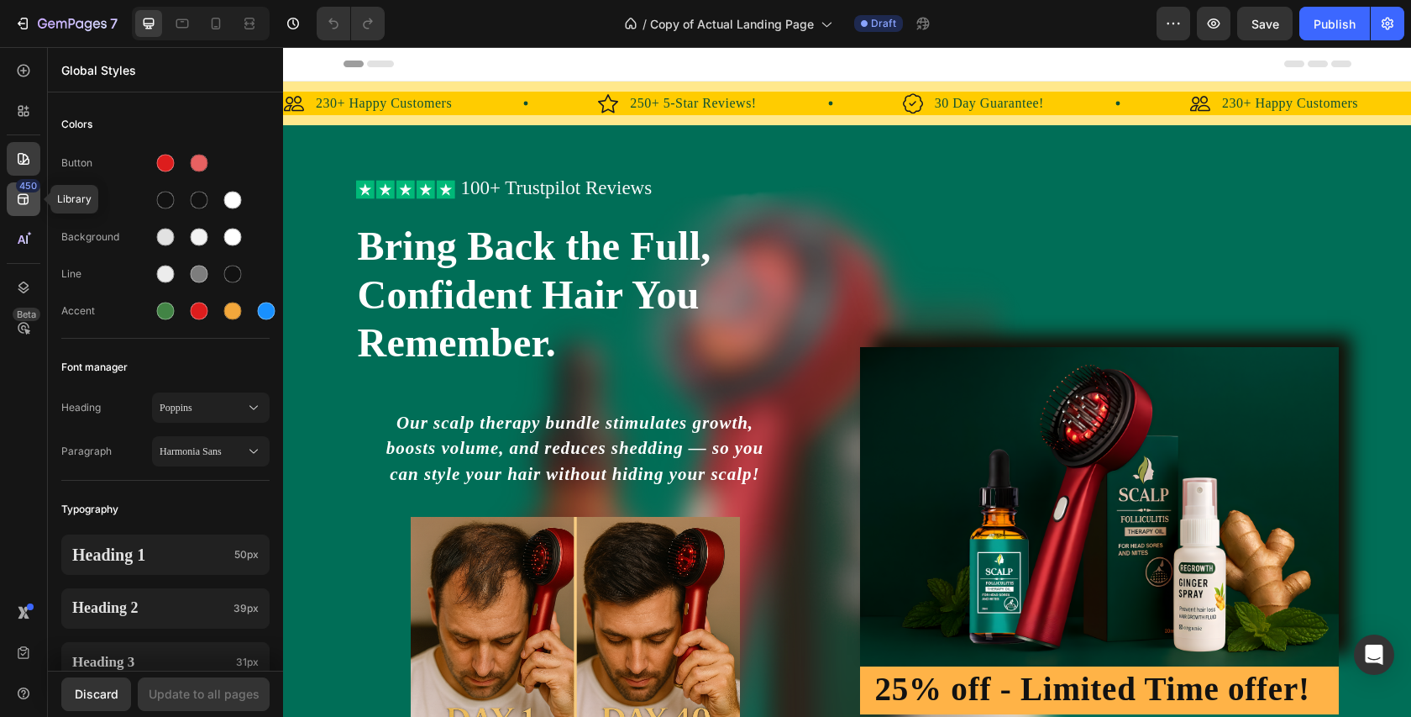
click at [25, 196] on icon at bounding box center [23, 199] width 17 height 17
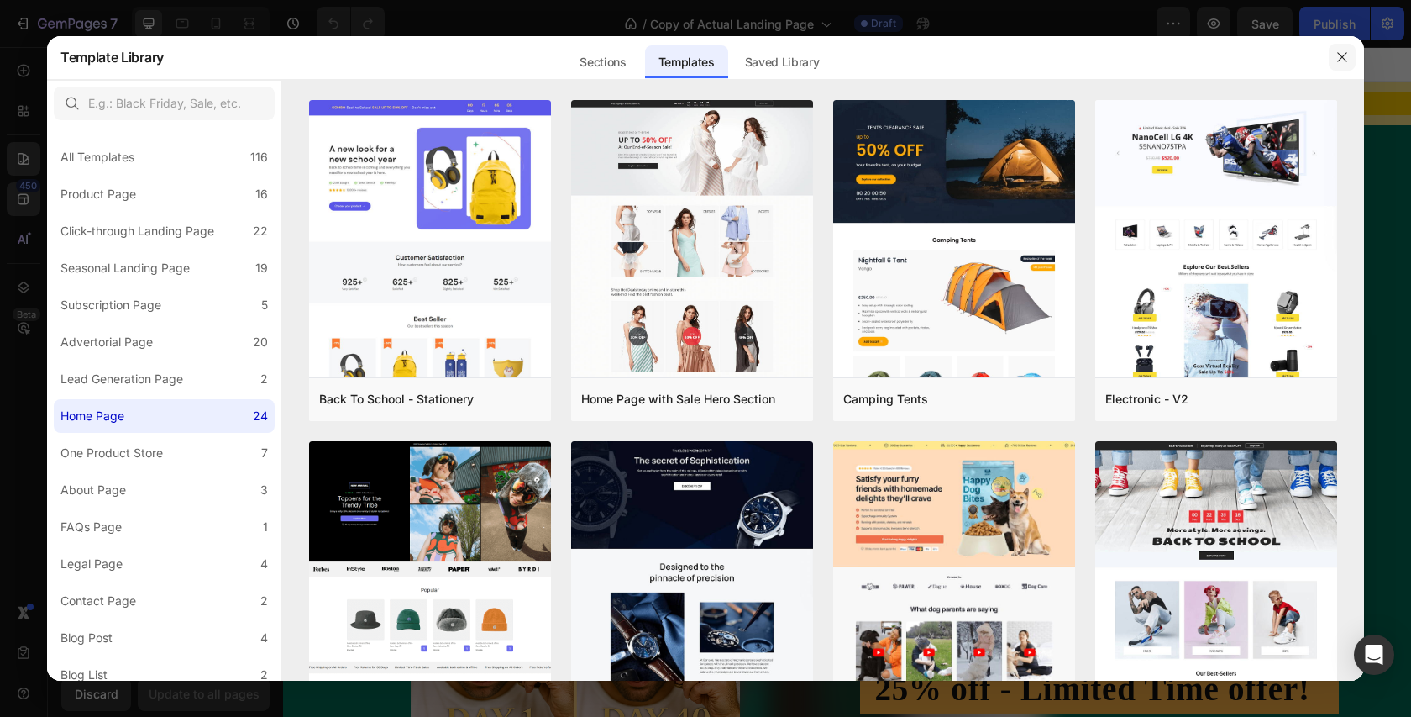
click at [1340, 61] on icon "button" at bounding box center [1342, 56] width 13 height 13
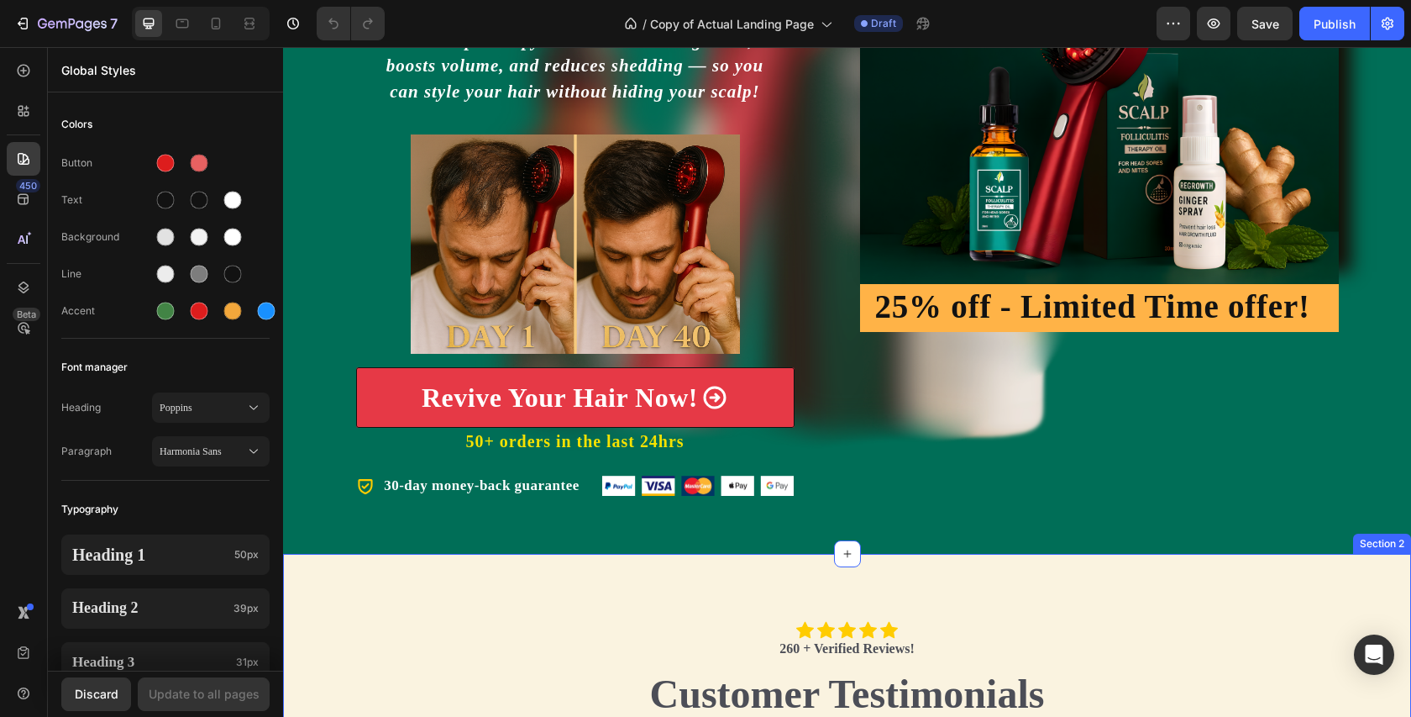
scroll to position [386, 0]
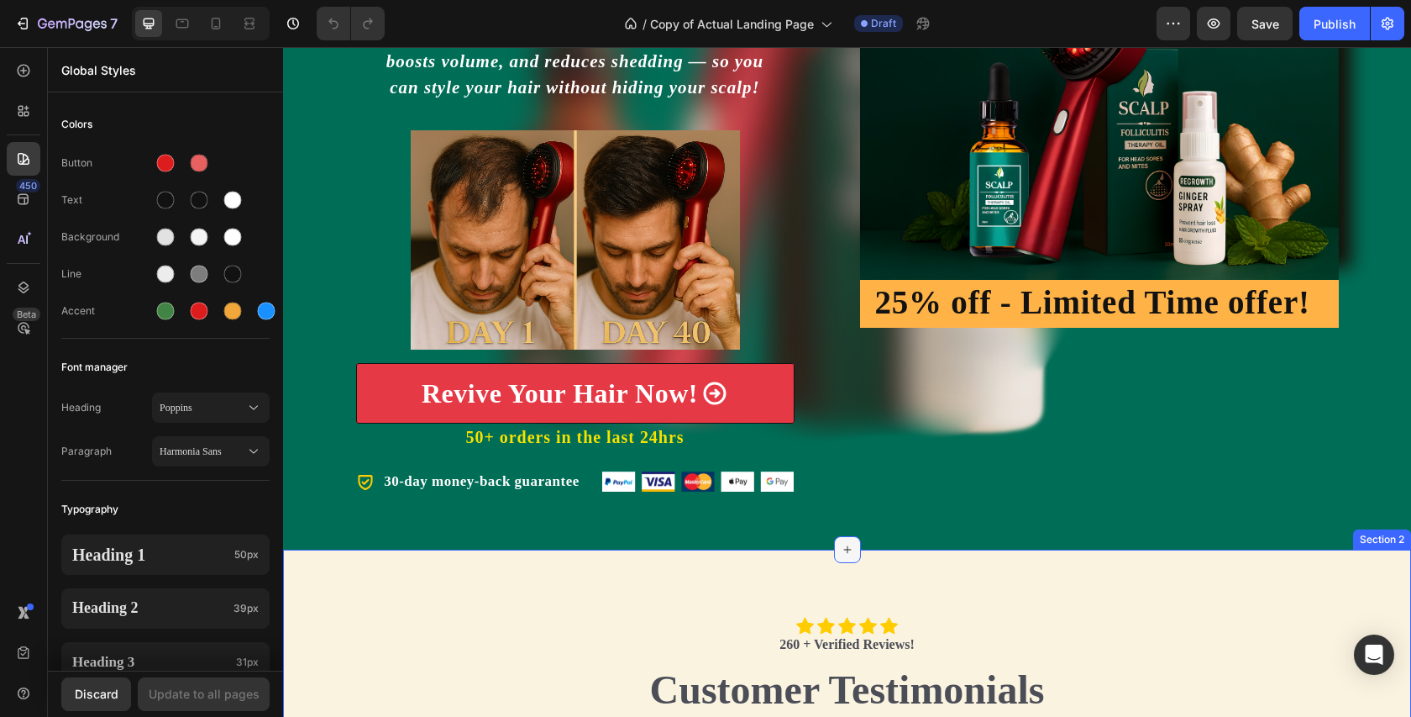
click at [839, 548] on div at bounding box center [847, 549] width 27 height 27
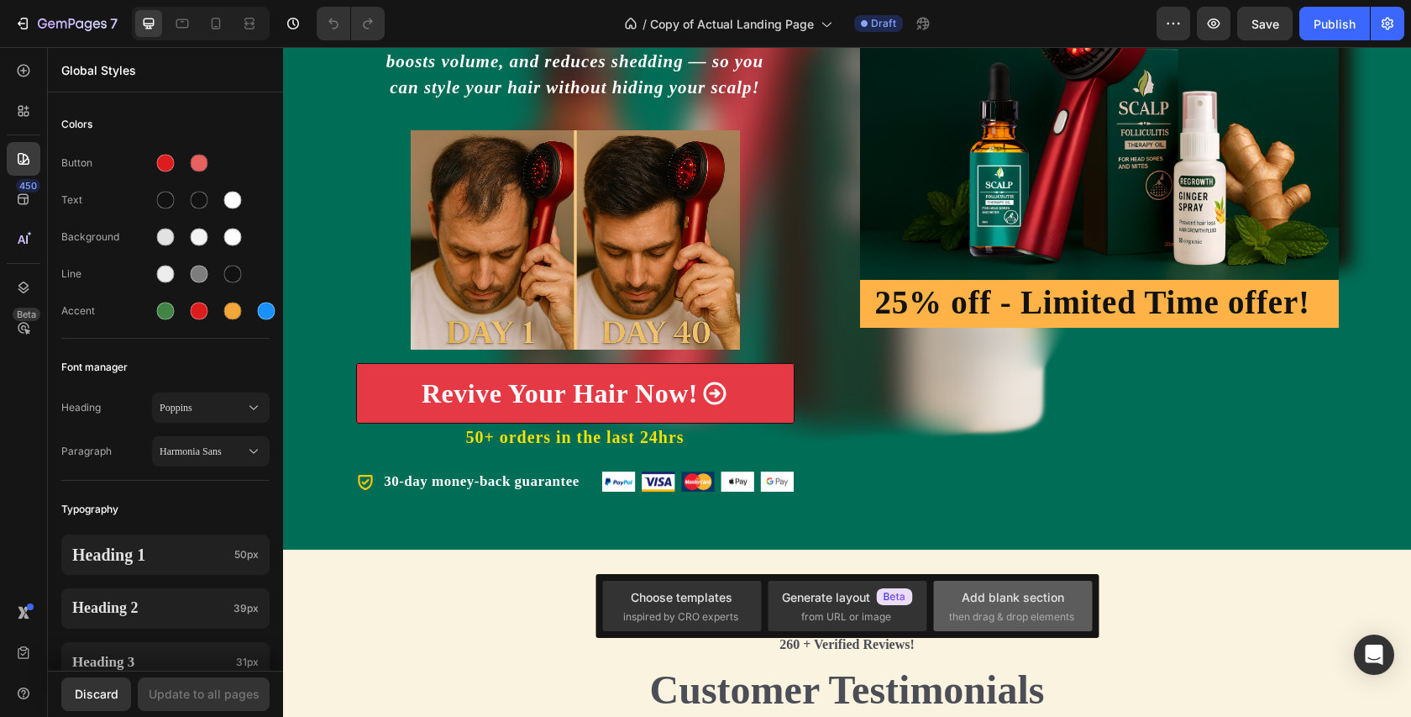
click at [1014, 600] on div "Add blank section" at bounding box center [1013, 597] width 103 height 18
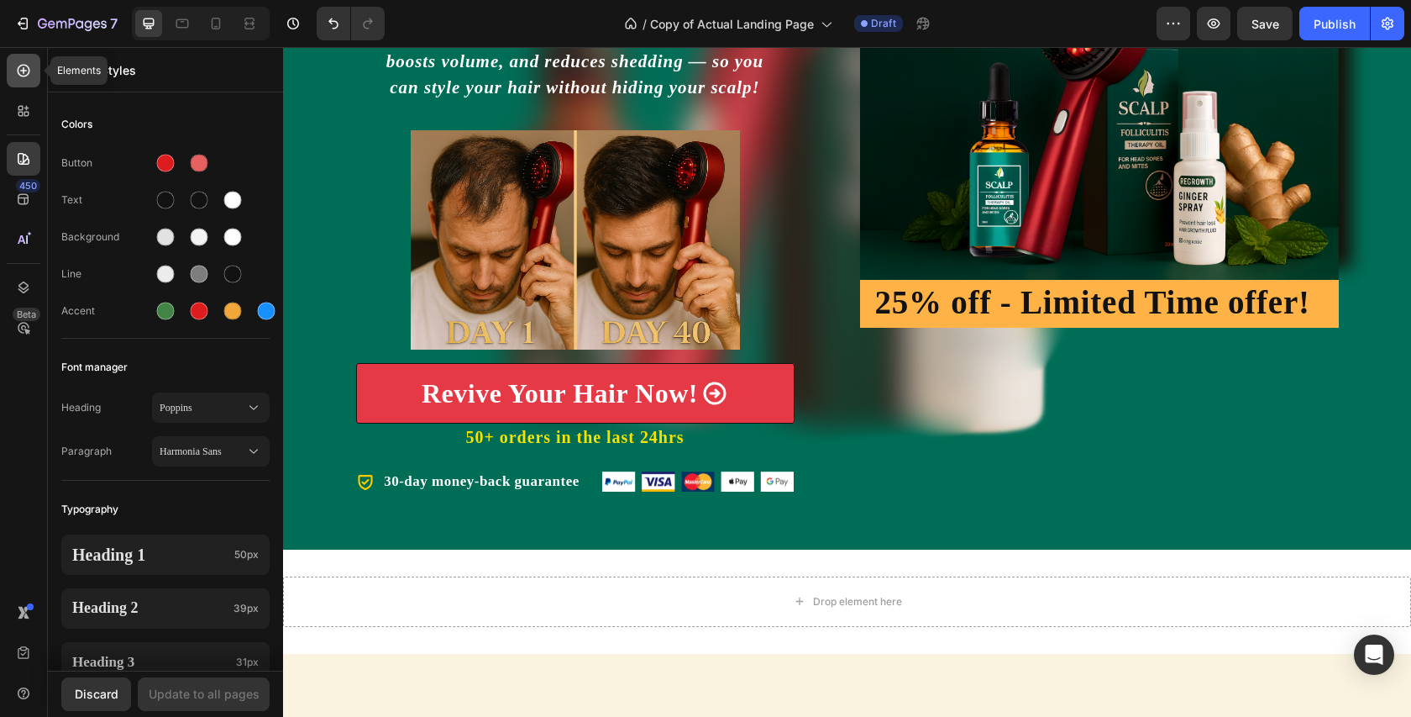
click at [27, 68] on icon at bounding box center [23, 70] width 17 height 17
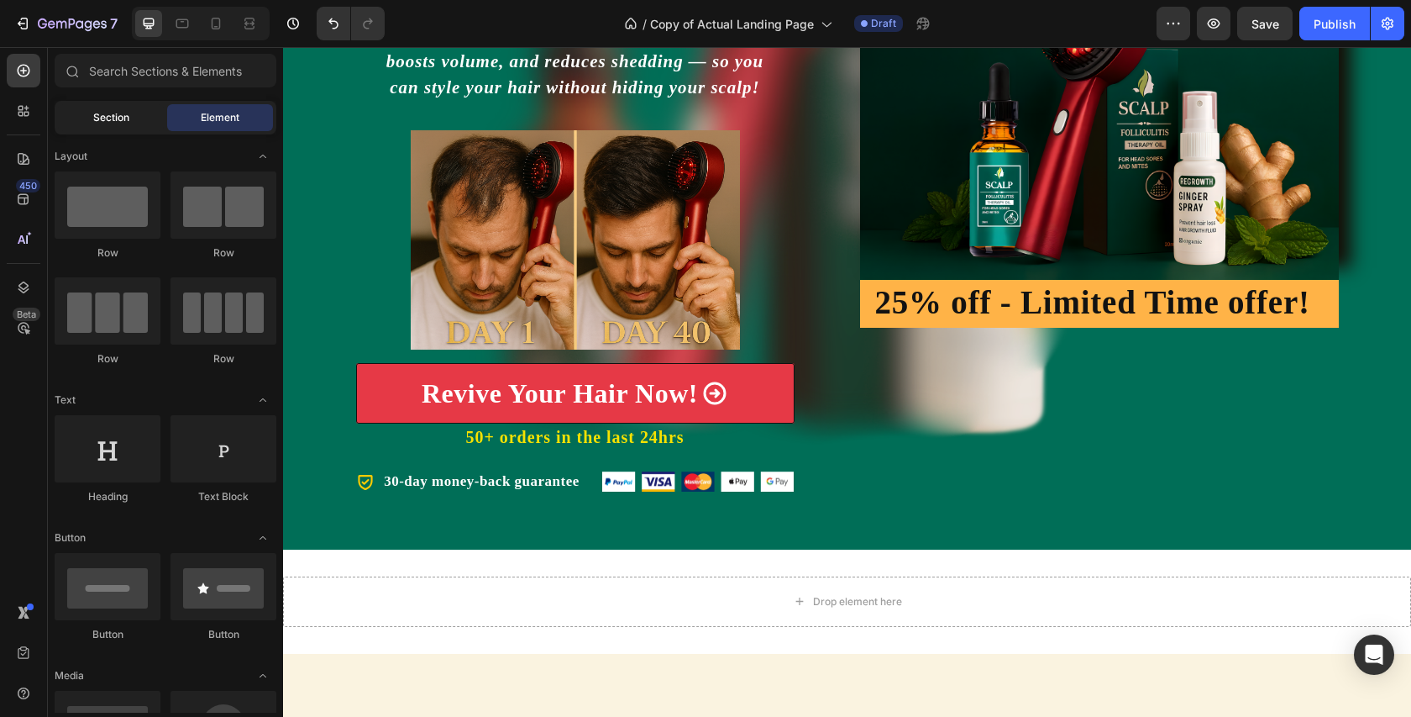
click at [95, 111] on span "Section" at bounding box center [111, 117] width 36 height 15
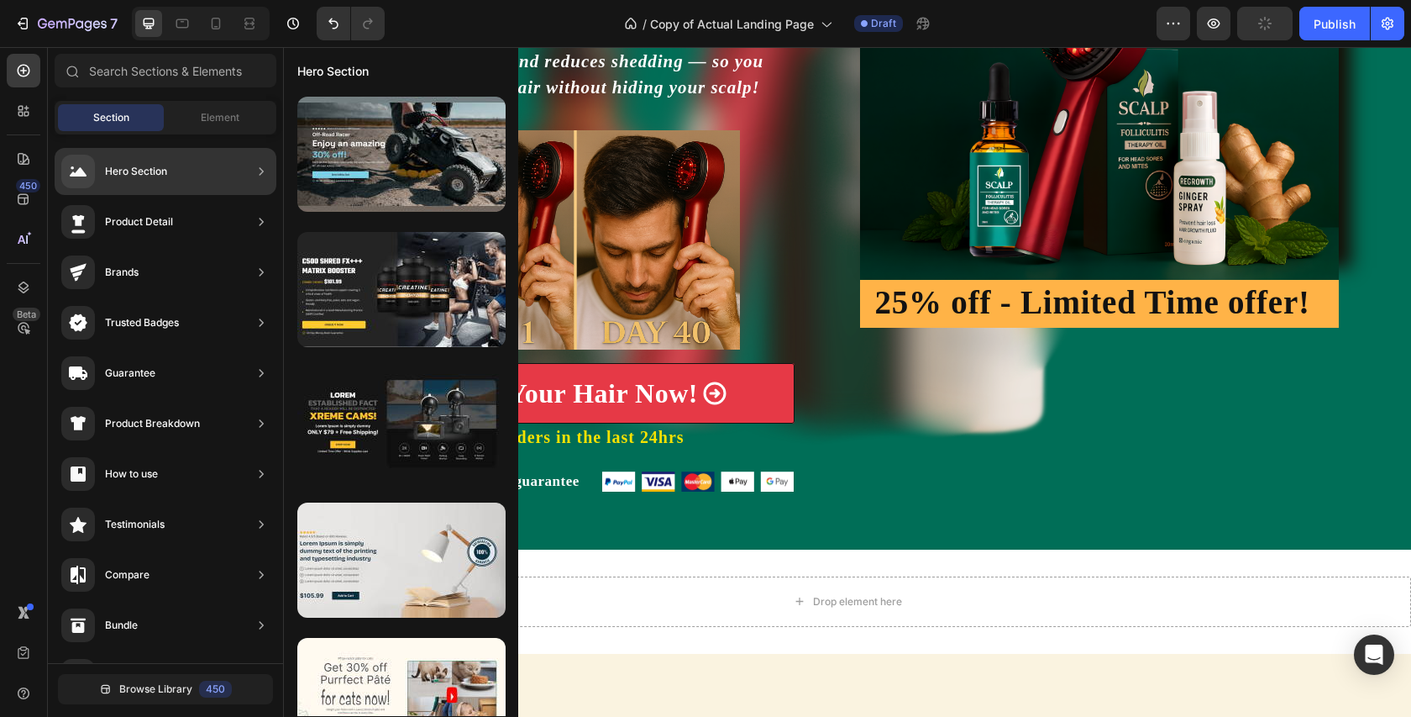
click at [124, 173] on div "Hero Section" at bounding box center [136, 171] width 62 height 17
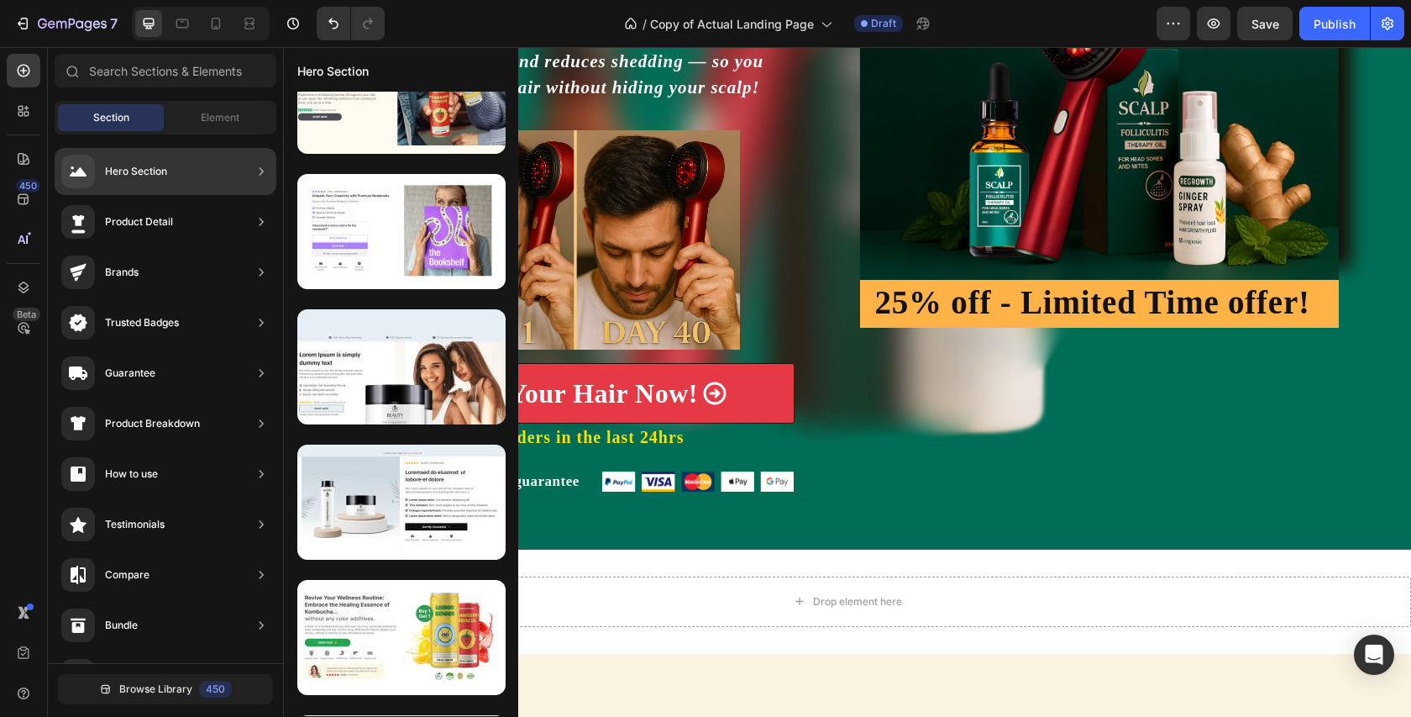
scroll to position [0, 0]
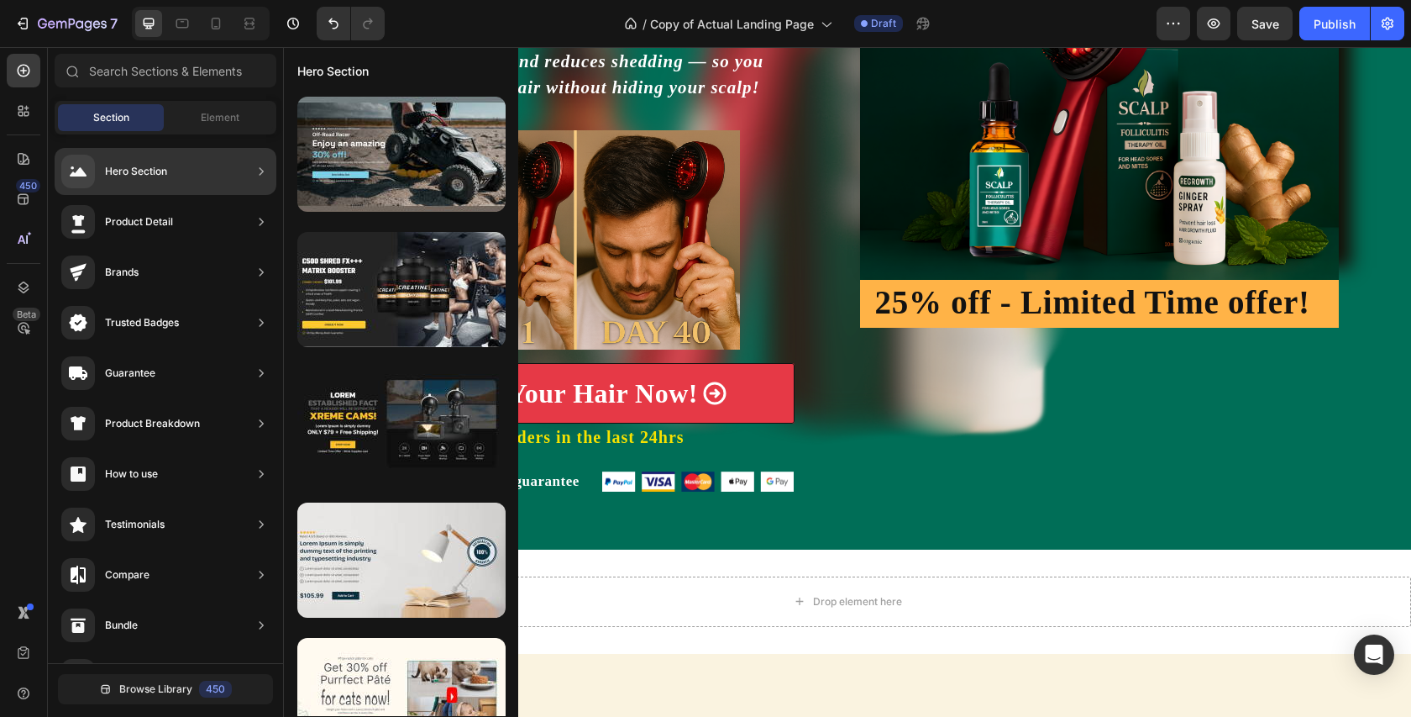
click at [156, 170] on div "Hero Section" at bounding box center [136, 171] width 62 height 17
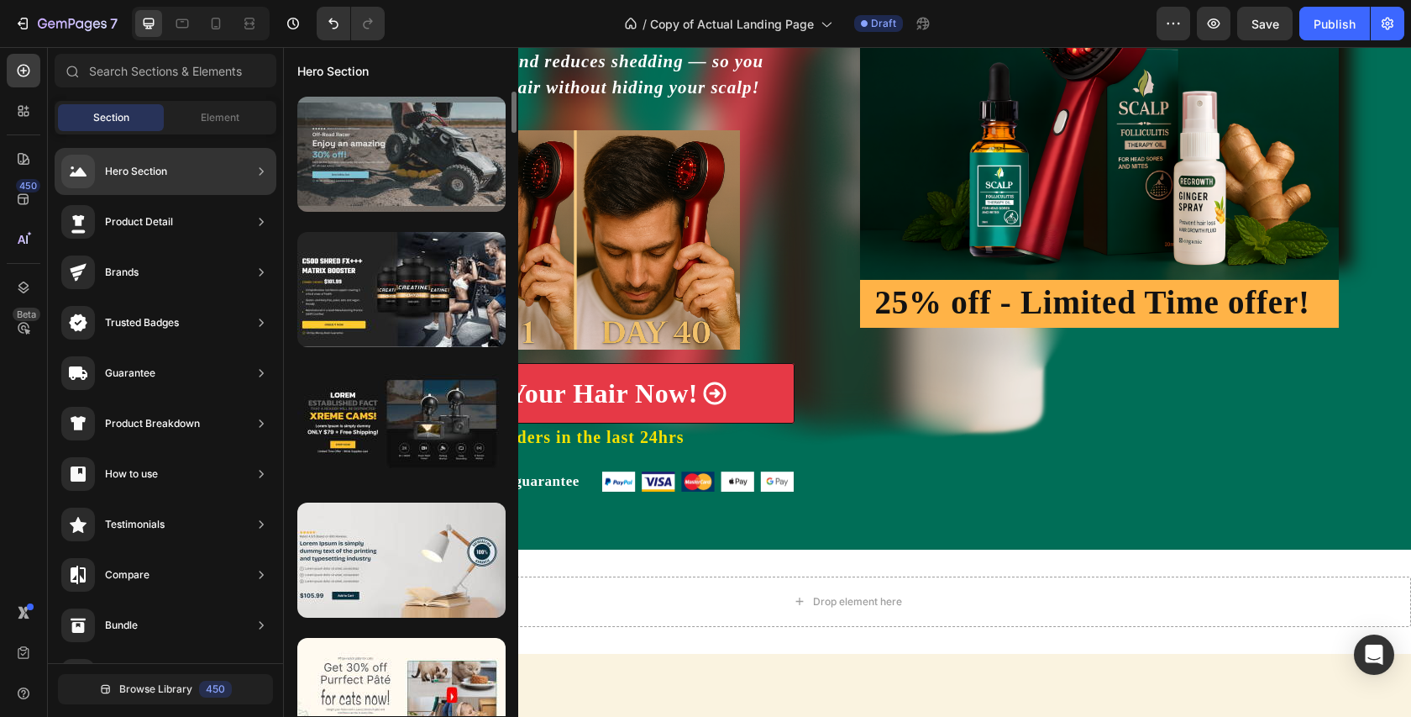
click at [351, 167] on div at bounding box center [401, 154] width 208 height 115
click at [369, 169] on div at bounding box center [401, 154] width 208 height 115
click at [376, 171] on div at bounding box center [401, 154] width 208 height 115
click at [408, 180] on div at bounding box center [401, 154] width 208 height 115
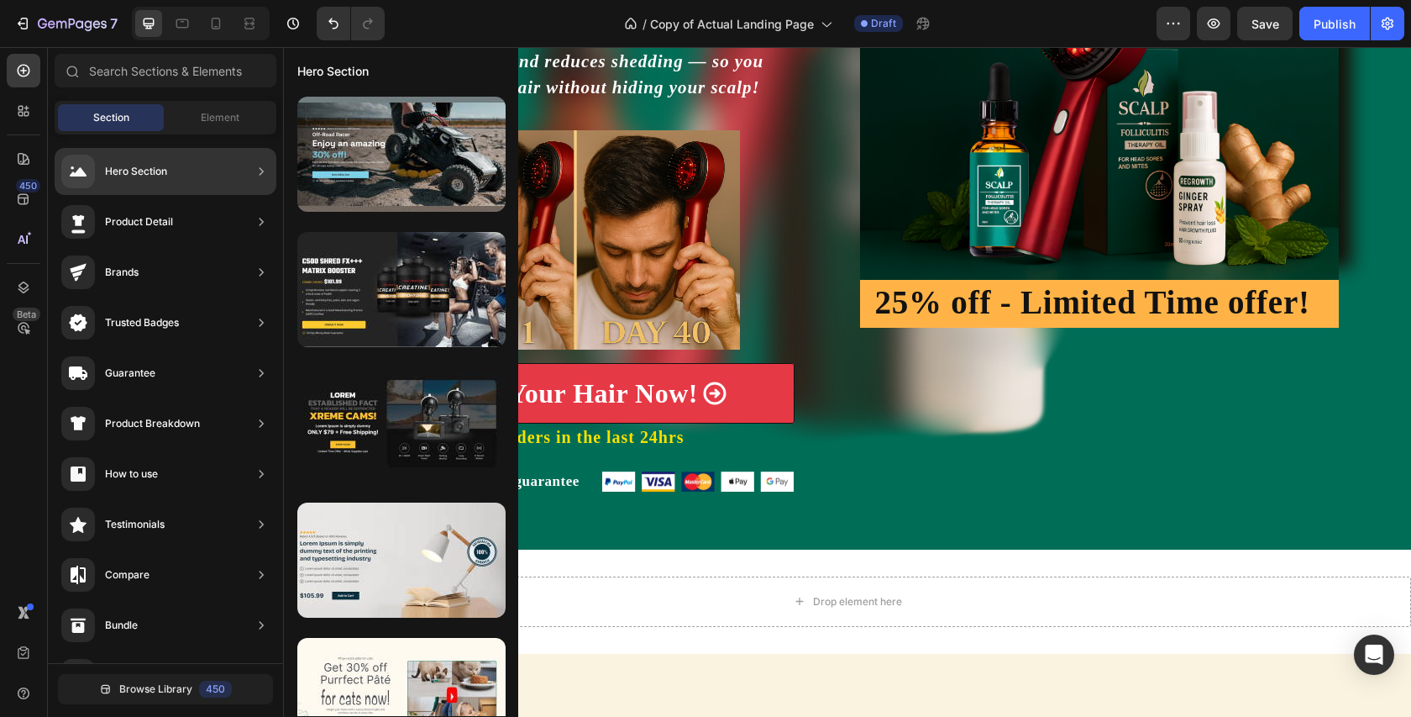
click at [263, 173] on icon at bounding box center [261, 171] width 17 height 17
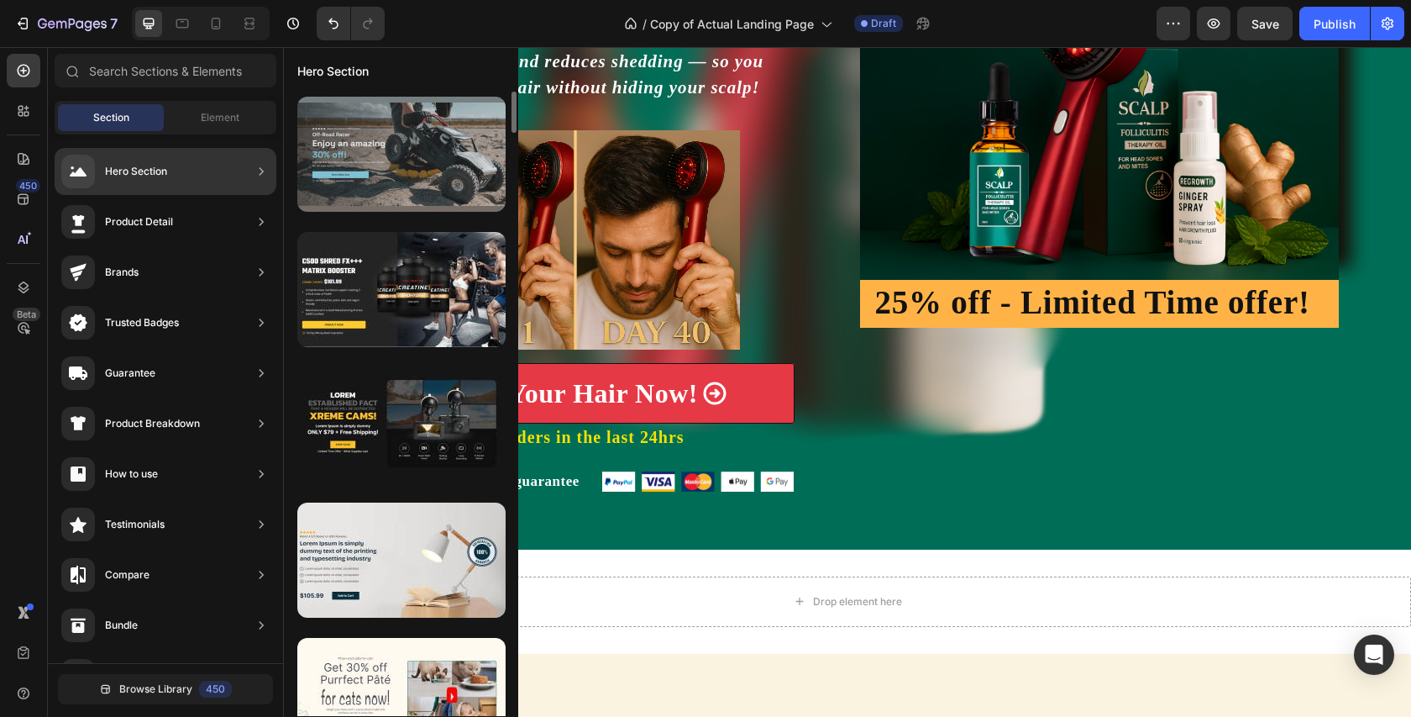
click at [355, 178] on div at bounding box center [401, 154] width 208 height 115
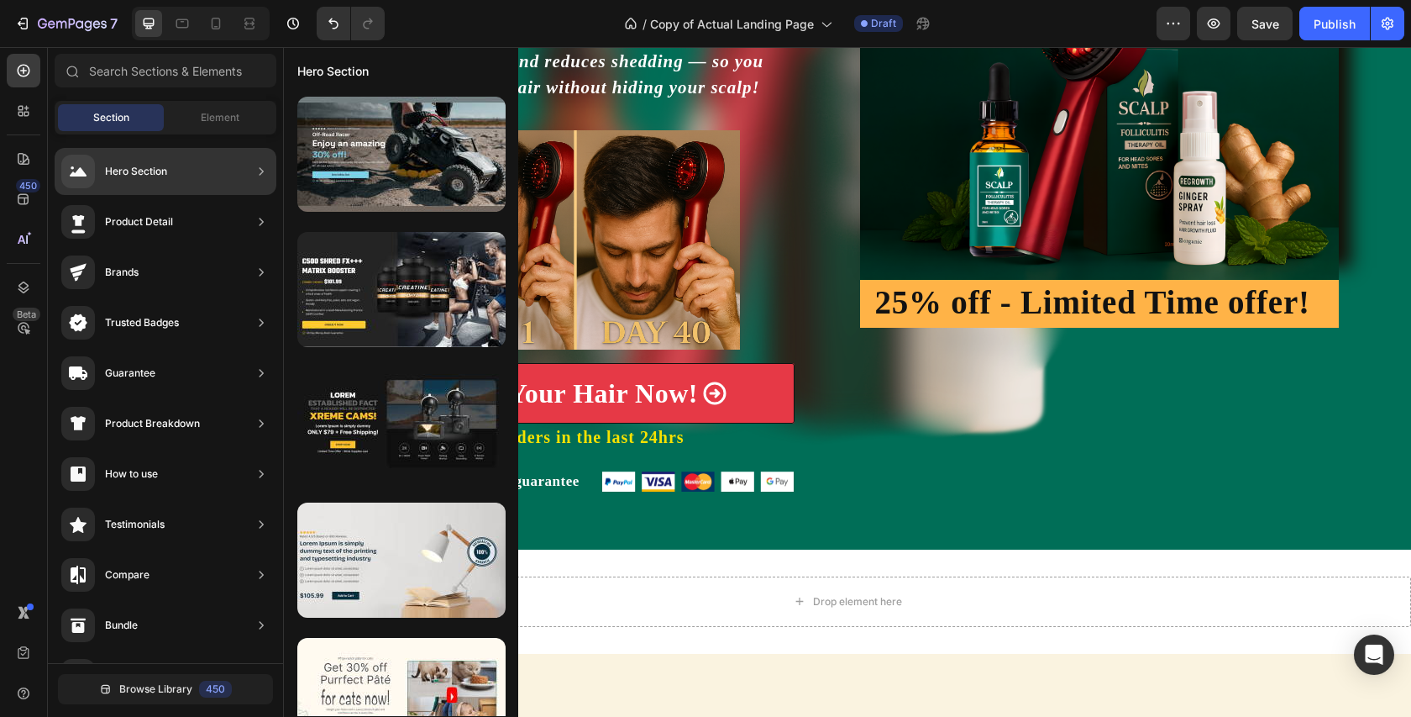
click at [128, 188] on div "Hero Section" at bounding box center [166, 171] width 222 height 47
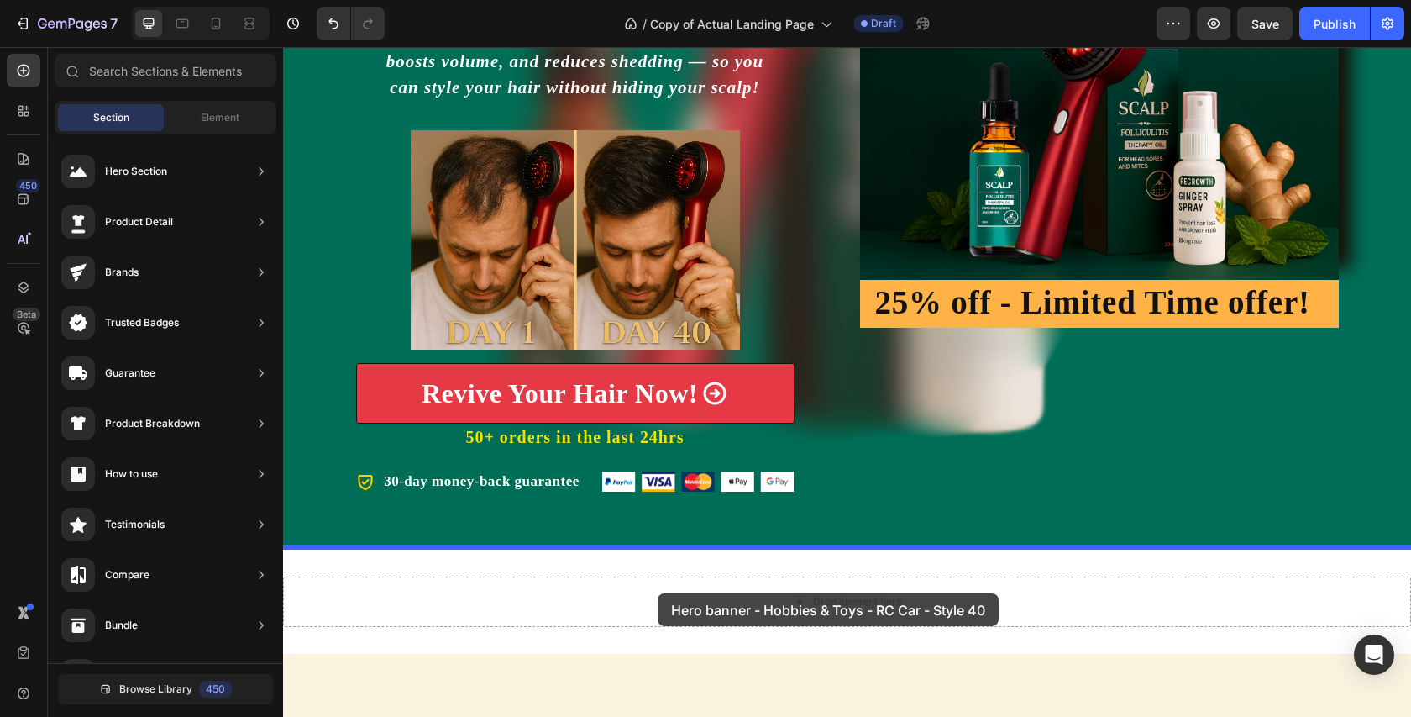
drag, startPoint x: 742, startPoint y: 232, endPoint x: 658, endPoint y: 593, distance: 370.9
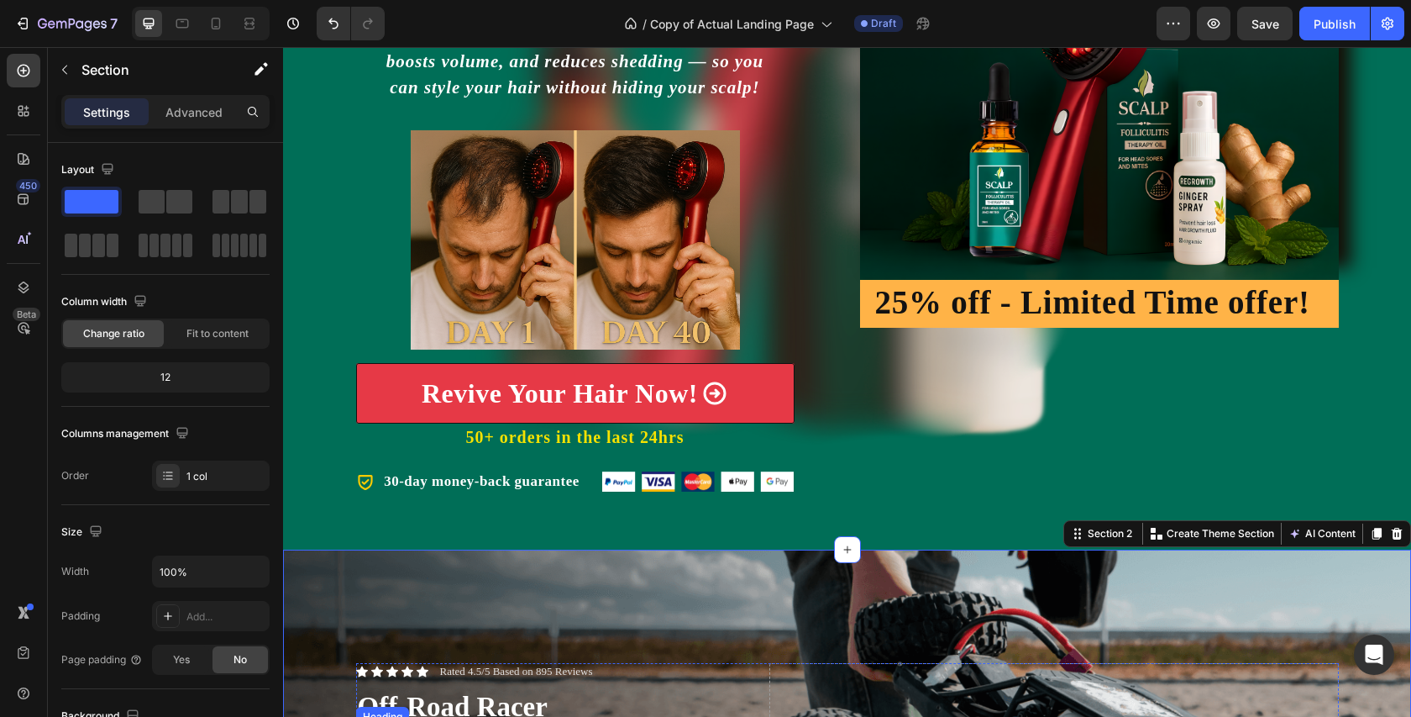
scroll to position [828, 0]
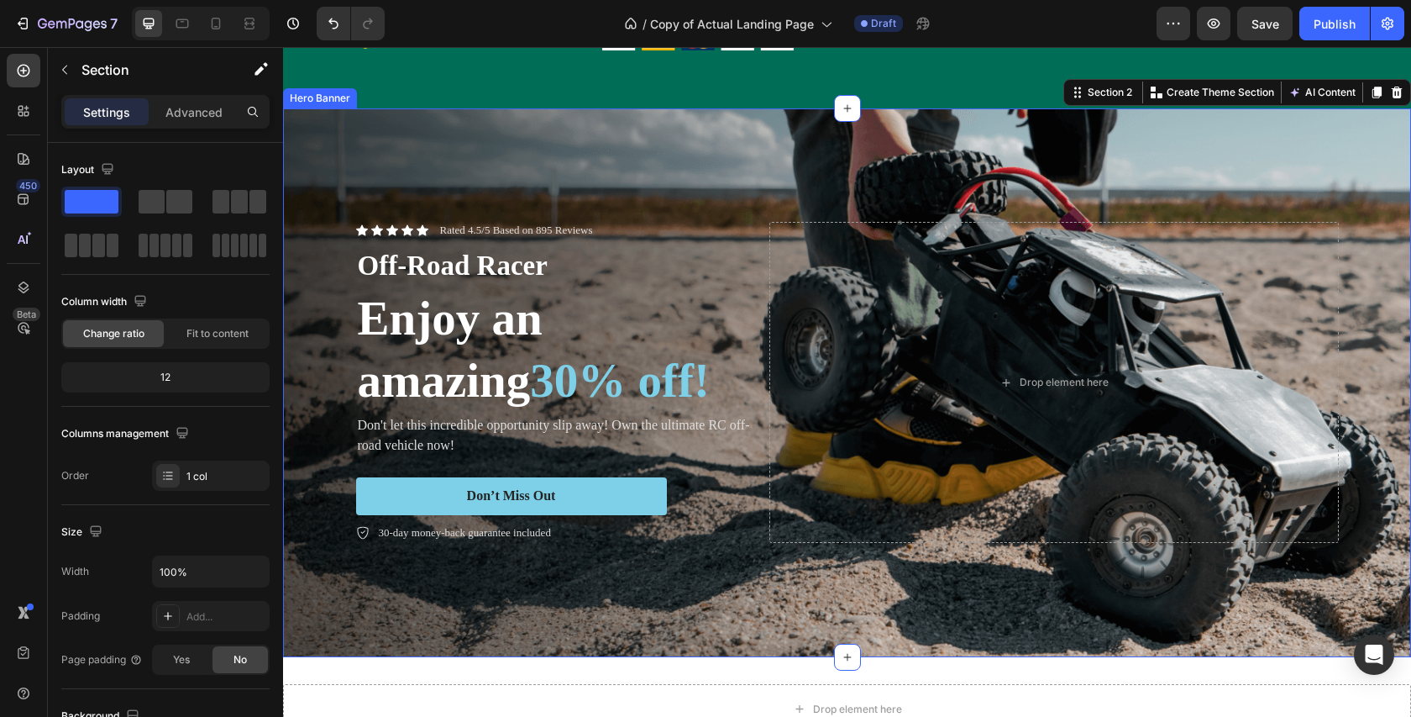
click at [547, 124] on div "Background Image" at bounding box center [847, 382] width 1128 height 549
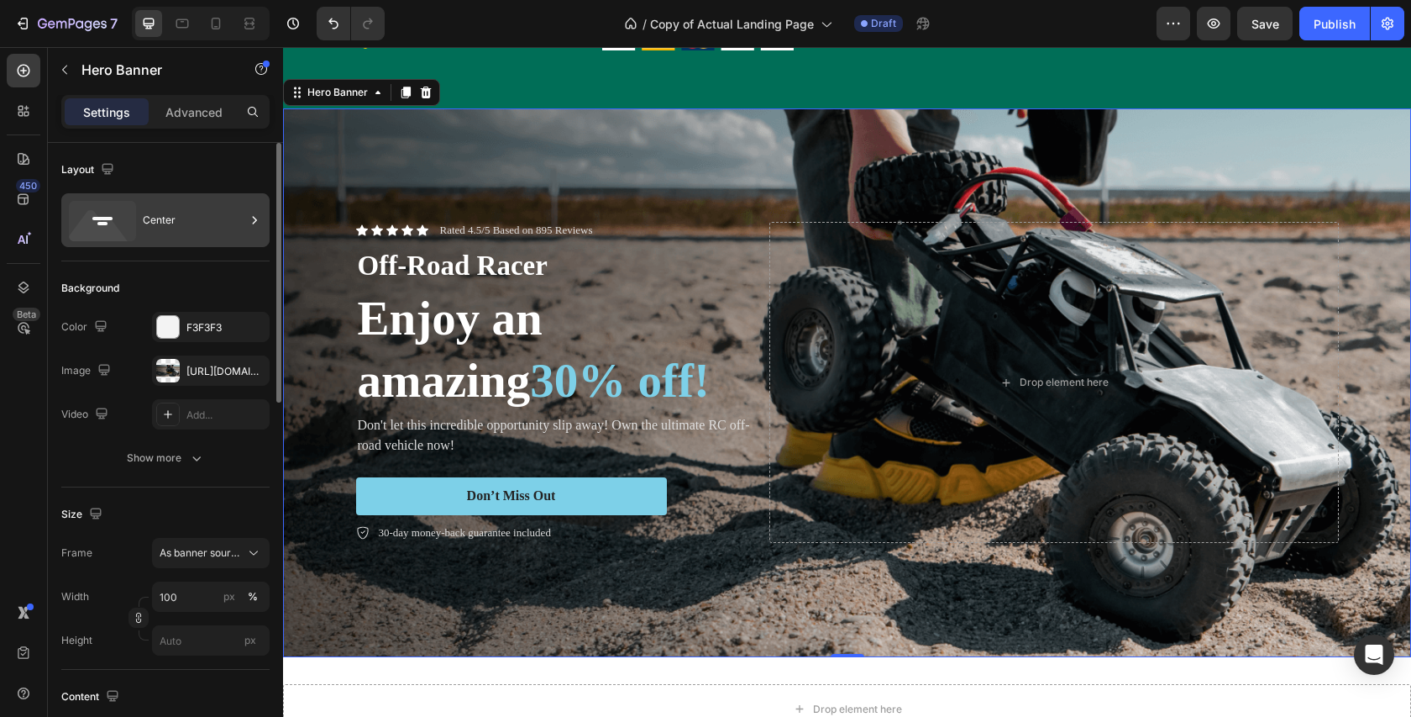
click at [161, 219] on div "Center" at bounding box center [194, 220] width 103 height 39
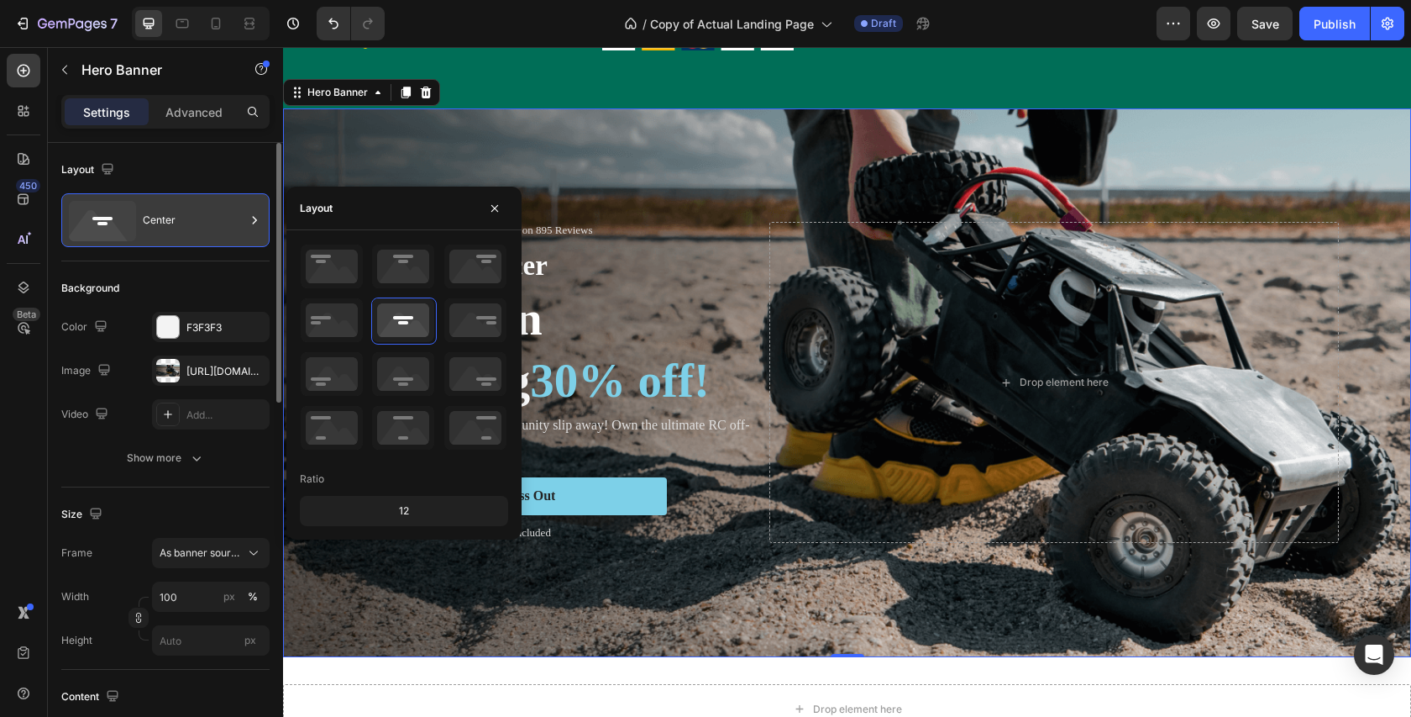
click at [161, 219] on div "Center" at bounding box center [194, 220] width 103 height 39
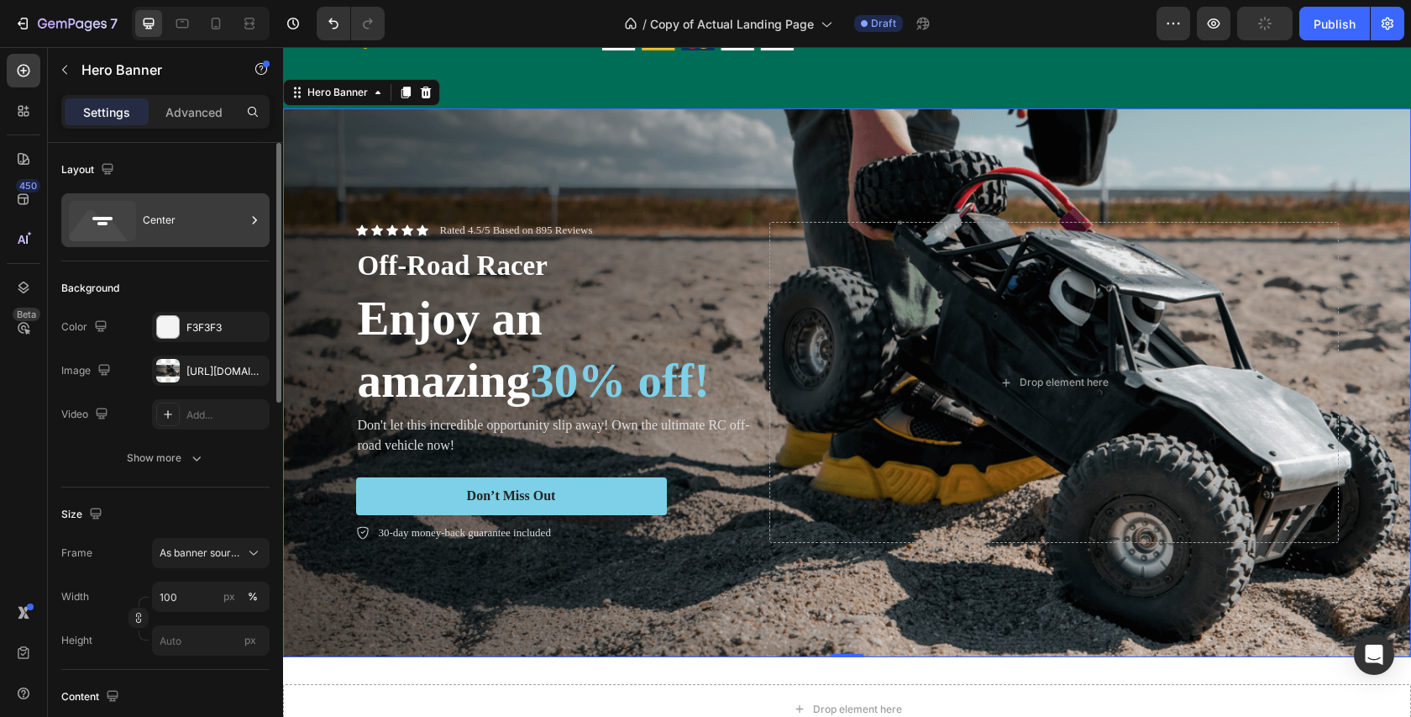
click at [161, 219] on div "Center" at bounding box center [194, 220] width 103 height 39
click at [199, 365] on div "https://cdn.shopify.com/s/files/1/0738/7168/7893/files/gempages_579959335975649…" at bounding box center [211, 371] width 49 height 15
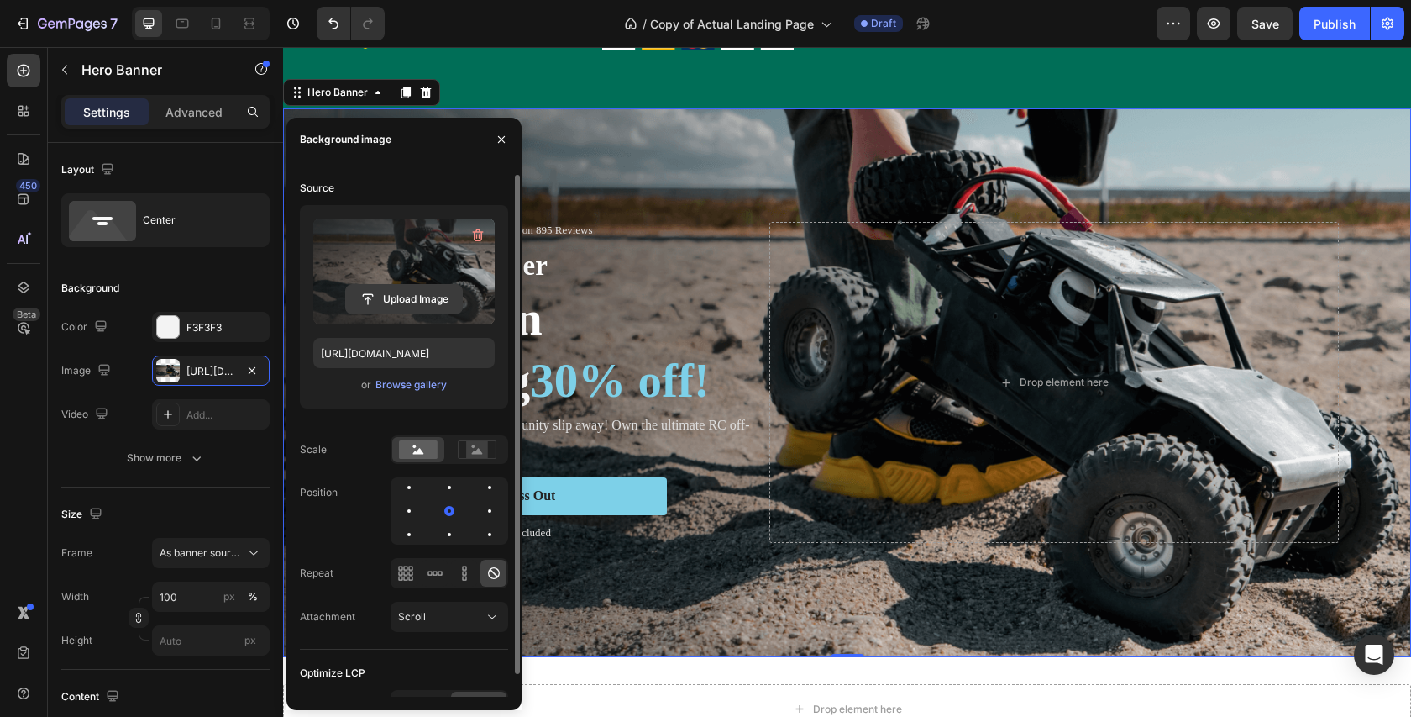
click at [413, 299] on input "file" at bounding box center [404, 299] width 116 height 29
